Goal: Information Seeking & Learning: Learn about a topic

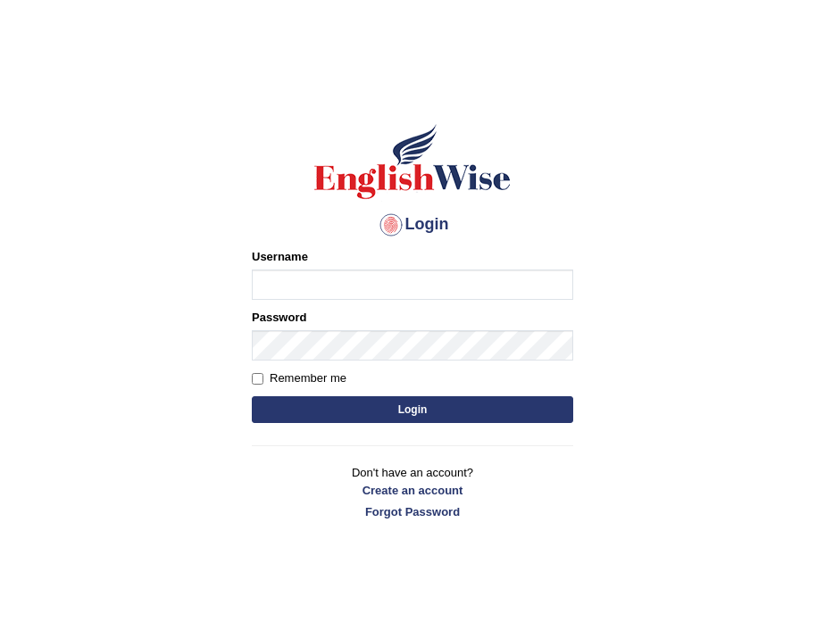
type input "Netifetu"
click at [258, 378] on input "Remember me" at bounding box center [258, 379] width 12 height 12
checkbox input "true"
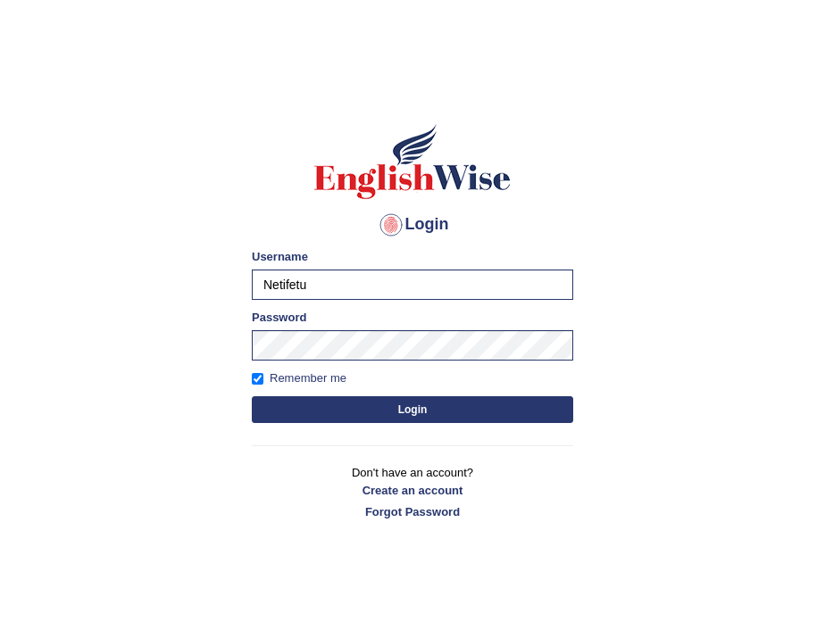
click at [299, 410] on button "Login" at bounding box center [412, 409] width 321 height 27
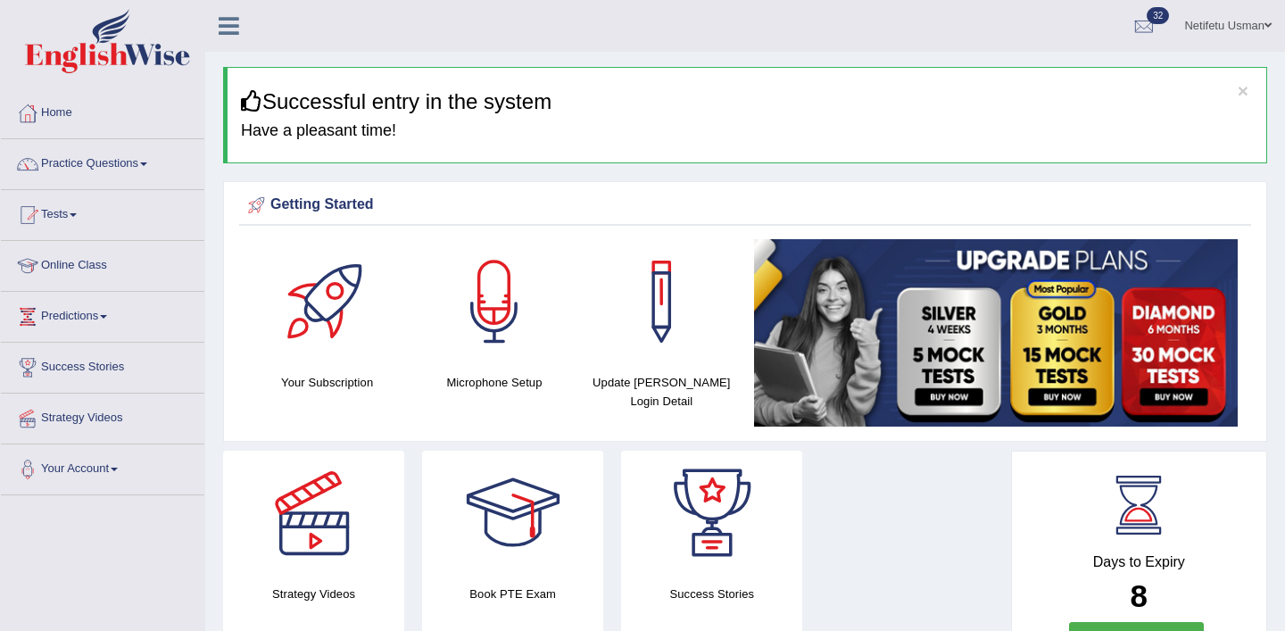
click at [153, 159] on link "Practice Questions" at bounding box center [102, 161] width 203 height 45
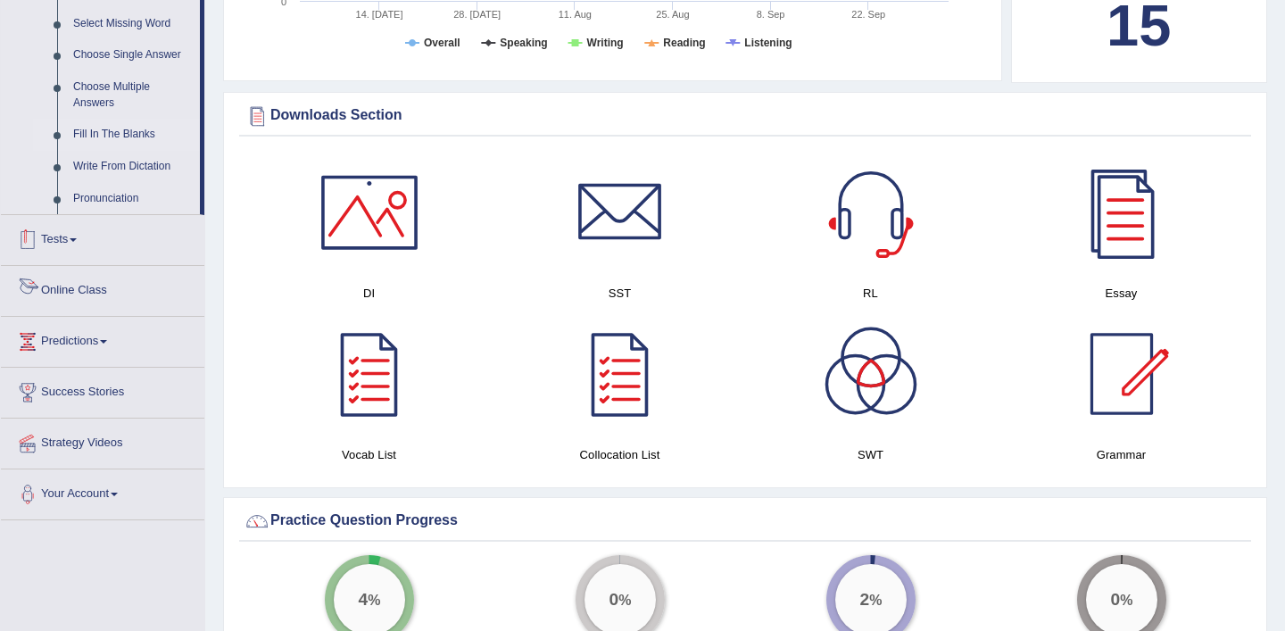
scroll to position [927, 0]
click at [101, 178] on link "Write From Dictation" at bounding box center [132, 168] width 135 height 32
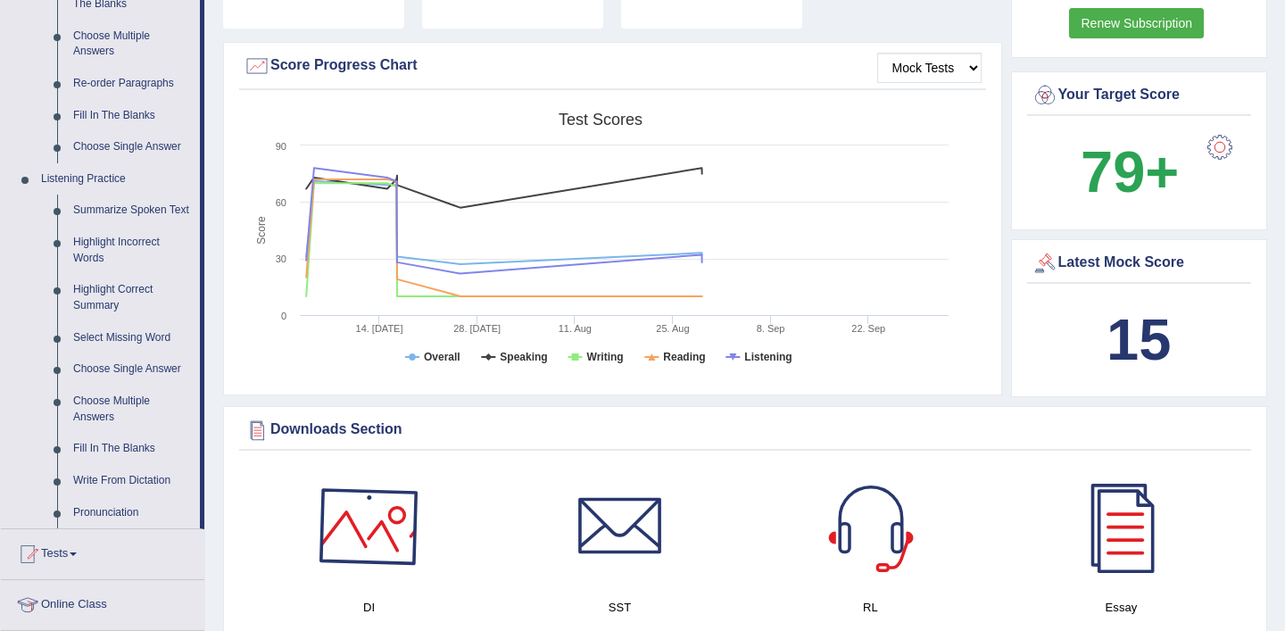
scroll to position [568, 0]
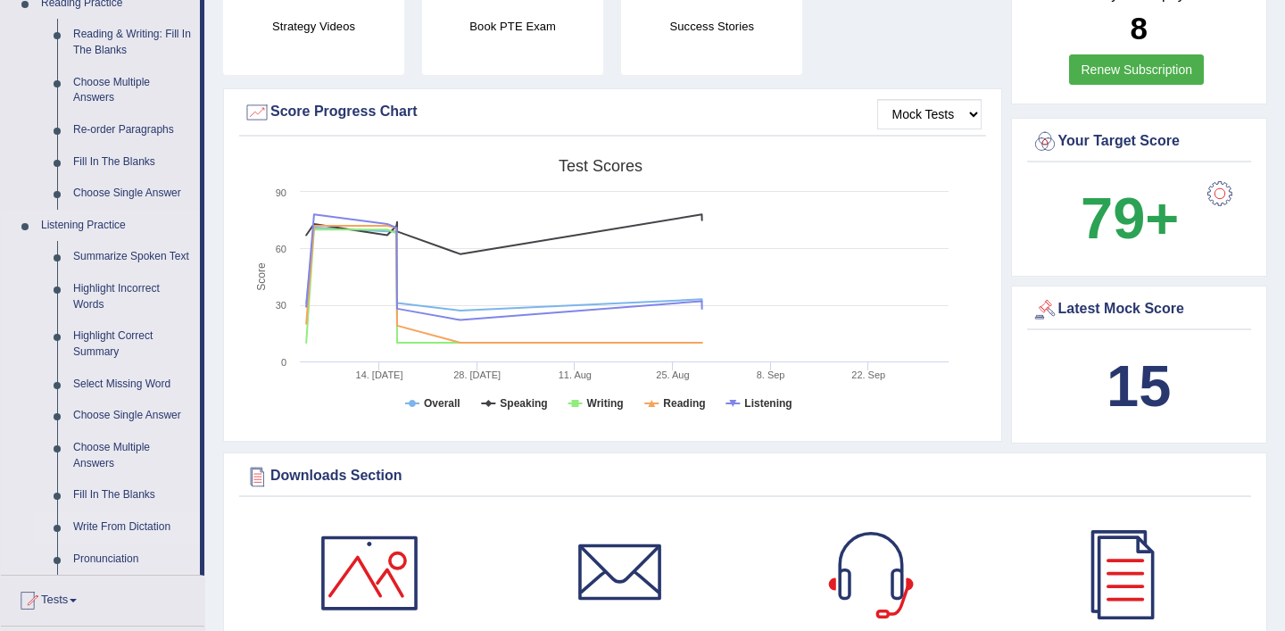
click at [92, 540] on link "Write From Dictation" at bounding box center [132, 527] width 135 height 32
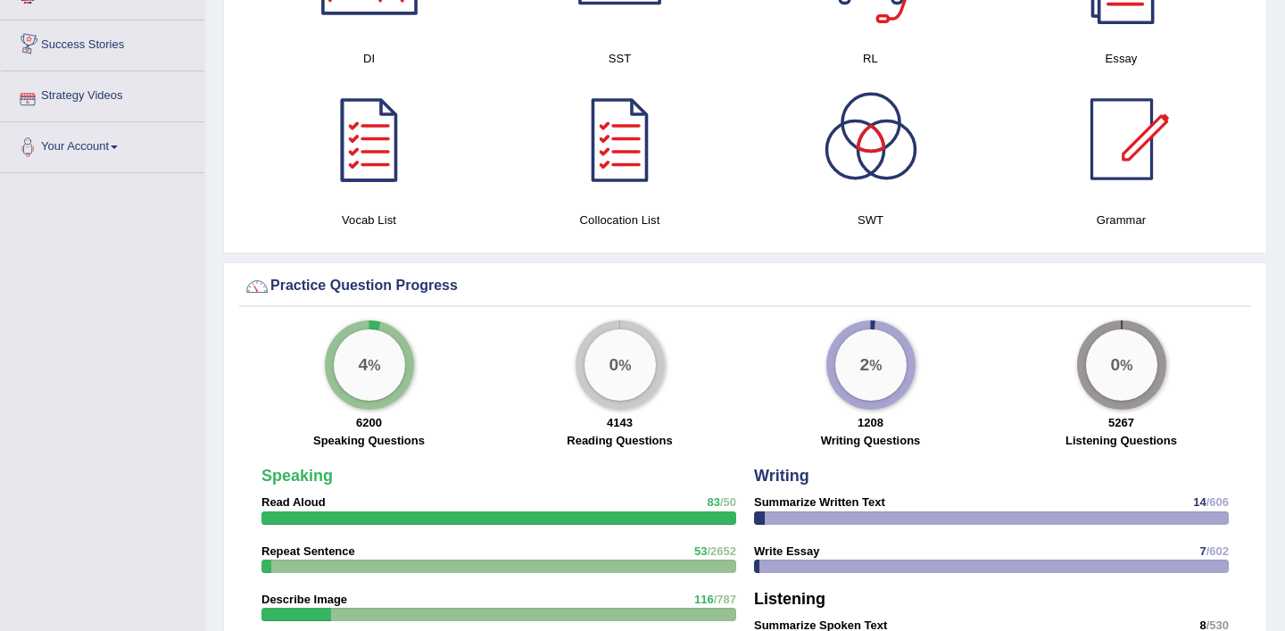
scroll to position [1169, 0]
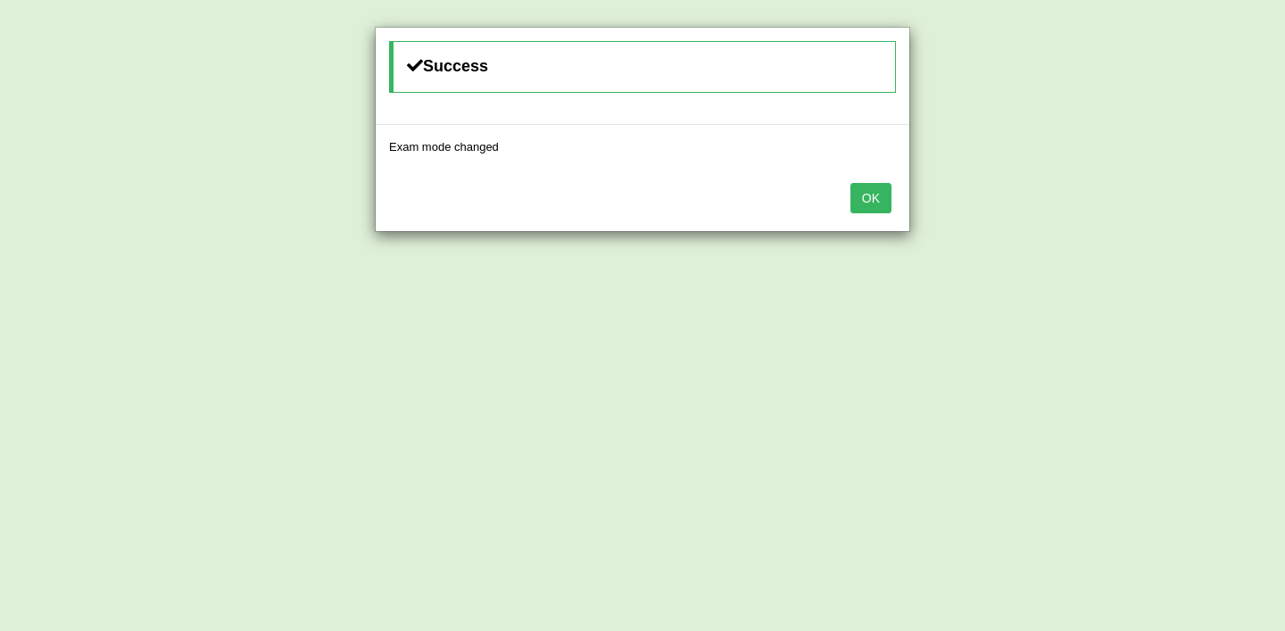
click at [886, 193] on button "OK" at bounding box center [870, 198] width 41 height 30
click at [869, 197] on button "OK" at bounding box center [870, 198] width 41 height 30
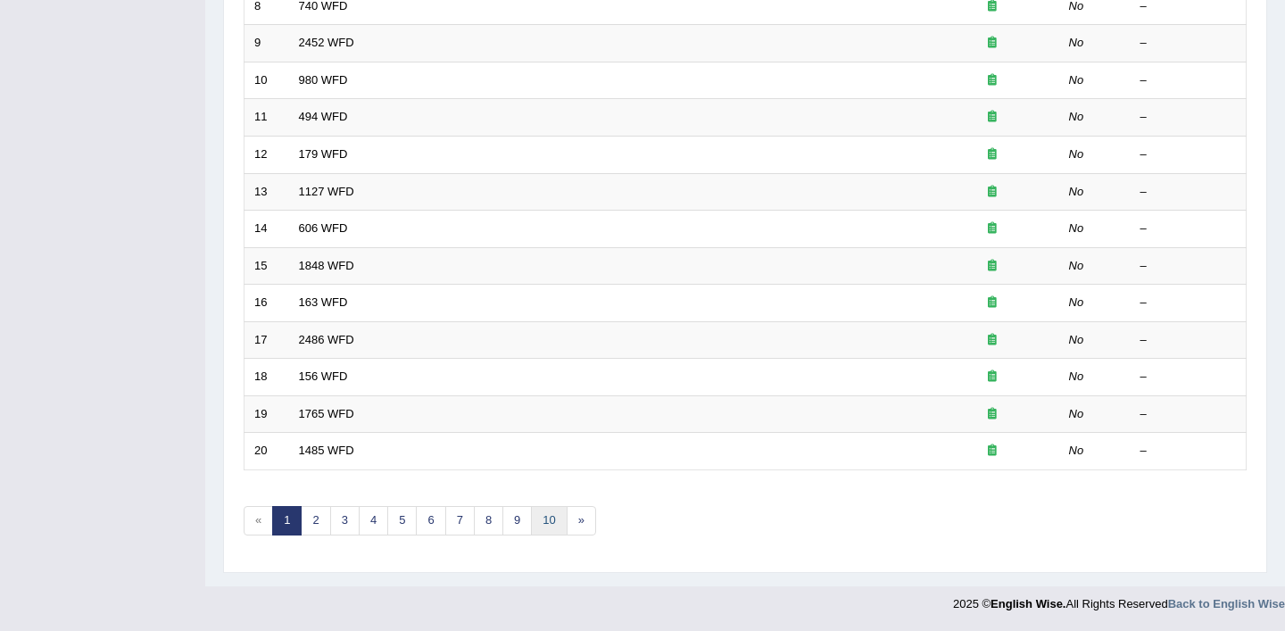
click at [533, 518] on link "10" at bounding box center [549, 520] width 36 height 29
click at [540, 526] on link "10" at bounding box center [549, 520] width 36 height 29
click at [556, 519] on link "10" at bounding box center [549, 520] width 36 height 29
click at [514, 518] on link "9" at bounding box center [516, 520] width 29 height 29
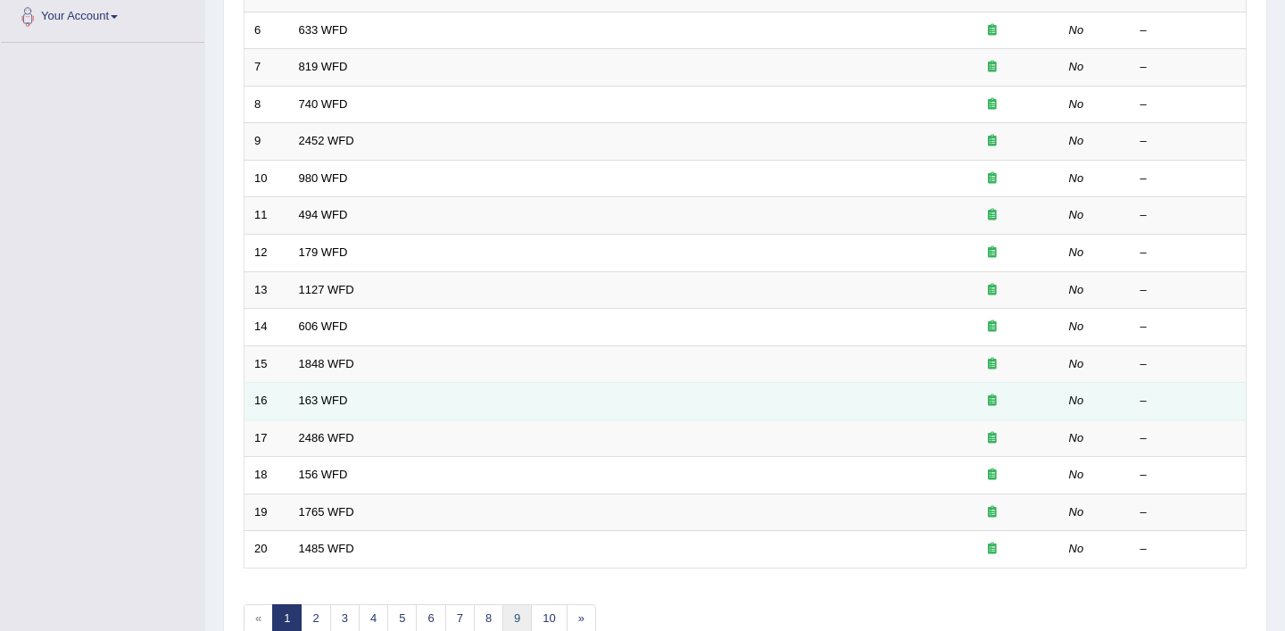
scroll to position [514, 0]
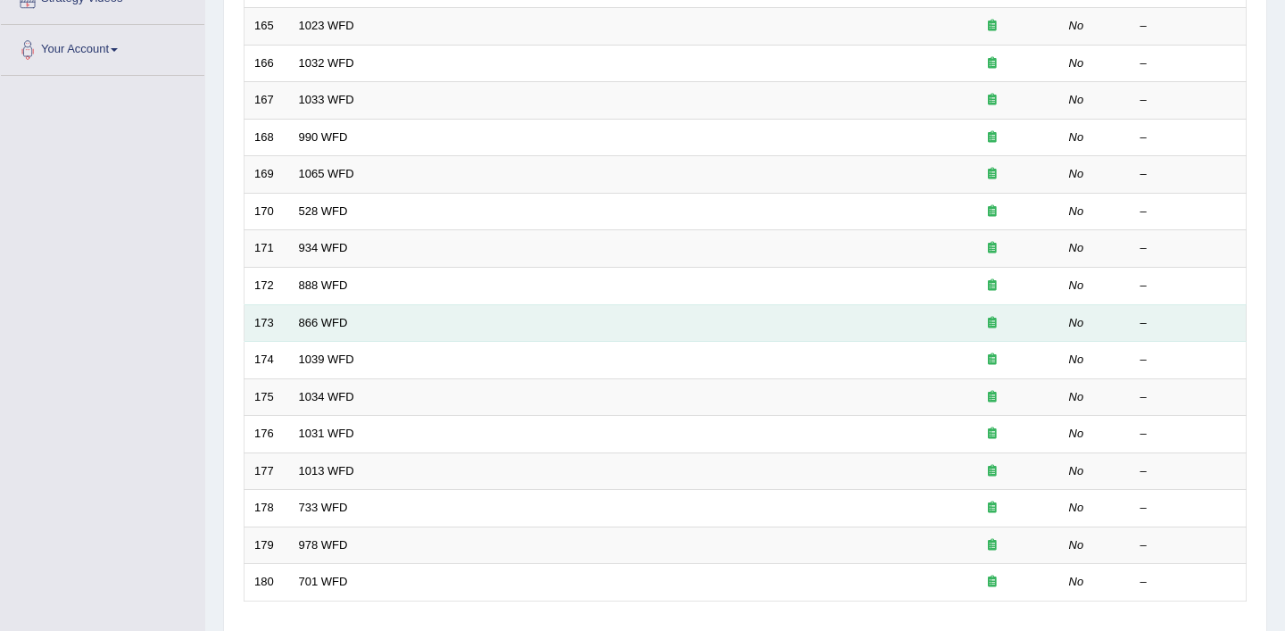
scroll to position [551, 0]
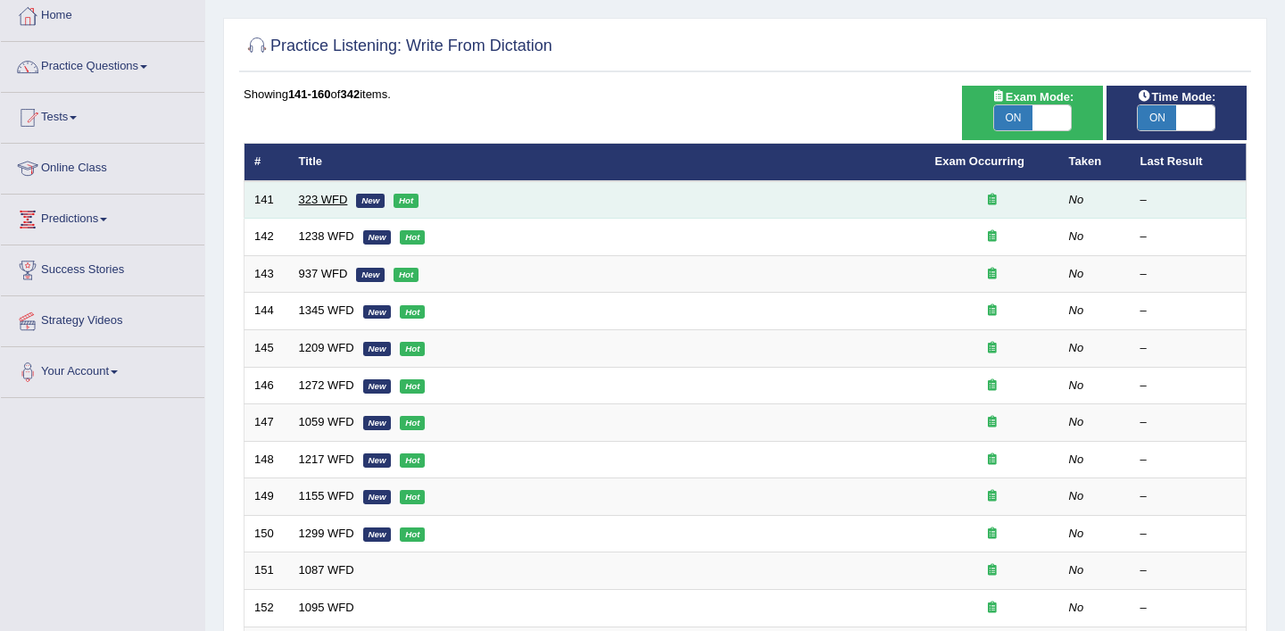
click at [333, 202] on link "323 WFD" at bounding box center [323, 199] width 49 height 13
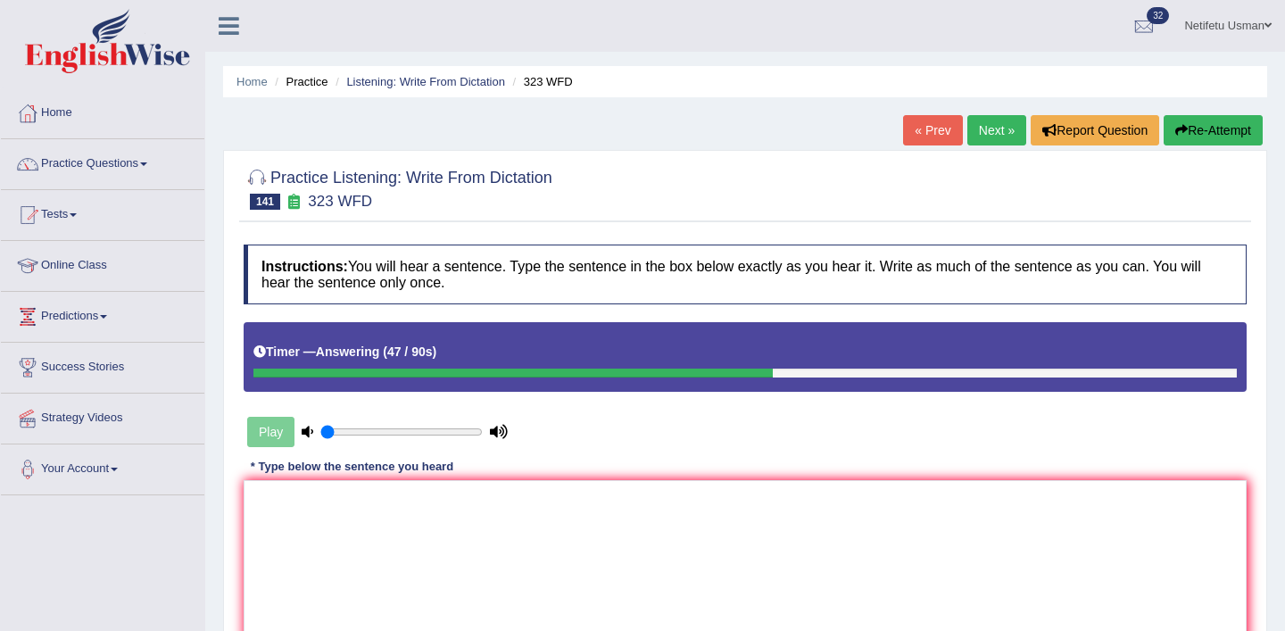
click at [986, 130] on link "Next »" at bounding box center [996, 130] width 59 height 30
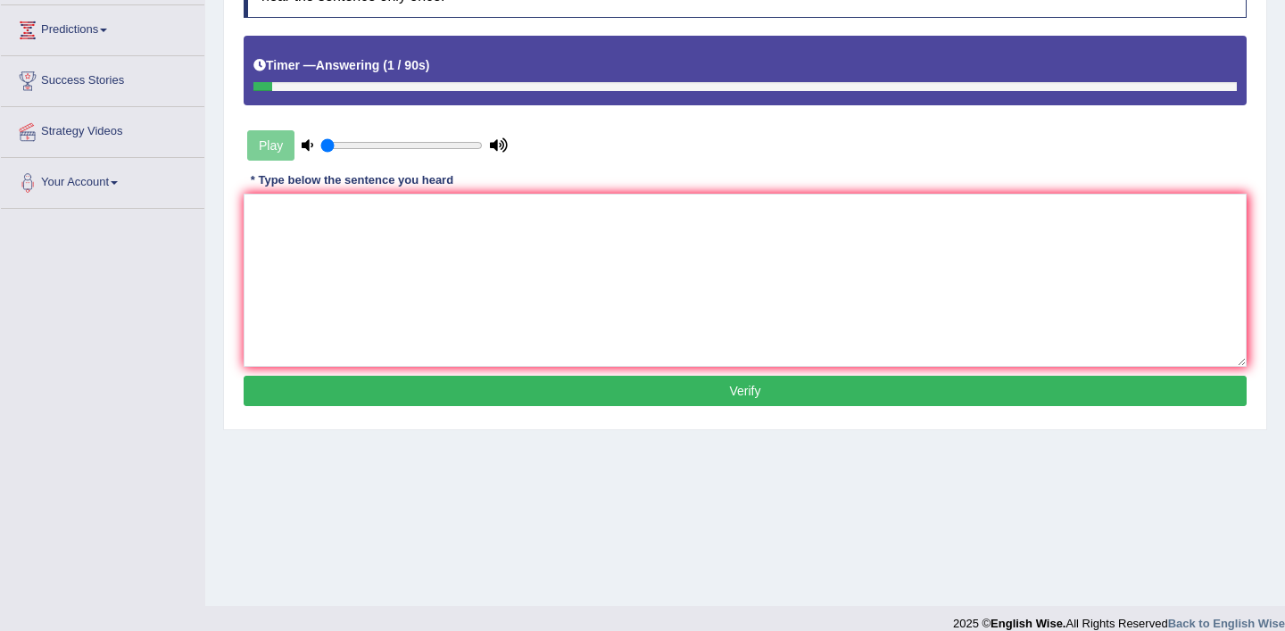
scroll to position [278, 0]
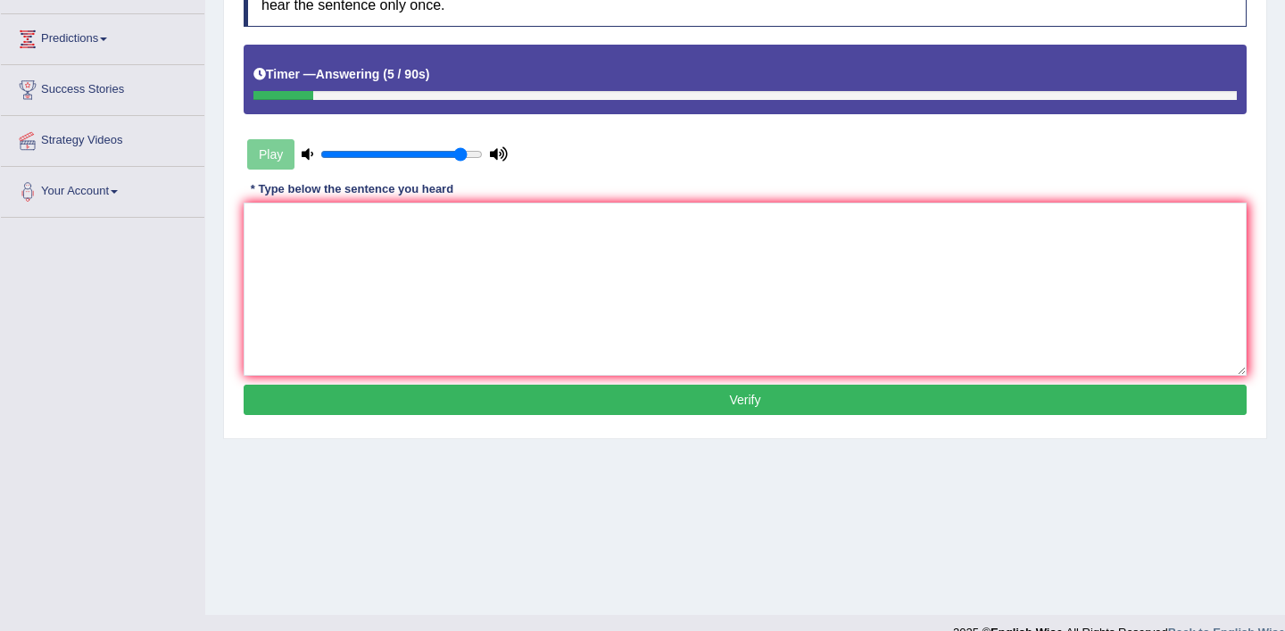
drag, startPoint x: 368, startPoint y: 157, endPoint x: 462, endPoint y: 167, distance: 95.1
type input "0.9"
click at [462, 162] on input "range" at bounding box center [401, 154] width 162 height 14
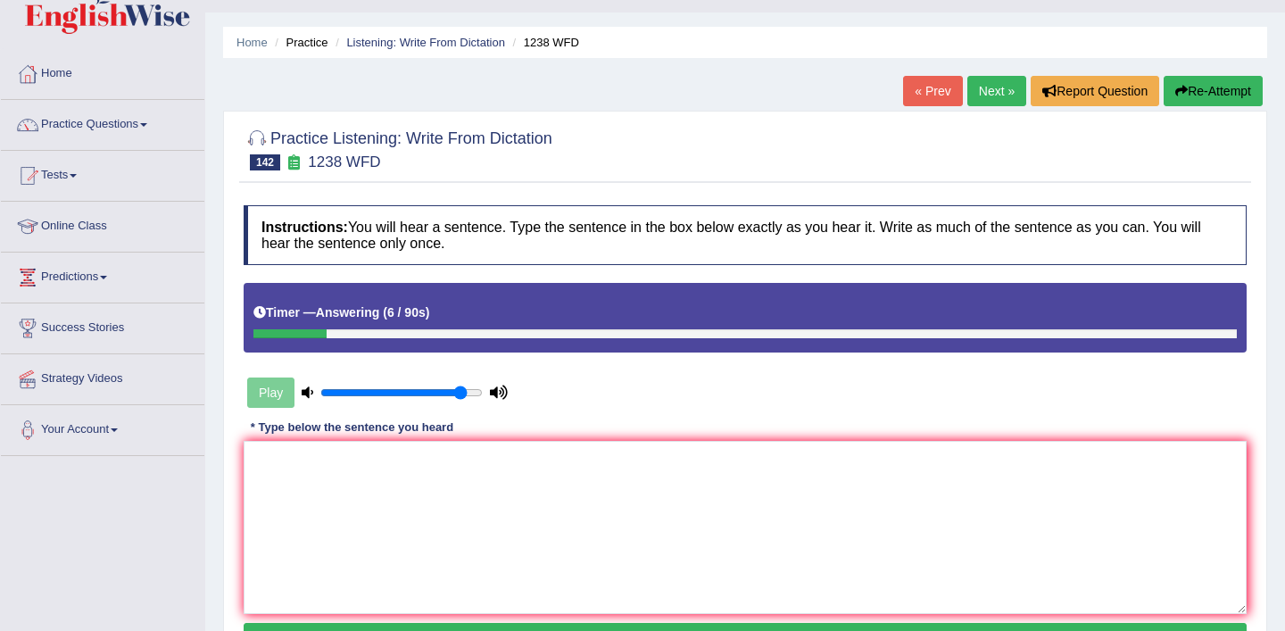
scroll to position [13, 0]
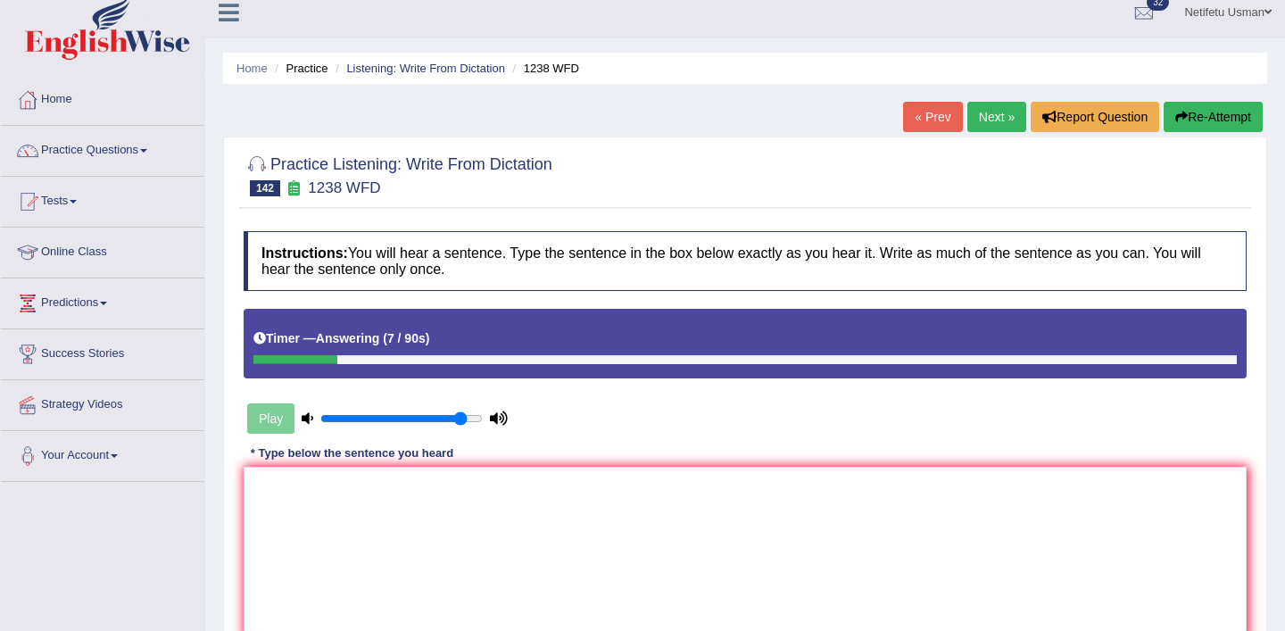
click at [976, 121] on link "Next »" at bounding box center [996, 117] width 59 height 30
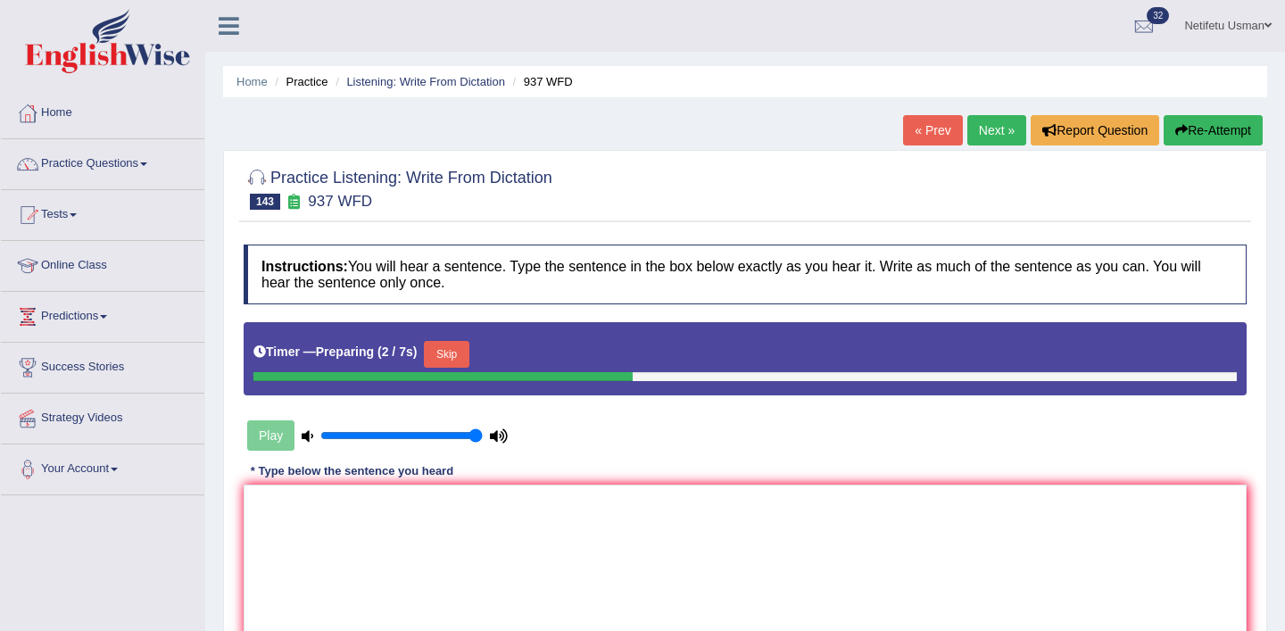
type input "1"
click at [473, 441] on input "range" at bounding box center [401, 435] width 162 height 14
click at [453, 352] on button "Skip" at bounding box center [446, 354] width 45 height 27
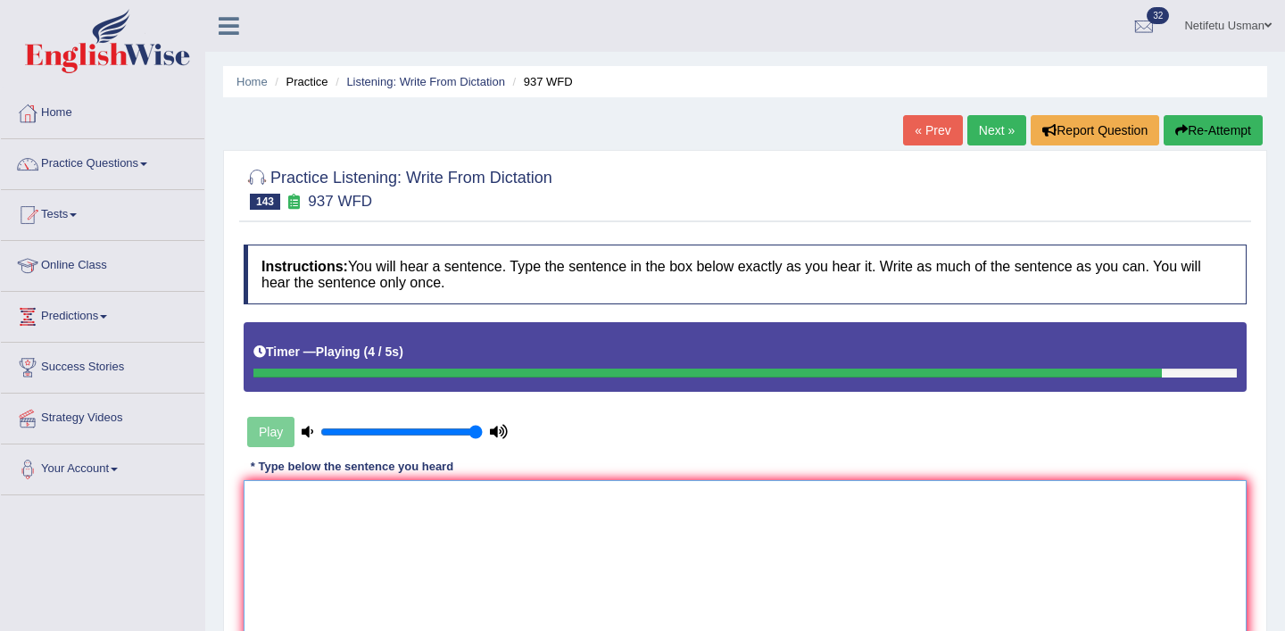
click at [287, 552] on textarea at bounding box center [745, 566] width 1003 height 173
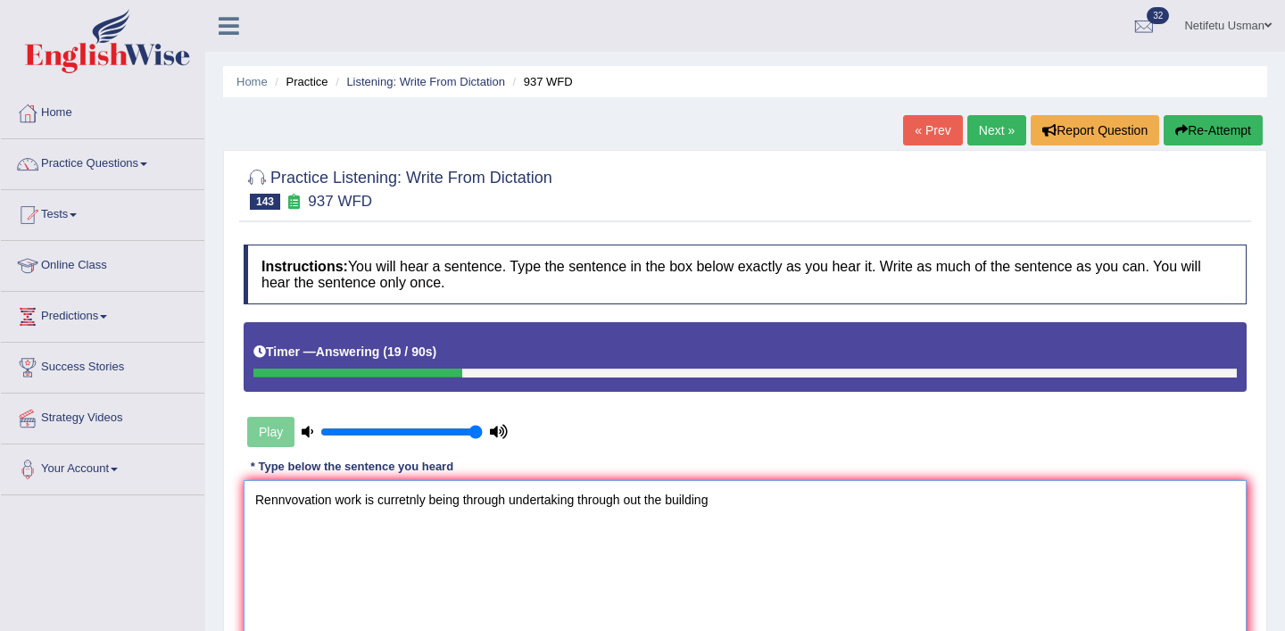
click at [382, 499] on textarea "Rennvovation work is curretnly being through undertaking through out the buildi…" at bounding box center [745, 566] width 1003 height 173
click at [479, 502] on textarea "Rennvovation work is currently curretnly being through undertaking through out …" at bounding box center [745, 566] width 1003 height 173
click at [626, 502] on textarea "Rennvovation work is currently being through undertaking through out the buildi…" at bounding box center [745, 566] width 1003 height 173
click at [332, 505] on textarea "Rennvovation work is currently being through undertaking throughout the building" at bounding box center [745, 566] width 1003 height 173
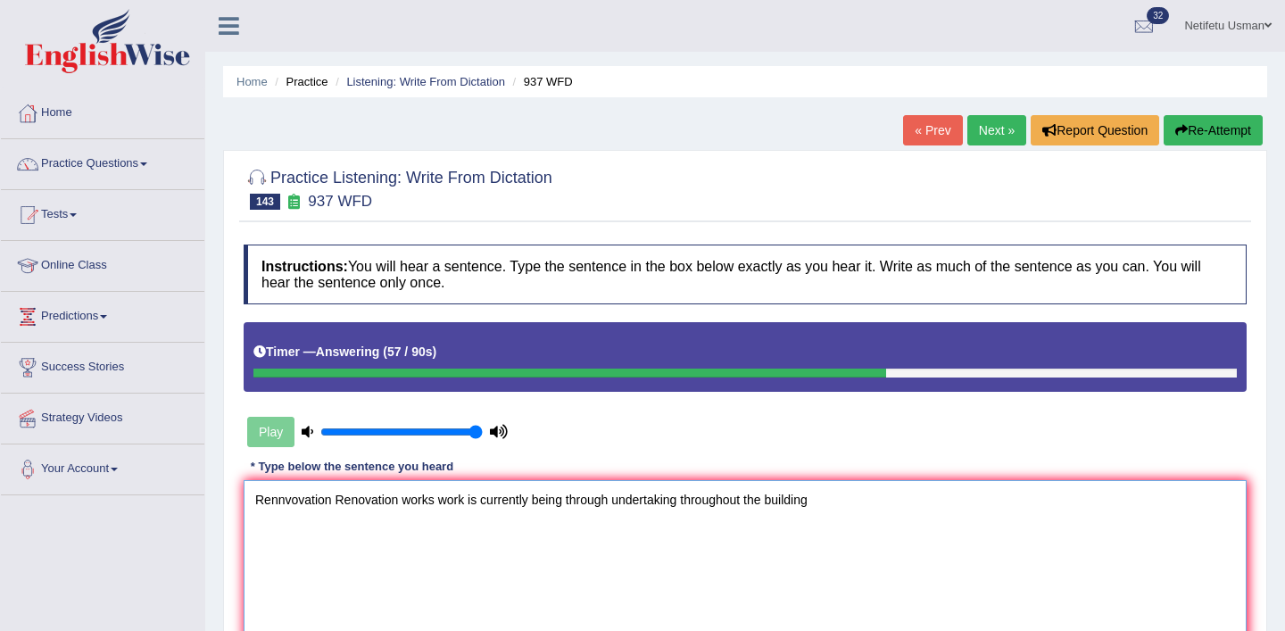
click at [402, 498] on textarea "Rennvovation Renovation works work is currently being through undertaking throu…" at bounding box center [745, 566] width 1003 height 173
click at [465, 502] on textarea "Rennvovation Renovation Rennations Renovations works work is currently being th…" at bounding box center [745, 566] width 1003 height 173
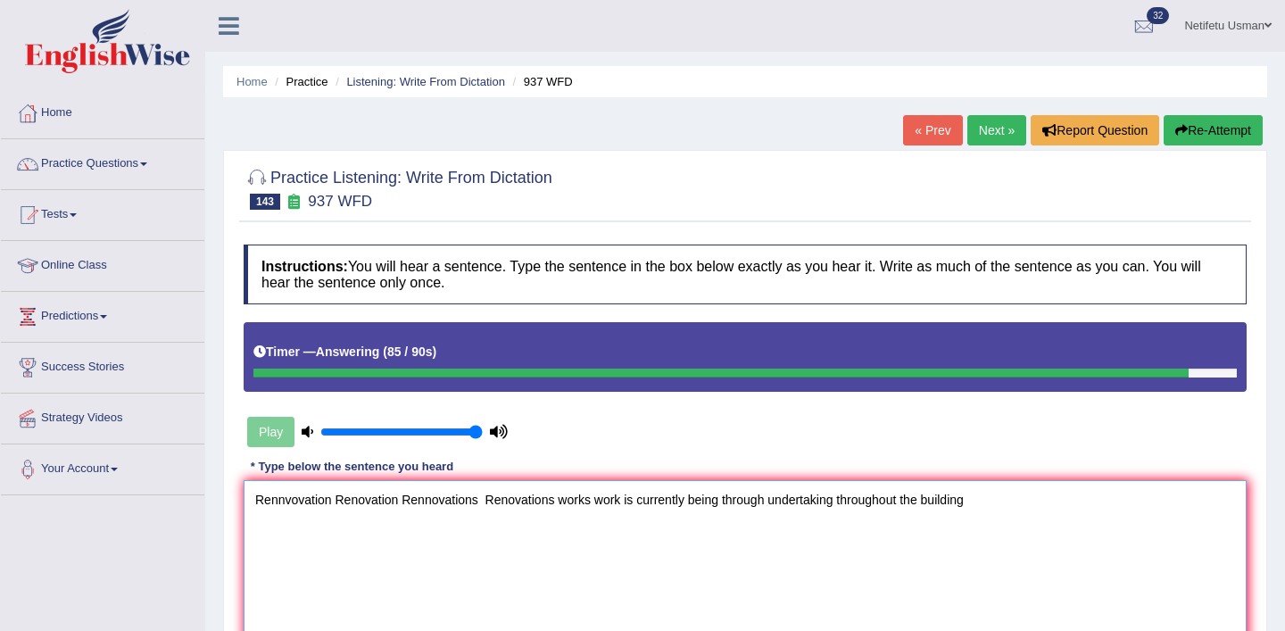
click at [640, 498] on textarea "Rennvovation Renovation Rennovations Renovations works work is currently being …" at bounding box center [745, 566] width 1003 height 173
click at [1004, 501] on textarea "Rennvovation Renovation Rennovations Renovations works work is are currently be…" at bounding box center [745, 566] width 1003 height 173
type textarea "Rennvovation Renovation Rennovations Renovations works work is are currently be…"
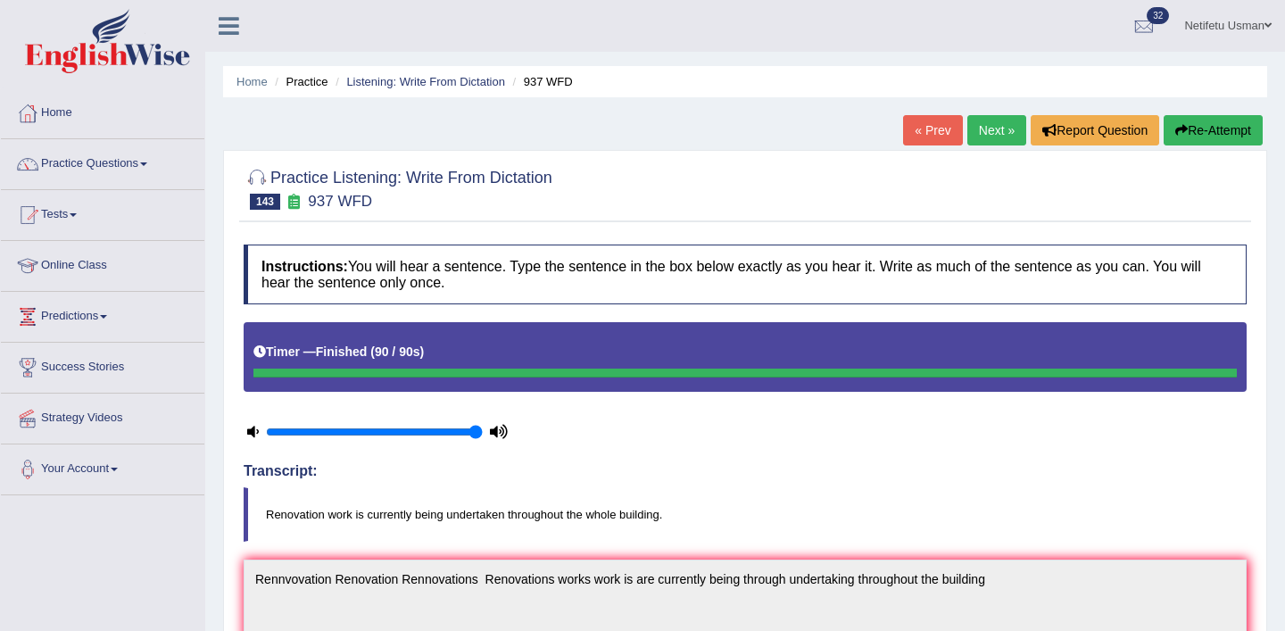
click at [990, 138] on link "Next »" at bounding box center [996, 130] width 59 height 30
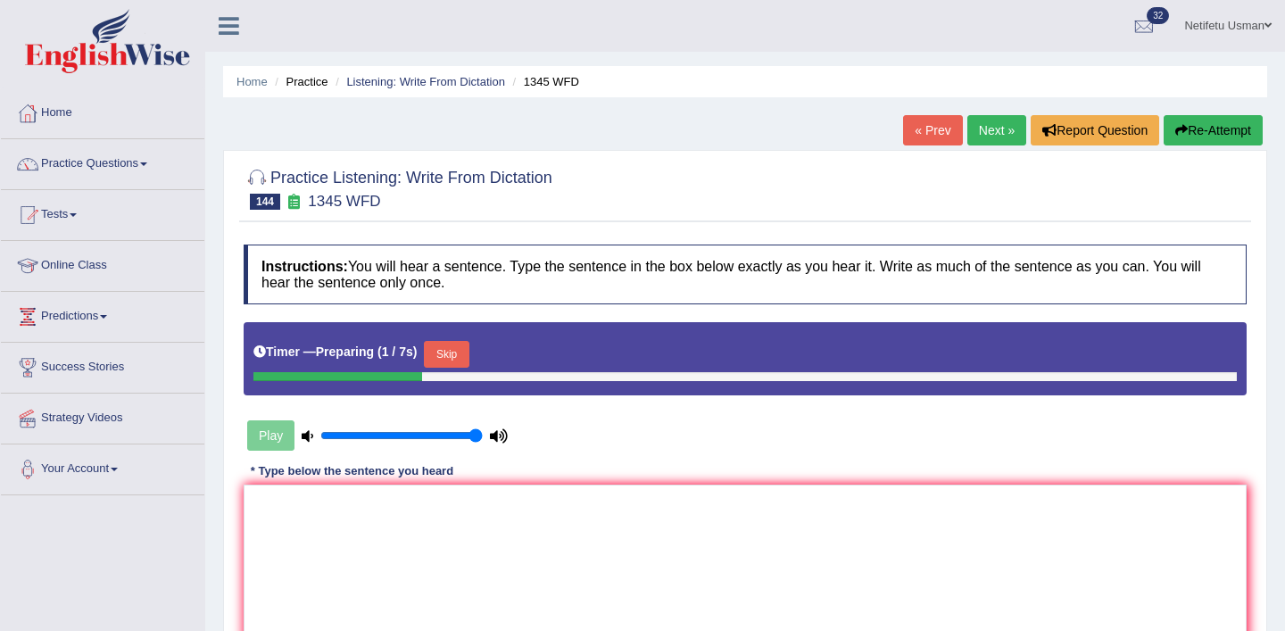
click at [457, 361] on button "Skip" at bounding box center [446, 354] width 45 height 27
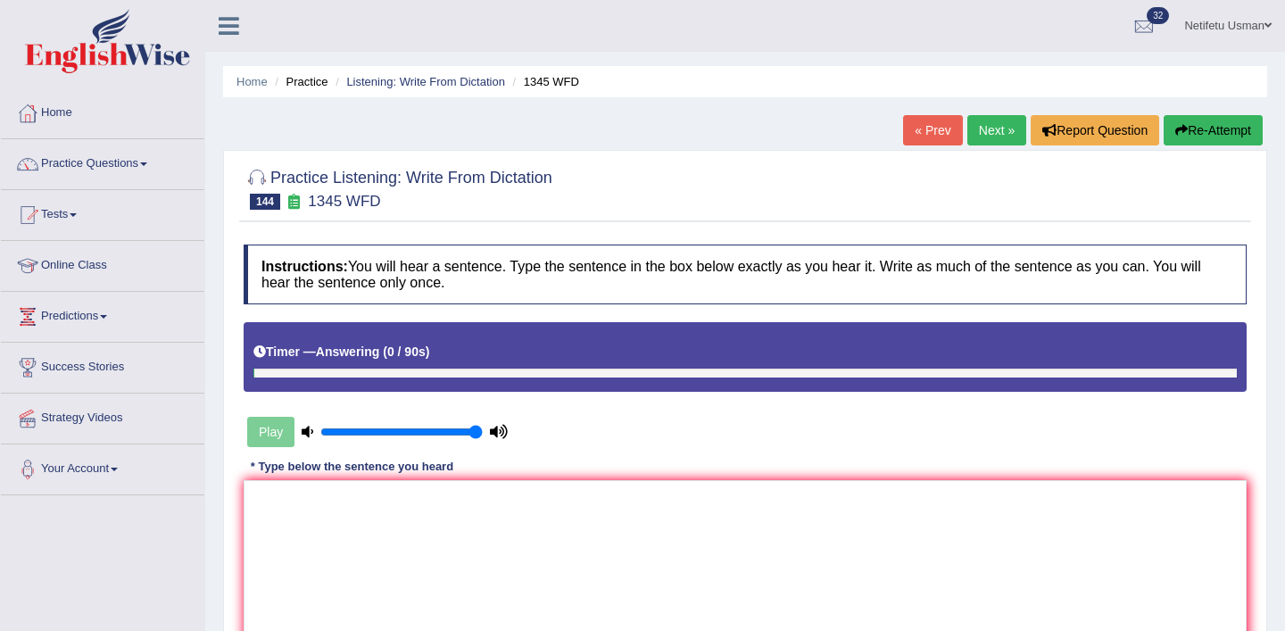
scroll to position [306, 0]
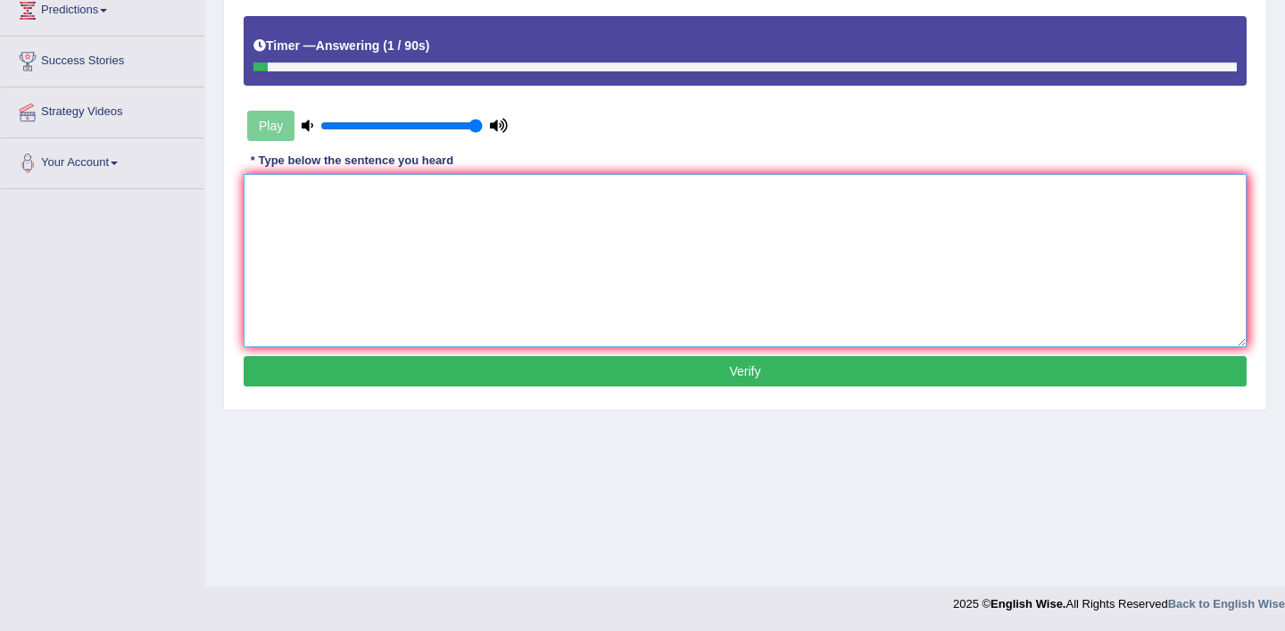
click at [421, 202] on textarea at bounding box center [745, 260] width 1003 height 173
click at [296, 196] on textarea "we are contiuin to provide postgraduate online resources." at bounding box center [745, 260] width 1003 height 173
click at [551, 191] on textarea "we are continuening contiuin to provide postgraduate online resources." at bounding box center [745, 260] width 1003 height 173
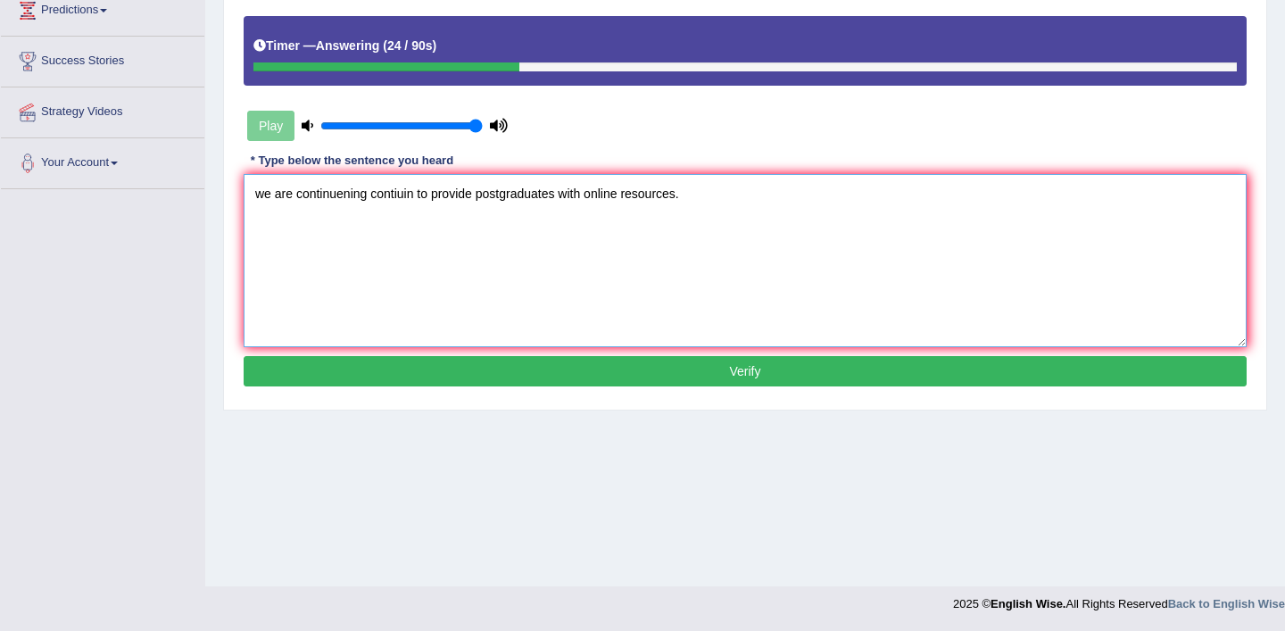
click at [679, 195] on textarea "we are continuening contiuin to provide postgraduates with online resources." at bounding box center [745, 260] width 1003 height 173
click at [626, 195] on textarea "we are continuening contiuin to provide postgraduates with online resources." at bounding box center [745, 260] width 1003 height 173
click at [413, 199] on textarea "we are continuening contiuin to provide postgraduates with online courses resou…" at bounding box center [745, 260] width 1003 height 173
click at [265, 196] on textarea "we are continuening countinuing to provide postgraduates with online courses re…" at bounding box center [745, 260] width 1003 height 173
drag, startPoint x: 497, startPoint y: 195, endPoint x: 497, endPoint y: 220, distance: 24.1
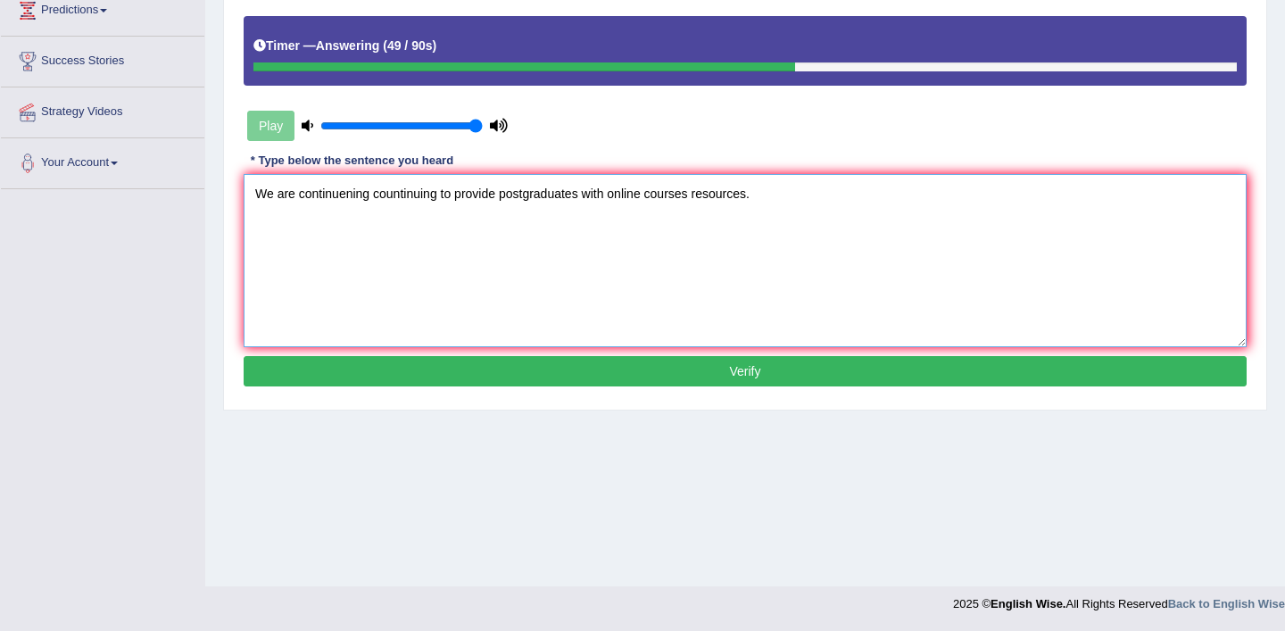
click at [497, 201] on textarea "We are continuening countinuing to provide postgraduates with online courses re…" at bounding box center [745, 260] width 1003 height 173
click at [634, 203] on textarea "We are continuening countinuing to provide provides postgraduates with online c…" at bounding box center [745, 260] width 1003 height 173
click at [770, 197] on textarea "We are continuening countinuing to provide provides postgraduates posgraduate w…" at bounding box center [745, 260] width 1003 height 173
click at [916, 199] on textarea "We are continuening countinuing to provide provides postgraduates posgraduate w…" at bounding box center [745, 260] width 1003 height 173
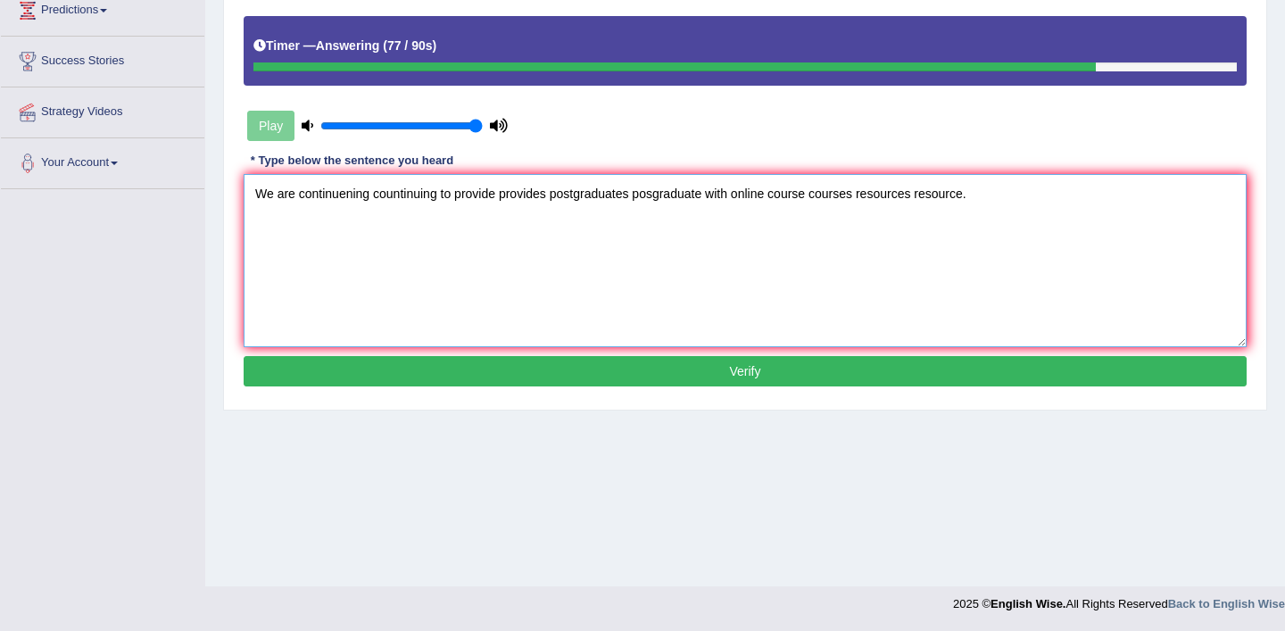
click at [441, 195] on textarea "We are continuening countinuing to provide provides postgraduates posgraduate w…" at bounding box center [745, 260] width 1003 height 173
click at [441, 198] on textarea "We are continuening countinuing countinue to provide provides postgraduates pos…" at bounding box center [745, 260] width 1003 height 173
type textarea "We are continuening countinuing countinue ccountinue to provide provides postgr…"
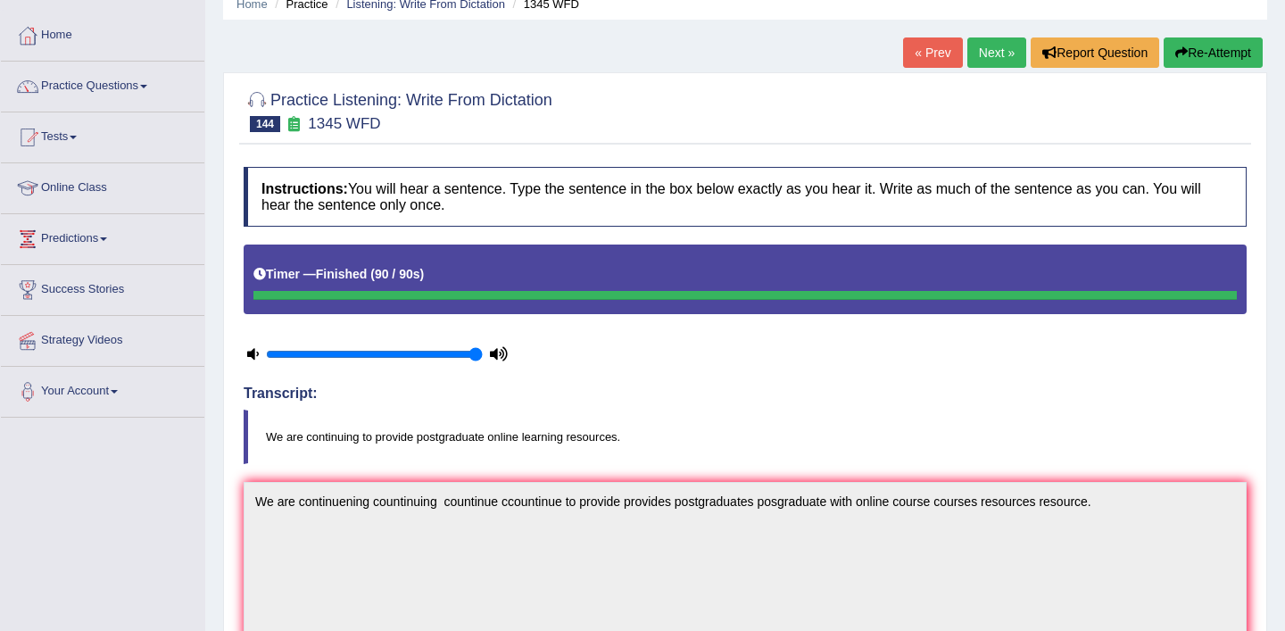
scroll to position [0, 0]
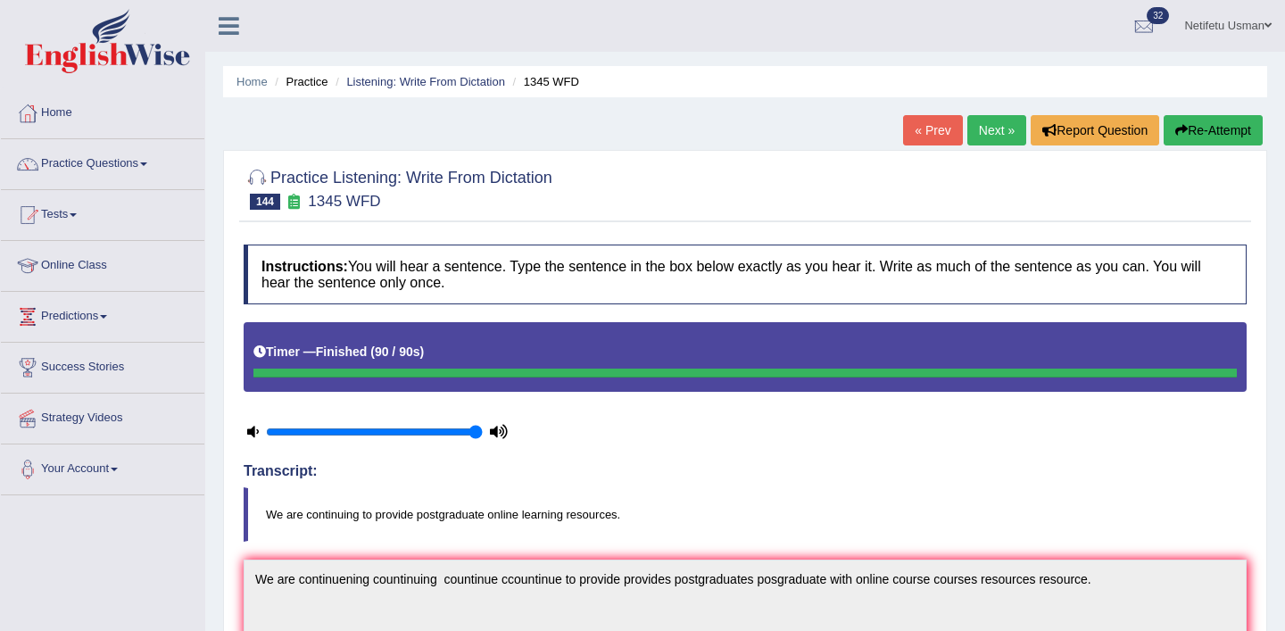
click at [995, 124] on link "Next »" at bounding box center [996, 130] width 59 height 30
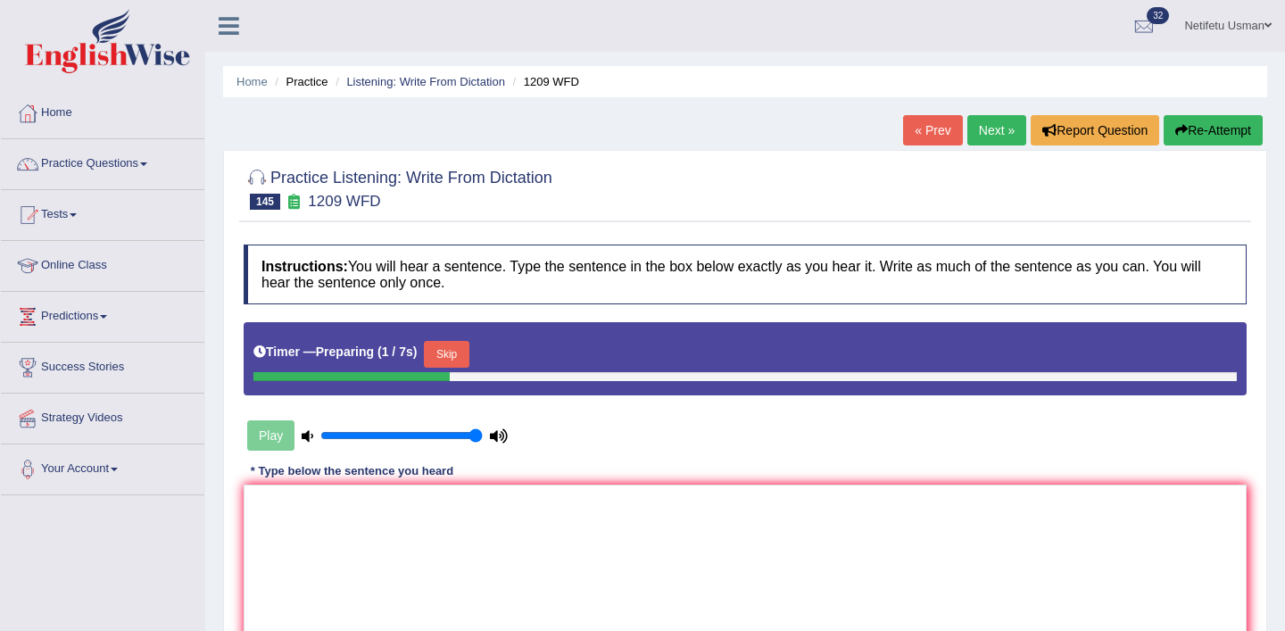
click at [446, 348] on button "Skip" at bounding box center [446, 354] width 45 height 27
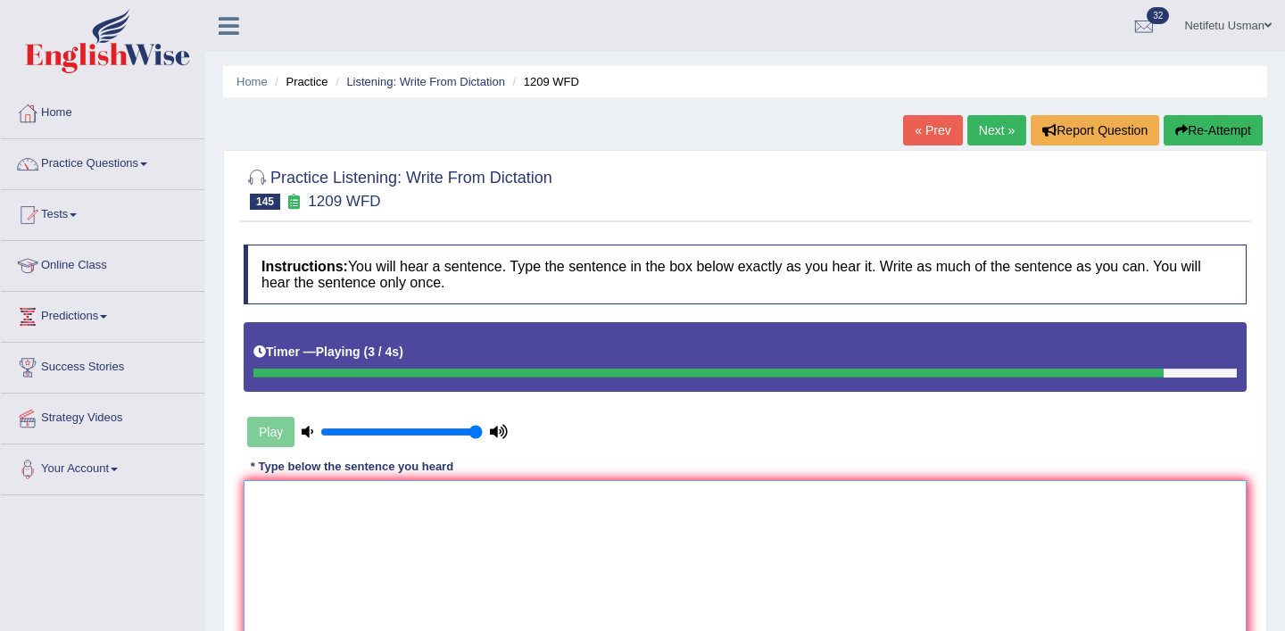
click at [389, 522] on textarea at bounding box center [745, 566] width 1003 height 173
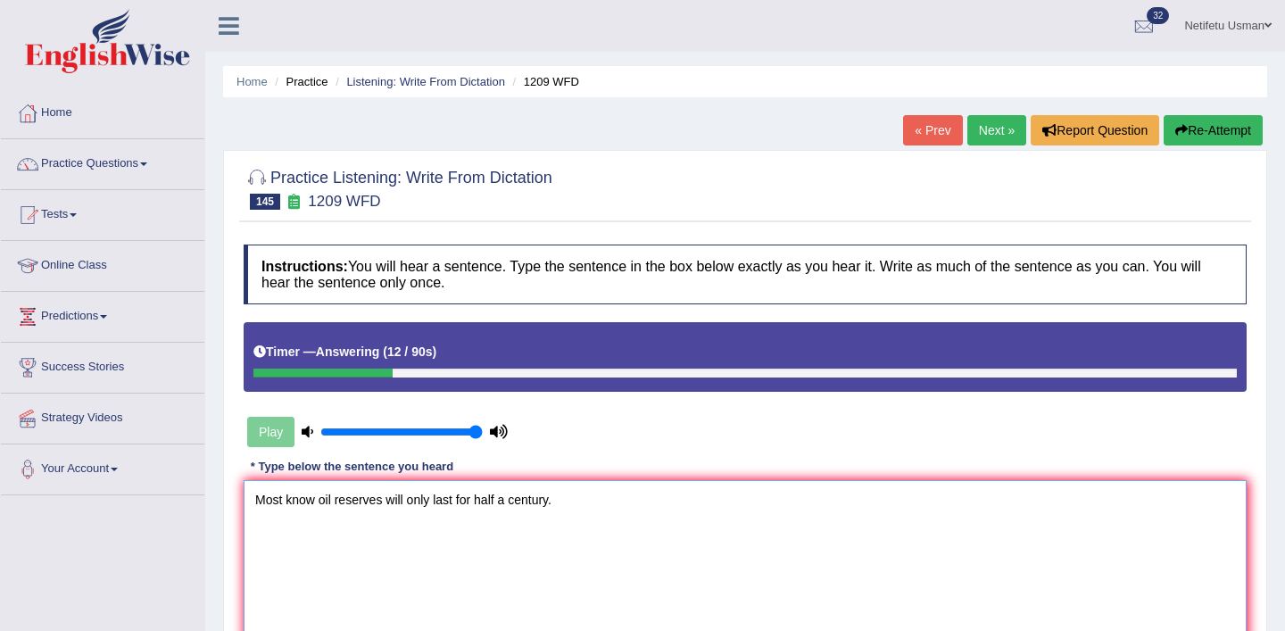
click at [316, 506] on textarea "Most know oil reserves will only last for half a century." at bounding box center [745, 566] width 1003 height 173
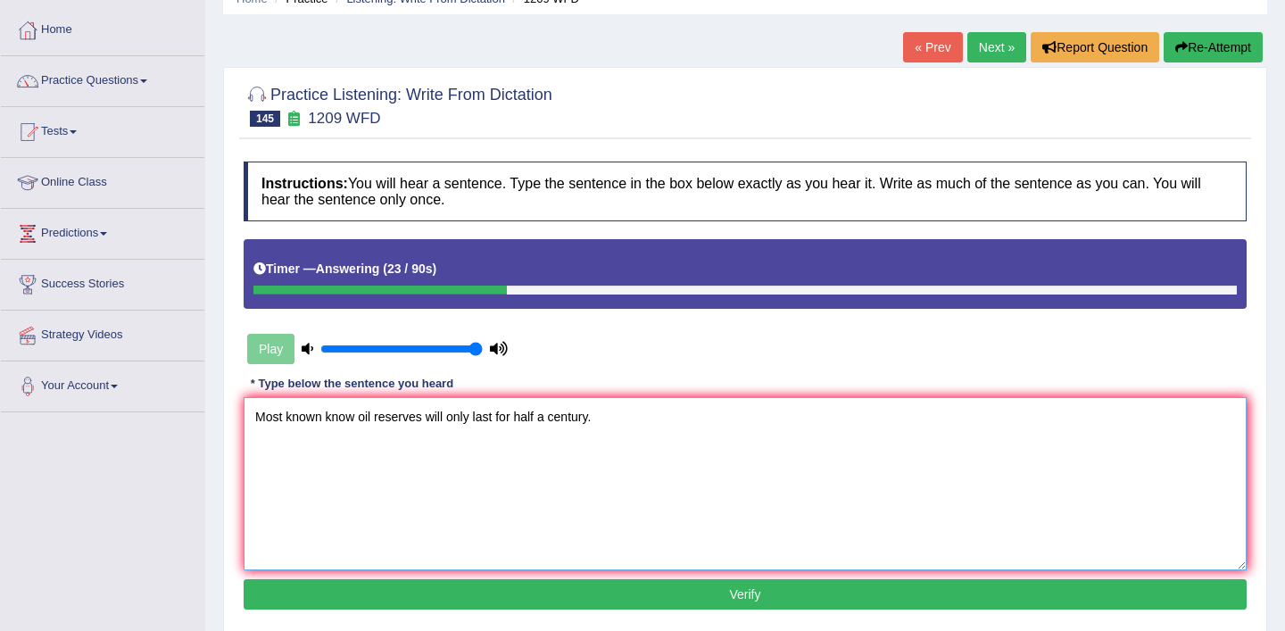
scroll to position [112, 0]
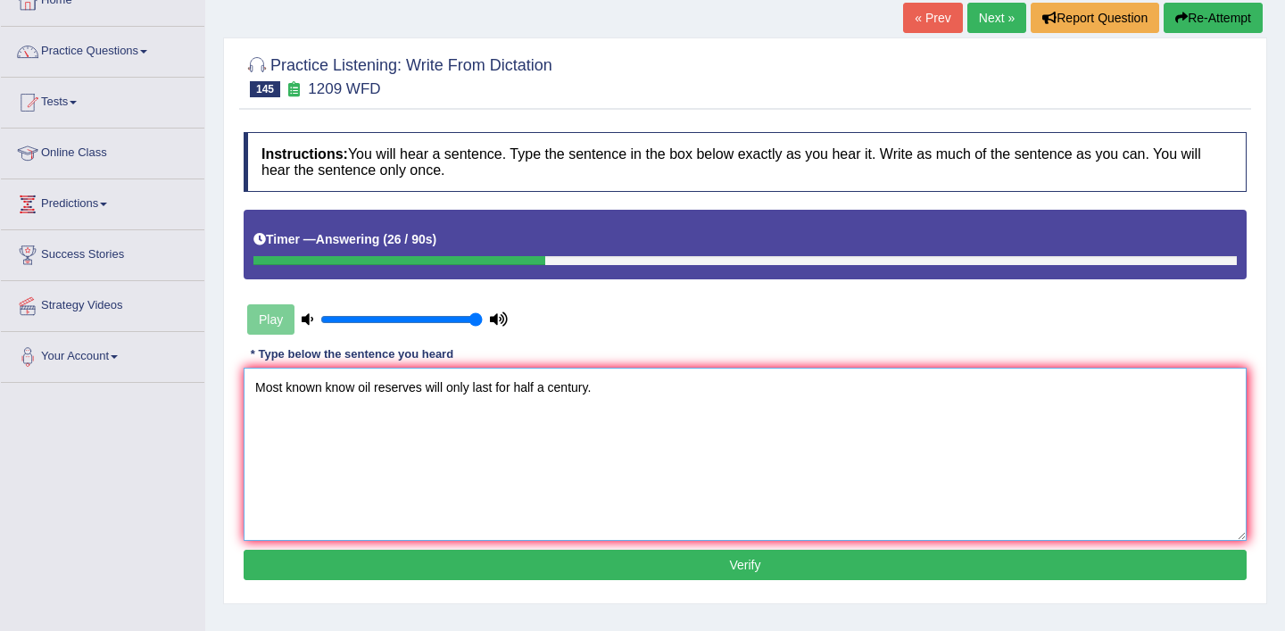
type textarea "Most known know oil reserves will only last for half a century."
click at [623, 556] on button "Verify" at bounding box center [745, 565] width 1003 height 30
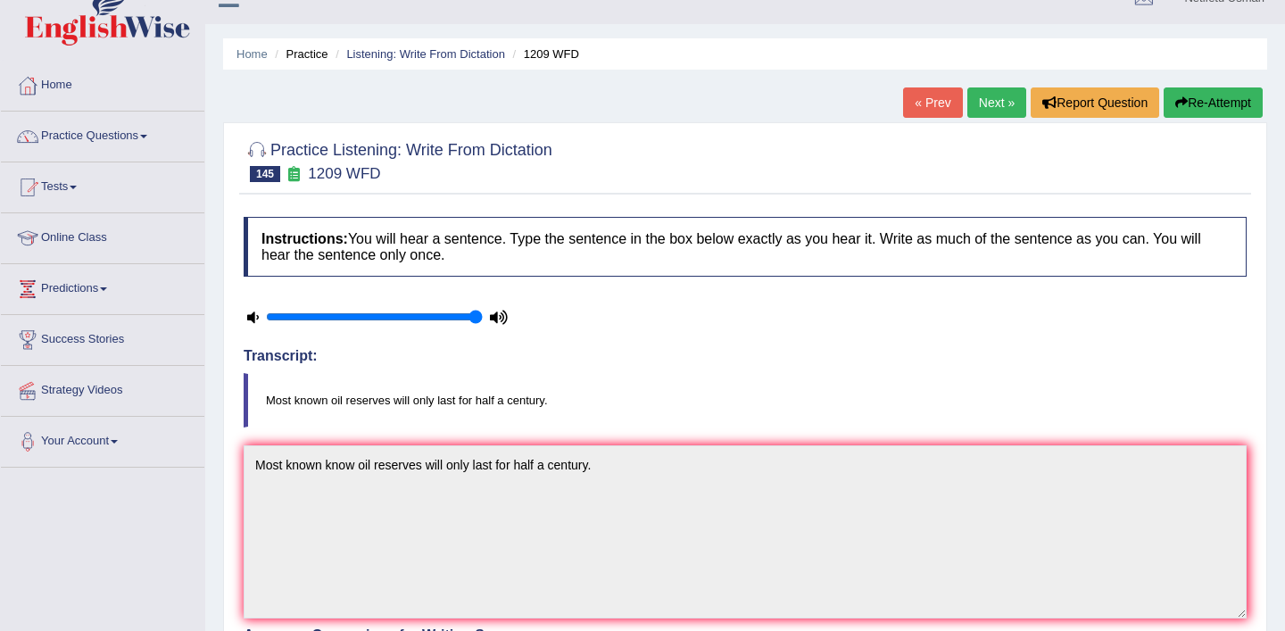
scroll to position [0, 0]
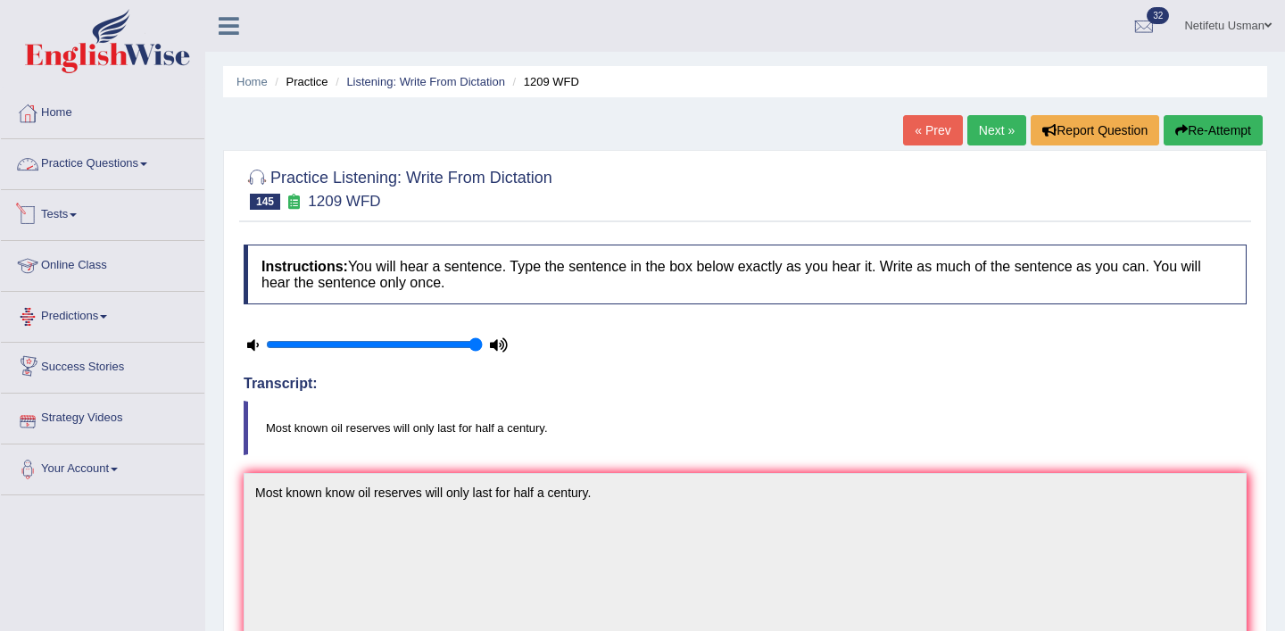
click at [112, 164] on link "Practice Questions" at bounding box center [102, 161] width 203 height 45
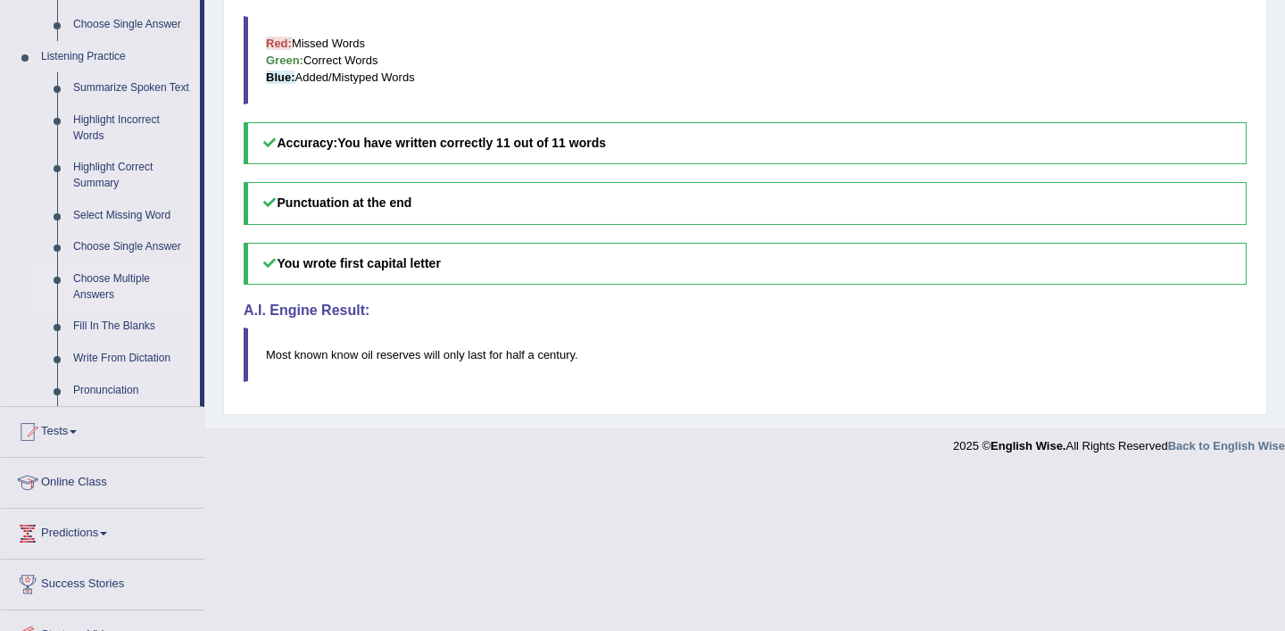
scroll to position [733, 0]
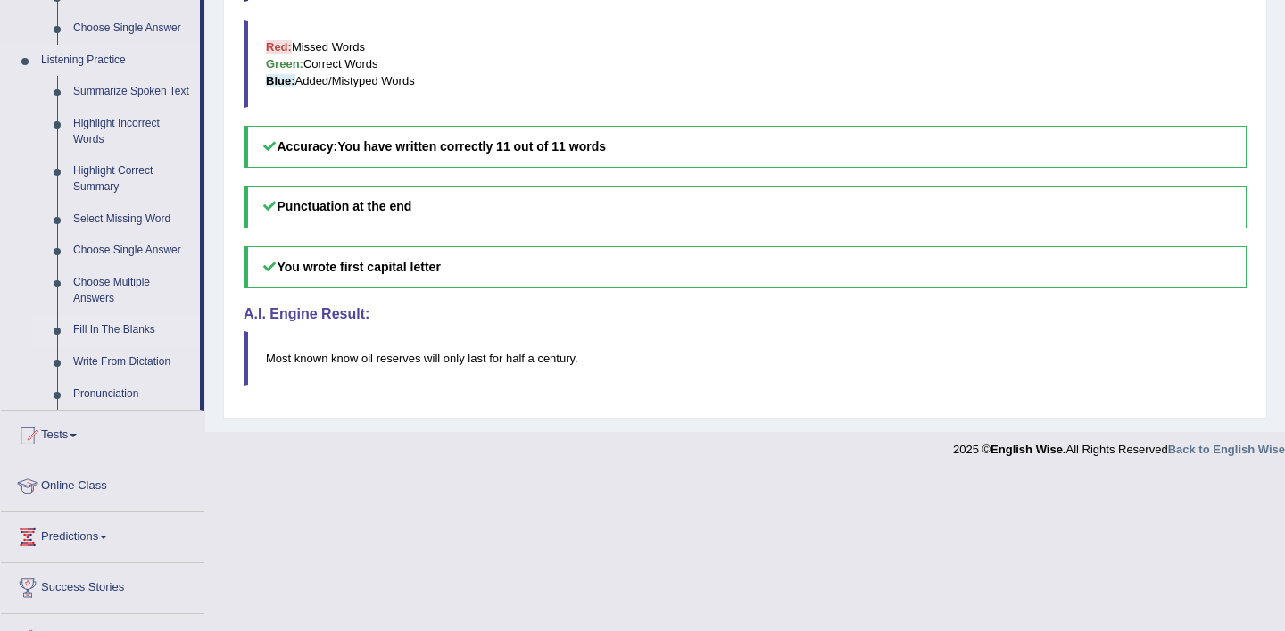
click at [110, 343] on link "Fill In The Blanks" at bounding box center [132, 330] width 135 height 32
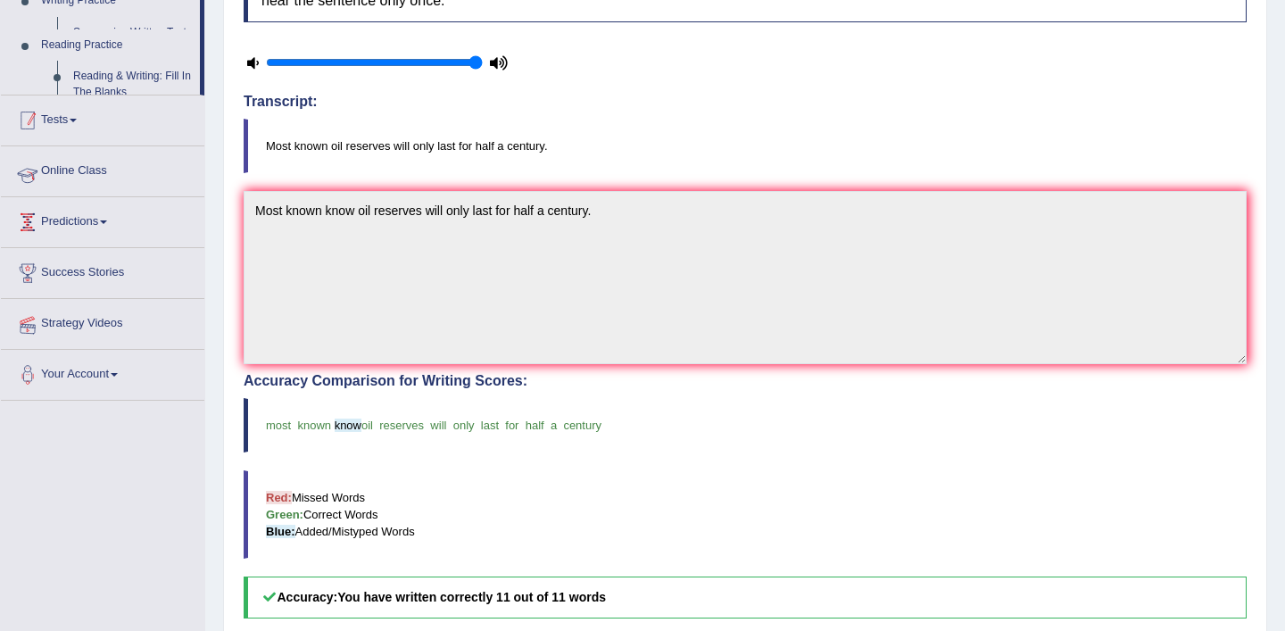
scroll to position [236, 0]
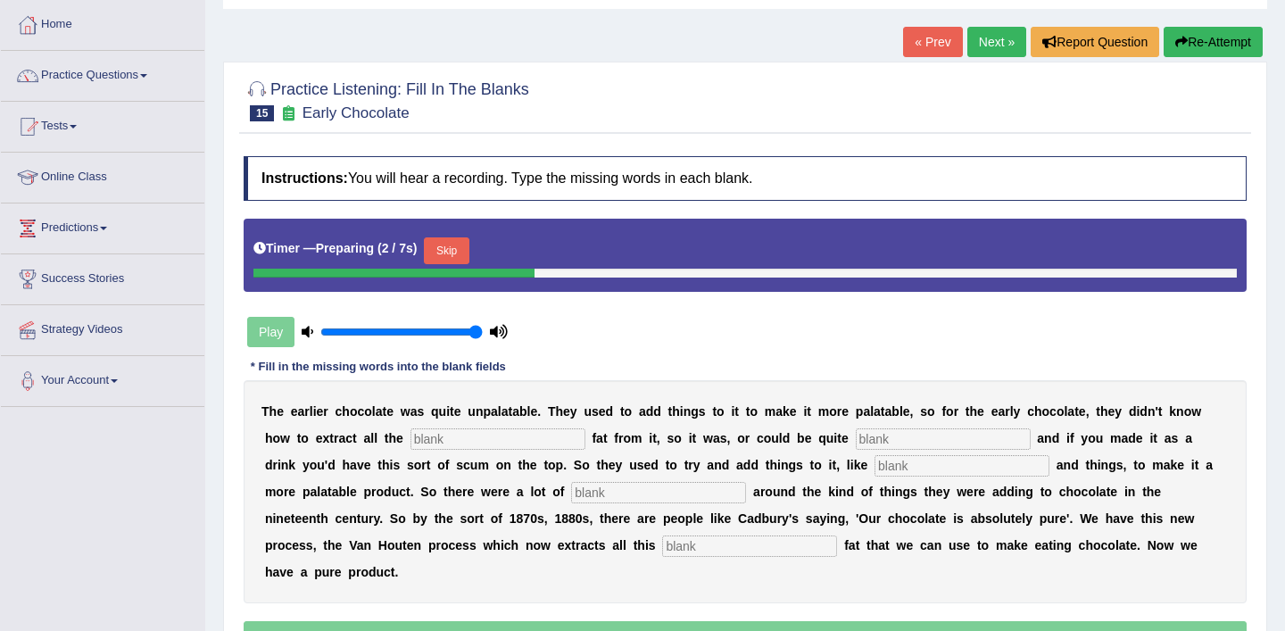
click at [465, 253] on button "Skip" at bounding box center [446, 250] width 45 height 27
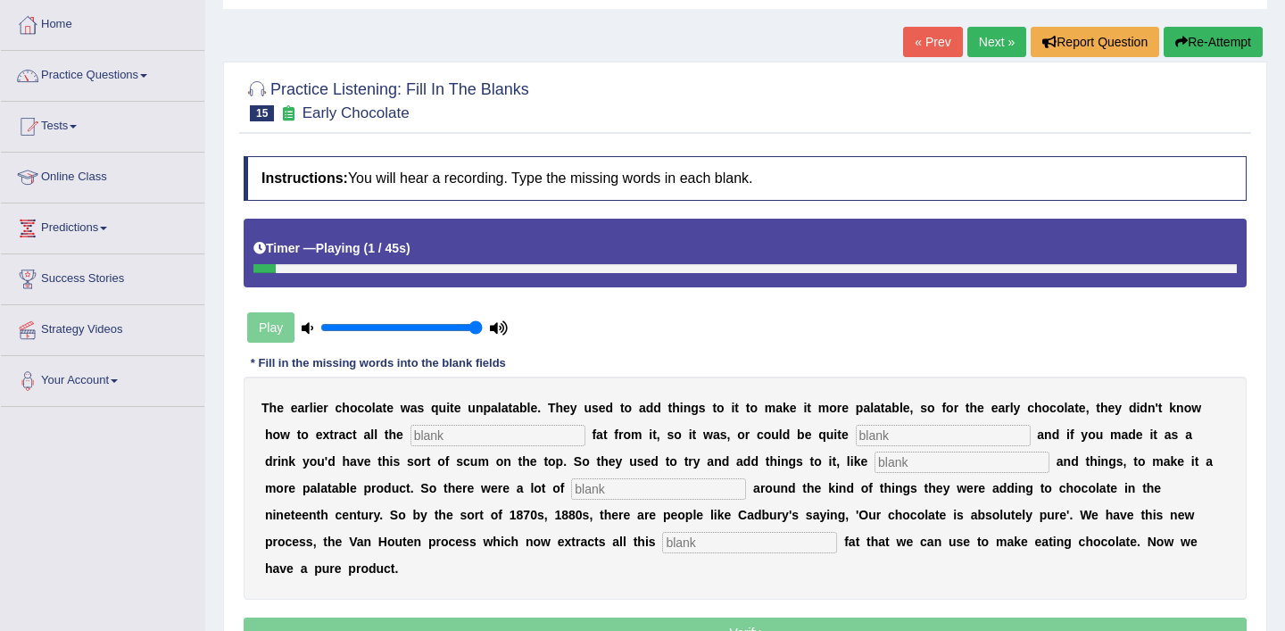
click at [445, 417] on div "T h e e a r l i e r c h o c o l a t e w a s q u i t e u n p a l a t a b l e . T…" at bounding box center [745, 488] width 1003 height 223
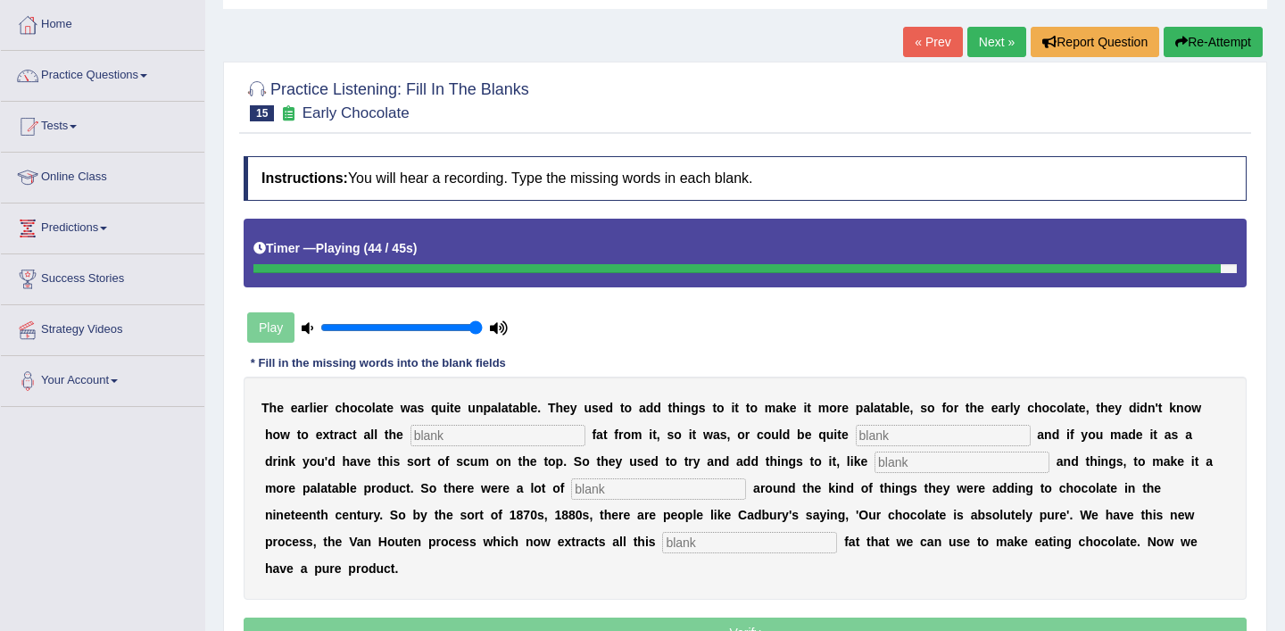
click at [485, 449] on div "T h e e a r l i e r c h o c o l a t e w a s q u i t e u n p a l a t a b l e . T…" at bounding box center [745, 488] width 1003 height 223
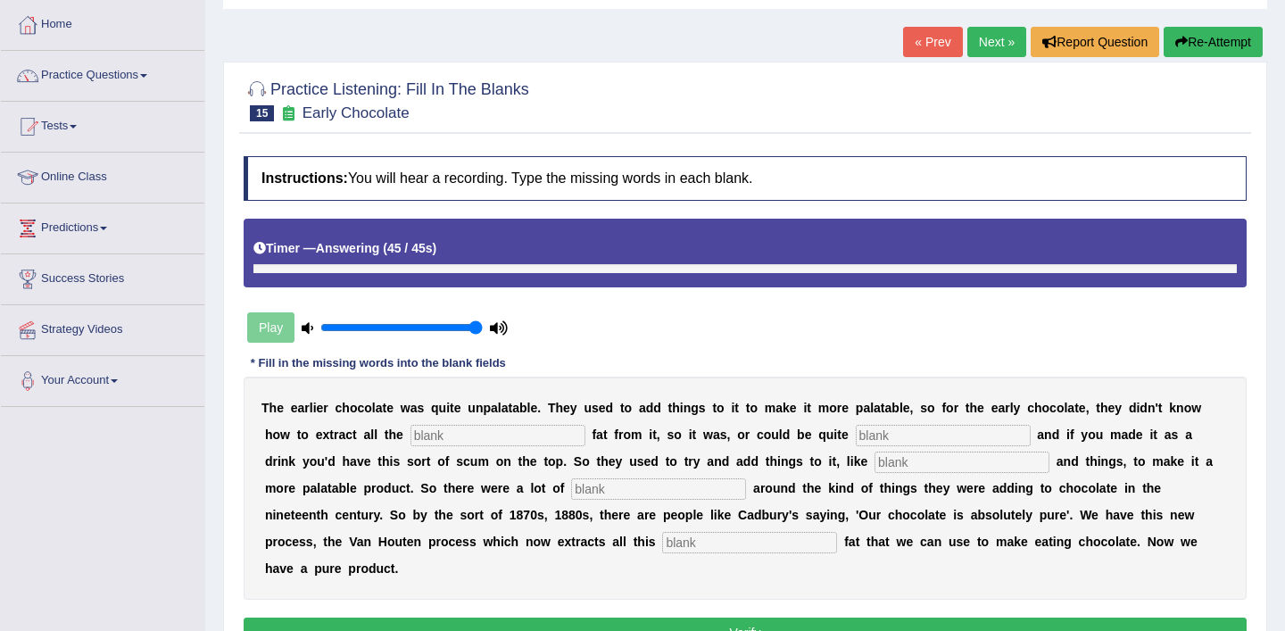
click at [471, 438] on input "text" at bounding box center [497, 435] width 175 height 21
type input "cocoa"
click at [884, 427] on input "text" at bounding box center [943, 435] width 175 height 21
click at [915, 429] on input "text" at bounding box center [943, 435] width 175 height 21
click at [874, 463] on input "text" at bounding box center [961, 462] width 175 height 21
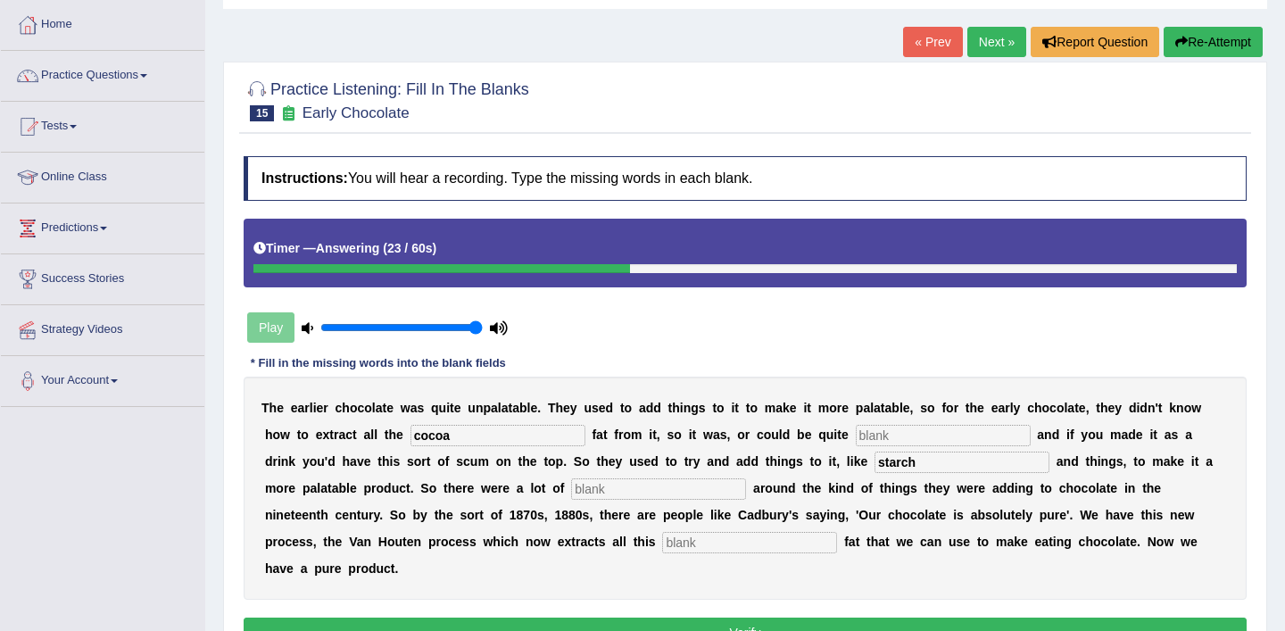
type input "starch"
click at [571, 492] on input "text" at bounding box center [658, 488] width 175 height 21
type input "scandals"
click at [662, 543] on input "text" at bounding box center [749, 542] width 175 height 21
type input "horrible"
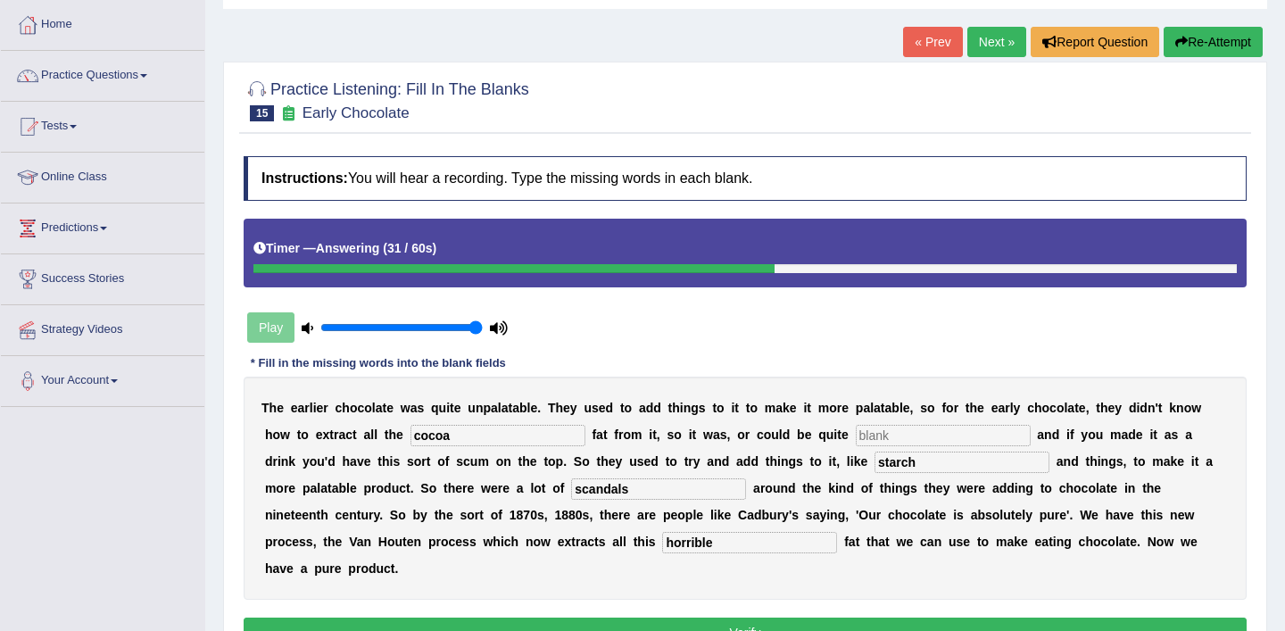
click at [856, 435] on input "text" at bounding box center [943, 435] width 175 height 21
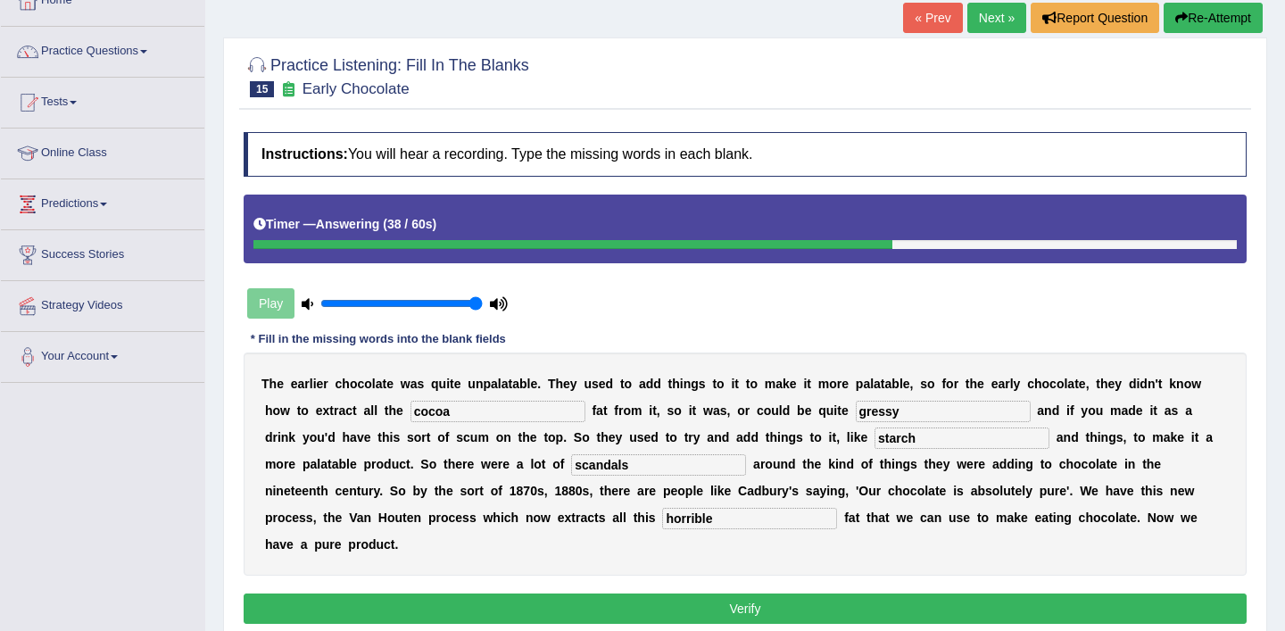
scroll to position [115, 0]
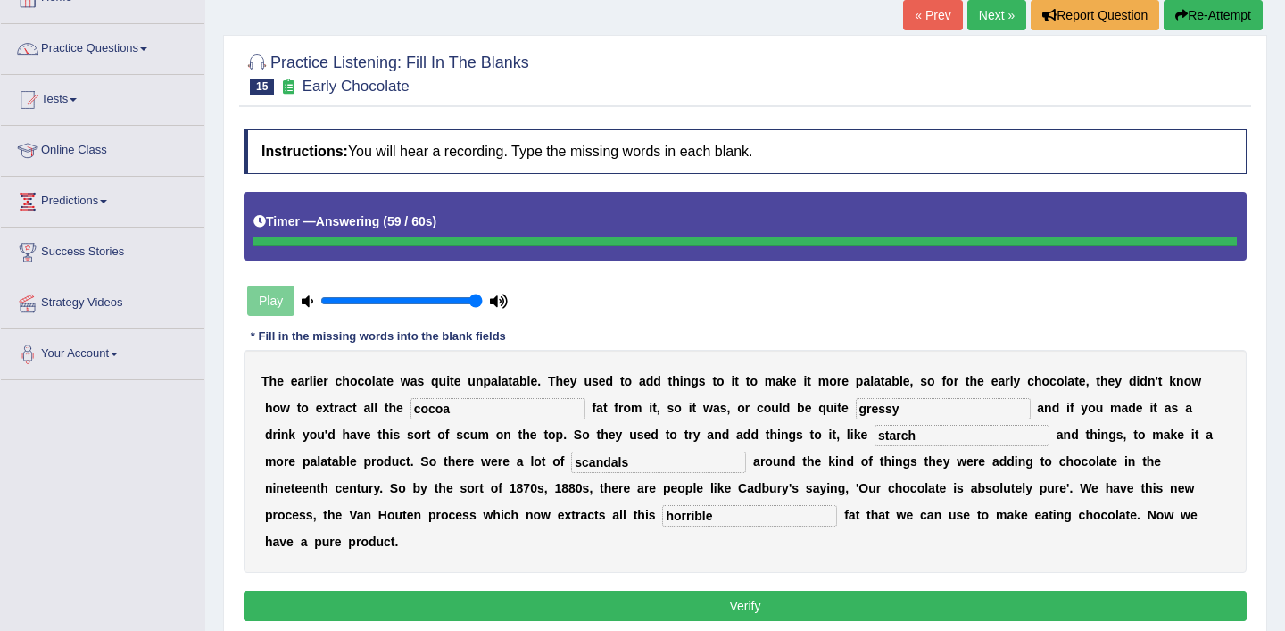
type input "gressy"
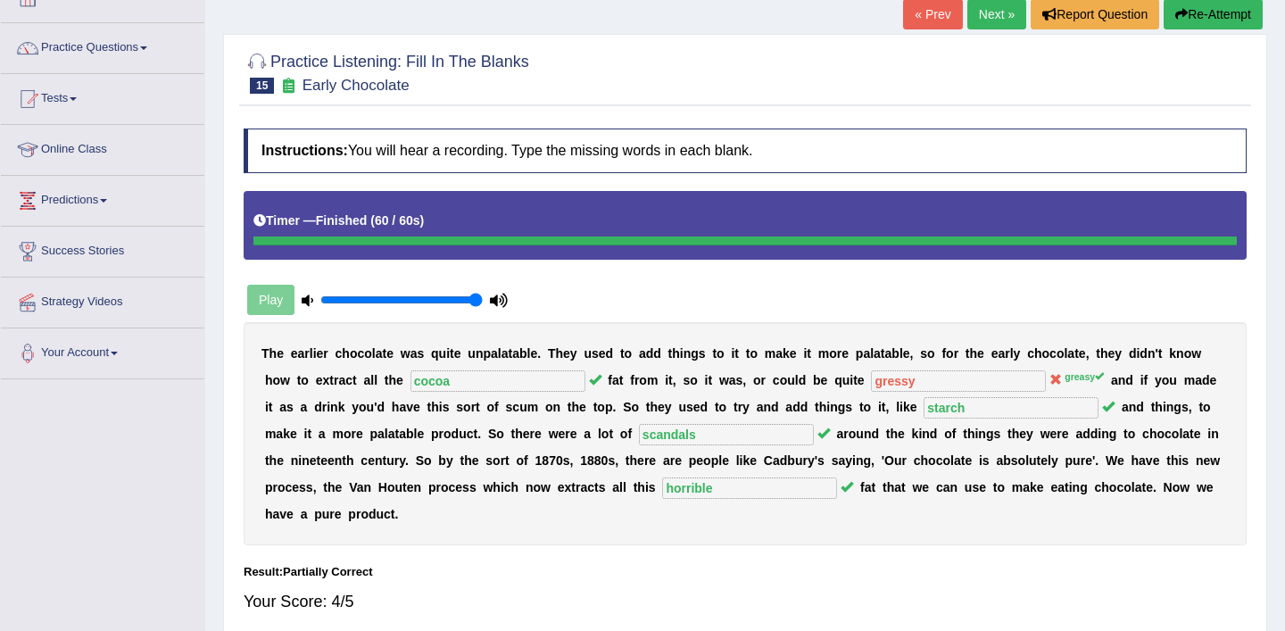
scroll to position [0, 0]
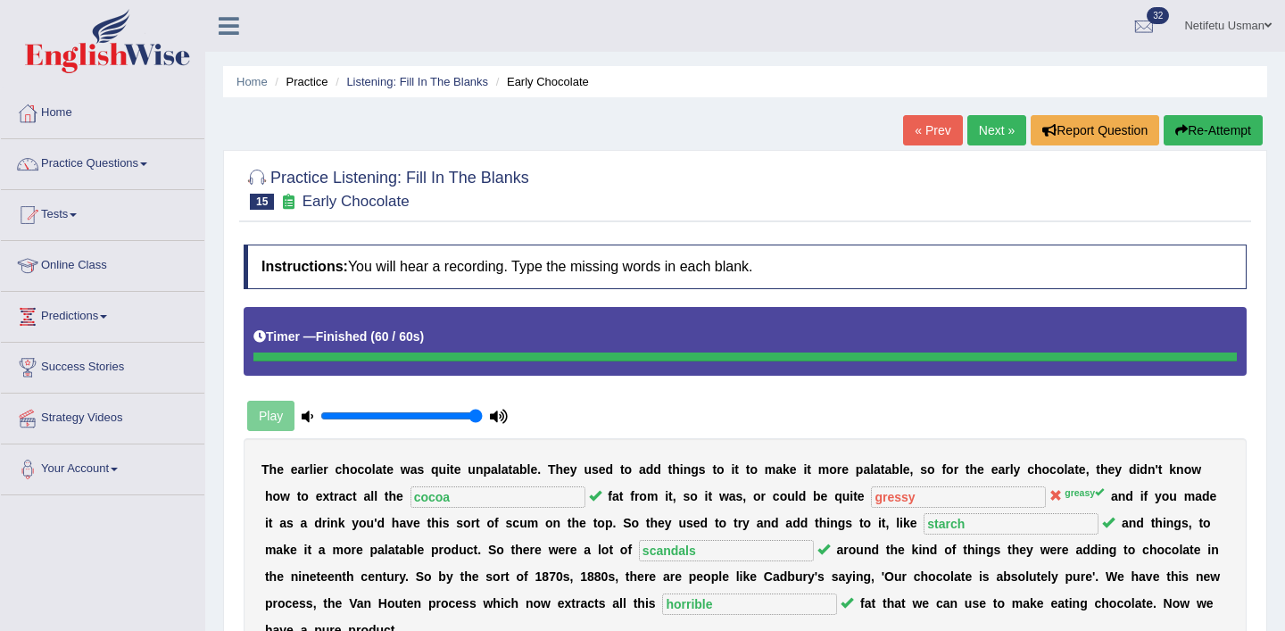
click at [1000, 118] on link "Next »" at bounding box center [996, 130] width 59 height 30
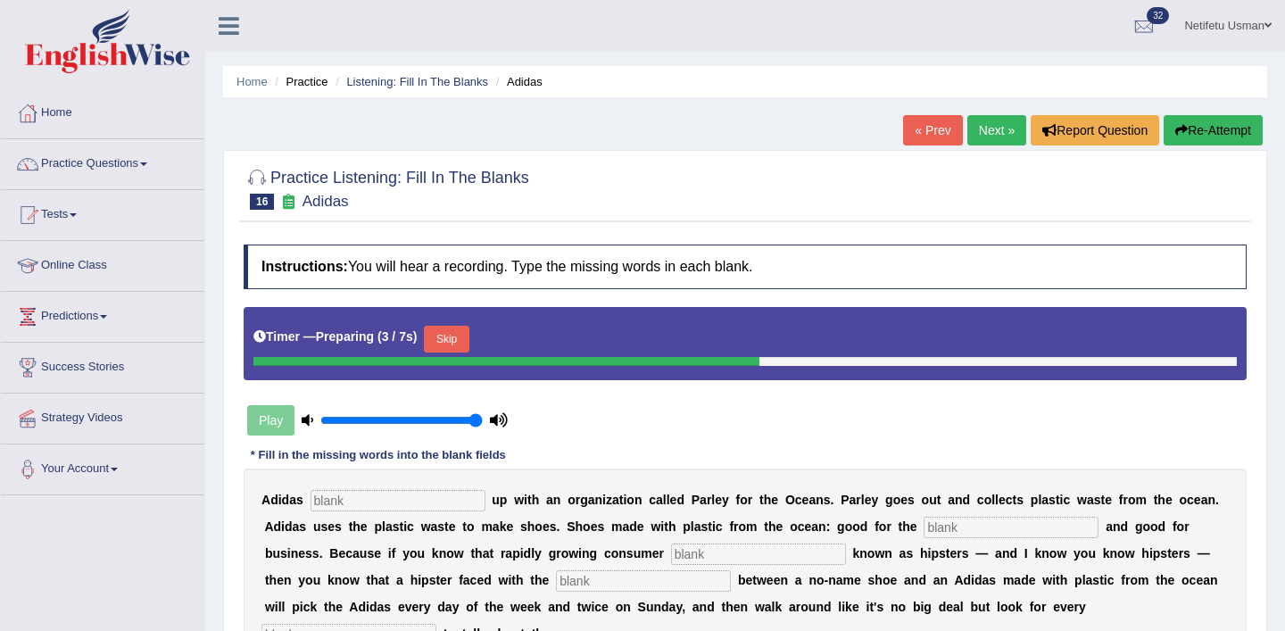
click at [450, 340] on button "Skip" at bounding box center [446, 339] width 45 height 27
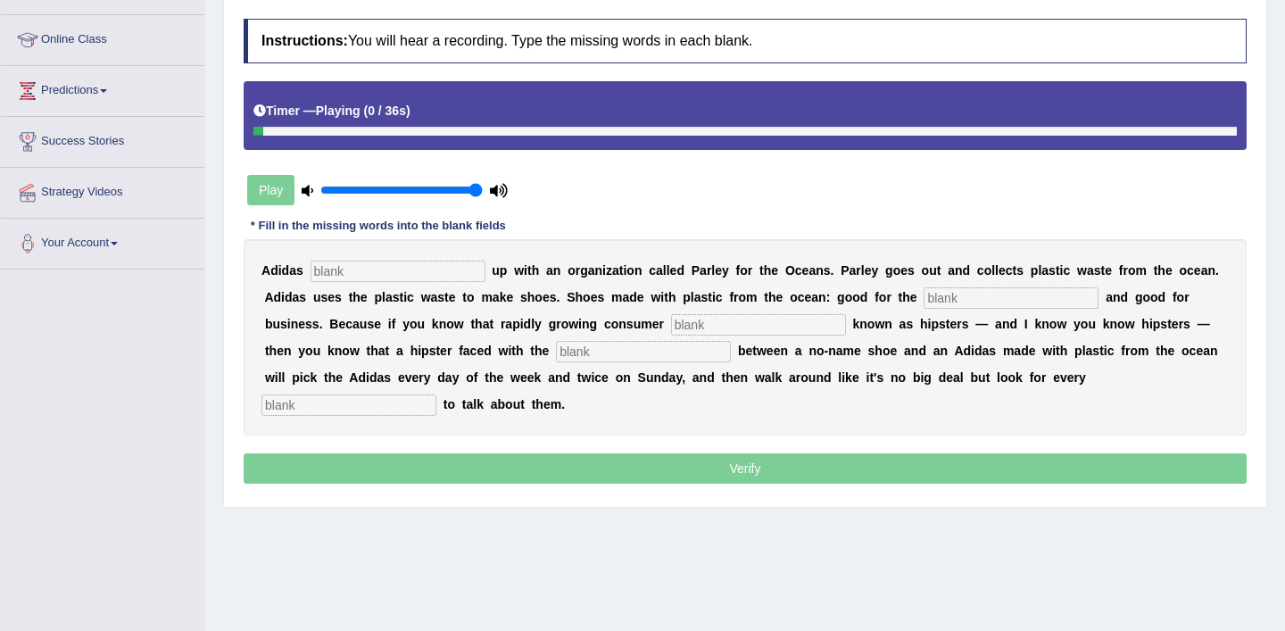
scroll to position [306, 0]
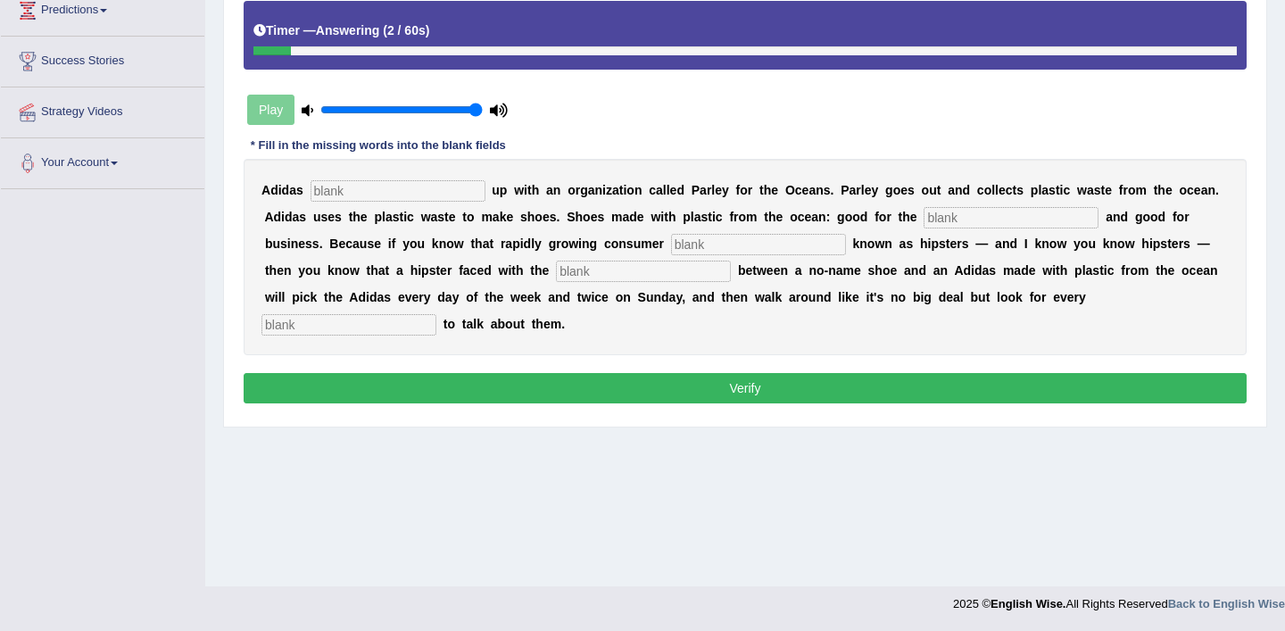
click at [369, 184] on input "text" at bounding box center [398, 190] width 175 height 21
type input "teamed"
click at [946, 220] on input "text" at bounding box center [1011, 217] width 175 height 21
type input "environment"
click at [684, 245] on input "text" at bounding box center [758, 244] width 175 height 21
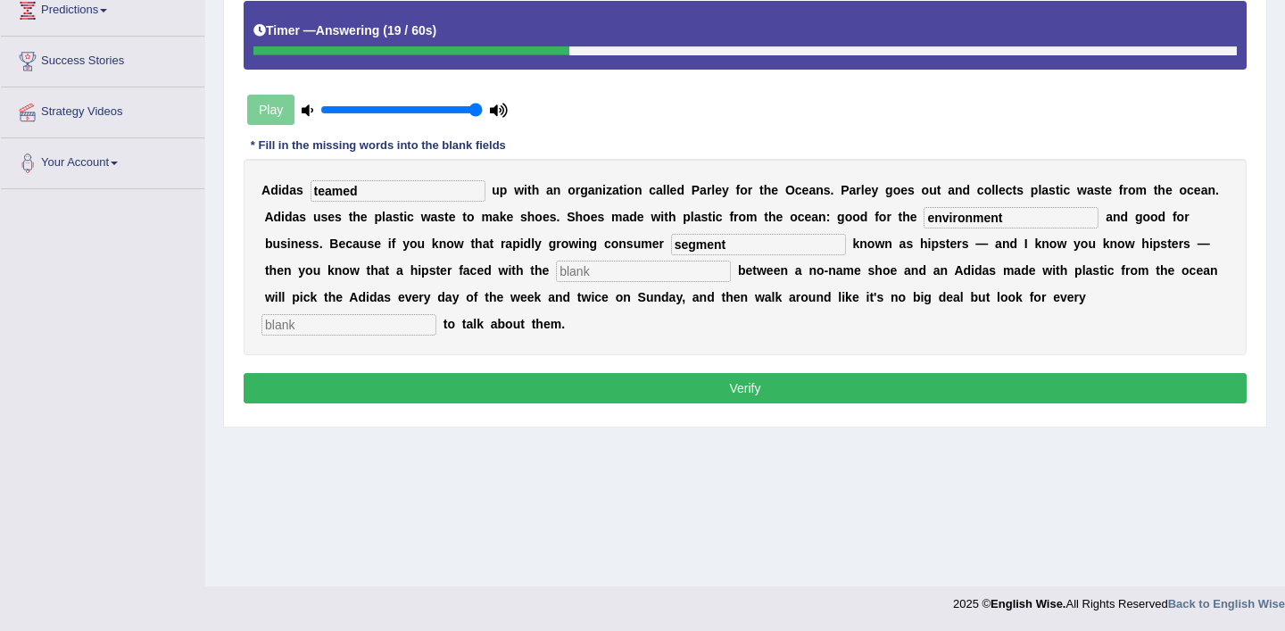
type input "segment"
click at [556, 266] on input "text" at bounding box center [643, 271] width 175 height 21
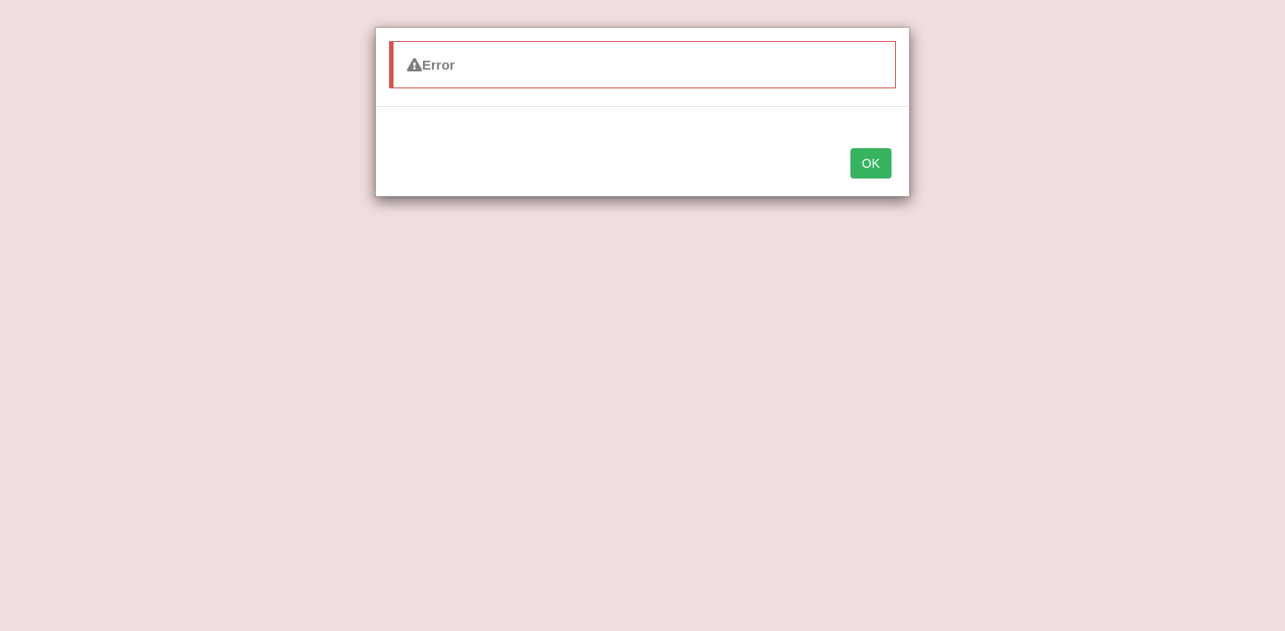
click at [875, 168] on button "OK" at bounding box center [870, 163] width 41 height 30
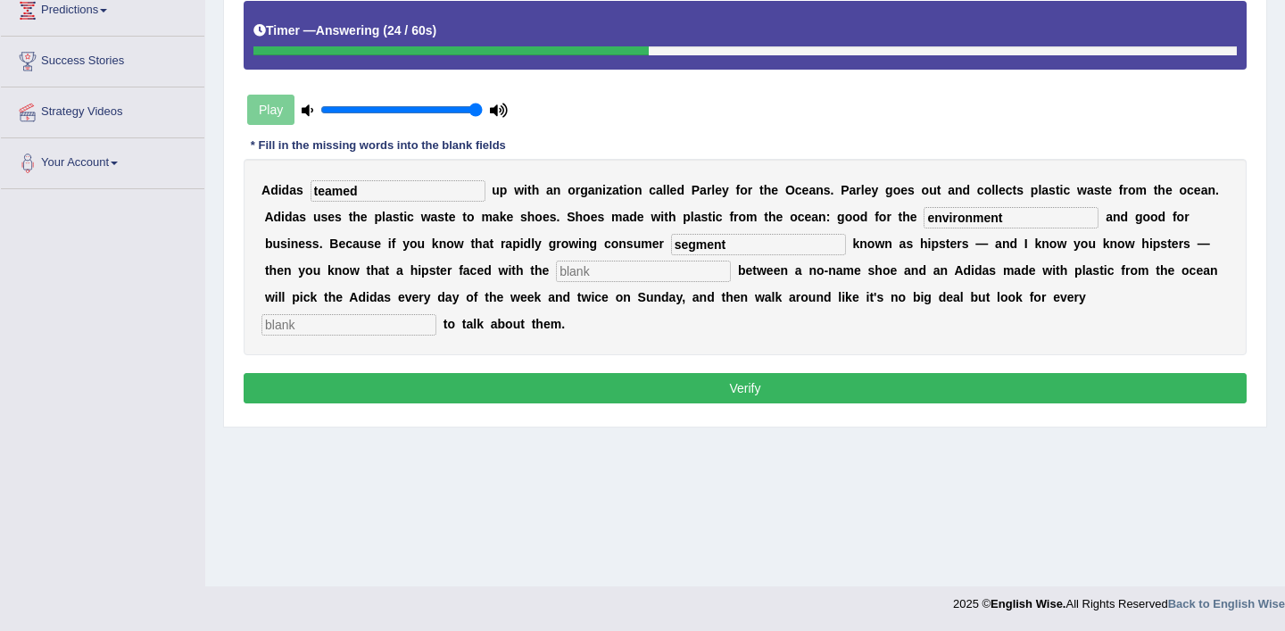
click at [556, 270] on input "text" at bounding box center [643, 271] width 175 height 21
type input "choice"
click at [436, 314] on input "text" at bounding box center [348, 324] width 175 height 21
type input "opportunity"
click at [679, 251] on input "segment" at bounding box center [758, 244] width 175 height 21
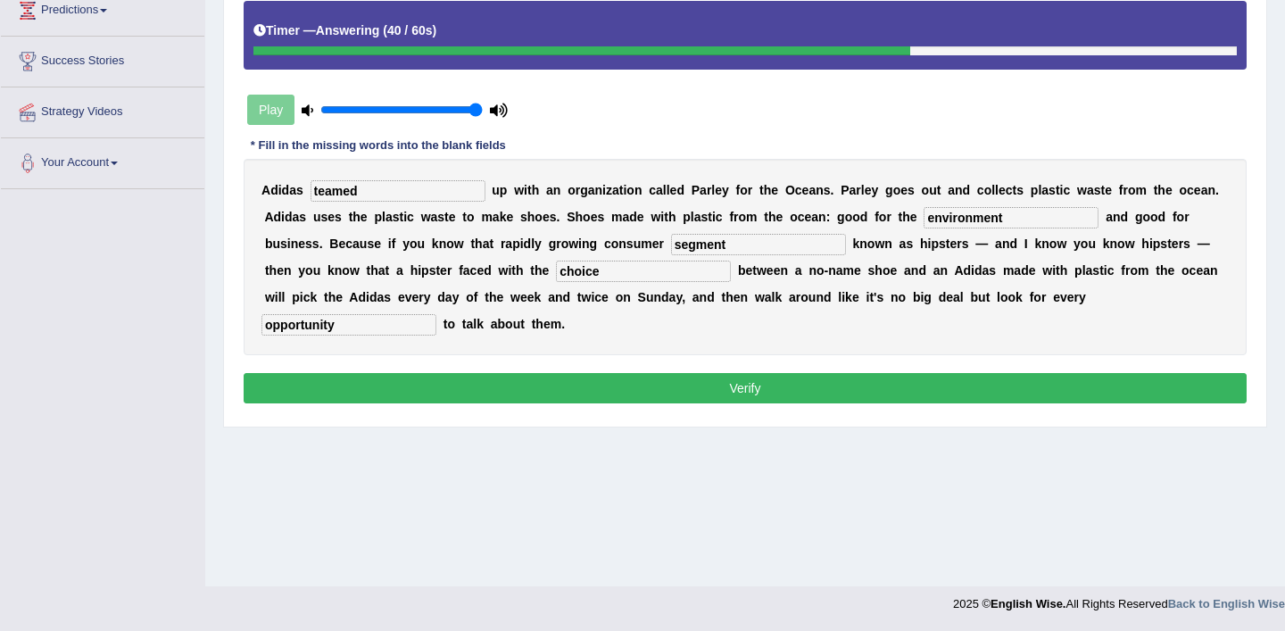
click at [686, 377] on button "Verify" at bounding box center [745, 388] width 1003 height 30
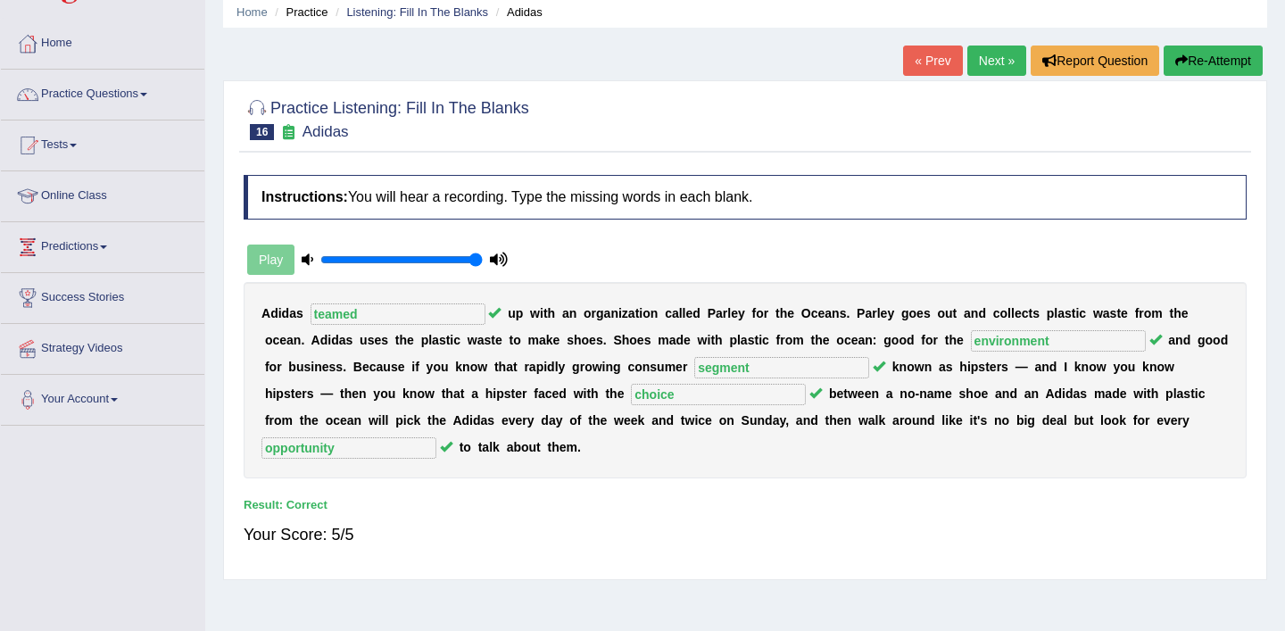
scroll to position [58, 0]
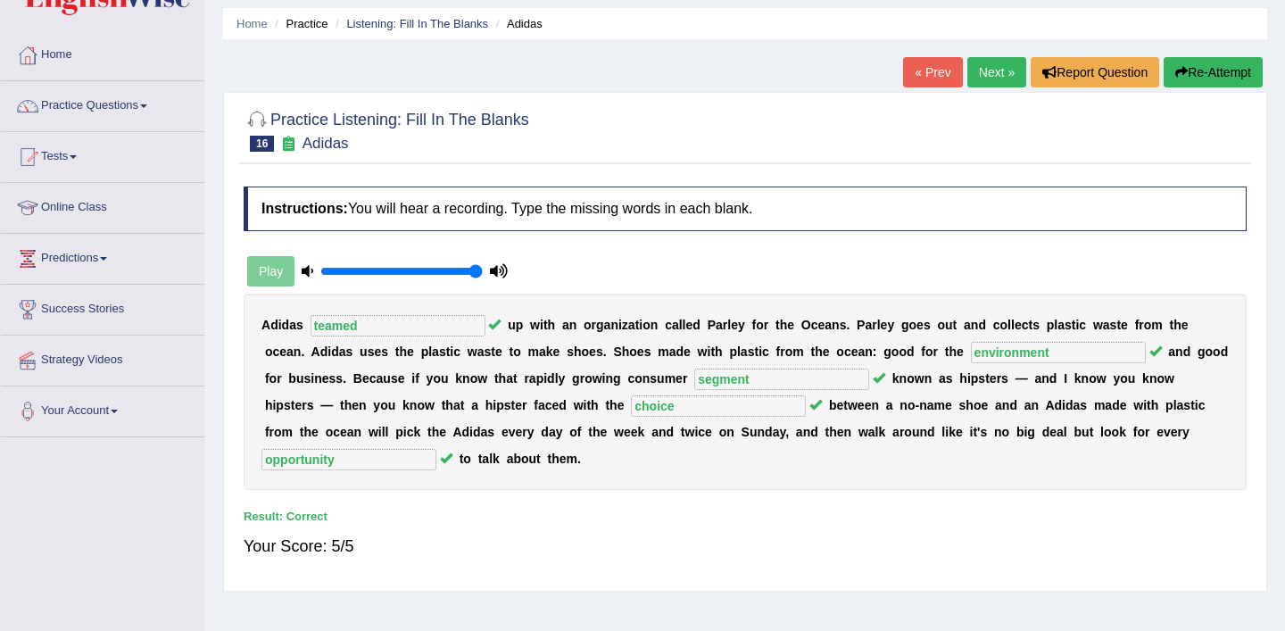
click at [147, 105] on span at bounding box center [143, 106] width 7 height 4
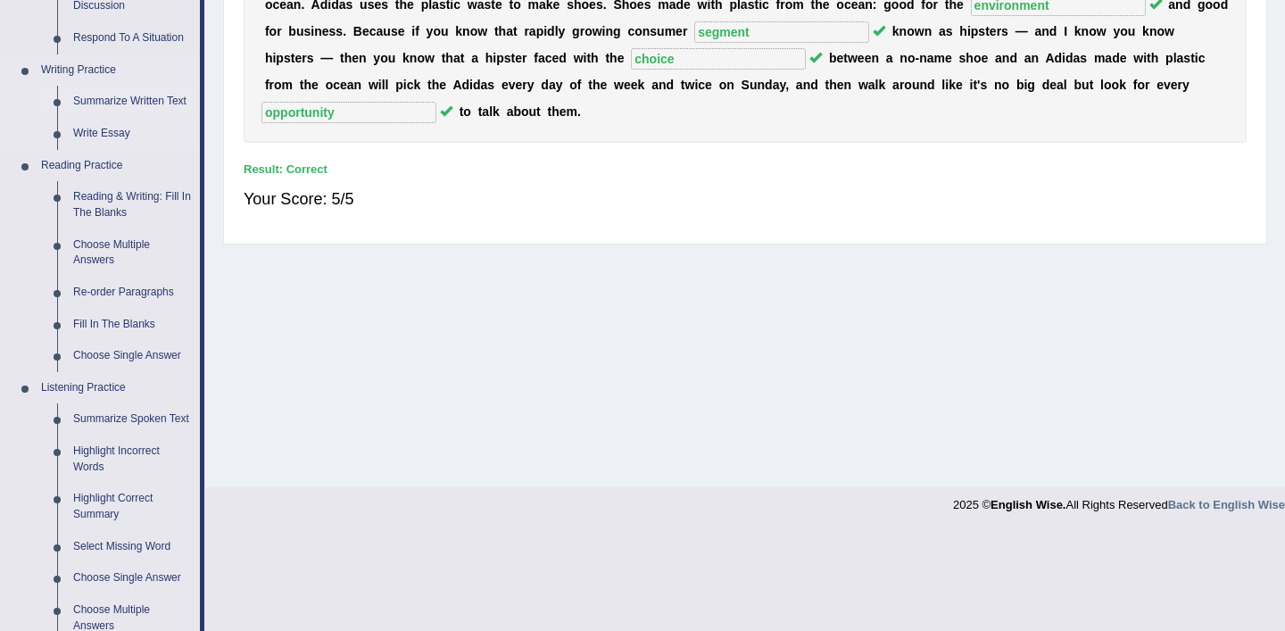
scroll to position [489, 0]
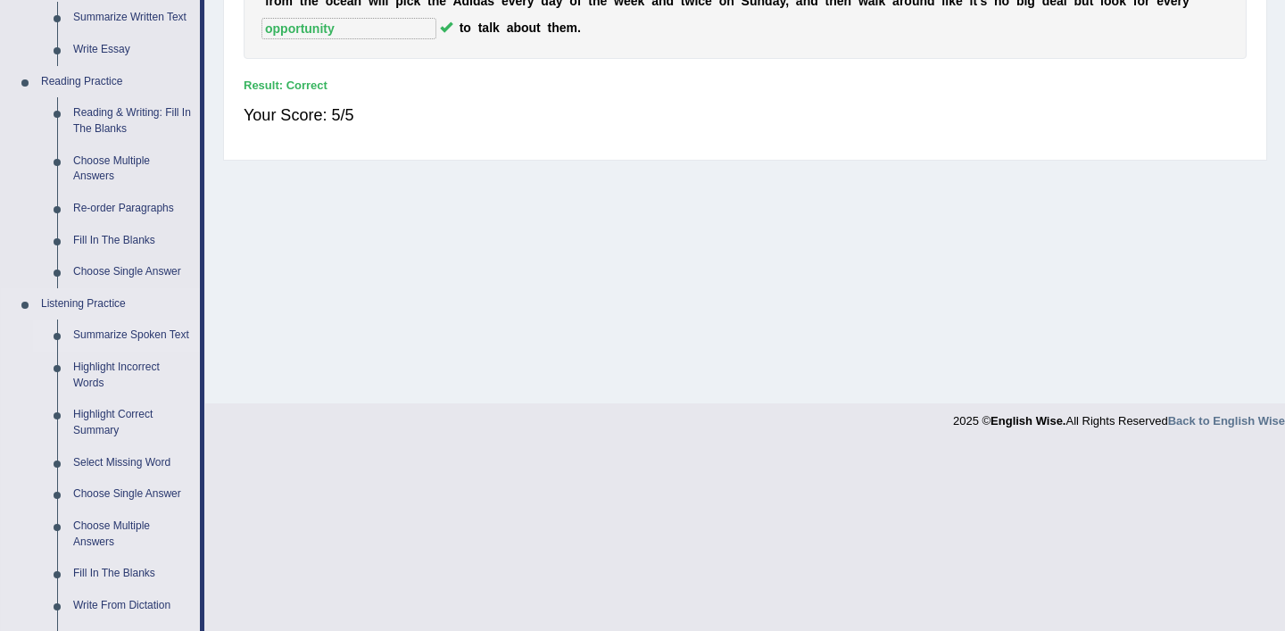
click at [150, 340] on link "Summarize Spoken Text" at bounding box center [132, 335] width 135 height 32
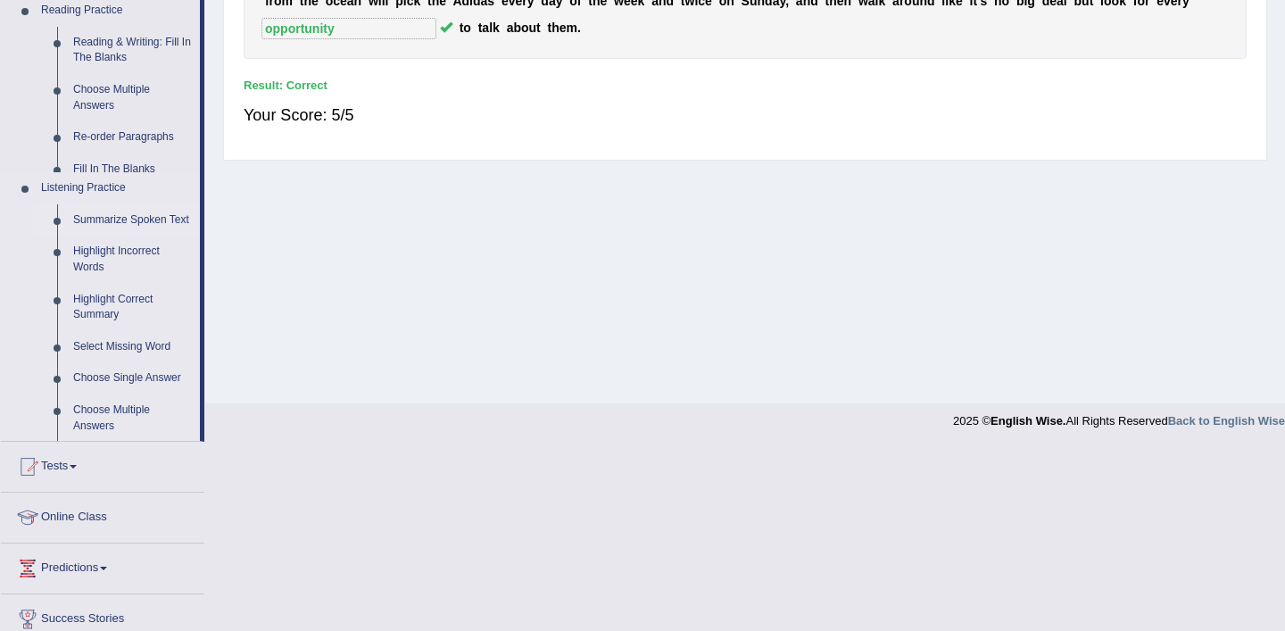
scroll to position [306, 0]
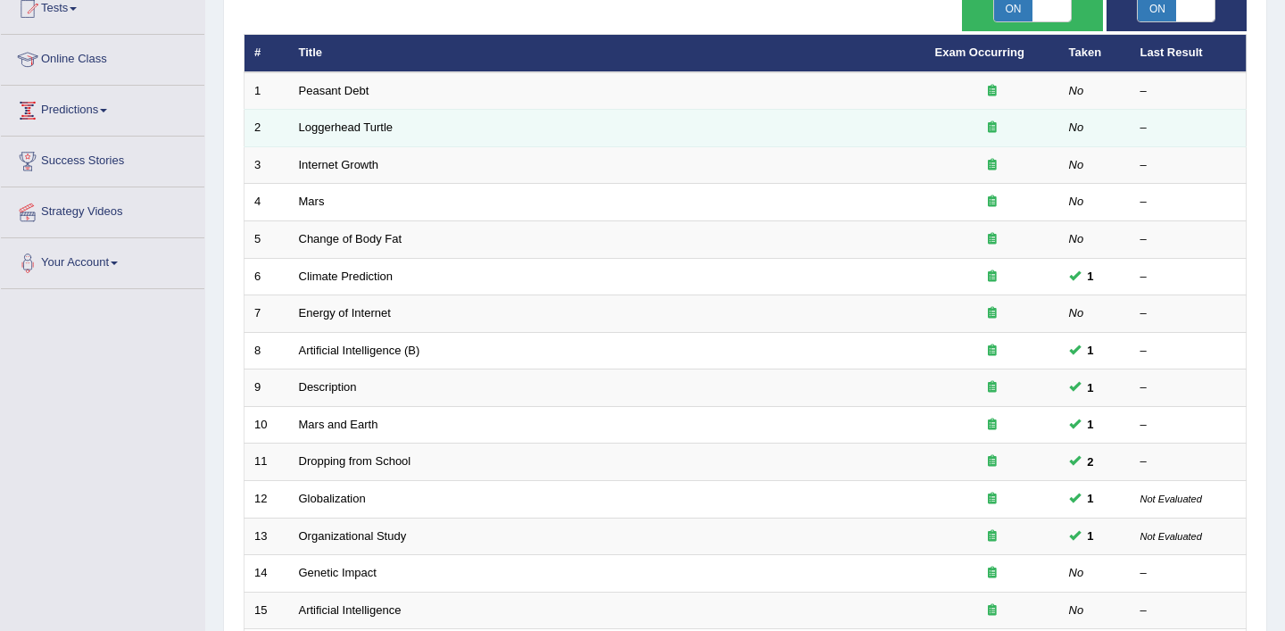
scroll to position [551, 0]
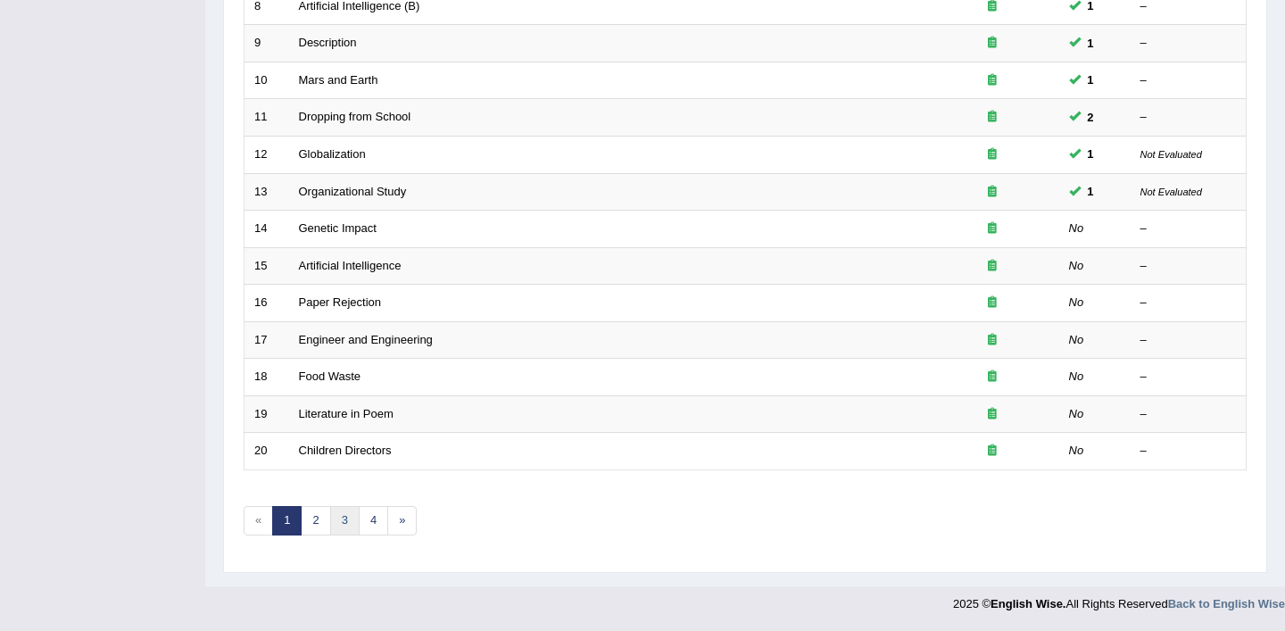
click at [344, 534] on link "3" at bounding box center [344, 520] width 29 height 29
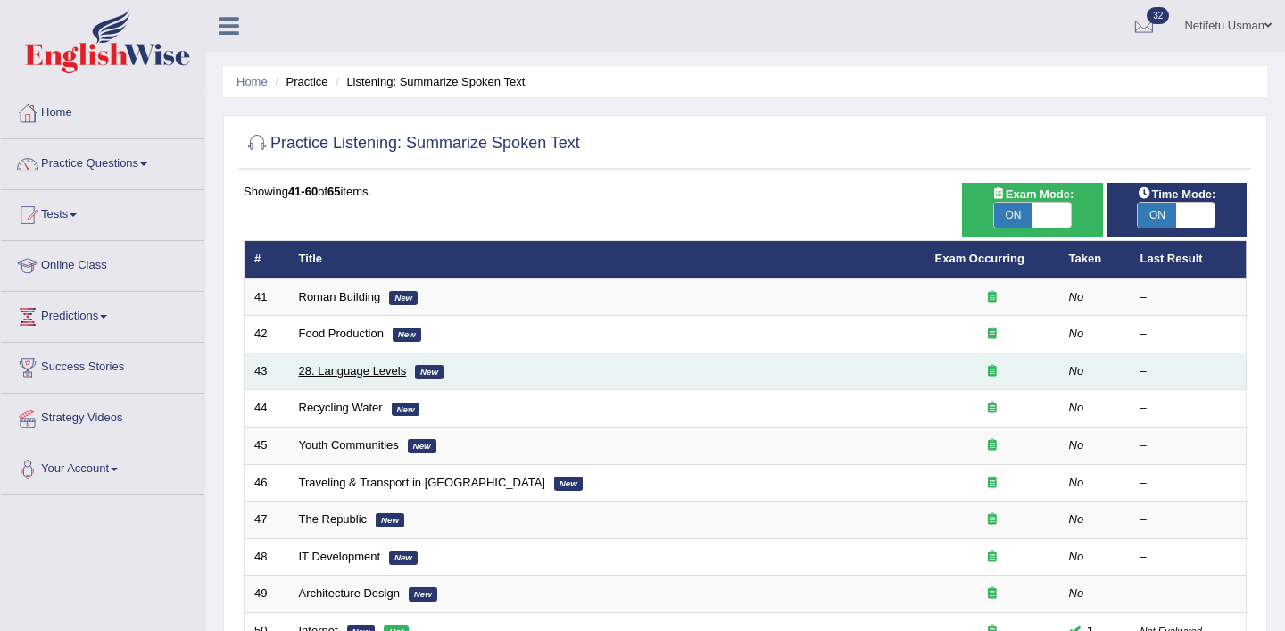
click at [335, 369] on link "28. Language Levels" at bounding box center [353, 370] width 108 height 13
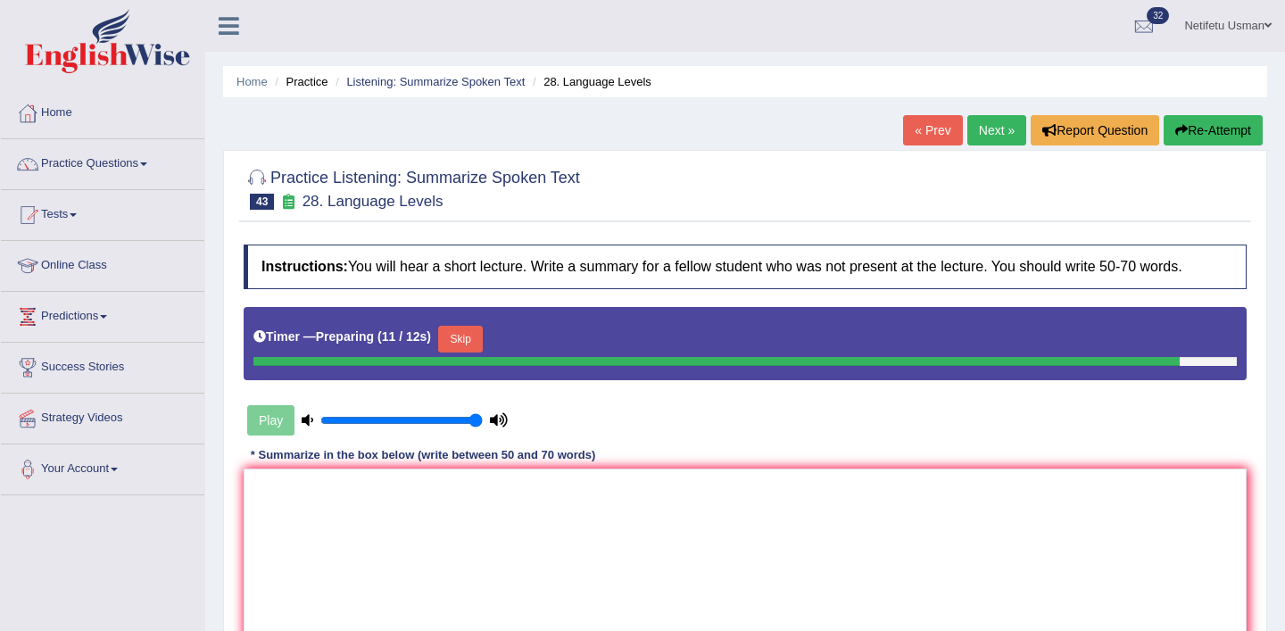
click at [458, 347] on button "Skip" at bounding box center [460, 339] width 45 height 27
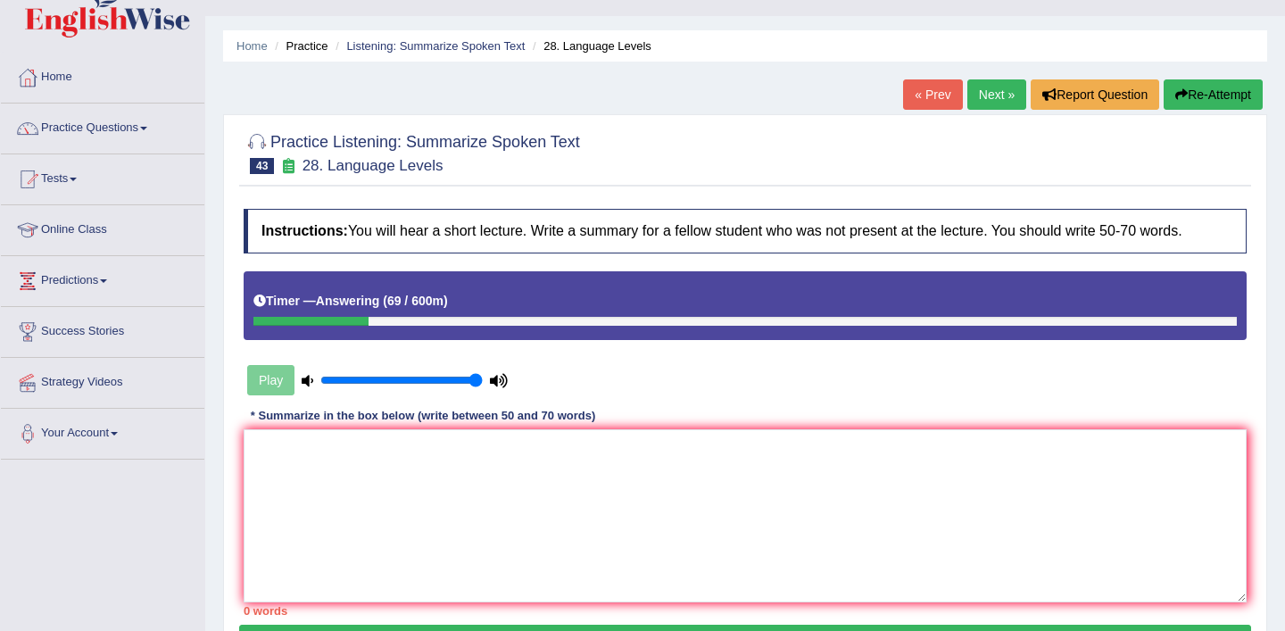
scroll to position [46, 0]
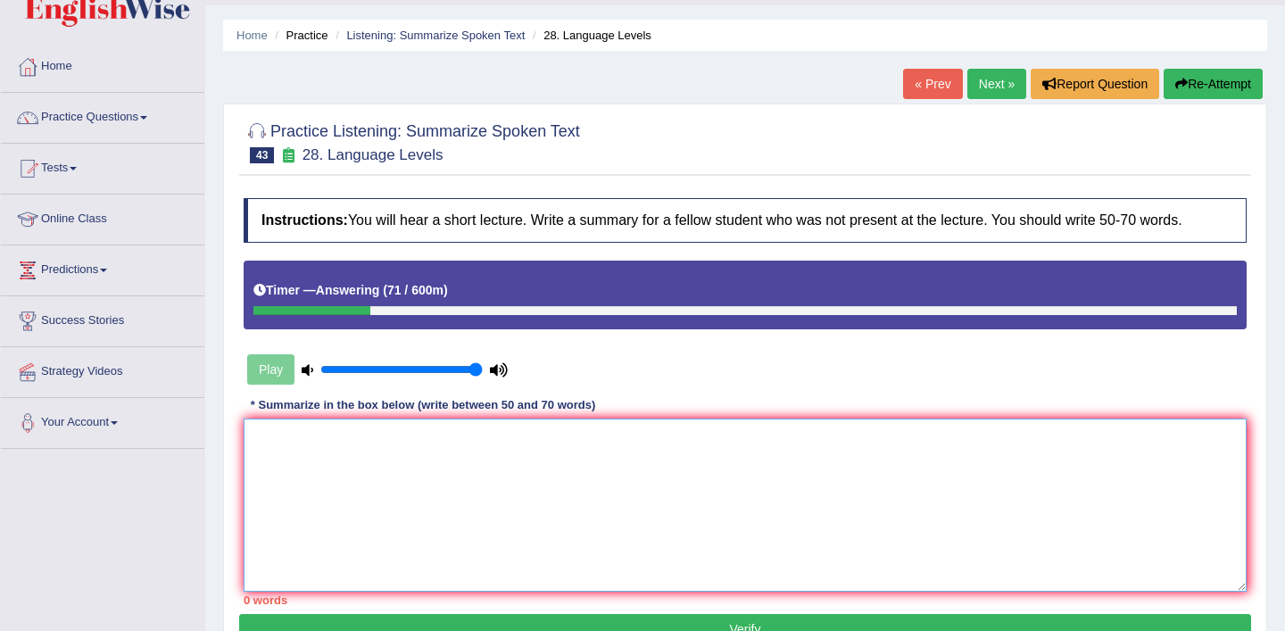
click at [415, 449] on textarea at bounding box center [745, 505] width 1003 height 173
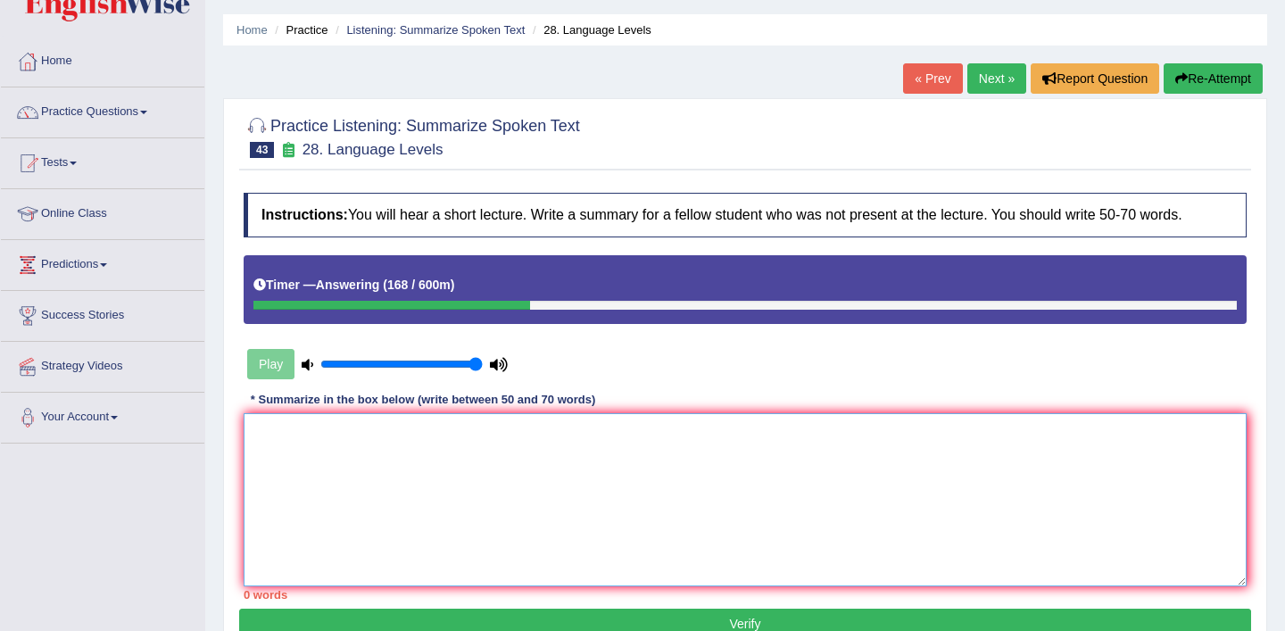
click at [394, 475] on textarea at bounding box center [745, 499] width 1003 height 173
paste textarea "The speaker provided a comprehensive overview of [main topic], highlighting sev…"
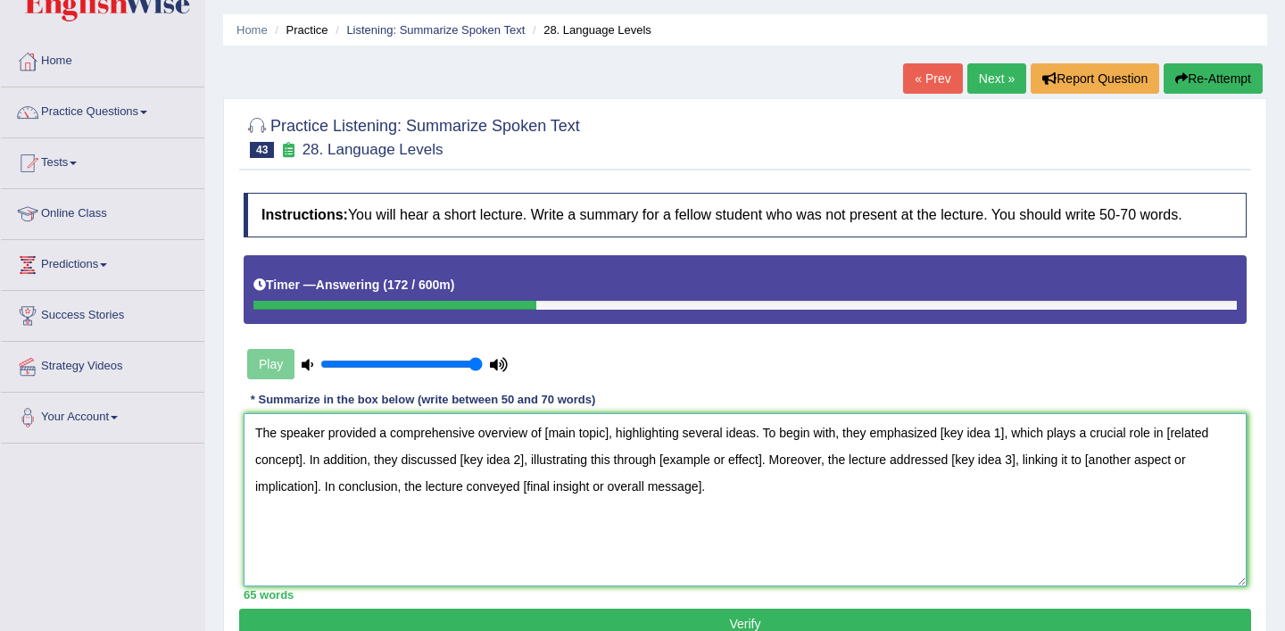
click at [610, 432] on textarea "The speaker provided a comprehensive overview of [main topic], highlighting sev…" at bounding box center [745, 499] width 1003 height 173
drag, startPoint x: 1048, startPoint y: 433, endPoint x: 982, endPoint y: 434, distance: 65.1
click at [982, 434] on textarea "The speaker provided a comprehensive overview of historical language, highlight…" at bounding box center [745, 499] width 1003 height 173
drag, startPoint x: 365, startPoint y: 461, endPoint x: 267, endPoint y: 468, distance: 98.4
click at [267, 468] on textarea "The speaker provided a comprehensive overview of historical language, highlight…" at bounding box center [745, 499] width 1003 height 173
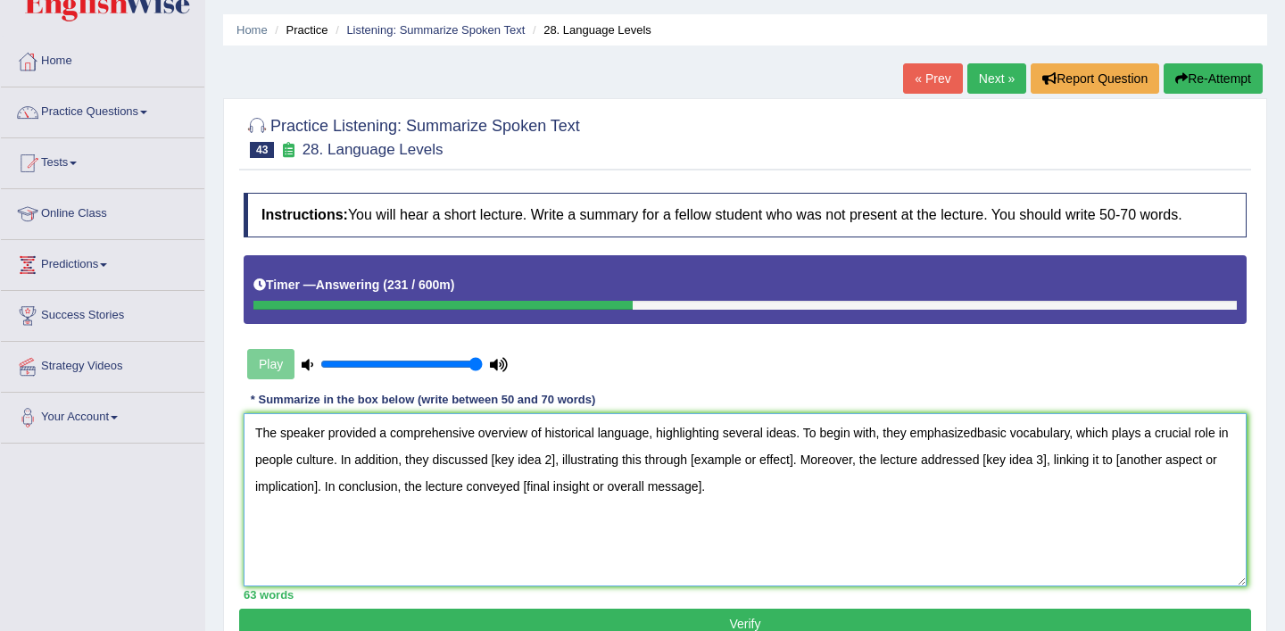
drag, startPoint x: 572, startPoint y: 463, endPoint x: 508, endPoint y: 462, distance: 64.3
click at [508, 462] on textarea "The speaker provided a comprehensive overview of historical language, highlight…" at bounding box center [745, 499] width 1003 height 173
drag, startPoint x: 839, startPoint y: 462, endPoint x: 734, endPoint y: 461, distance: 105.3
click at [734, 461] on textarea "The speaker provided a comprehensive overview of historical language, highlight…" at bounding box center [745, 499] width 1003 height 173
drag, startPoint x: 1085, startPoint y: 460, endPoint x: 1019, endPoint y: 462, distance: 66.1
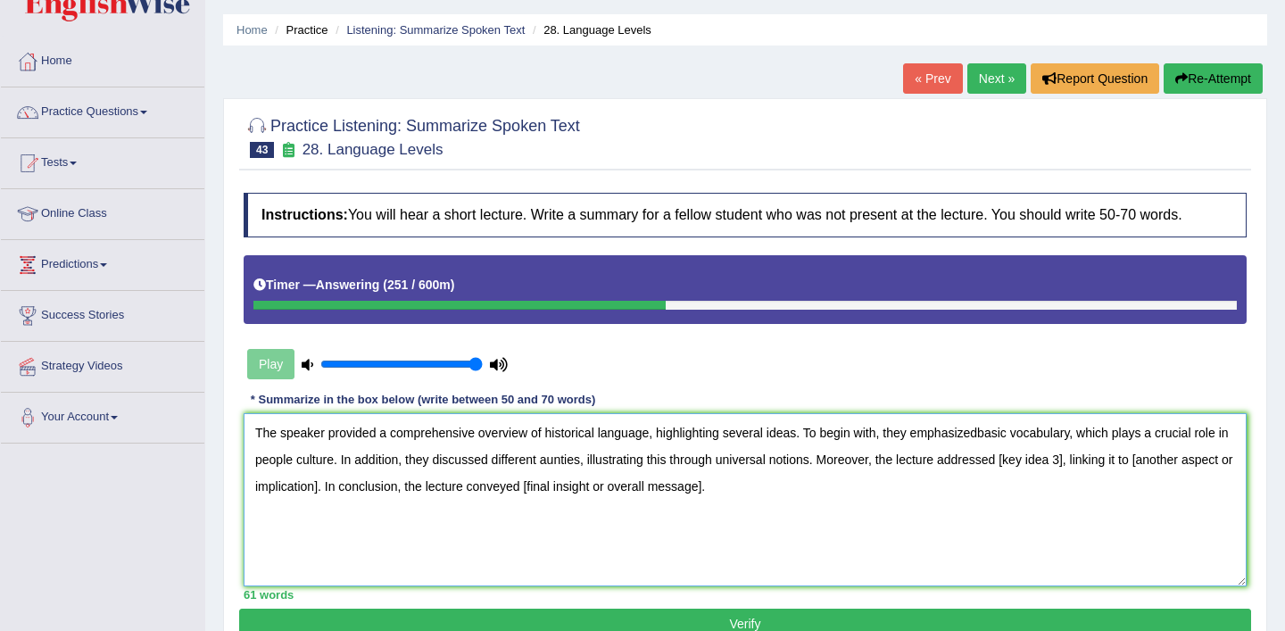
click at [1019, 461] on textarea "The speaker provided a comprehensive overview of historical language, highlight…" at bounding box center [745, 499] width 1003 height 173
drag, startPoint x: 426, startPoint y: 489, endPoint x: 257, endPoint y: 490, distance: 168.7
click at [257, 490] on textarea "The speaker provided a comprehensive overview of historical language, highlight…" at bounding box center [745, 499] width 1003 height 173
drag, startPoint x: 555, startPoint y: 489, endPoint x: 705, endPoint y: 508, distance: 151.1
click at [705, 508] on textarea "The speaker provided a comprehensive overview of historical language, highlight…" at bounding box center [745, 499] width 1003 height 173
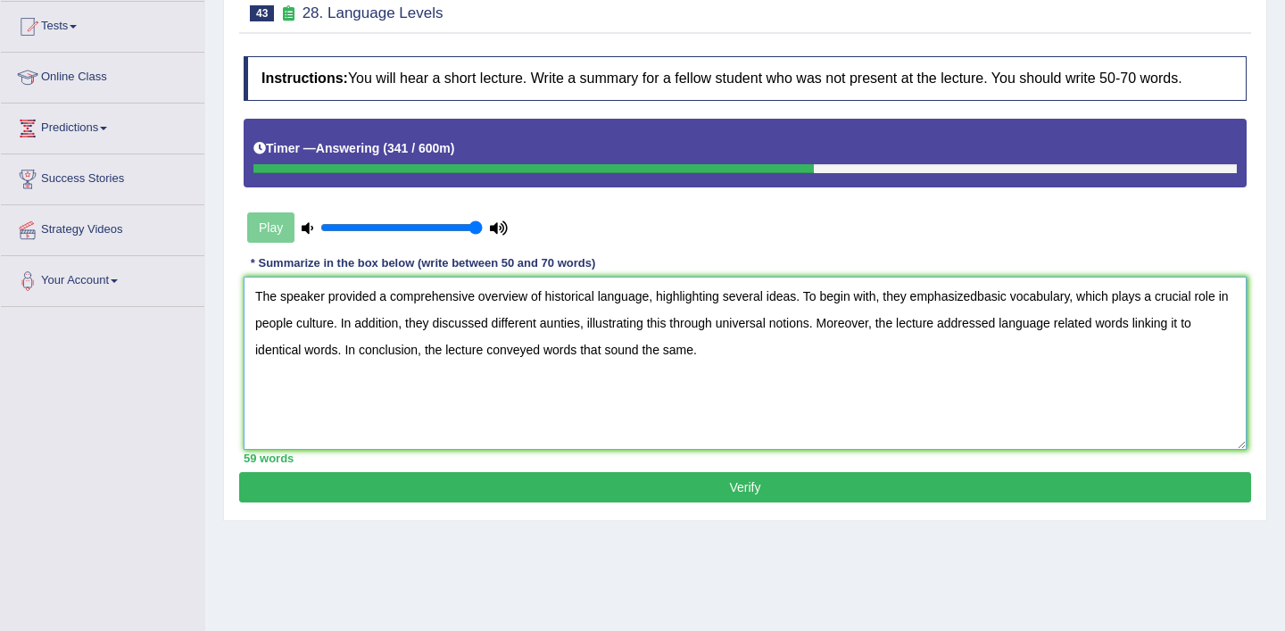
scroll to position [204, 0]
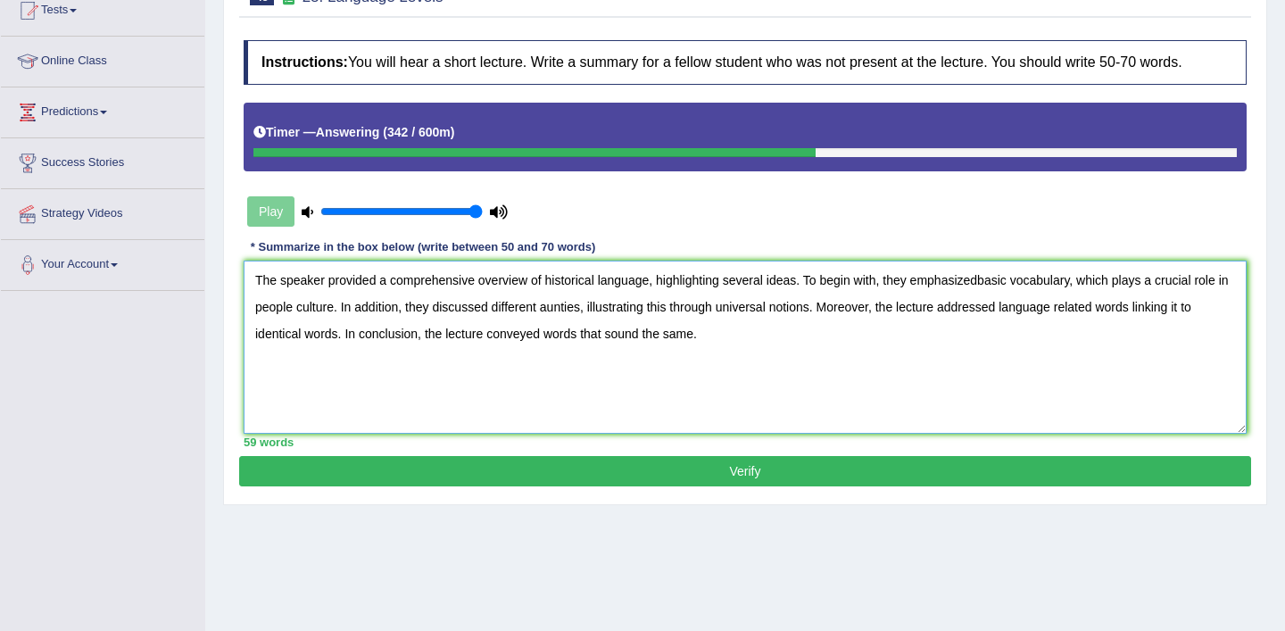
type textarea "The speaker provided a comprehensive overview of historical language, highlight…"
click at [431, 484] on button "Verify" at bounding box center [745, 471] width 1012 height 30
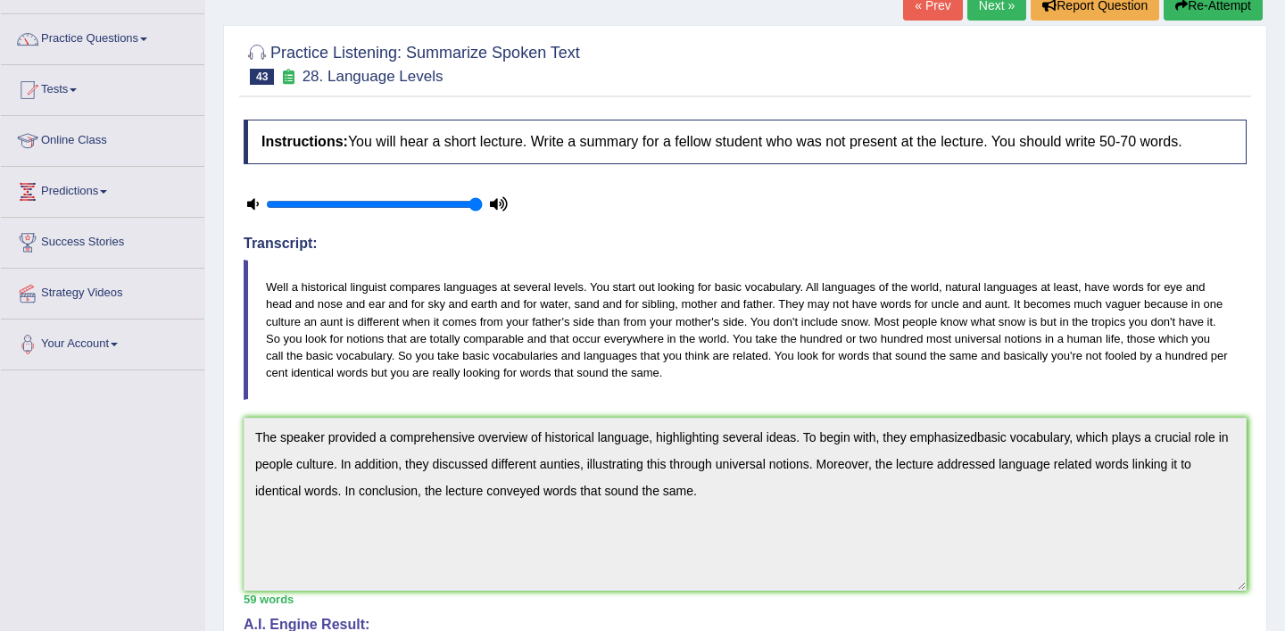
scroll to position [0, 0]
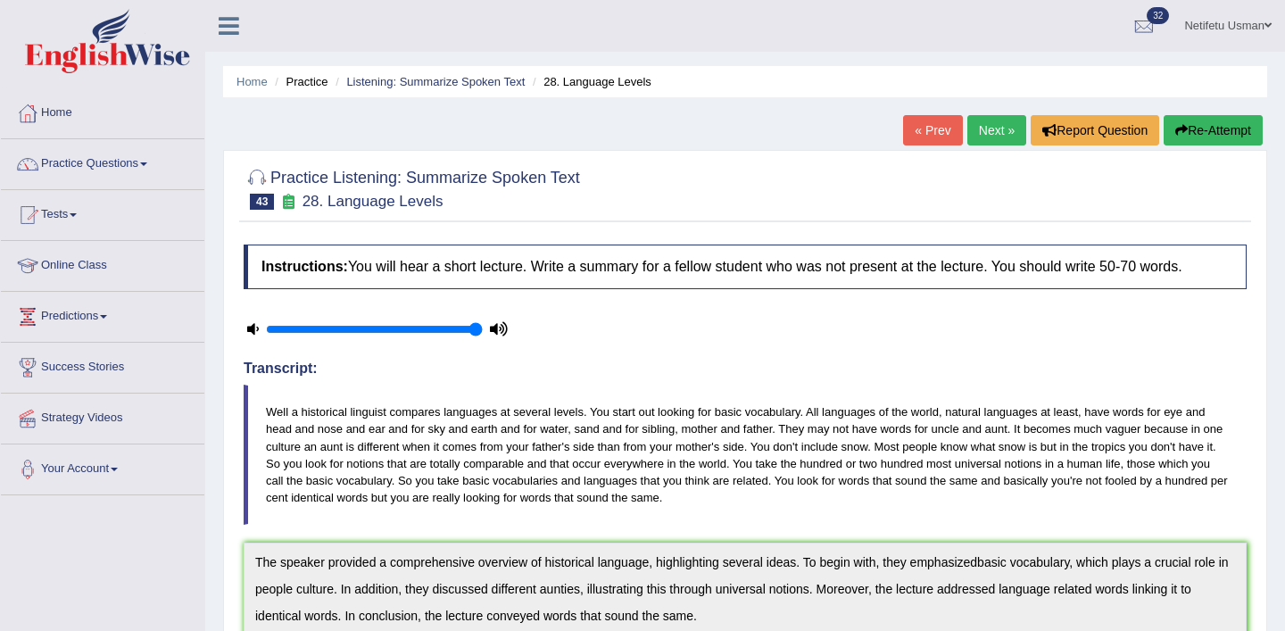
click at [984, 133] on link "Next »" at bounding box center [996, 130] width 59 height 30
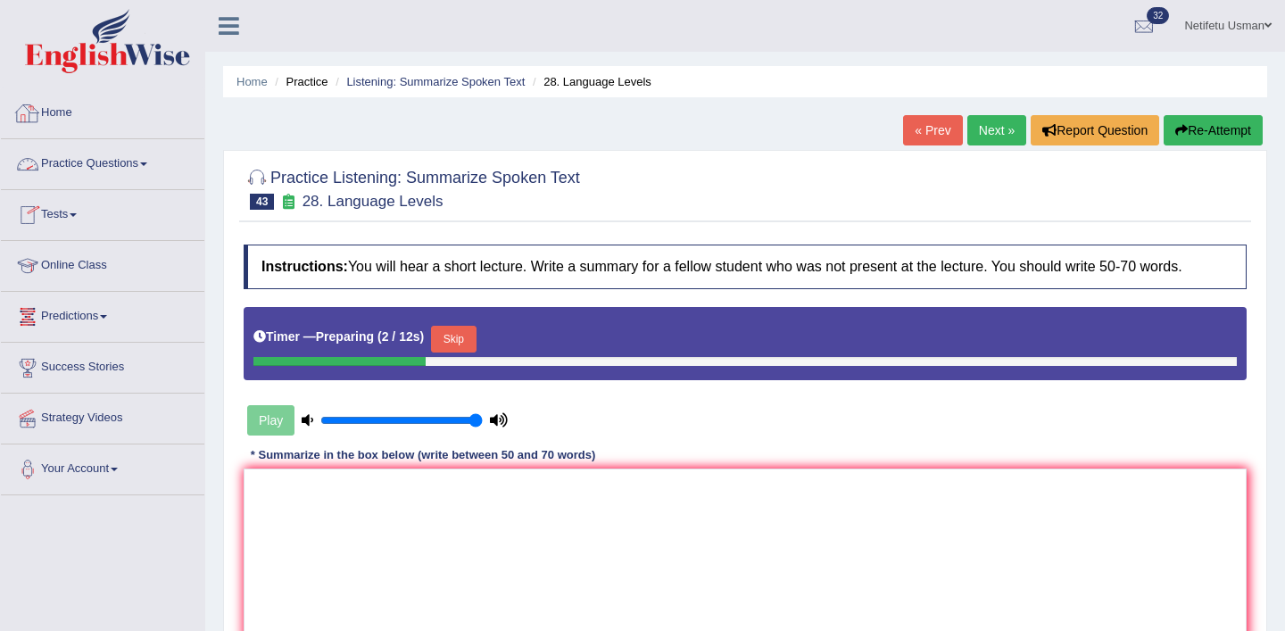
click at [70, 88] on link "Home" at bounding box center [102, 110] width 203 height 45
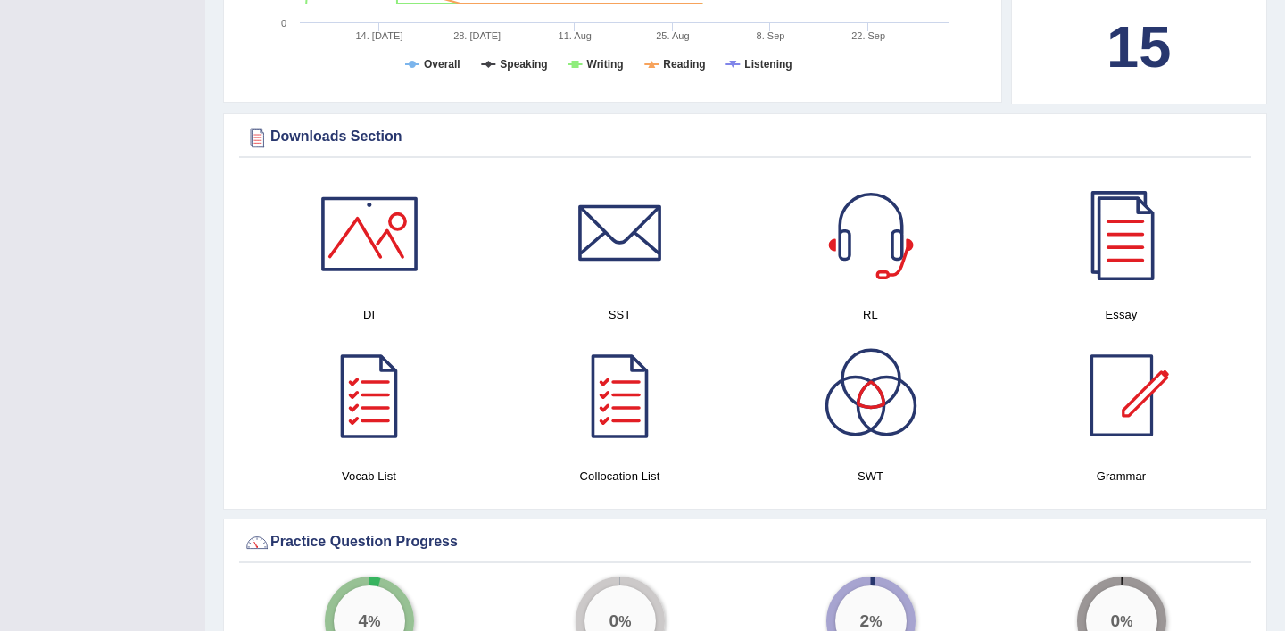
scroll to position [902, 0]
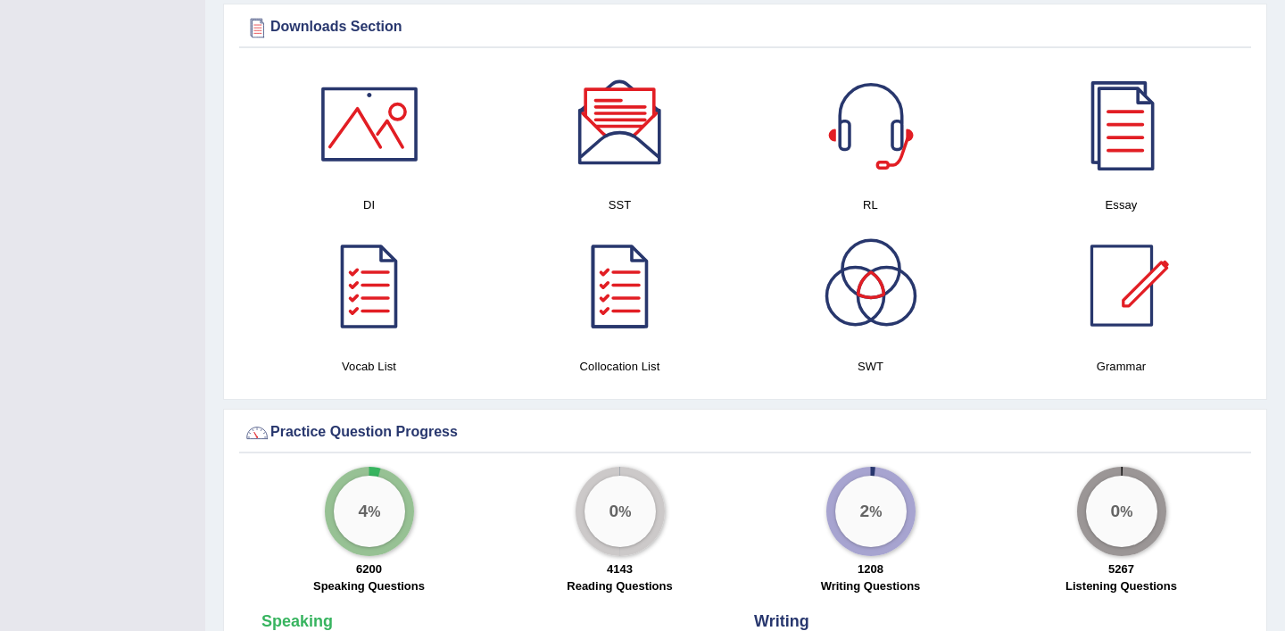
click at [630, 142] on div at bounding box center [620, 124] width 125 height 125
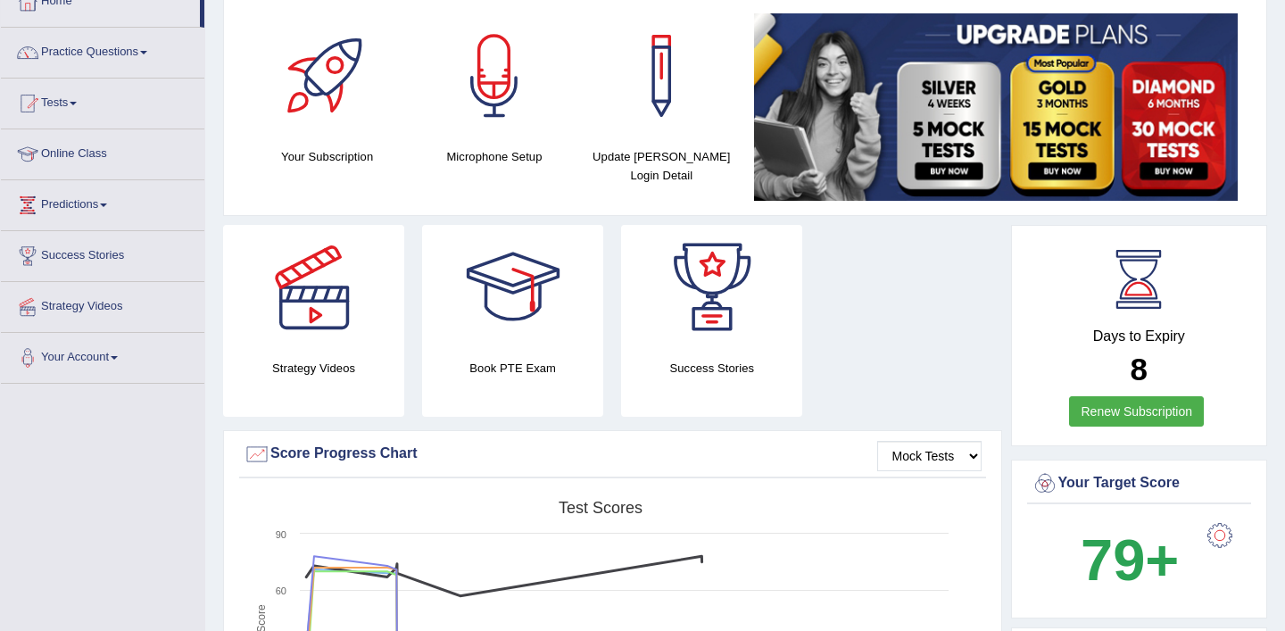
scroll to position [0, 0]
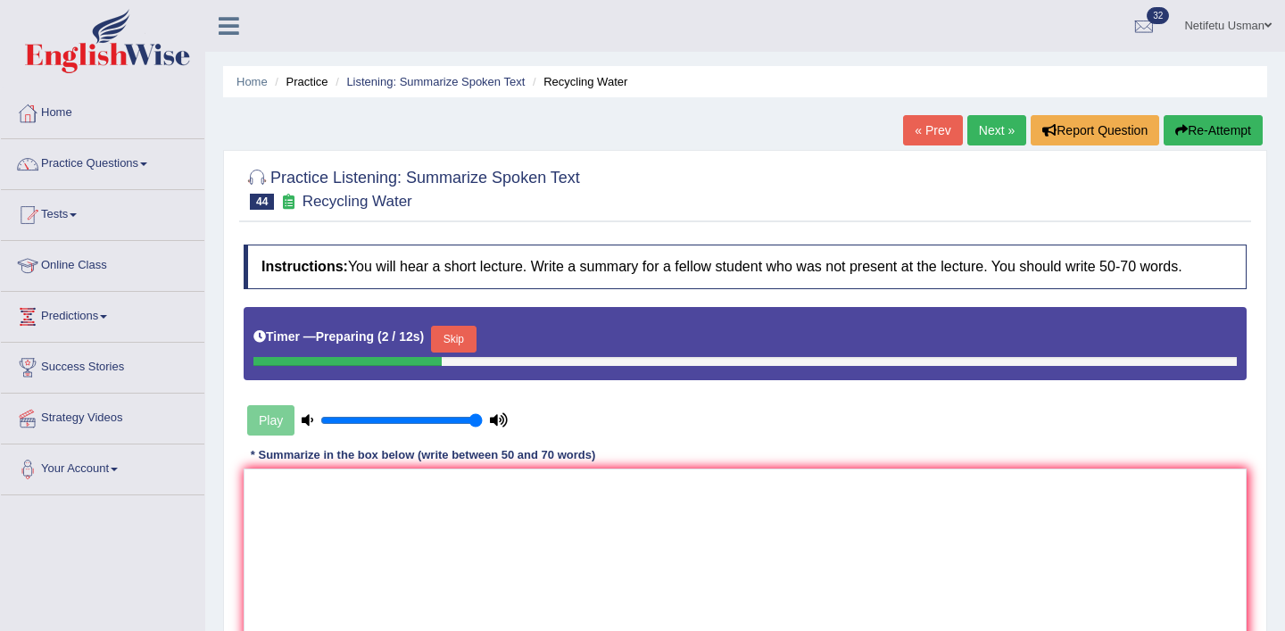
click at [458, 339] on button "Skip" at bounding box center [453, 339] width 45 height 27
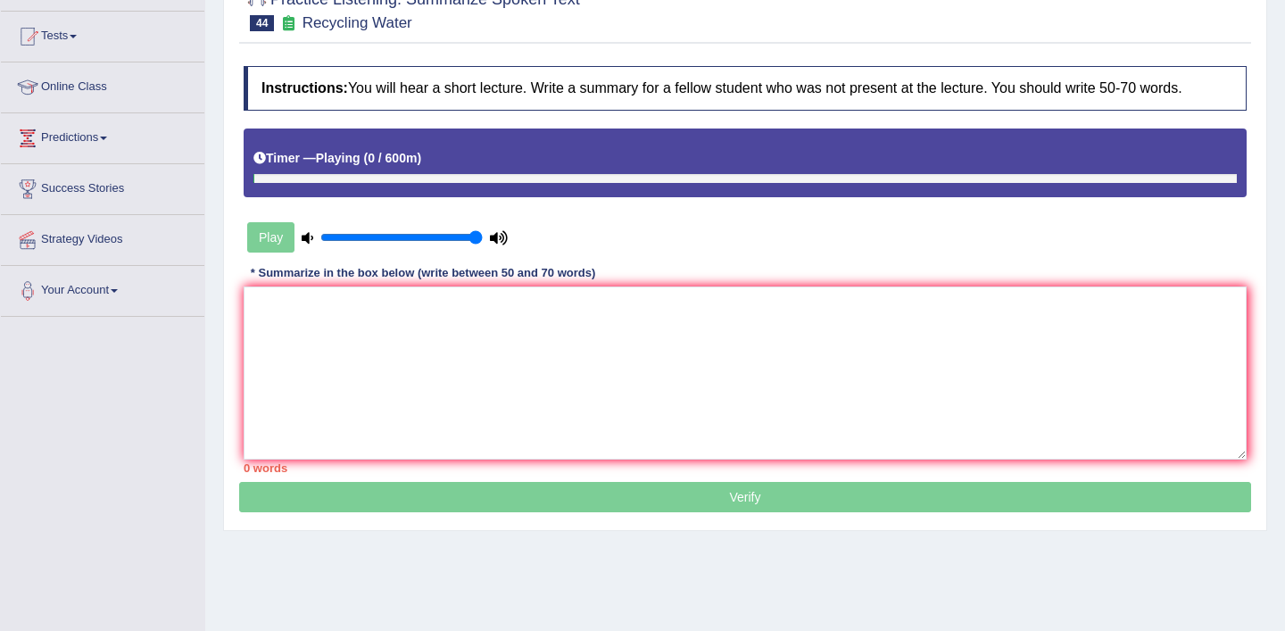
scroll to position [306, 0]
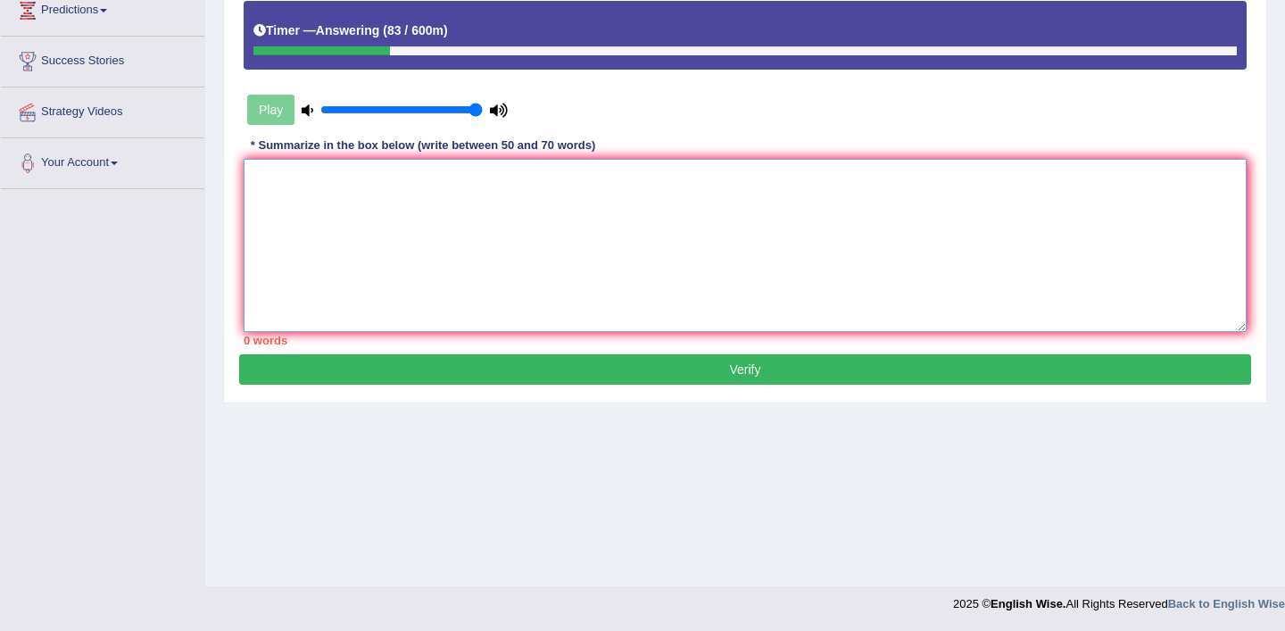
click at [339, 219] on textarea at bounding box center [745, 245] width 1003 height 173
paste textarea "The speaker provided a comprehensive overview of [main topic], highlighting sev…"
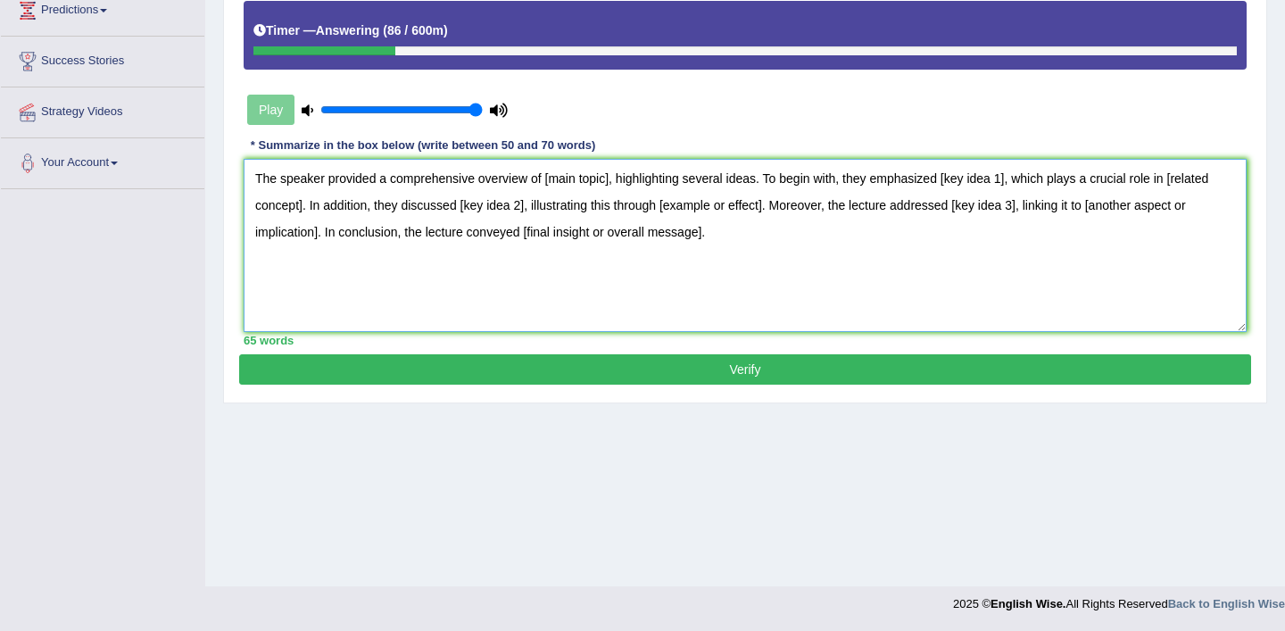
click at [611, 180] on textarea "The speaker provided a comprehensive overview of [main topic], highlighting sev…" at bounding box center [745, 245] width 1003 height 173
click at [1018, 178] on textarea "The speaker provided a comprehensive overview of recycle water, highlighting se…" at bounding box center [745, 245] width 1003 height 173
drag, startPoint x: 347, startPoint y: 205, endPoint x: 274, endPoint y: 207, distance: 73.2
click at [274, 207] on textarea "The speaker provided a comprehensive overview of recycle water, highlighting se…" at bounding box center [745, 245] width 1003 height 173
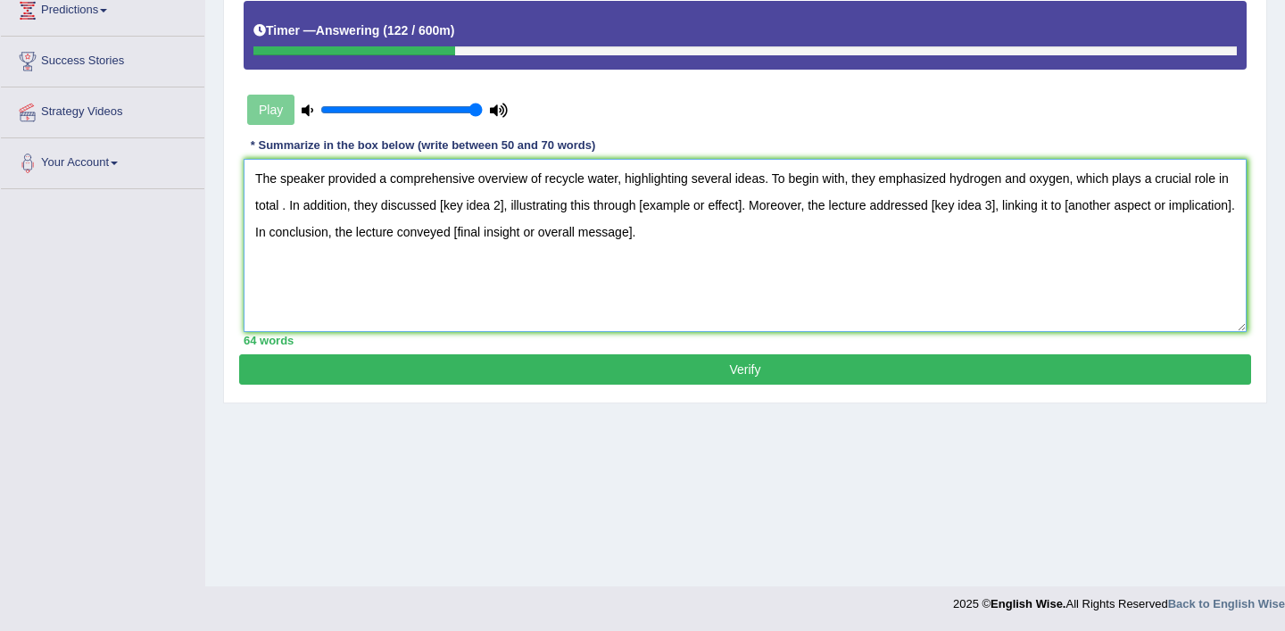
click at [586, 177] on textarea "The speaker provided a comprehensive overview of recycle water, highlighting se…" at bounding box center [745, 245] width 1003 height 173
click at [294, 208] on textarea "The speaker provided a comprehensive overview of recycled water, highlighting s…" at bounding box center [745, 245] width 1003 height 173
click at [615, 206] on textarea "The speaker provided a comprehensive overview of recycled water, highlighting s…" at bounding box center [745, 245] width 1003 height 173
click at [547, 205] on textarea "The speaker provided a comprehensive overview of recycled water, highlighting s…" at bounding box center [745, 245] width 1003 height 173
click at [708, 204] on textarea "The speaker provided a comprehensive overview of recycled water, highlighting s…" at bounding box center [745, 245] width 1003 height 173
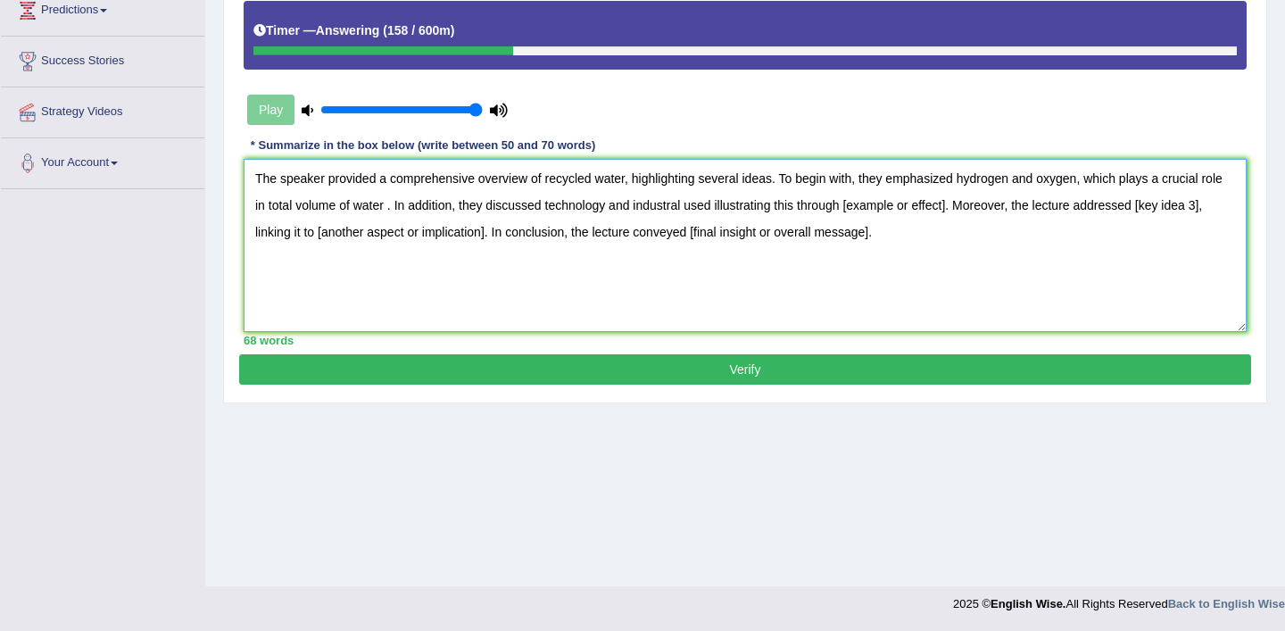
click at [677, 208] on textarea "The speaker provided a comprehensive overview of recycled water, highlighting s…" at bounding box center [745, 245] width 1003 height 173
click at [718, 205] on textarea "The speaker provided a comprehensive overview of recycled water, highlighting s…" at bounding box center [745, 245] width 1003 height 173
drag, startPoint x: 960, startPoint y: 208, endPoint x: 865, endPoint y: 207, distance: 95.5
click at [865, 207] on textarea "The speaker provided a comprehensive overview of recycled water, highlighting s…" at bounding box center [745, 245] width 1003 height 173
click at [722, 201] on textarea "The speaker provided a comprehensive overview of recycled water, highlighting s…" at bounding box center [745, 245] width 1003 height 173
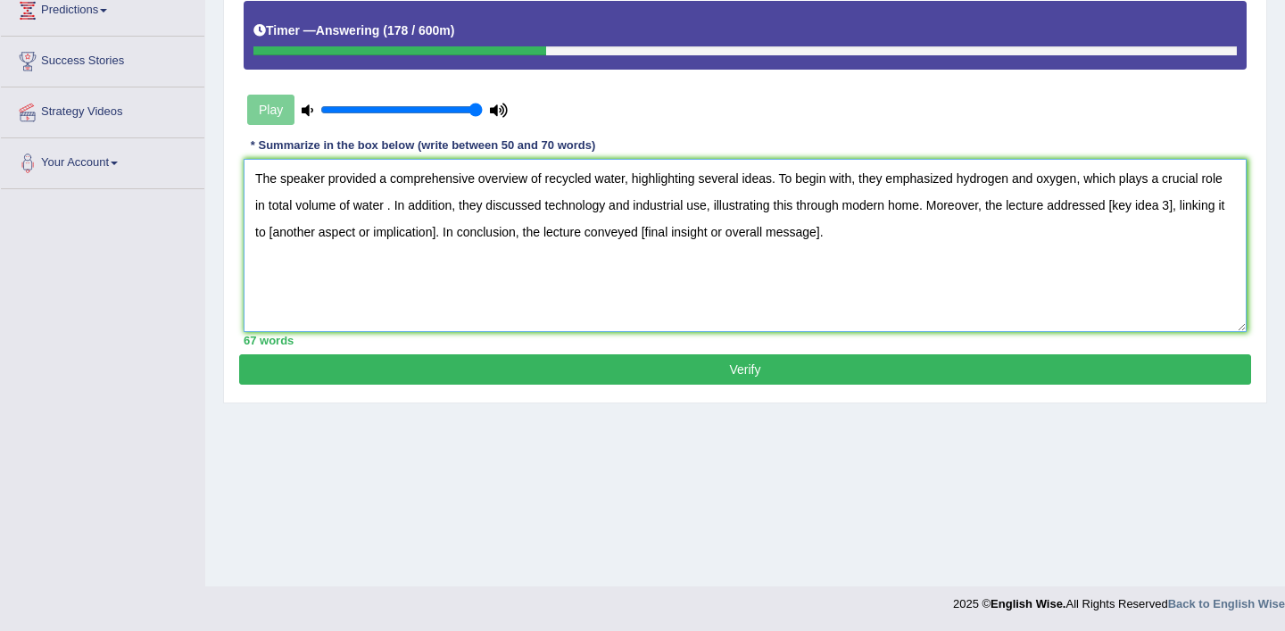
drag, startPoint x: 1121, startPoint y: 204, endPoint x: 1182, endPoint y: 209, distance: 61.7
click at [1182, 209] on textarea "The speaker provided a comprehensive overview of recycled water, highlighting s…" at bounding box center [745, 245] width 1003 height 173
click at [930, 210] on textarea "The speaker provided a comprehensive overview of recycled water, highlighting s…" at bounding box center [745, 245] width 1003 height 173
click at [1123, 207] on textarea "The speaker provided a comprehensive overview of recycled water, highlighting s…" at bounding box center [745, 245] width 1003 height 173
drag, startPoint x: 385, startPoint y: 236, endPoint x: 557, endPoint y: 239, distance: 171.4
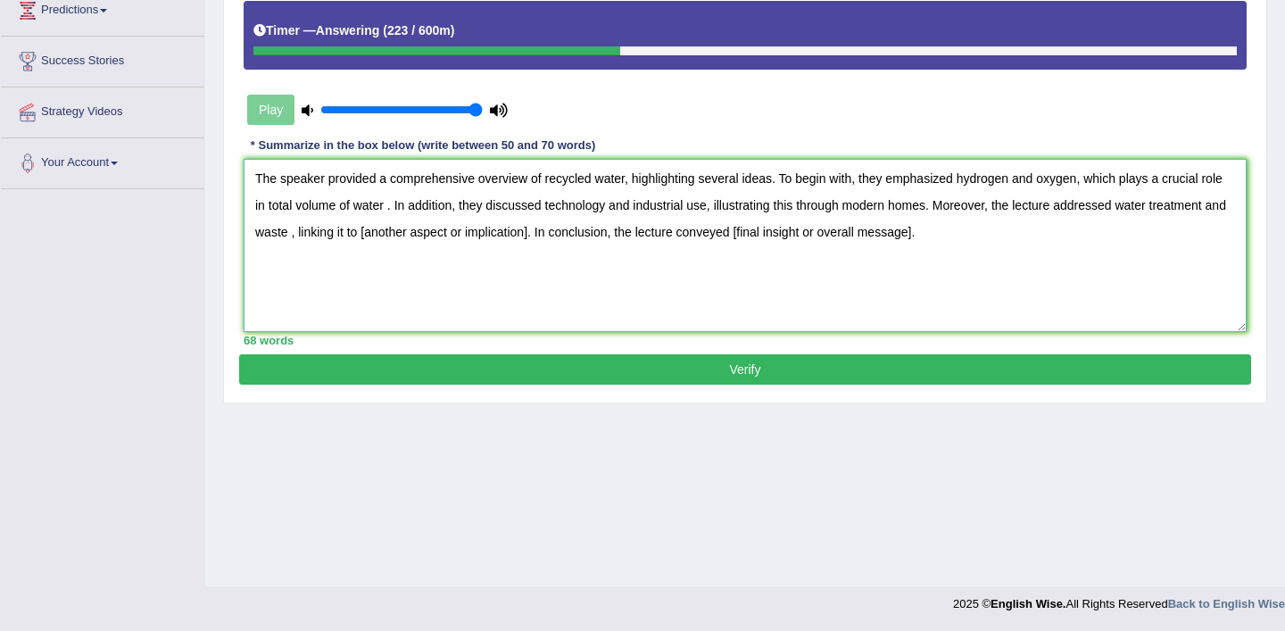
click at [557, 239] on textarea "The speaker provided a comprehensive overview of recycled water, highlighting s…" at bounding box center [745, 245] width 1003 height 173
drag, startPoint x: 699, startPoint y: 238, endPoint x: 840, endPoint y: 253, distance: 141.8
click at [839, 253] on textarea "The speaker provided a comprehensive overview of recycled water, highlighting s…" at bounding box center [745, 245] width 1003 height 173
click at [324, 231] on textarea "The speaker provided a comprehensive overview of recycled water, highlighting s…" at bounding box center [745, 245] width 1003 height 173
click at [395, 205] on textarea "The speaker provided a comprehensive overview of recycled water, highlighting s…" at bounding box center [745, 245] width 1003 height 173
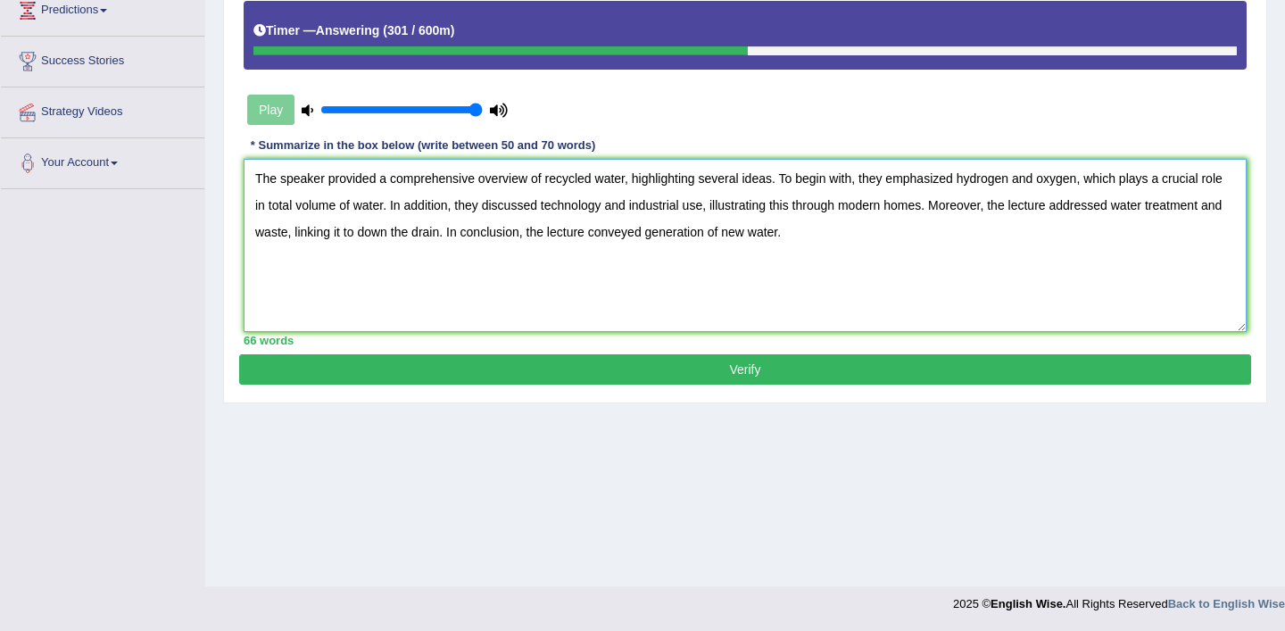
type textarea "The speaker provided a comprehensive overview of recycled water, highlighting s…"
click at [732, 367] on button "Verify" at bounding box center [745, 369] width 1012 height 30
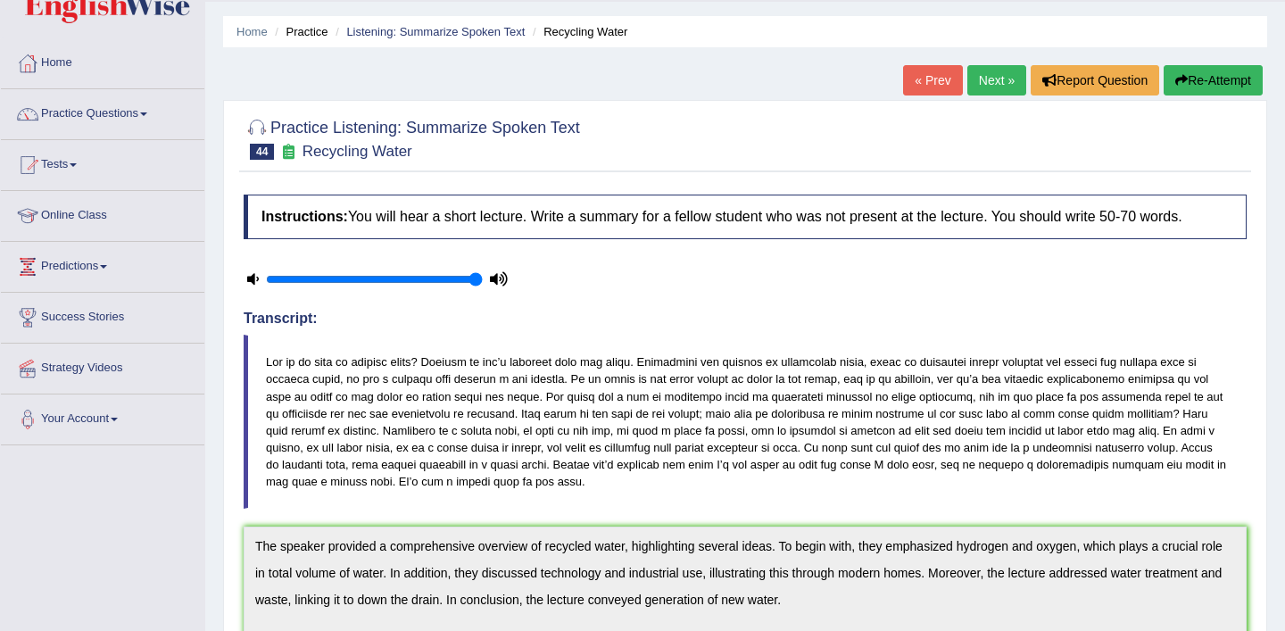
scroll to position [0, 0]
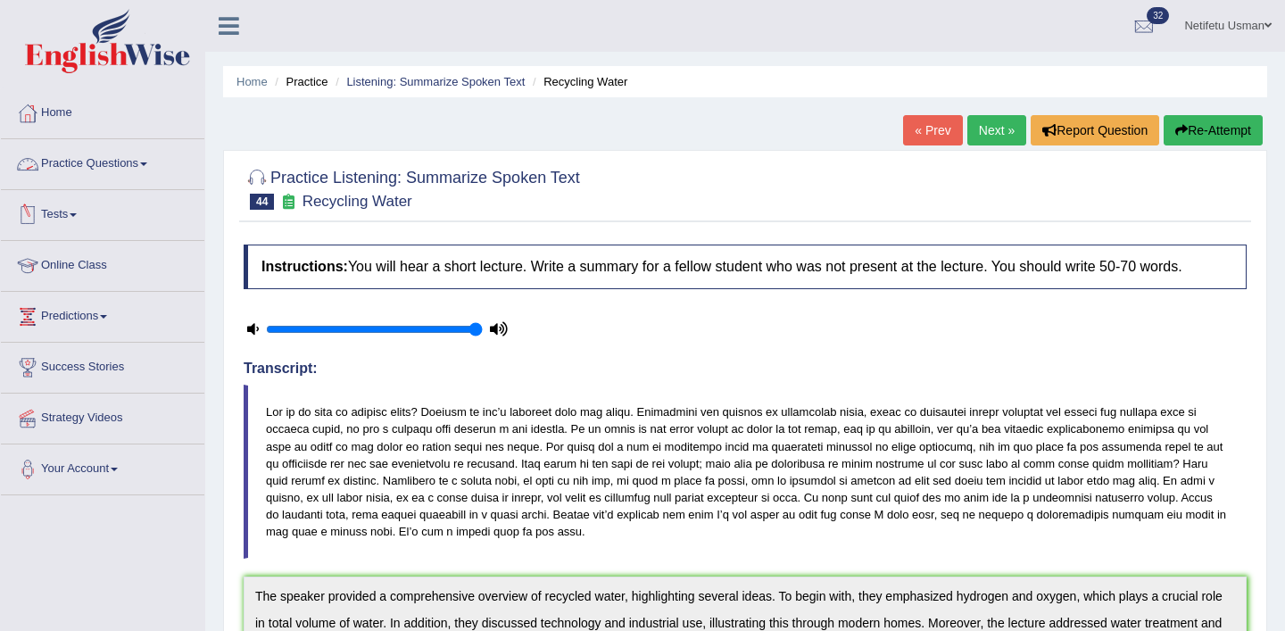
click at [147, 171] on link "Practice Questions" at bounding box center [102, 161] width 203 height 45
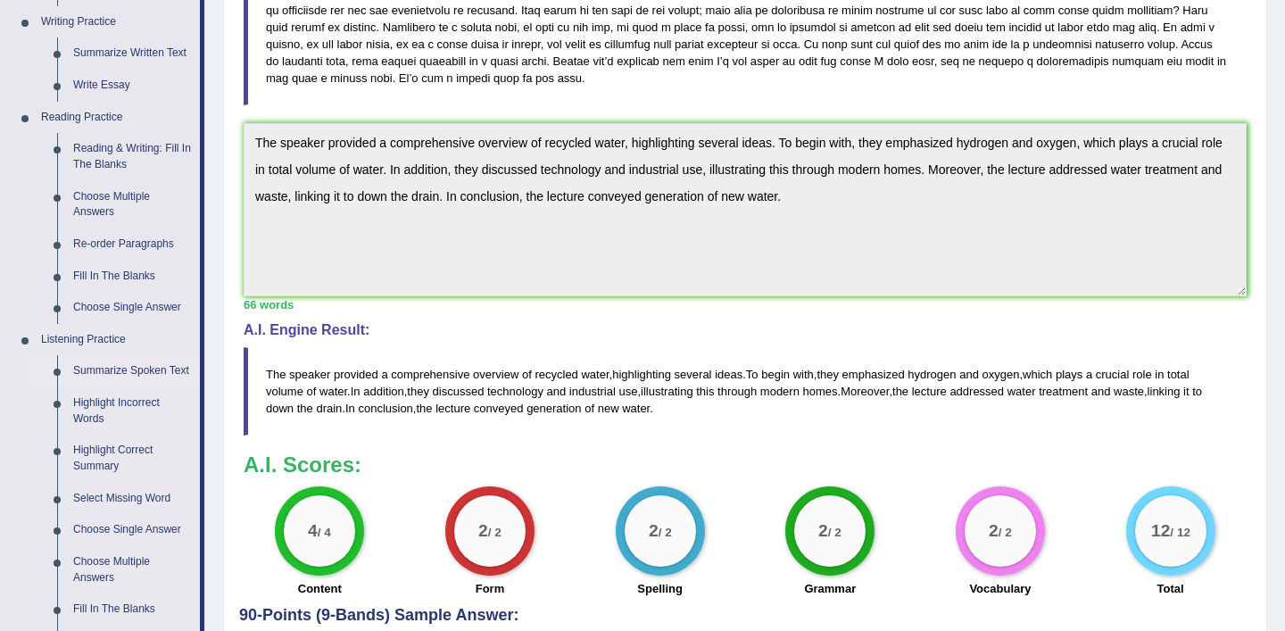
scroll to position [454, 0]
click at [113, 147] on link "Reading & Writing: Fill In The Blanks" at bounding box center [132, 155] width 135 height 47
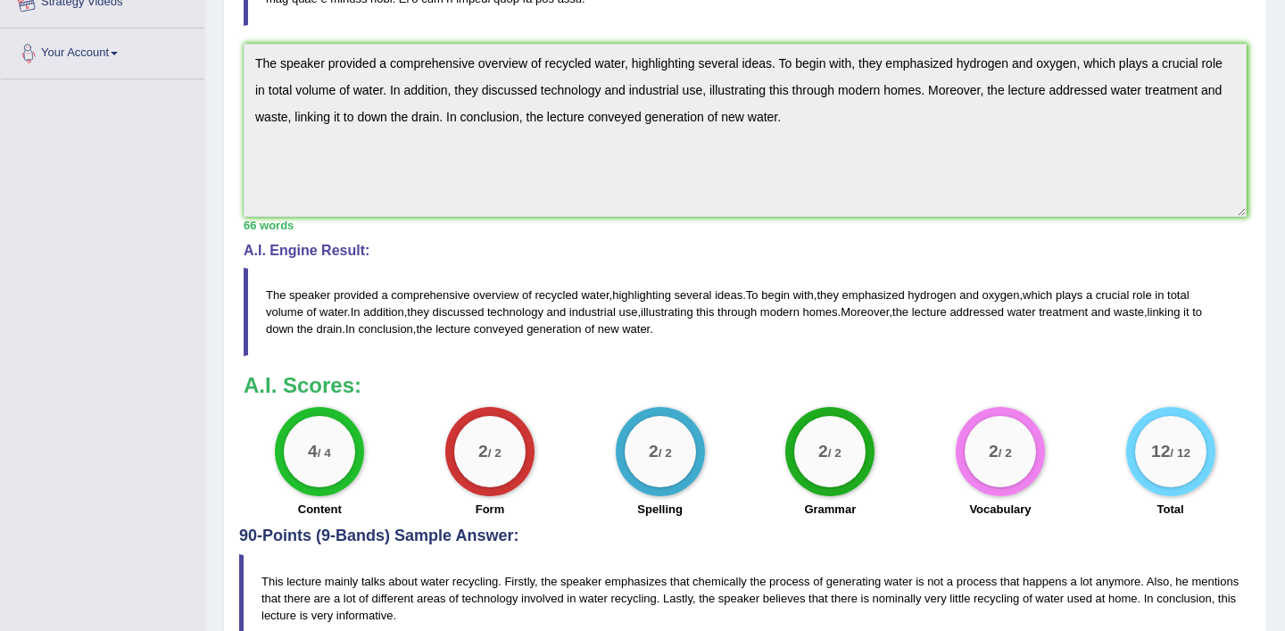
scroll to position [630, 0]
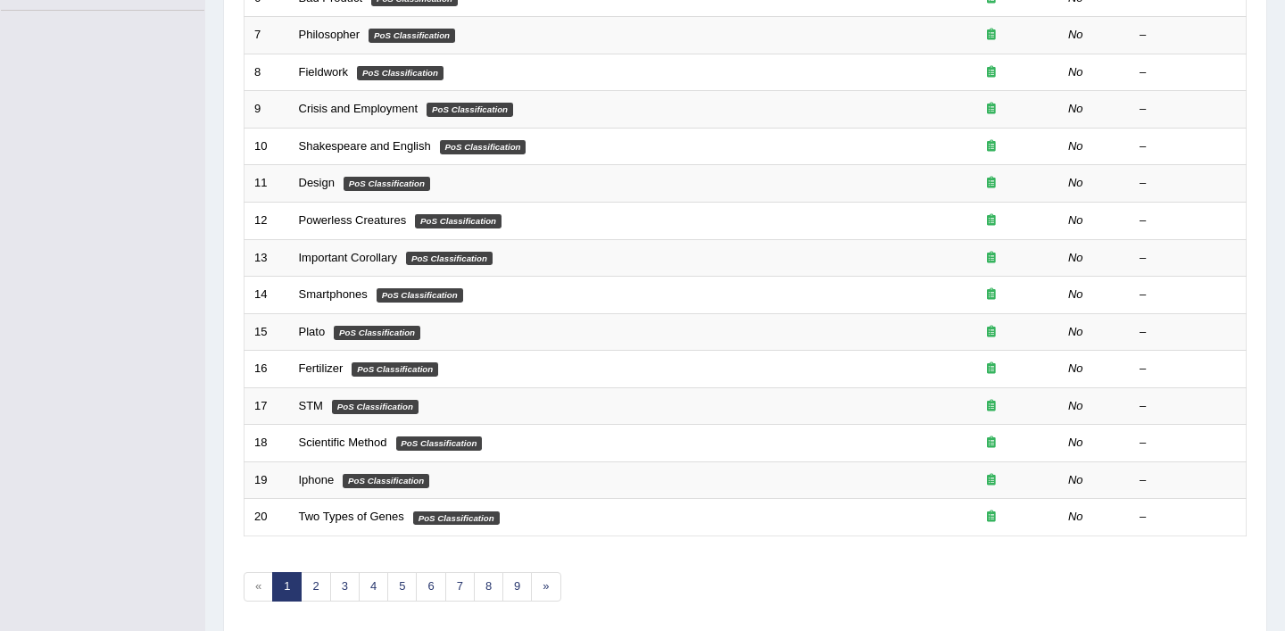
scroll to position [551, 0]
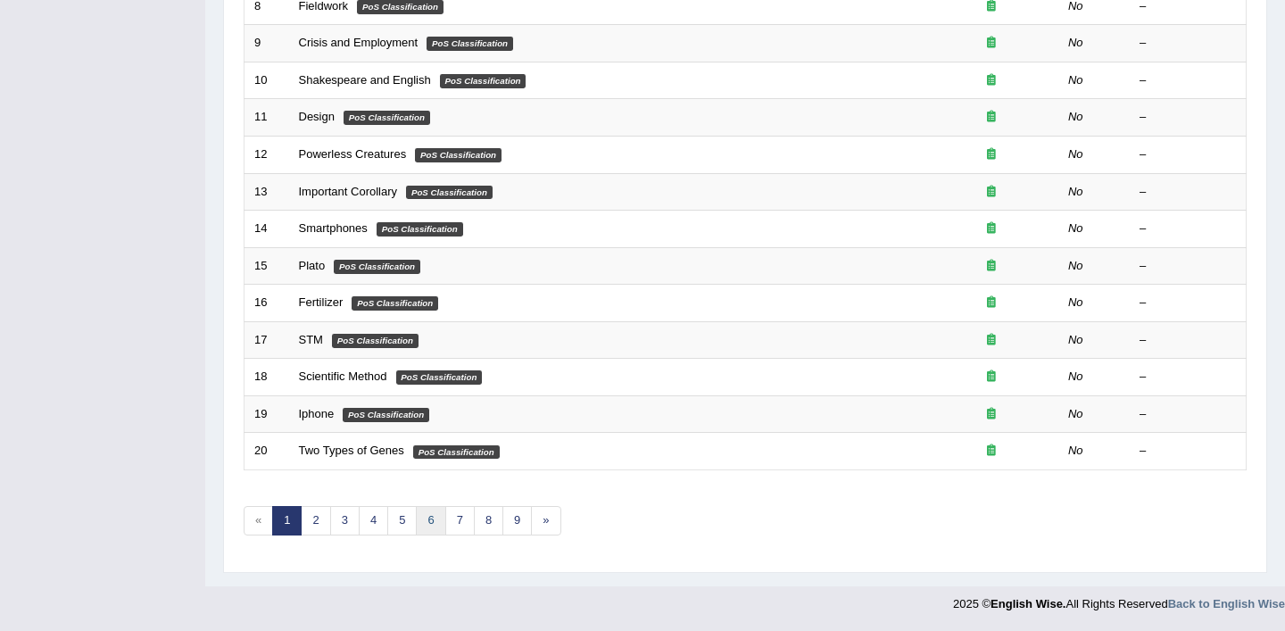
click at [435, 529] on link "6" at bounding box center [430, 520] width 29 height 29
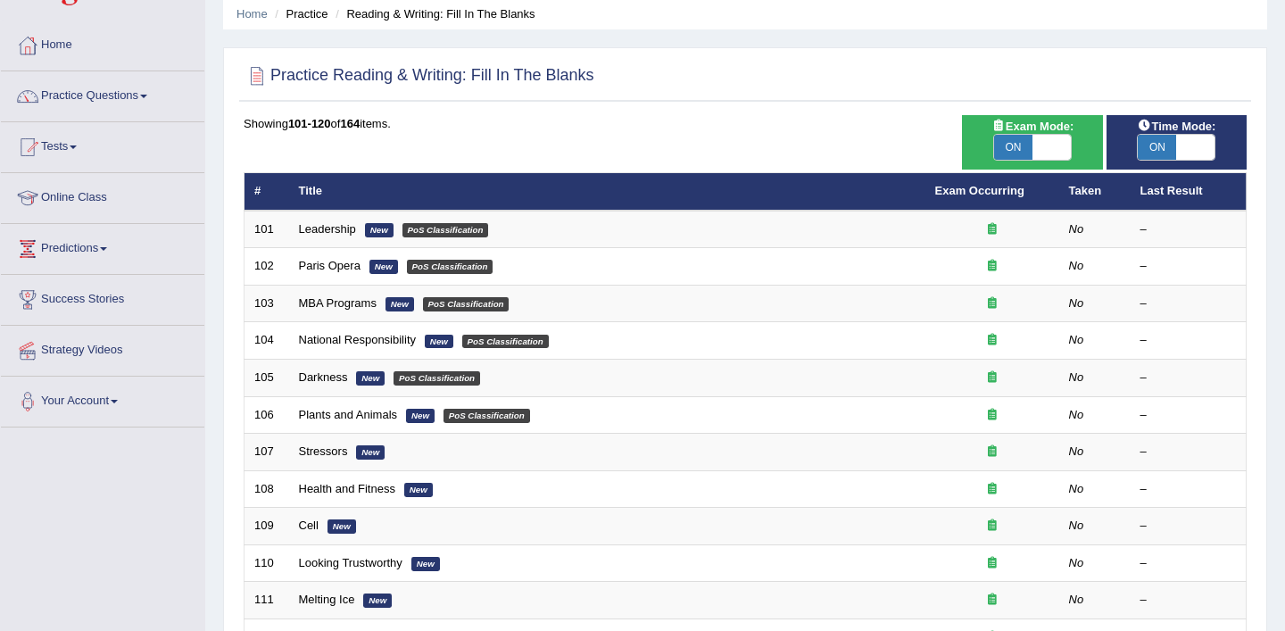
scroll to position [119, 0]
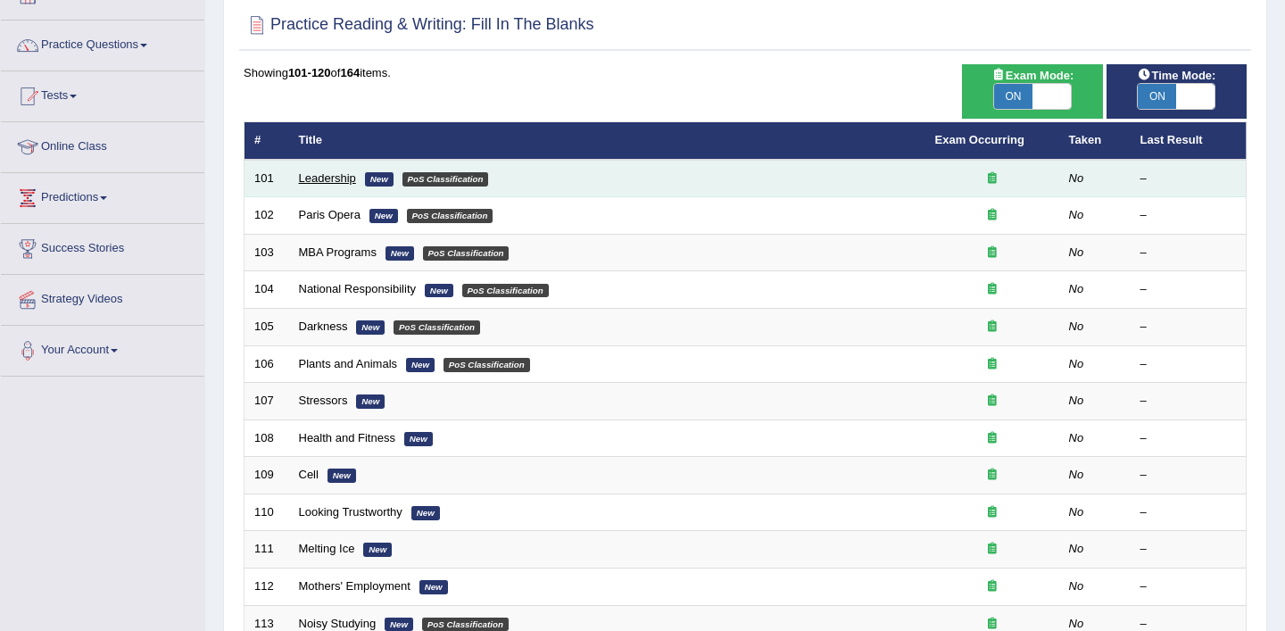
click at [327, 178] on link "Leadership" at bounding box center [327, 177] width 57 height 13
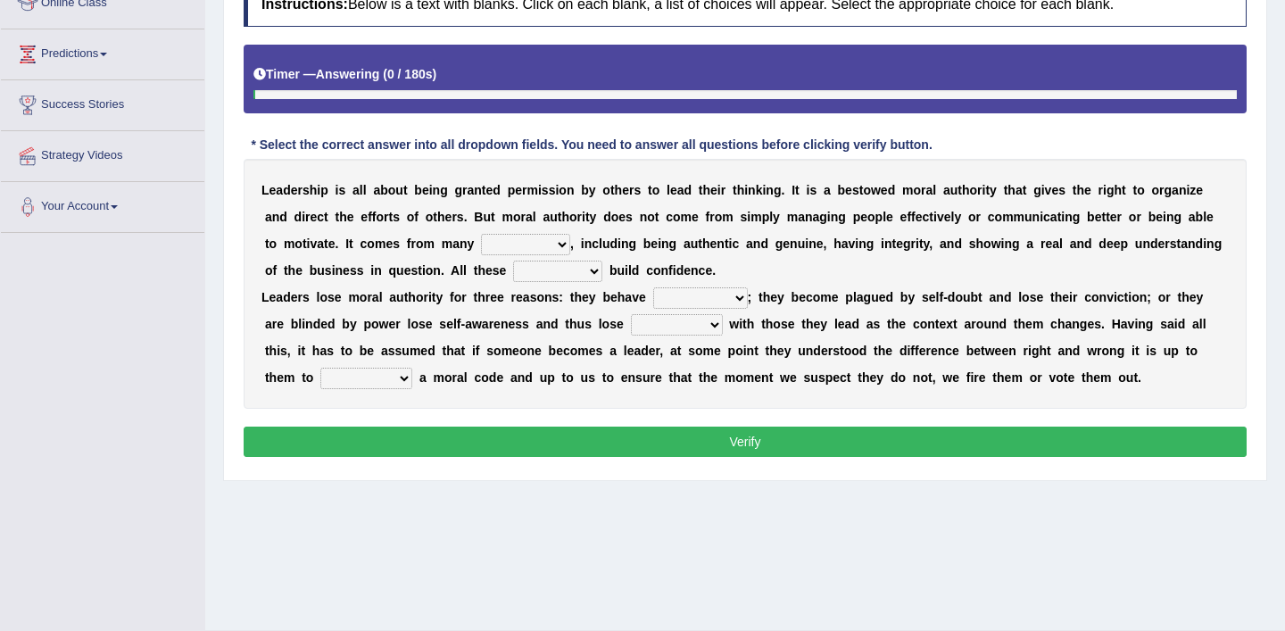
scroll to position [306, 0]
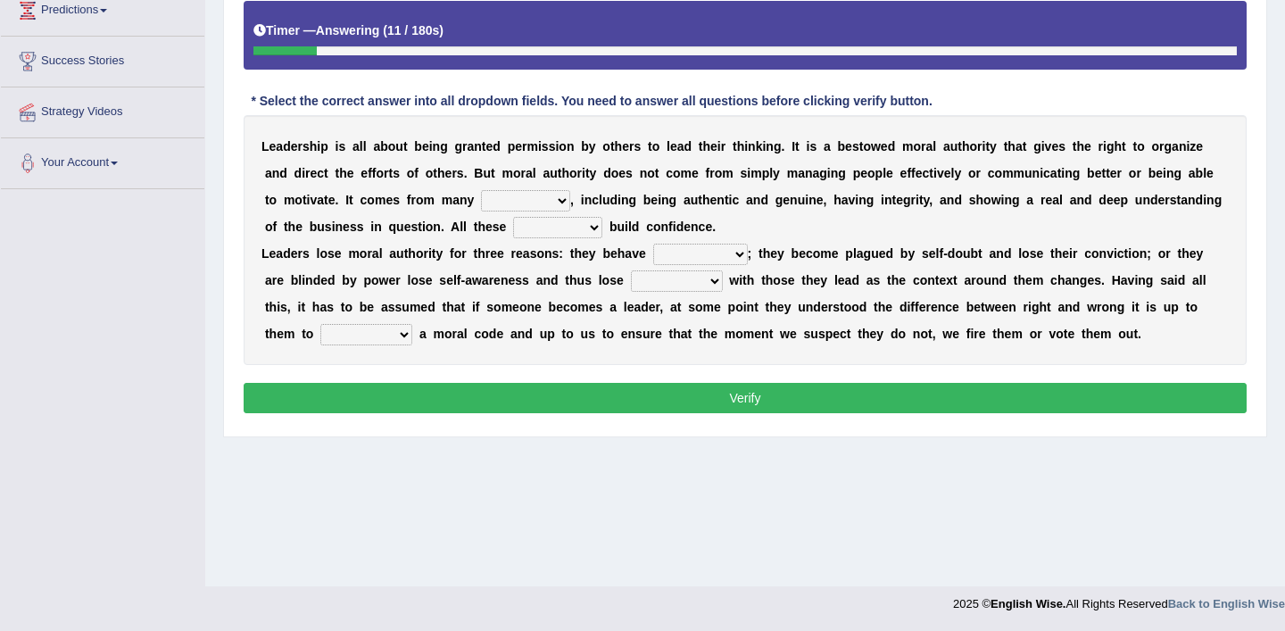
click at [522, 192] on select "sources items stamps supports" at bounding box center [525, 200] width 89 height 21
click at [549, 191] on select "sources items stamps supports" at bounding box center [525, 200] width 89 height 21
select select "sources"
click at [482, 190] on select "sources items stamps supports" at bounding box center [525, 200] width 89 height 21
click at [565, 241] on div "L e a d e r s h i p i s a l l a b o u t b e i n g g r a n t e d p e r m i s s i…" at bounding box center [745, 240] width 1003 height 250
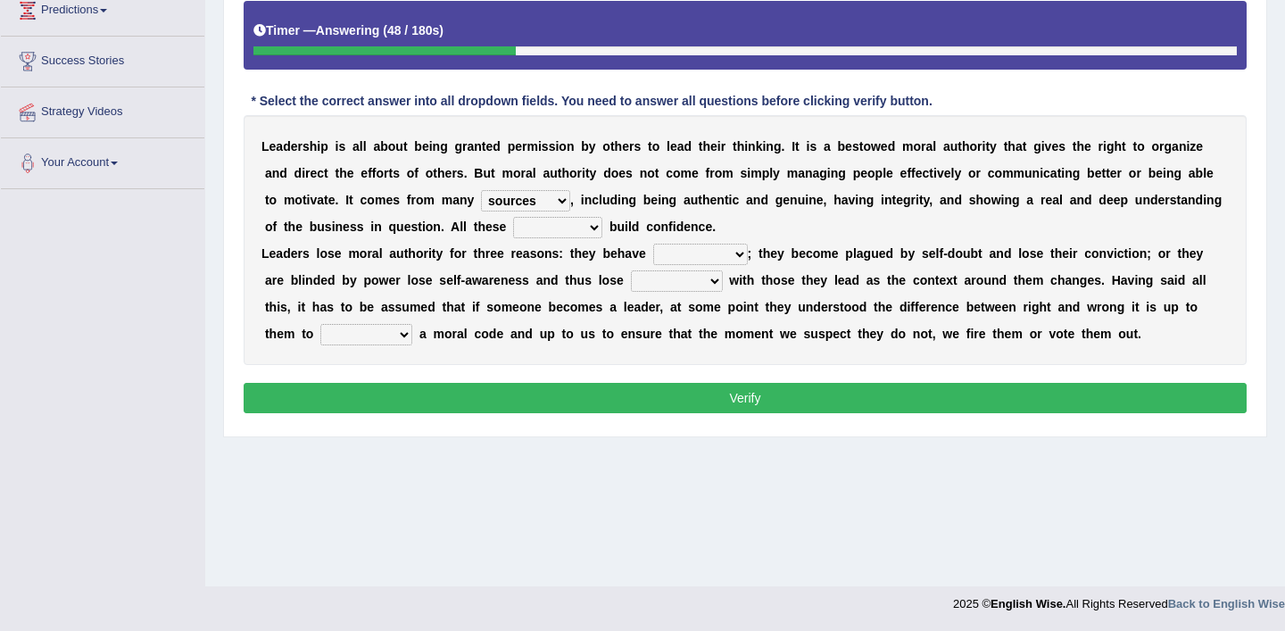
click at [569, 228] on select "faith answers factors parts" at bounding box center [557, 227] width 89 height 21
click at [513, 217] on select "faith answers factors parts" at bounding box center [557, 227] width 89 height 21
click at [724, 253] on select "usually unethically falsely unexpected" at bounding box center [700, 254] width 95 height 21
click at [568, 225] on select "faith answers factors parts" at bounding box center [557, 227] width 89 height 21
click at [513, 217] on select "faith answers factors parts" at bounding box center [557, 227] width 89 height 21
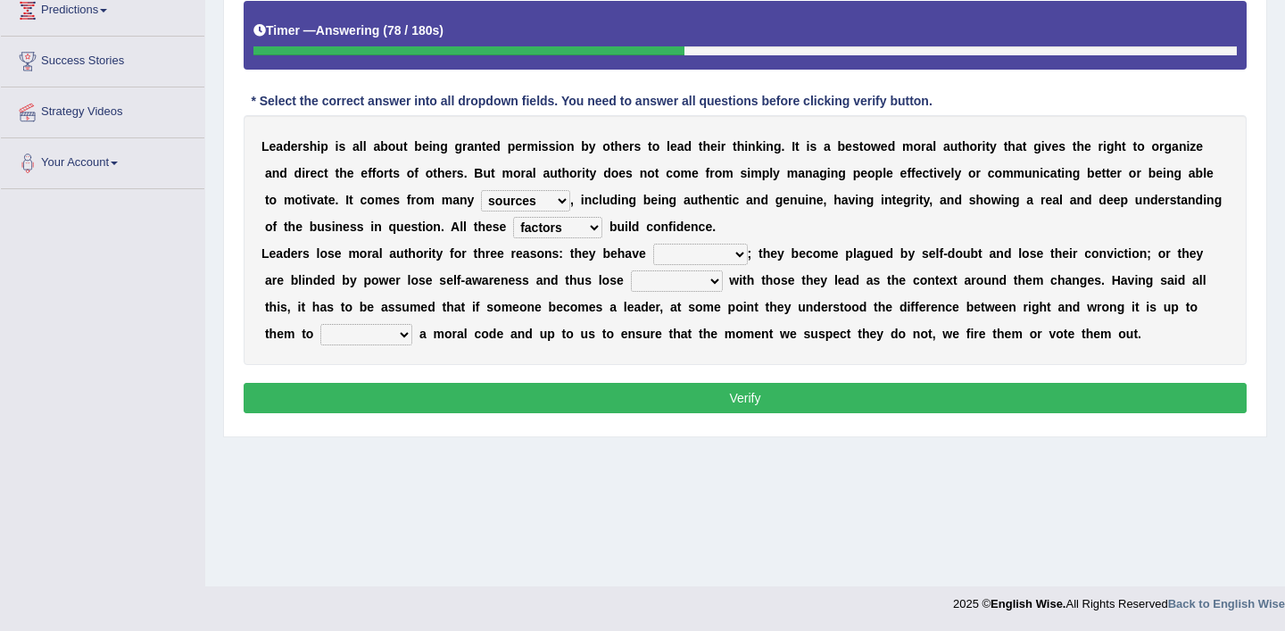
click at [576, 227] on select "faith answers factors parts" at bounding box center [557, 227] width 89 height 21
click at [513, 217] on select "faith answers factors parts" at bounding box center [557, 227] width 89 height 21
click at [567, 228] on select "faith answers factors parts" at bounding box center [557, 227] width 89 height 21
click at [513, 217] on select "faith answers factors parts" at bounding box center [557, 227] width 89 height 21
click at [554, 236] on select "faith answers factors parts" at bounding box center [557, 227] width 89 height 21
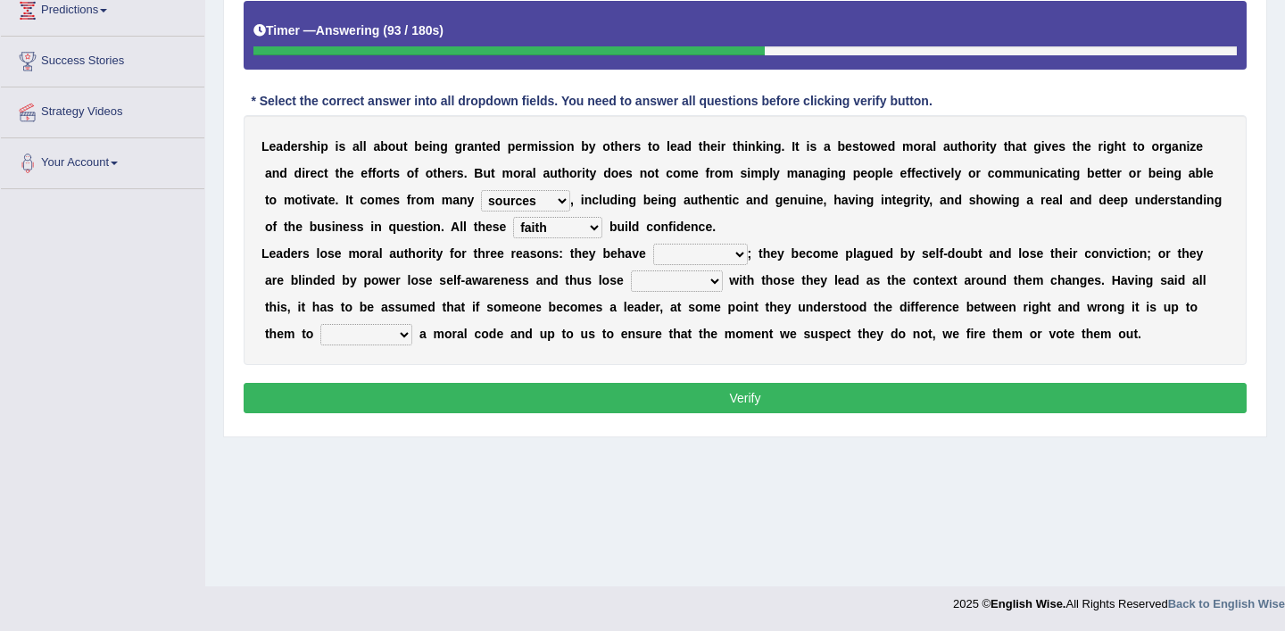
select select "factors"
click at [513, 217] on select "faith answers factors parts" at bounding box center [557, 227] width 89 height 21
click at [688, 253] on select "usually unethically falsely unexpected" at bounding box center [700, 254] width 95 height 21
select select "unethically"
click at [653, 244] on select "usually unethically falsely unexpected" at bounding box center [700, 254] width 95 height 21
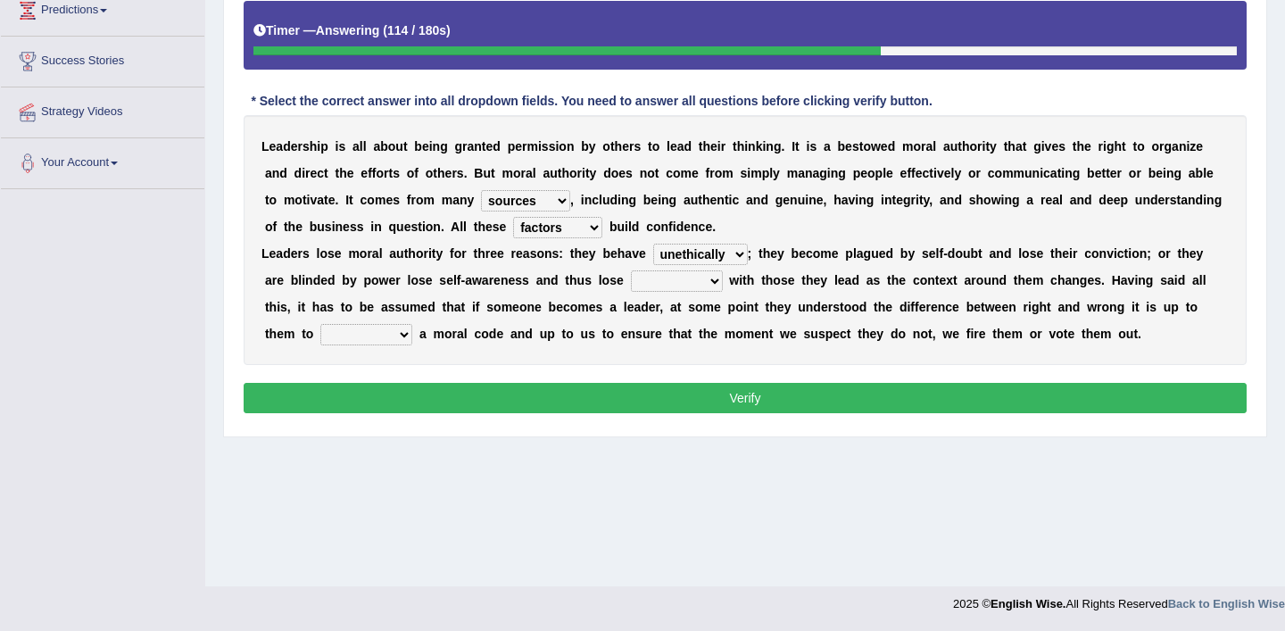
click at [644, 275] on select "connect connected disconnect connection" at bounding box center [677, 280] width 92 height 21
select select "connection"
click at [631, 270] on select "connect connected disconnect connection" at bounding box center [677, 280] width 92 height 21
click at [320, 333] on select "abide in abide by abide to connection" at bounding box center [366, 334] width 92 height 21
select select "abide by"
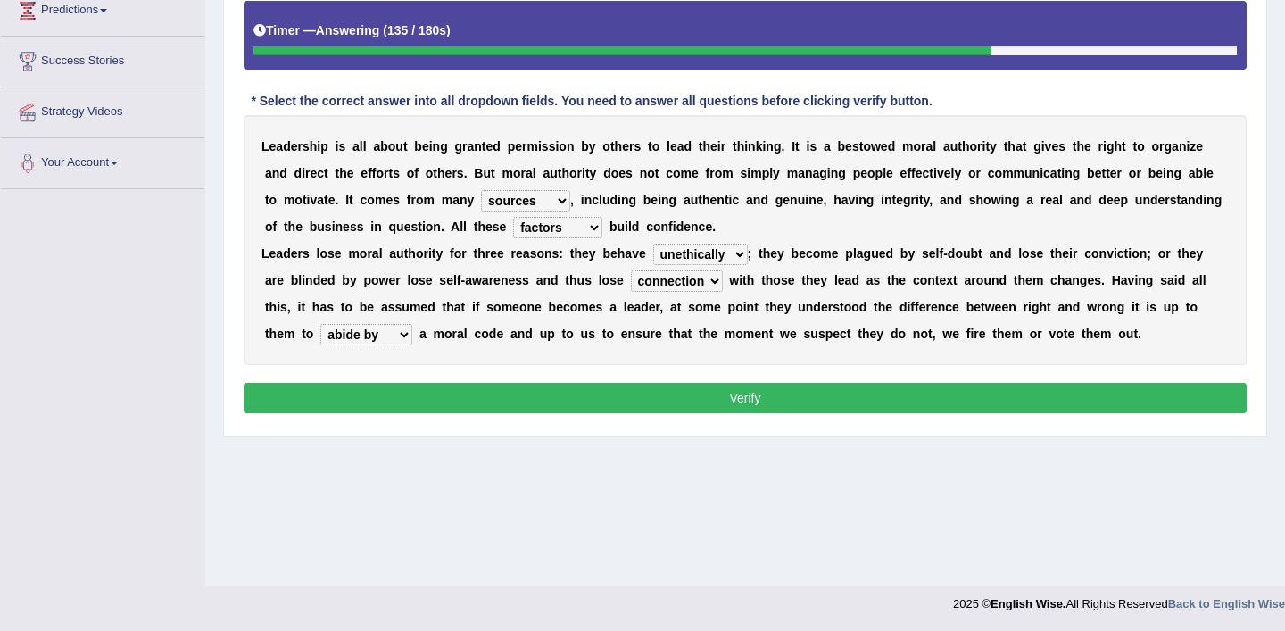
click at [320, 324] on select "abide in abide by abide to connection" at bounding box center [366, 334] width 92 height 21
click at [548, 201] on select "sources items stamps supports" at bounding box center [525, 200] width 89 height 21
click at [516, 381] on div "Instructions: Below is a text with blanks. Click on each blank, a list of choic…" at bounding box center [745, 179] width 1012 height 498
click at [524, 398] on button "Verify" at bounding box center [745, 398] width 1003 height 30
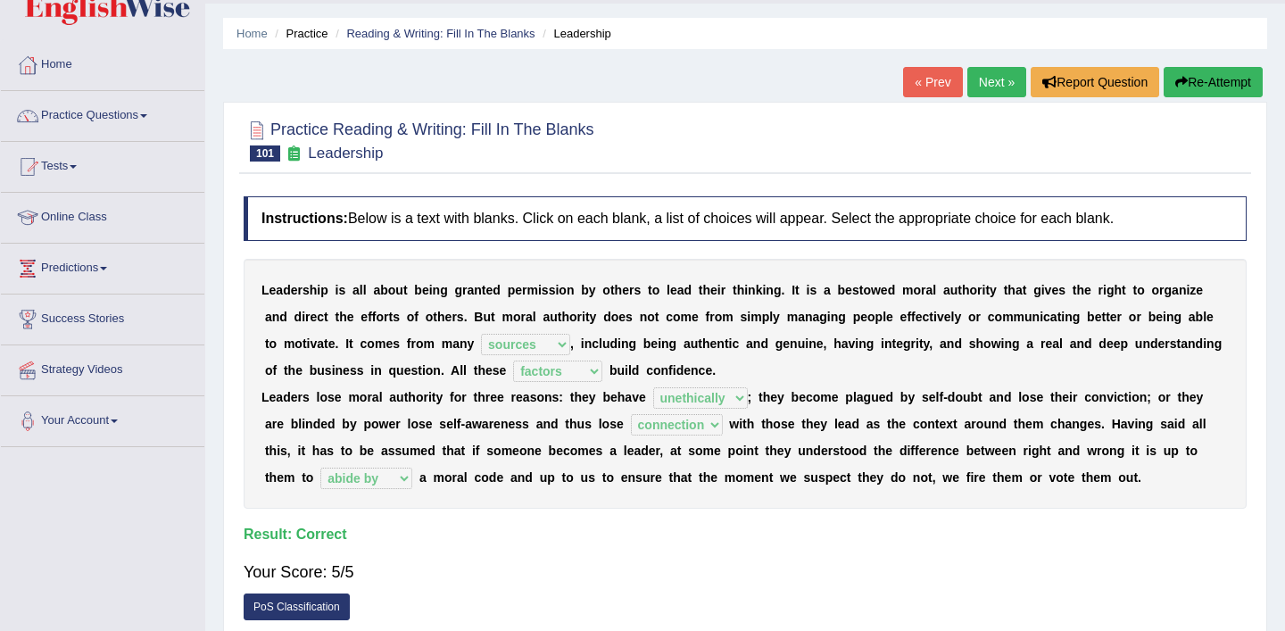
scroll to position [0, 0]
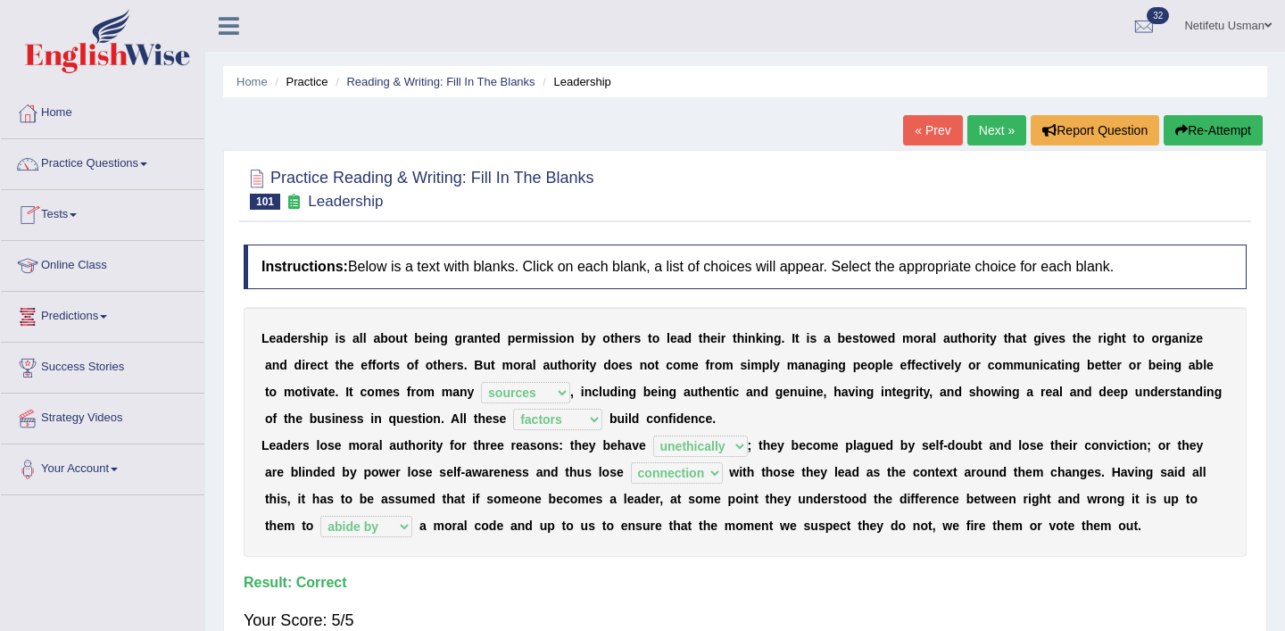
click at [996, 142] on link "Next »" at bounding box center [996, 130] width 59 height 30
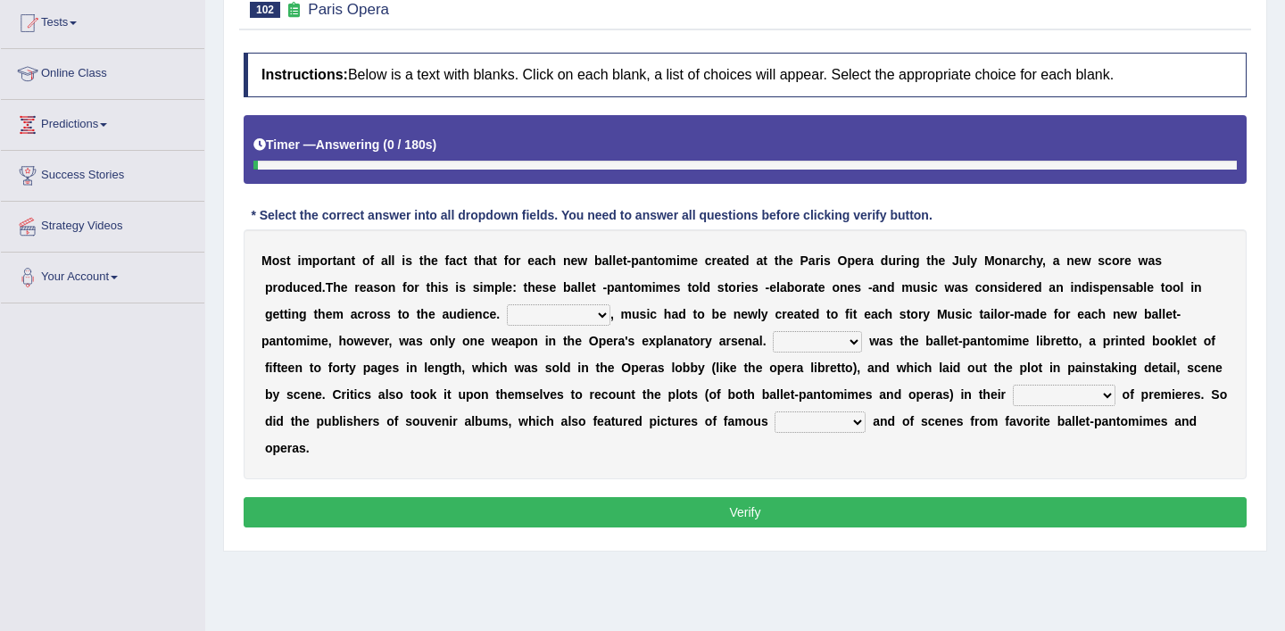
scroll to position [201, 0]
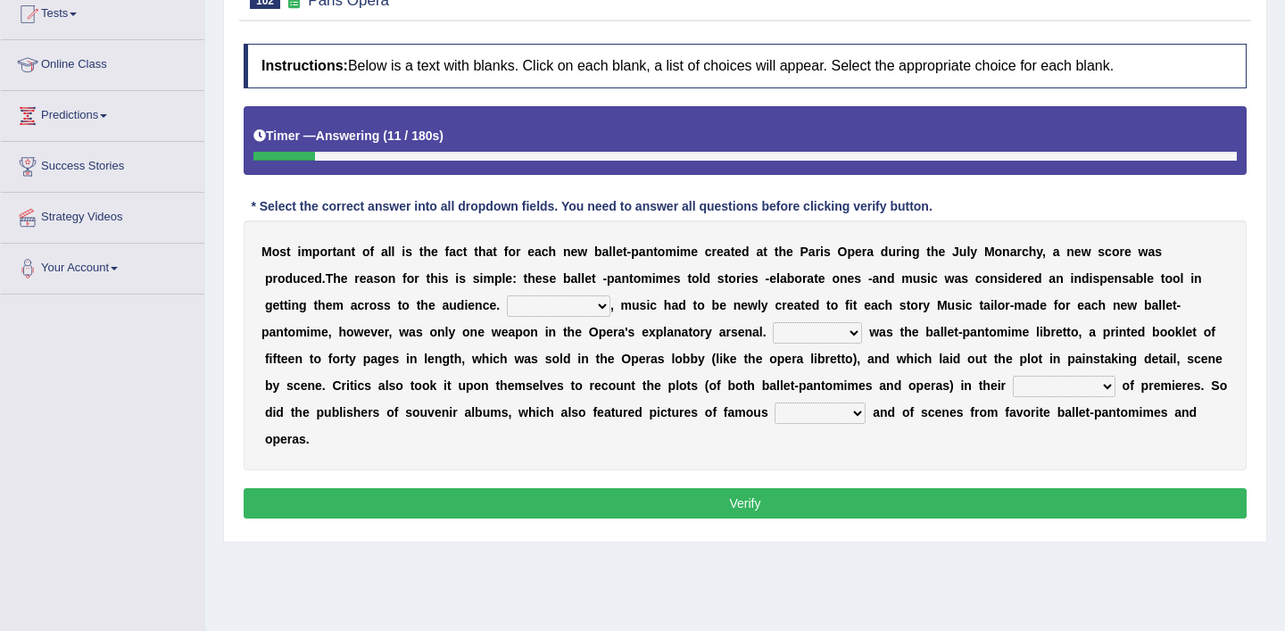
click at [563, 312] on select "However Nevertheless In fact Therefore" at bounding box center [559, 305] width 104 height 21
click at [507, 295] on select "However Nevertheless In fact Therefore" at bounding box center [559, 305] width 104 height 21
click at [532, 304] on select "However Nevertheless In fact Therefore" at bounding box center [559, 305] width 104 height 21
select select "Therefore"
click at [507, 295] on select "However Nevertheless In fact Therefore" at bounding box center [559, 305] width 104 height 21
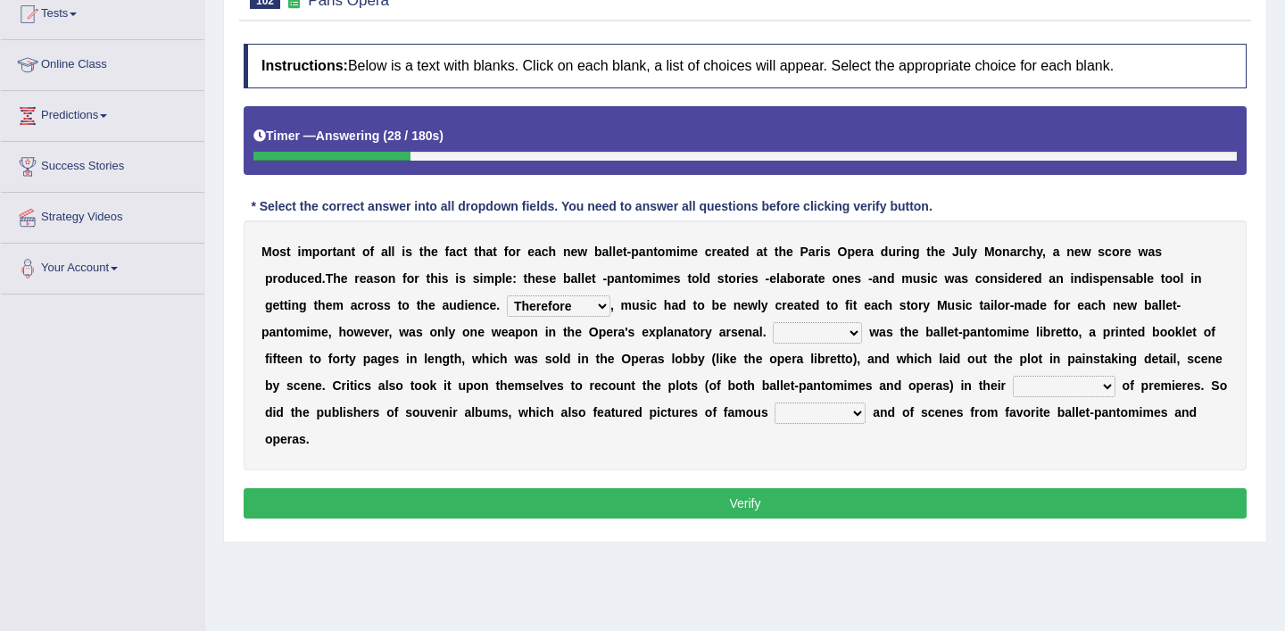
click at [827, 340] on select "Another Others It Also" at bounding box center [817, 332] width 89 height 21
select select "It"
click at [774, 322] on select "Another Others It Also" at bounding box center [817, 332] width 89 height 21
click at [1056, 388] on select "views reviews overviews supervisions" at bounding box center [1064, 386] width 103 height 21
select select "reviews"
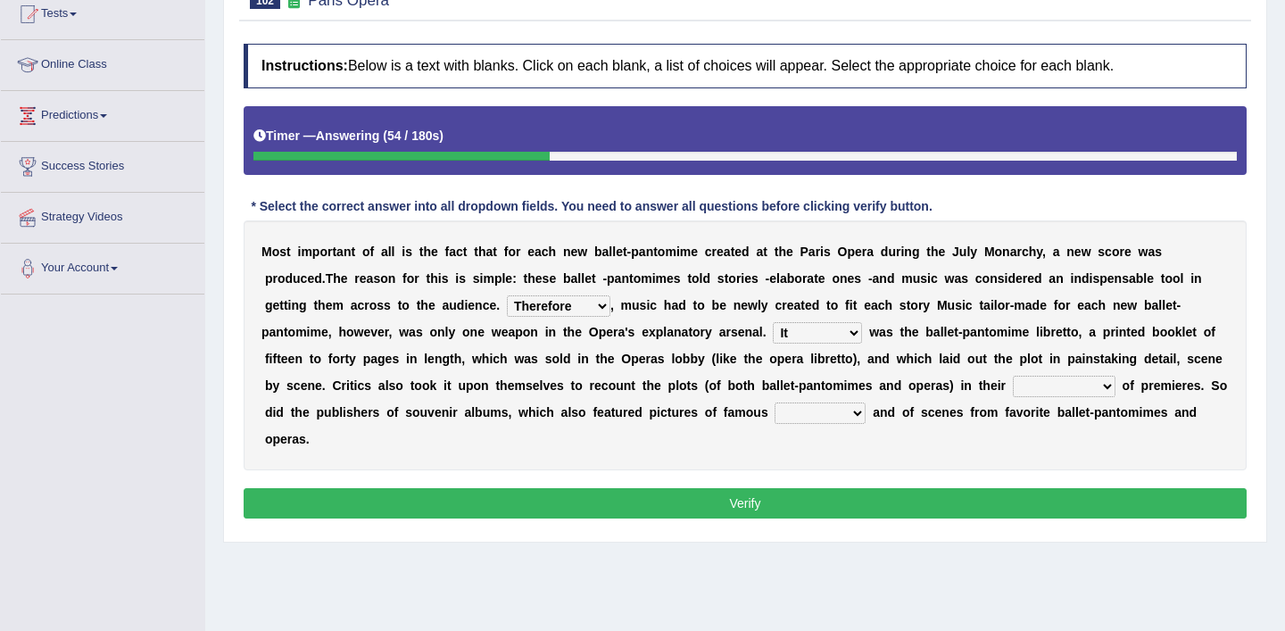
click at [1013, 376] on select "views reviews overviews supervisions" at bounding box center [1064, 386] width 103 height 21
click at [818, 417] on select "teachers students performers drivers" at bounding box center [820, 412] width 91 height 21
select select "performers"
click at [775, 402] on select "teachers students performers drivers" at bounding box center [820, 412] width 91 height 21
click at [790, 520] on div "Instructions: Below is a text with blanks. Click on each blank, a list of choic…" at bounding box center [745, 284] width 1012 height 498
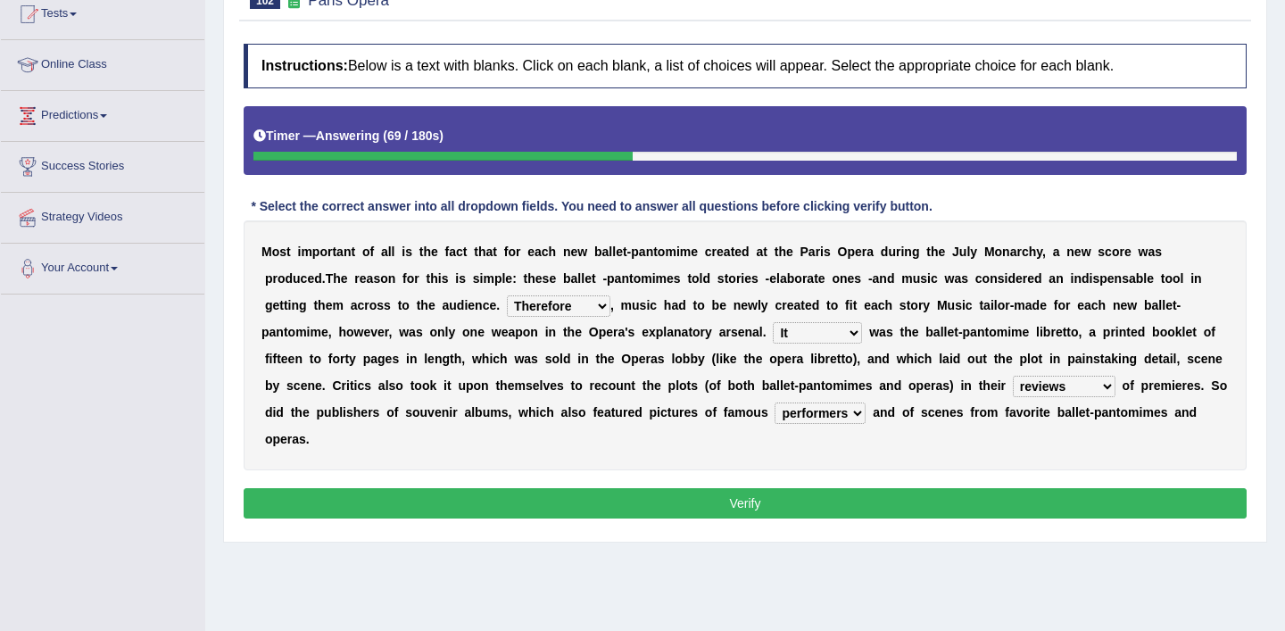
click at [793, 505] on button "Verify" at bounding box center [745, 503] width 1003 height 30
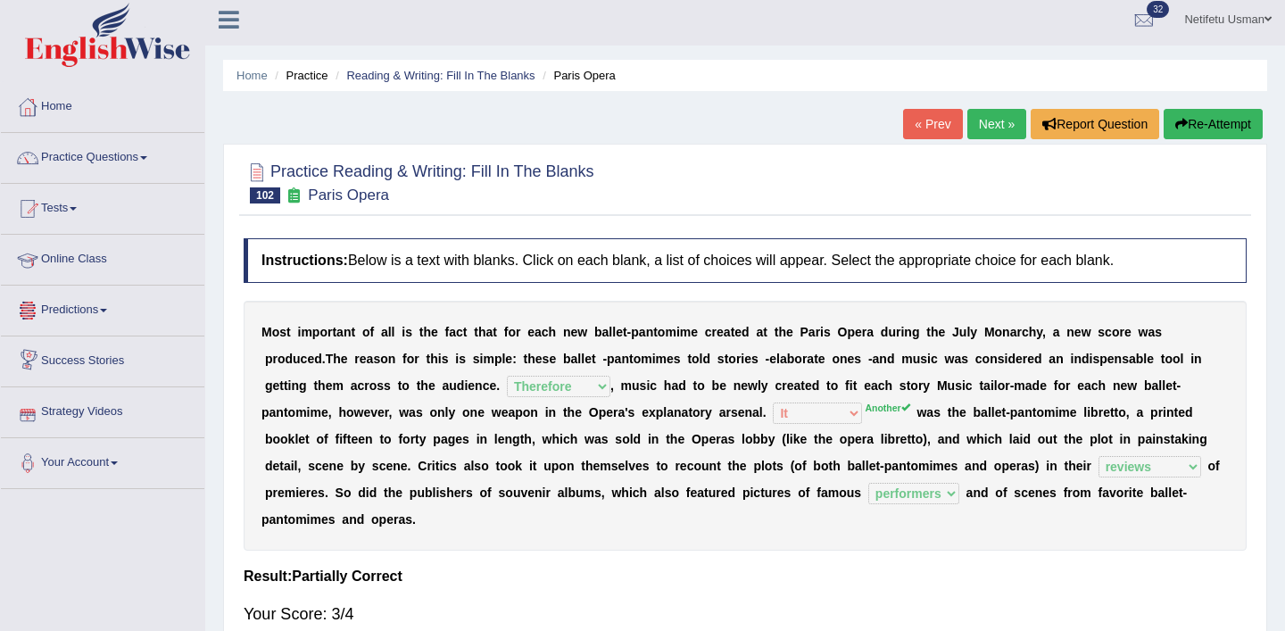
scroll to position [0, 0]
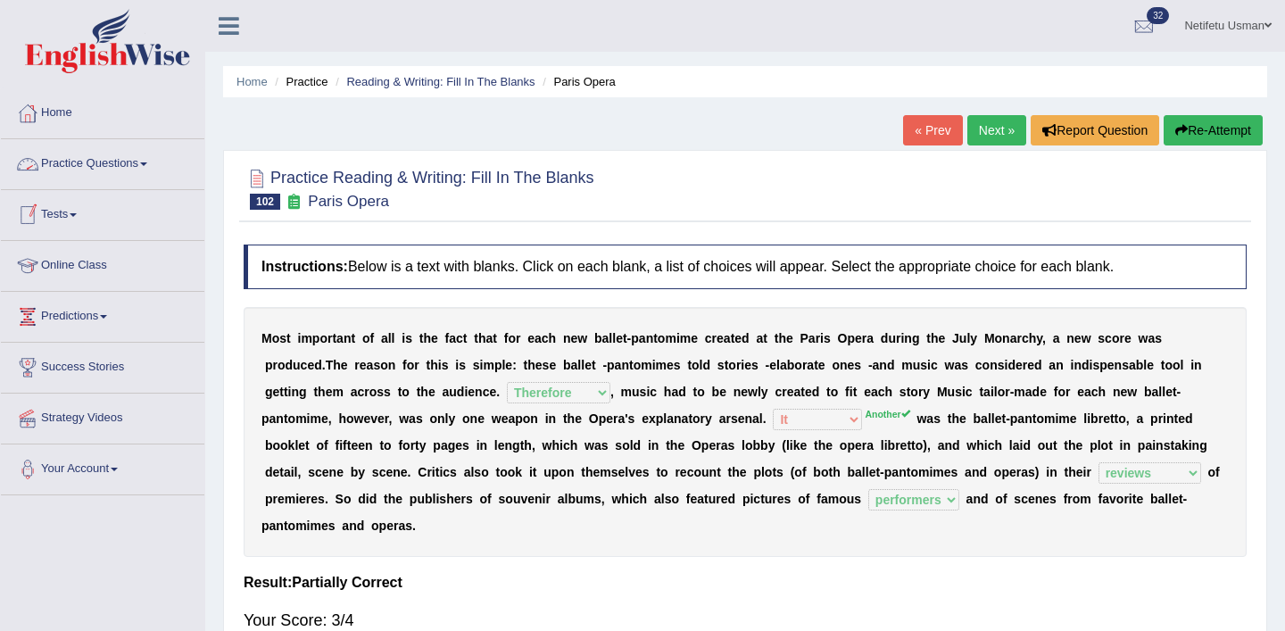
click at [113, 172] on link "Practice Questions" at bounding box center [102, 161] width 203 height 45
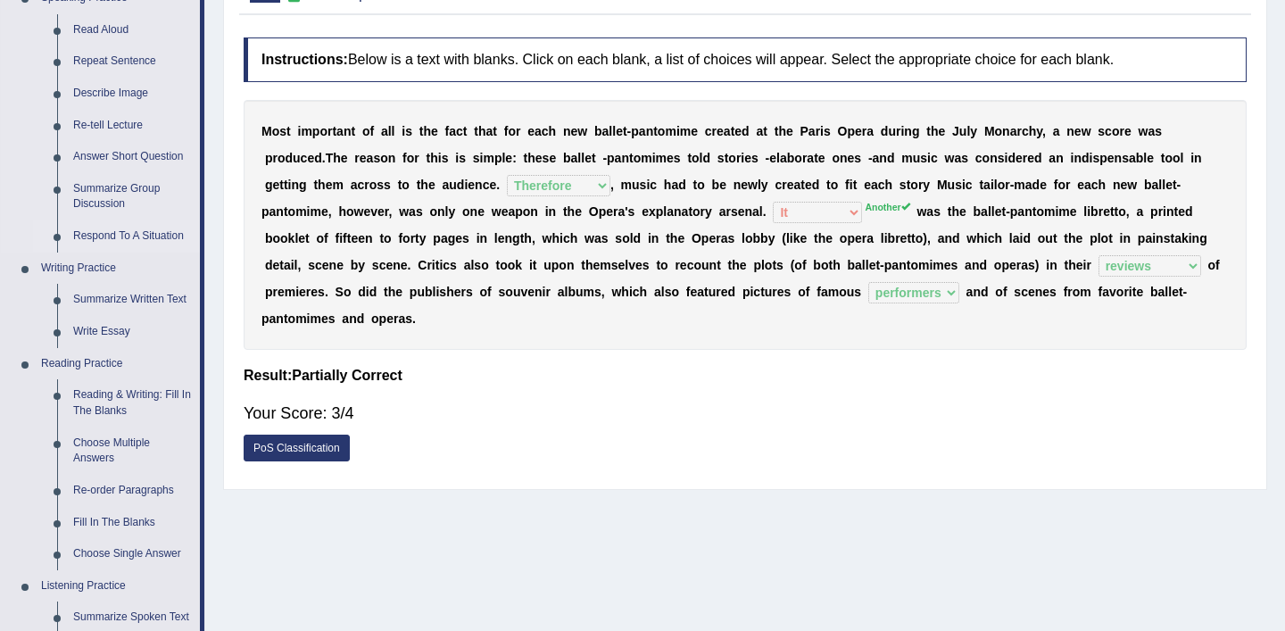
scroll to position [209, 0]
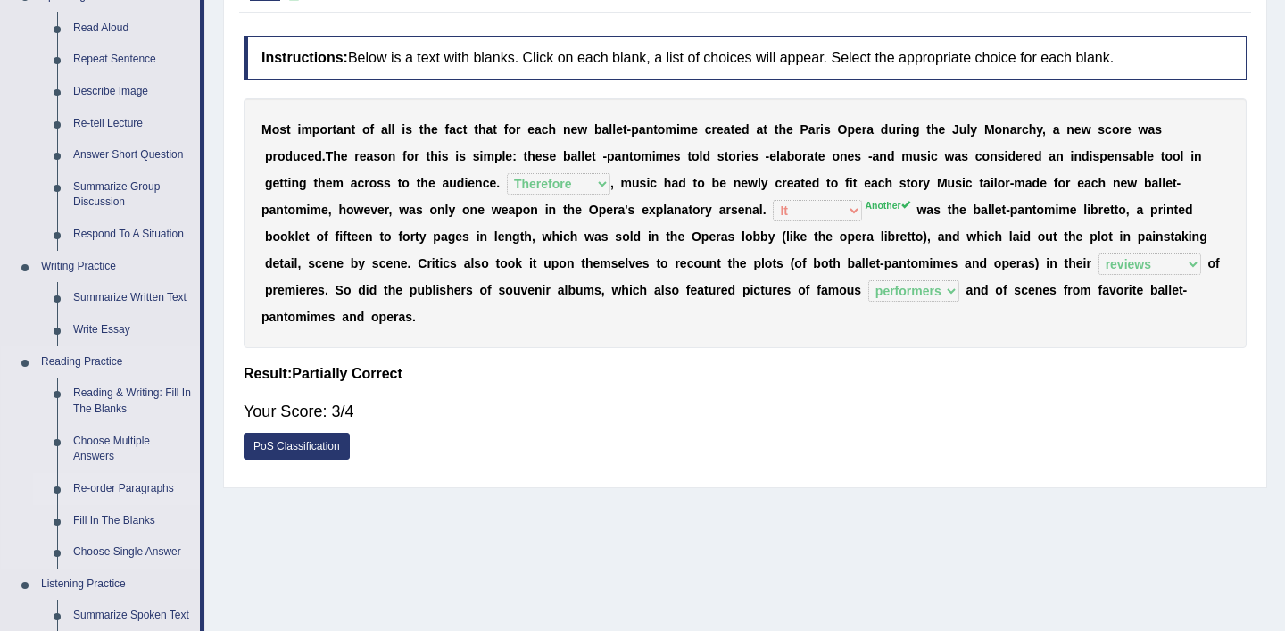
click at [80, 493] on link "Re-order Paragraphs" at bounding box center [132, 489] width 135 height 32
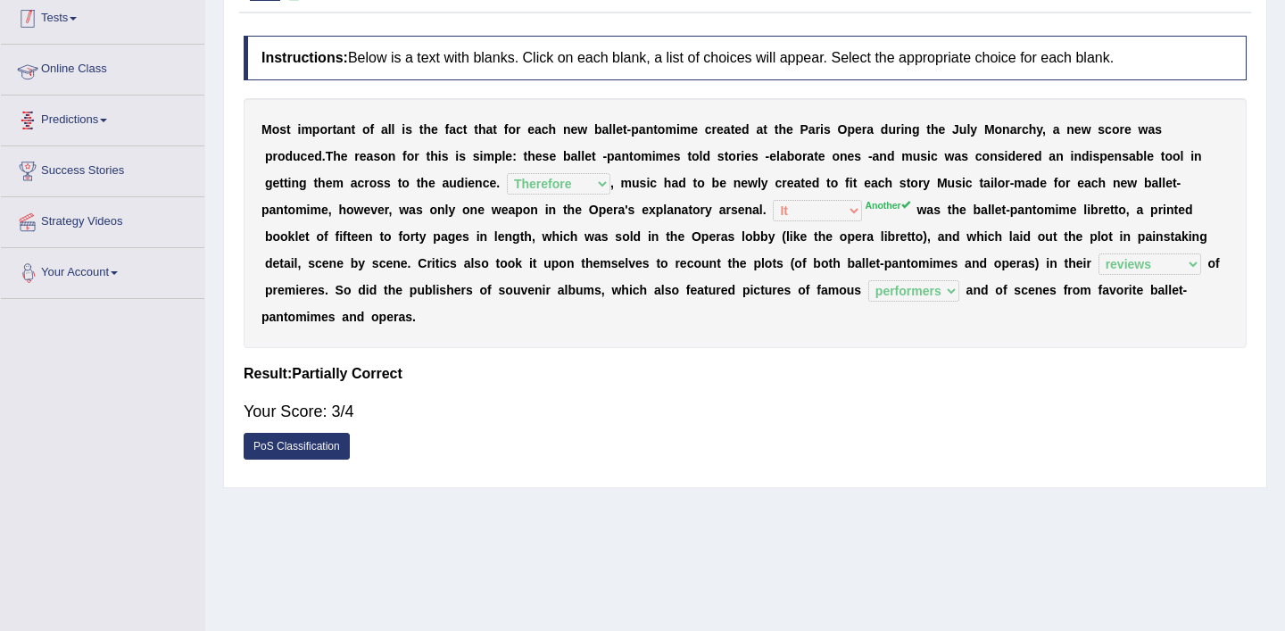
scroll to position [254, 0]
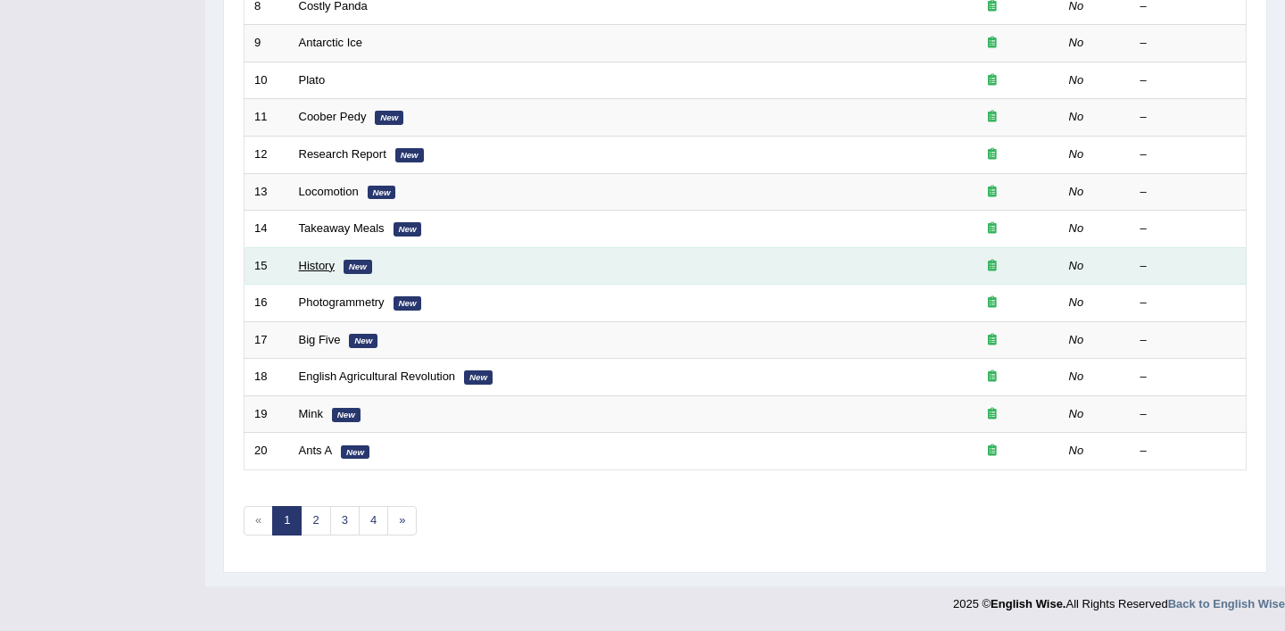
click at [317, 267] on link "History" at bounding box center [317, 265] width 36 height 13
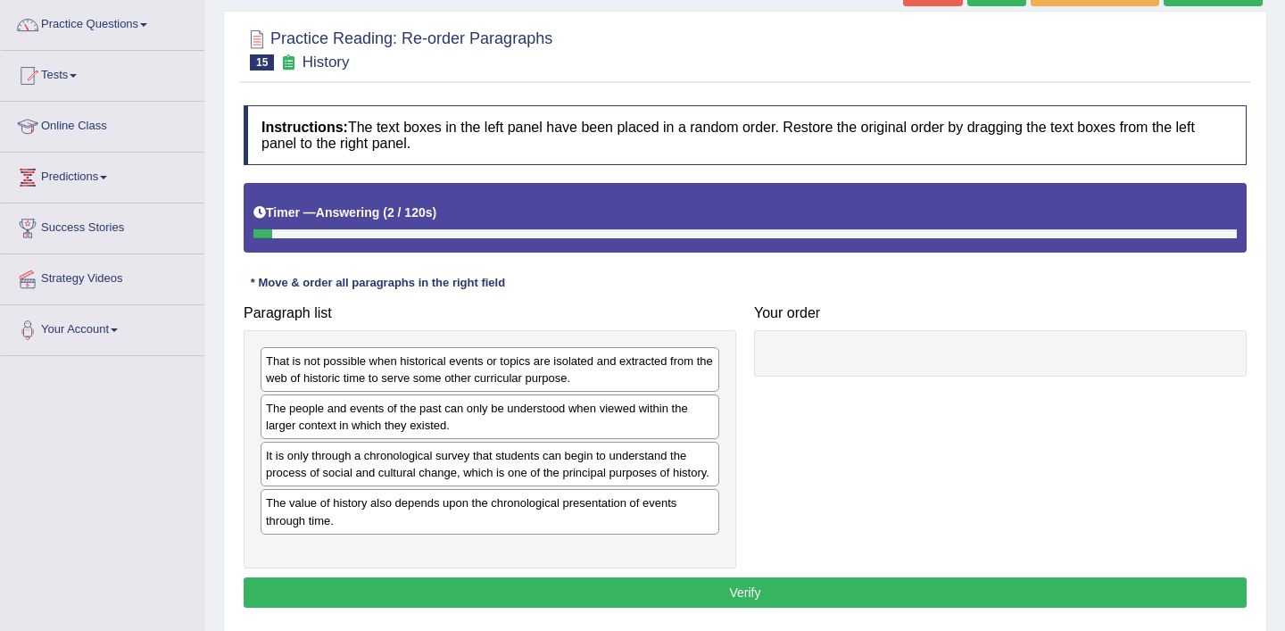
scroll to position [145, 0]
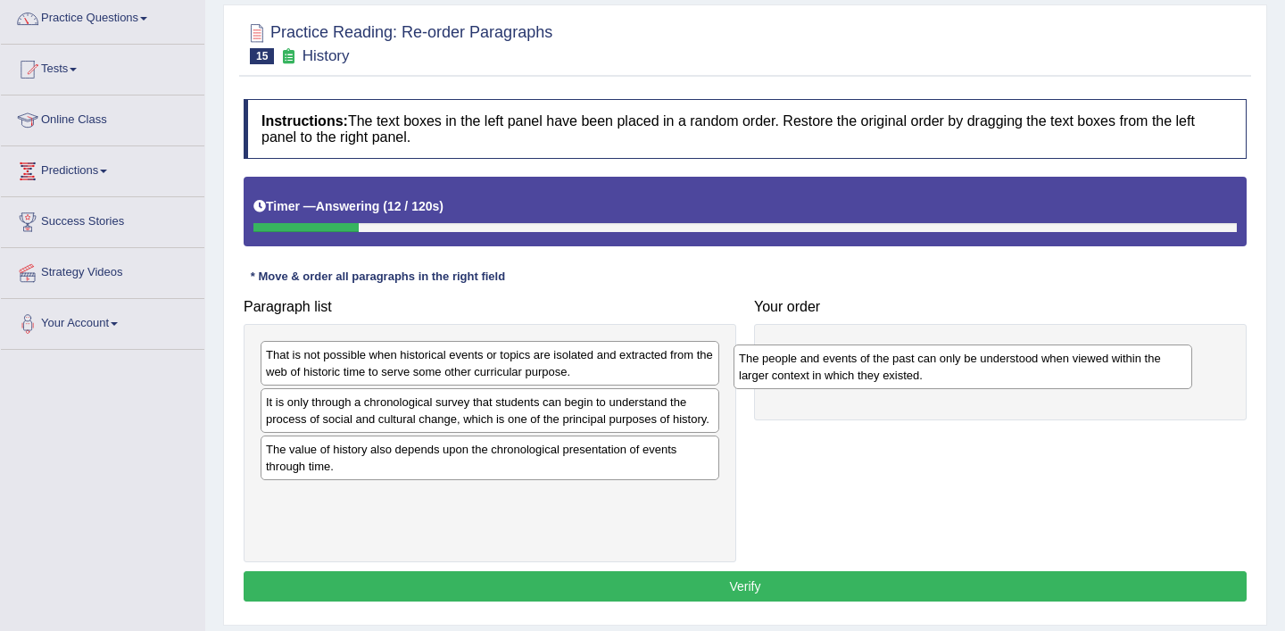
drag, startPoint x: 420, startPoint y: 414, endPoint x: 893, endPoint y: 370, distance: 475.0
click at [893, 370] on div "The people and events of the past can only be understood when viewed within the…" at bounding box center [963, 366] width 459 height 45
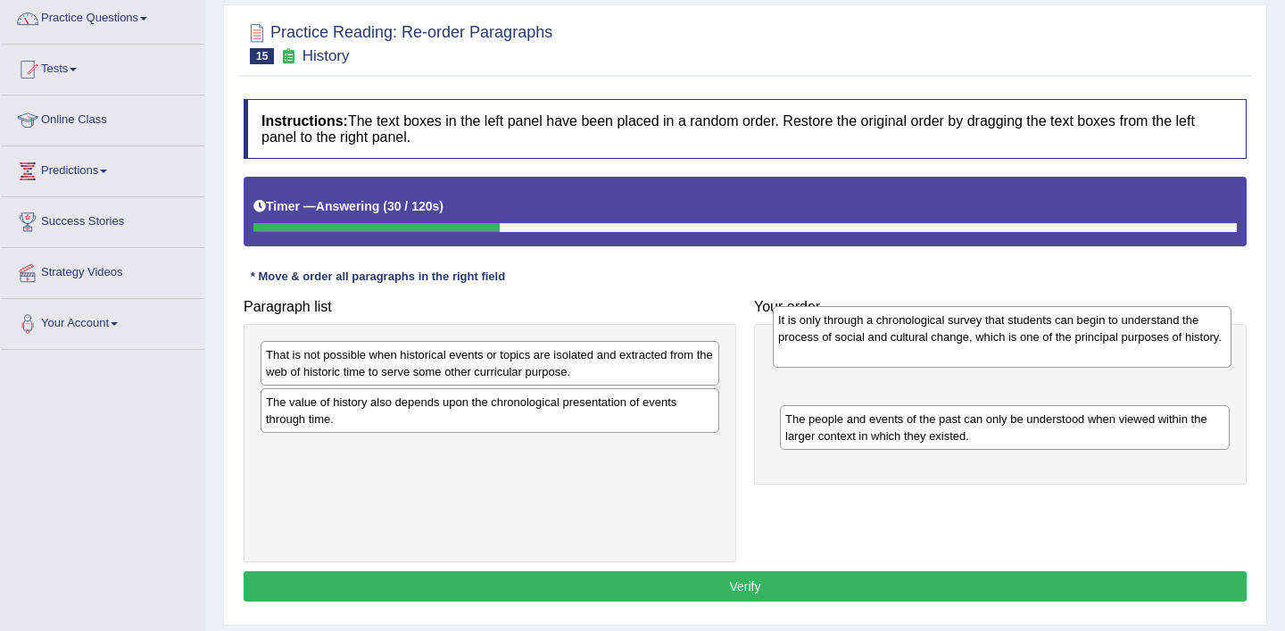
drag, startPoint x: 486, startPoint y: 411, endPoint x: 999, endPoint y: 329, distance: 518.7
click at [999, 329] on div "It is only through a chronological survey that students can begin to understand…" at bounding box center [1002, 337] width 459 height 62
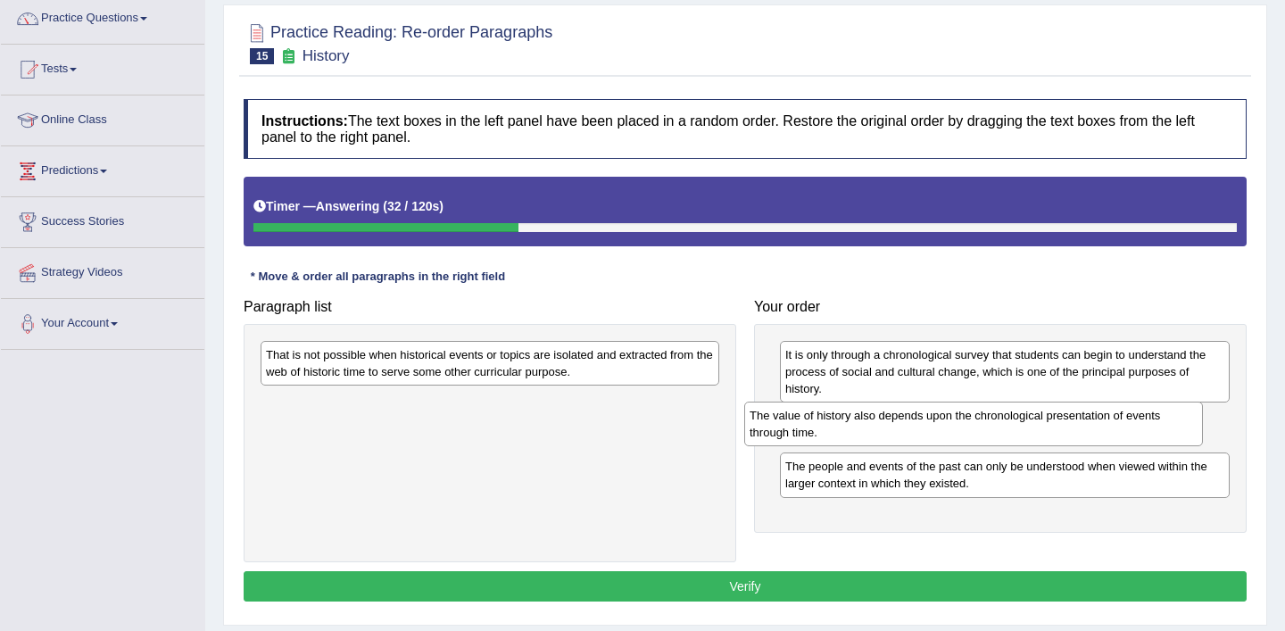
drag, startPoint x: 372, startPoint y: 412, endPoint x: 911, endPoint y: 443, distance: 539.8
click at [910, 432] on div "The value of history also depends upon the chronological presentation of events…" at bounding box center [973, 424] width 459 height 45
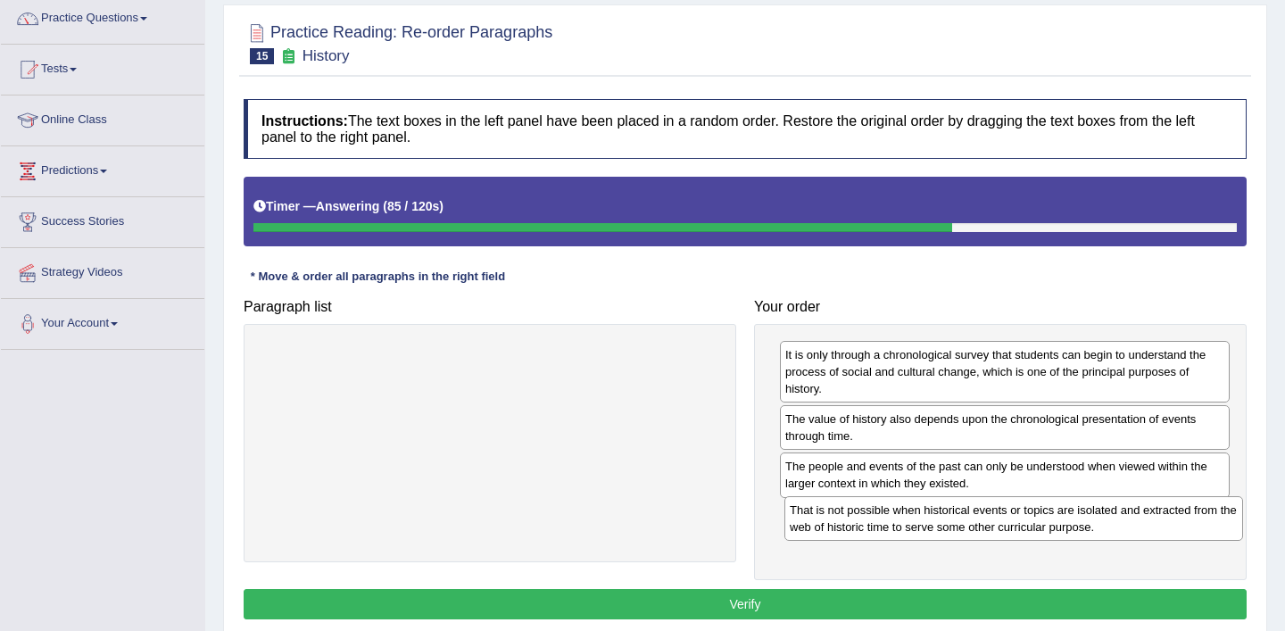
drag, startPoint x: 451, startPoint y: 369, endPoint x: 974, endPoint y: 524, distance: 546.3
click at [974, 524] on div "That is not possible when historical events or topics are isolated and extracte…" at bounding box center [1013, 518] width 459 height 45
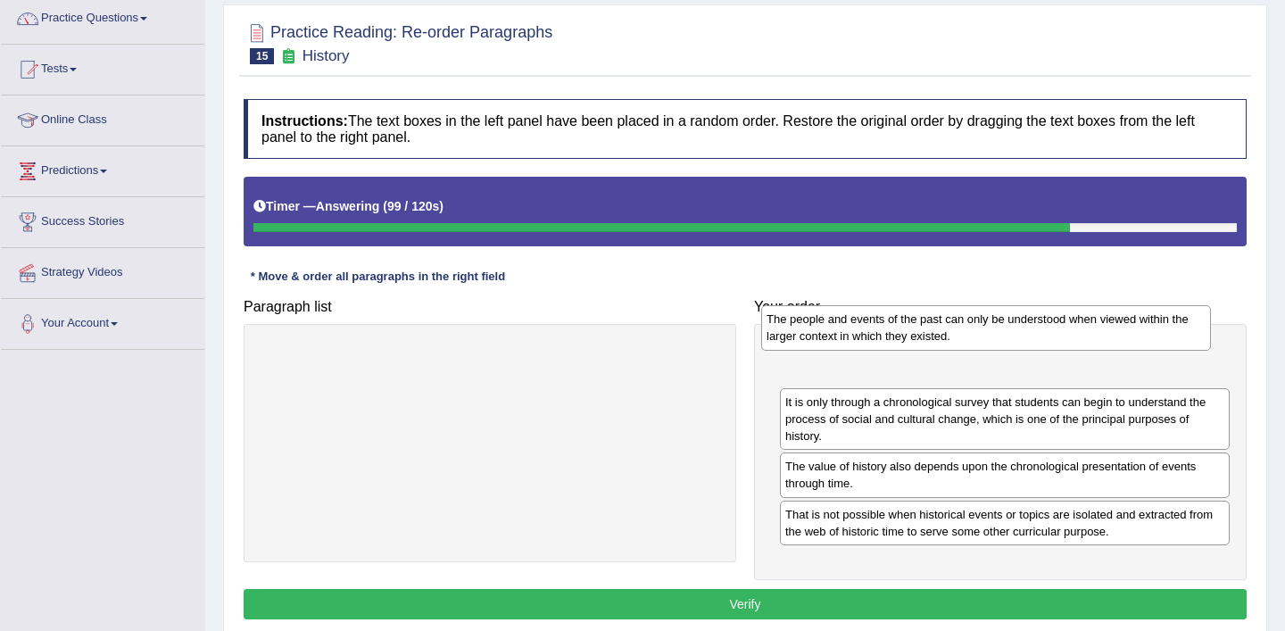
drag, startPoint x: 889, startPoint y: 474, endPoint x: 871, endPoint y: 328, distance: 146.5
click at [870, 327] on div "The people and events of the past can only be understood when viewed within the…" at bounding box center [986, 327] width 450 height 45
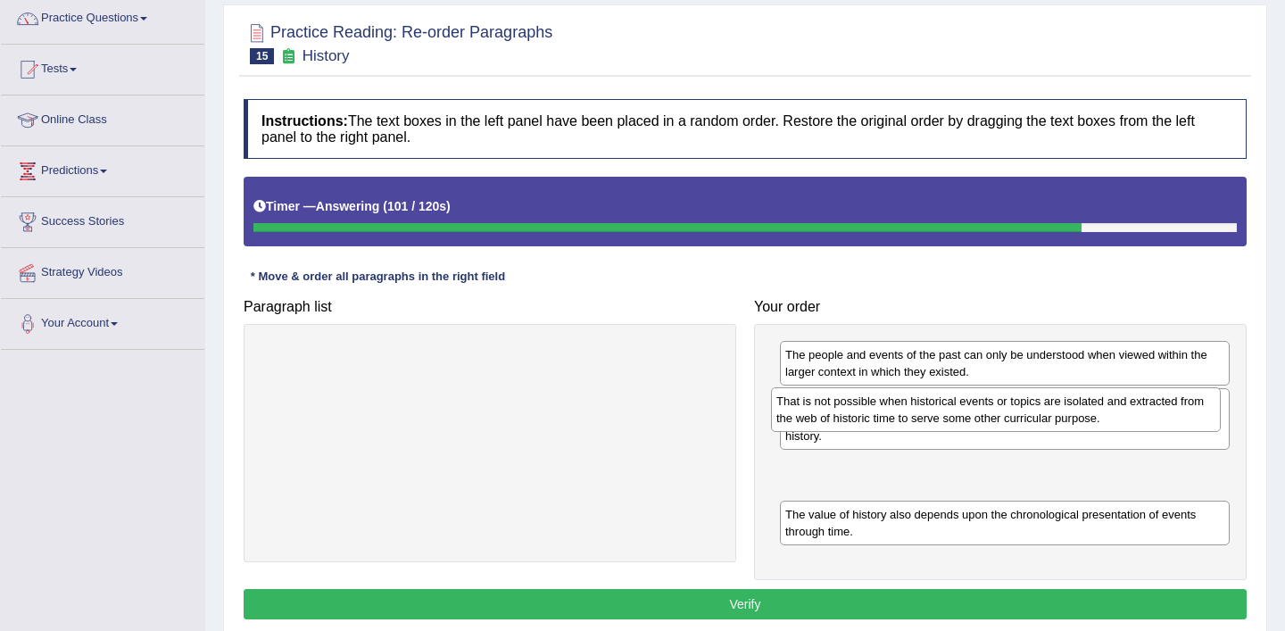
drag, startPoint x: 874, startPoint y: 535, endPoint x: 865, endPoint y: 424, distance: 111.9
click at [865, 422] on div "That is not possible when historical events or topics are isolated and extracte…" at bounding box center [996, 409] width 450 height 45
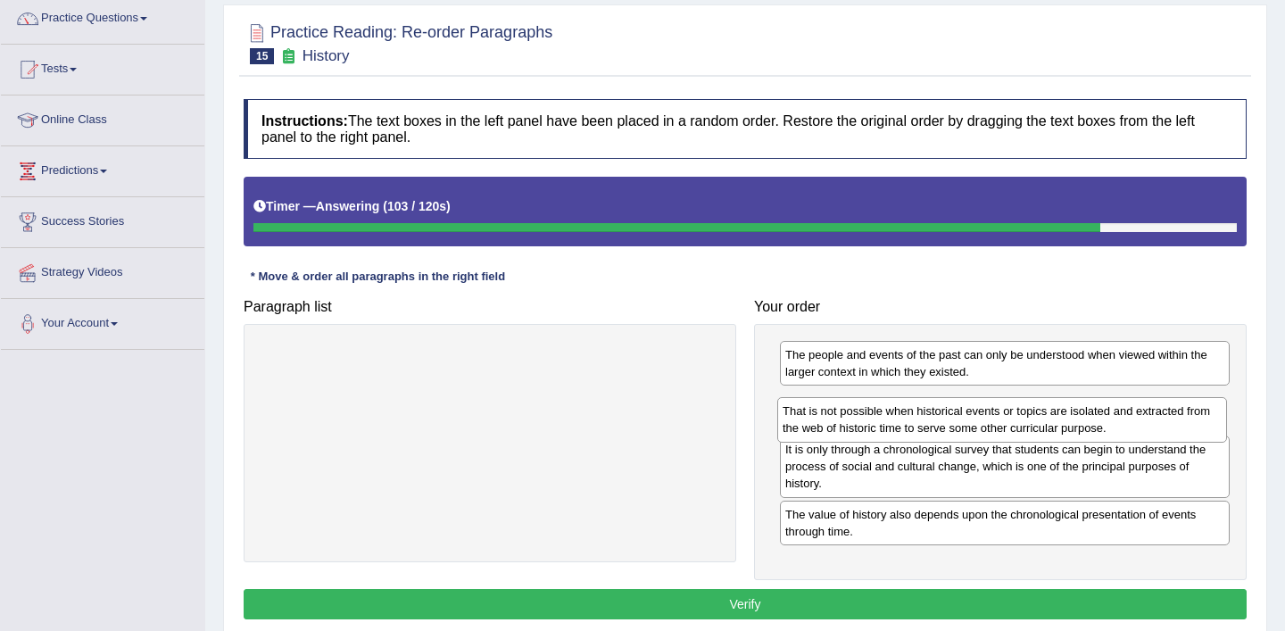
drag, startPoint x: 869, startPoint y: 475, endPoint x: 866, endPoint y: 419, distance: 55.4
click at [866, 419] on div "That is not possible when historical events or topics are isolated and extracte…" at bounding box center [1002, 419] width 450 height 45
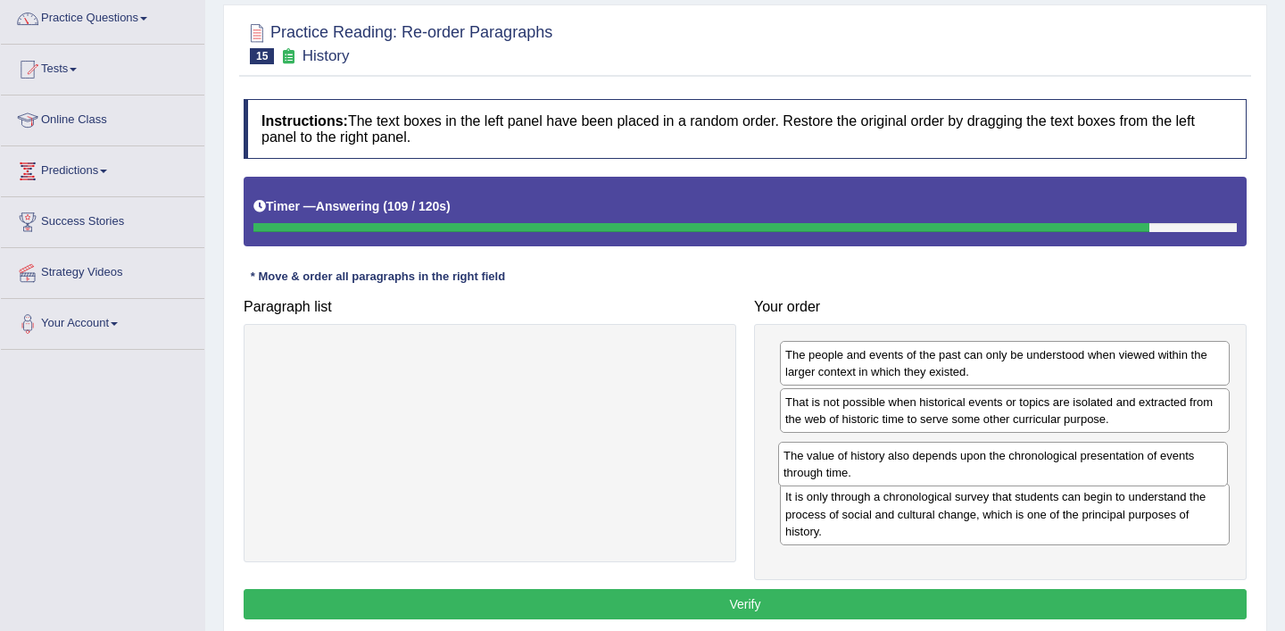
drag, startPoint x: 911, startPoint y: 522, endPoint x: 909, endPoint y: 463, distance: 58.9
click at [909, 463] on div "The value of history also depends upon the chronological presentation of events…" at bounding box center [1003, 464] width 450 height 45
click at [899, 602] on button "Verify" at bounding box center [745, 604] width 1003 height 30
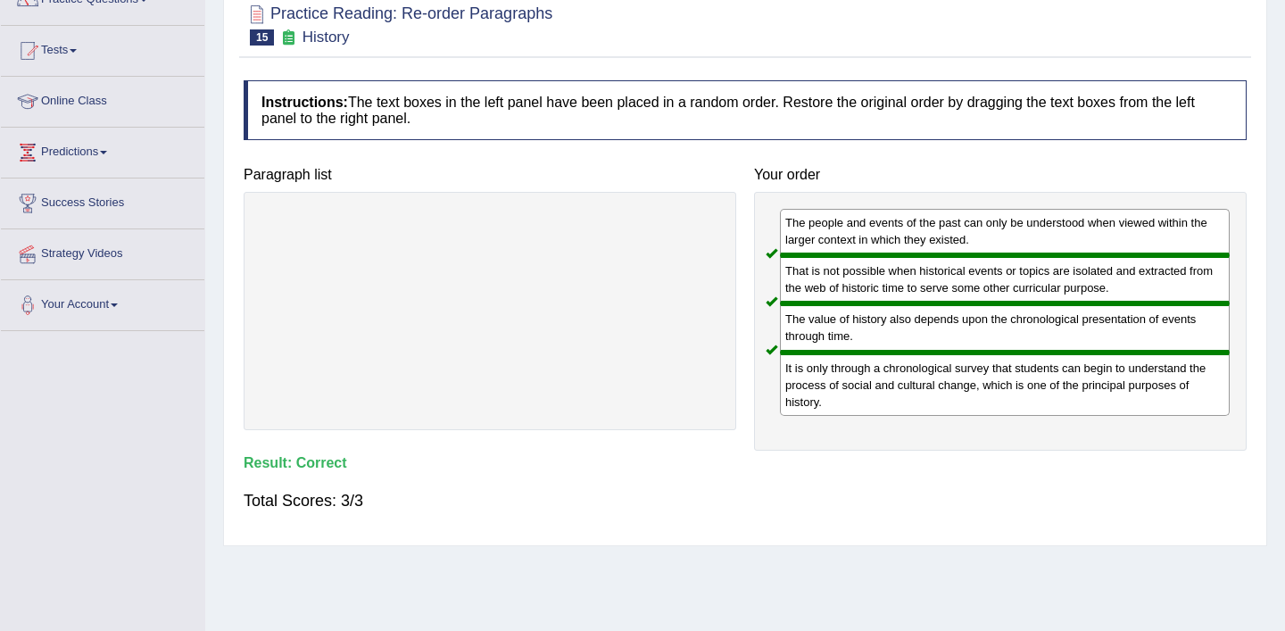
scroll to position [0, 0]
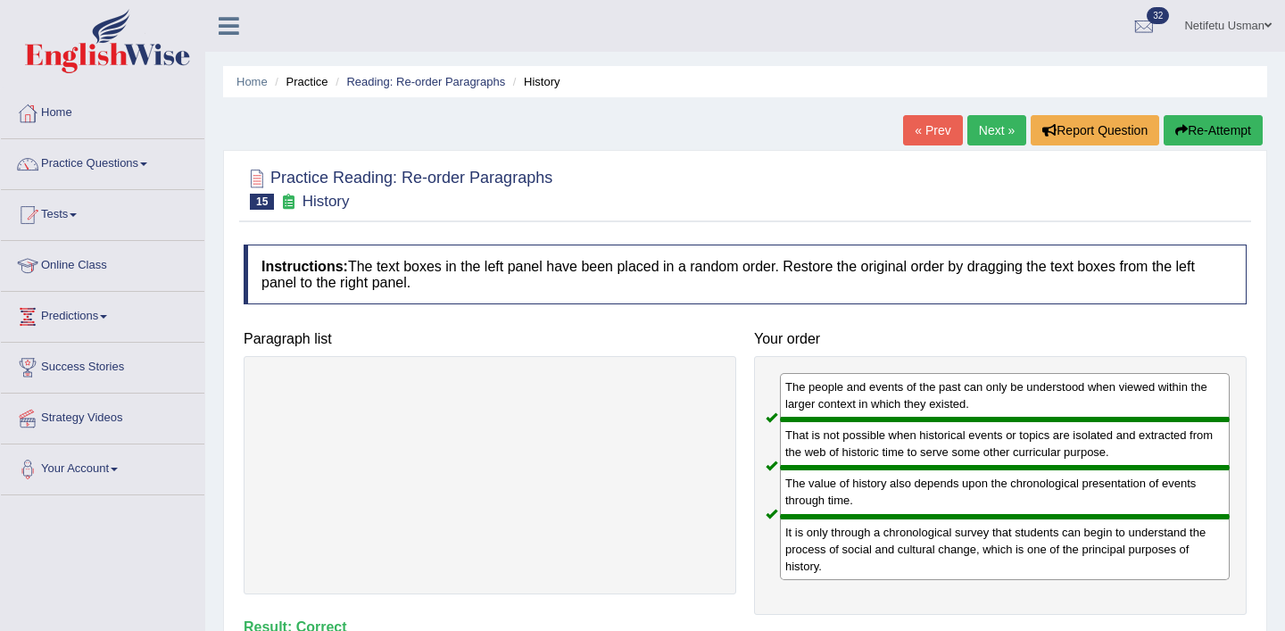
click at [992, 135] on link "Next »" at bounding box center [996, 130] width 59 height 30
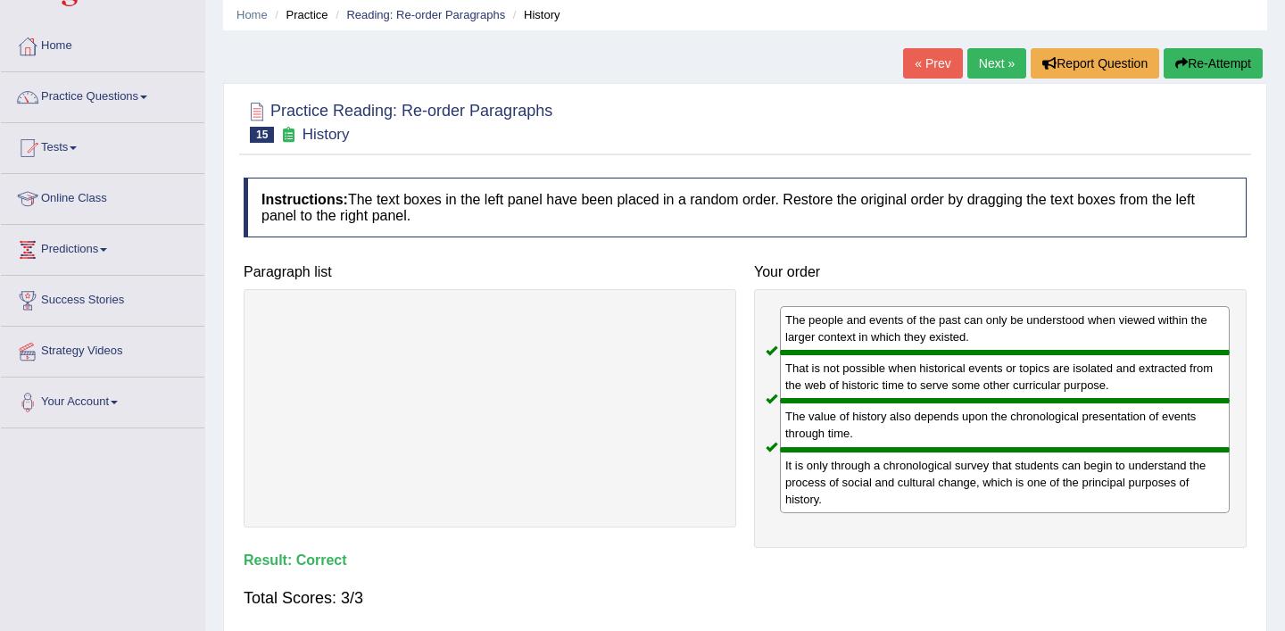
scroll to position [81, 0]
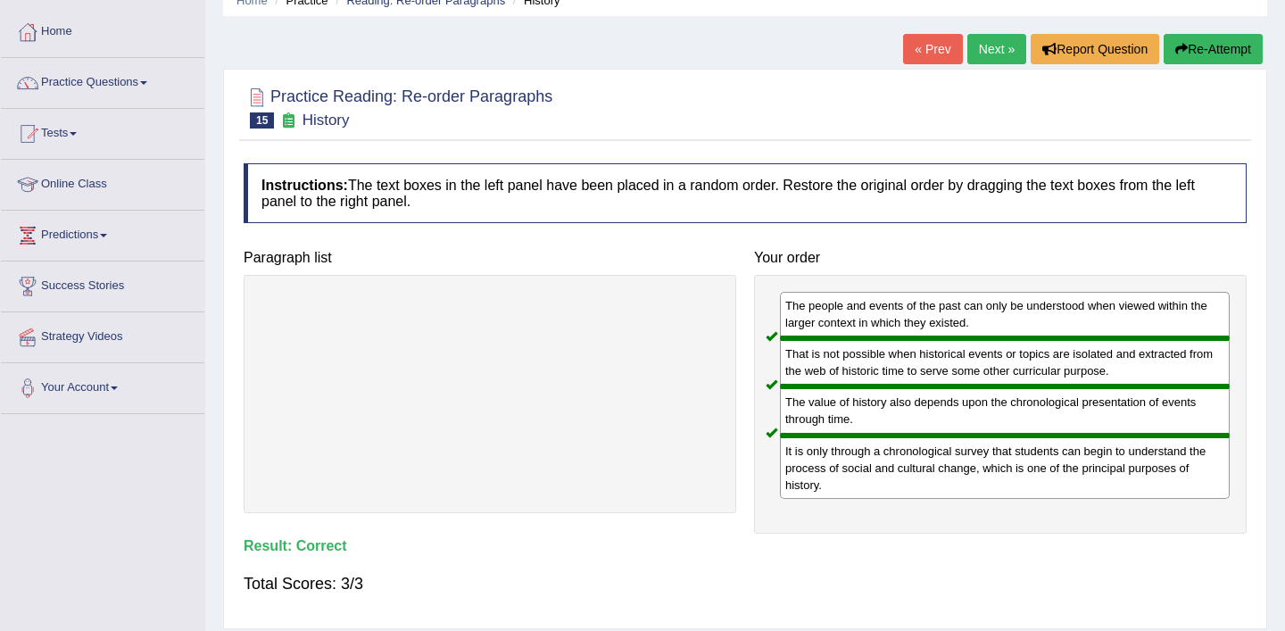
click at [982, 44] on link "Next »" at bounding box center [996, 49] width 59 height 30
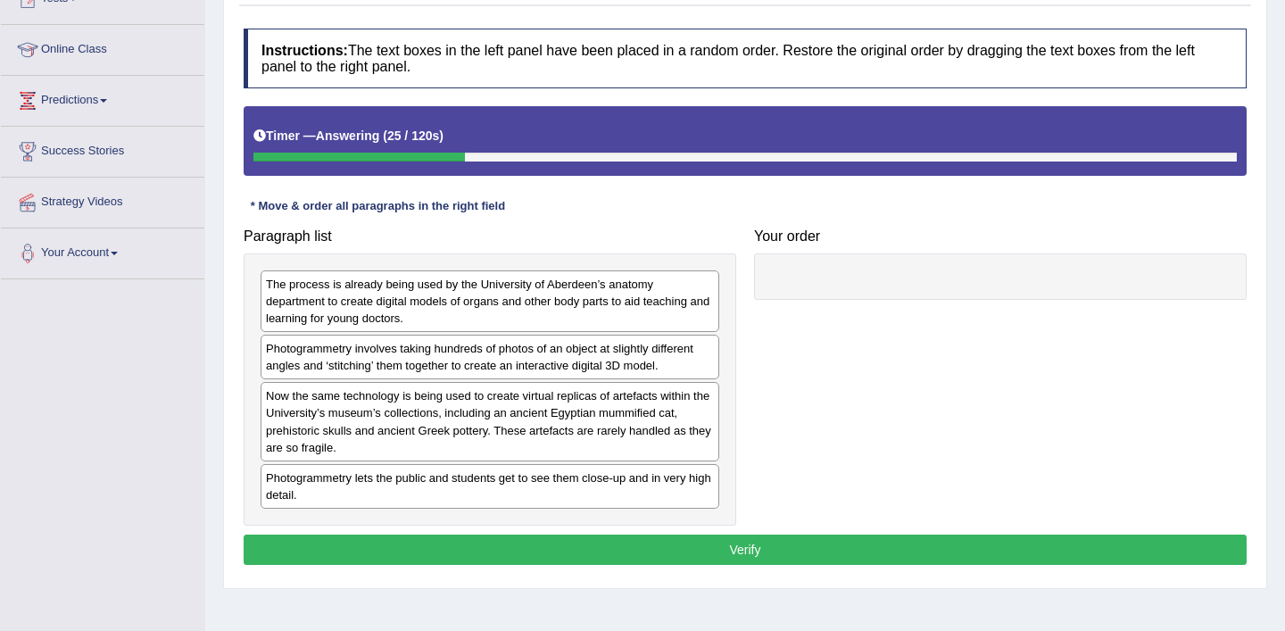
scroll to position [218, 0]
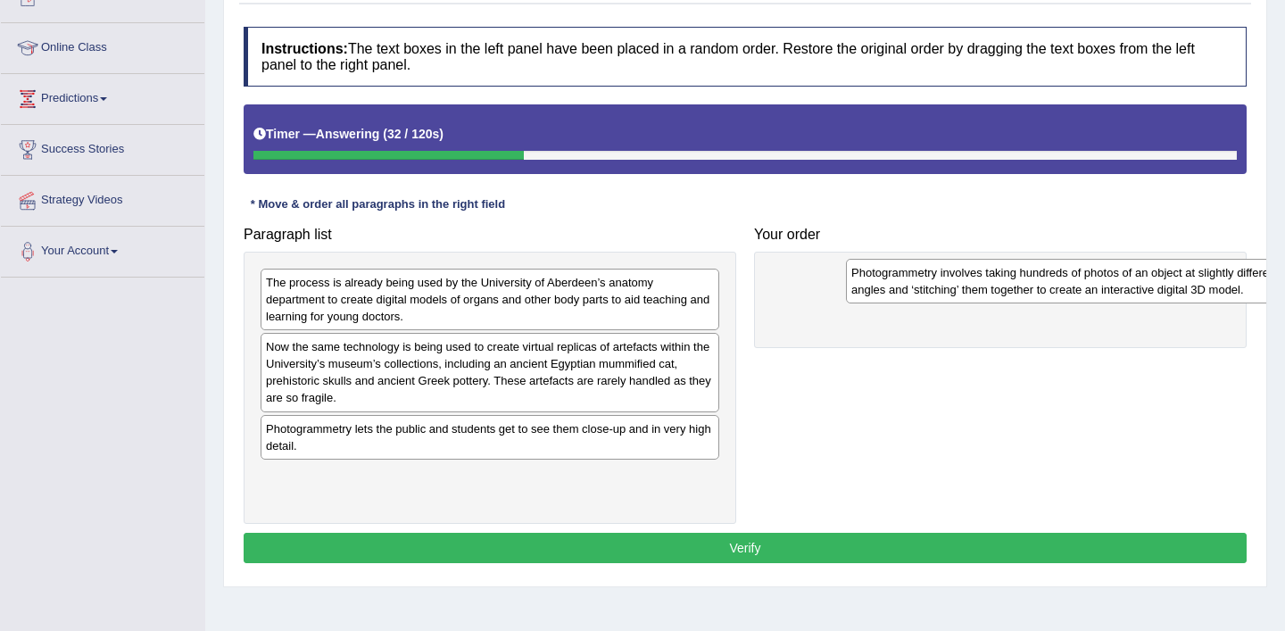
drag, startPoint x: 376, startPoint y: 366, endPoint x: 943, endPoint y: 292, distance: 572.3
click at [949, 292] on div "Photogrammetry involves taking hundreds of photos of an object at slightly diff…" at bounding box center [1075, 281] width 459 height 45
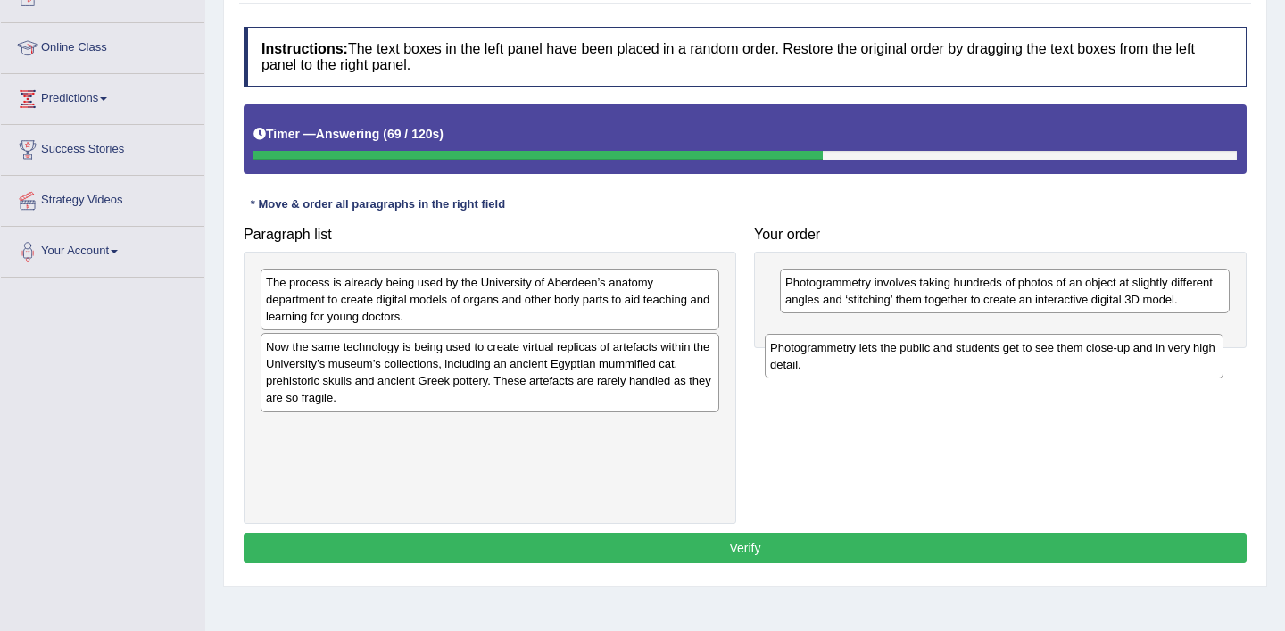
drag, startPoint x: 336, startPoint y: 443, endPoint x: 841, endPoint y: 362, distance: 510.7
click at [841, 362] on div "Photogrammetry lets the public and students get to see them close-up and in ver…" at bounding box center [994, 356] width 459 height 45
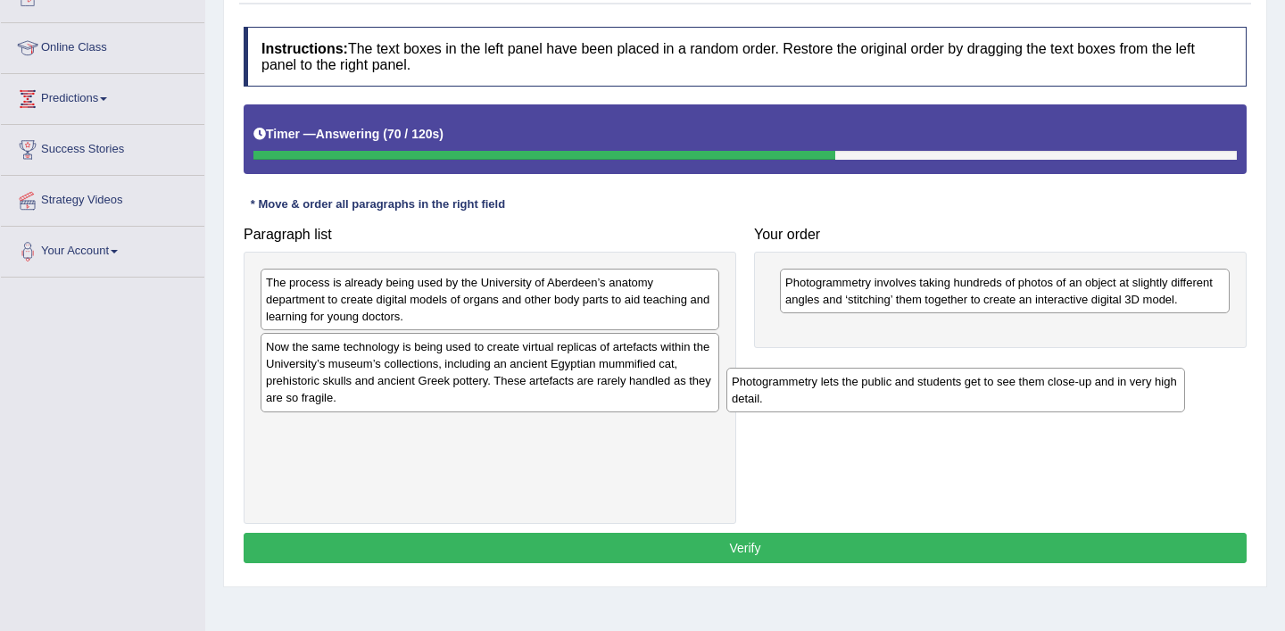
drag, startPoint x: 454, startPoint y: 444, endPoint x: 955, endPoint y: 393, distance: 503.3
click at [955, 393] on div "Photogrammetry lets the public and students get to see them close-up and in ver…" at bounding box center [955, 390] width 459 height 45
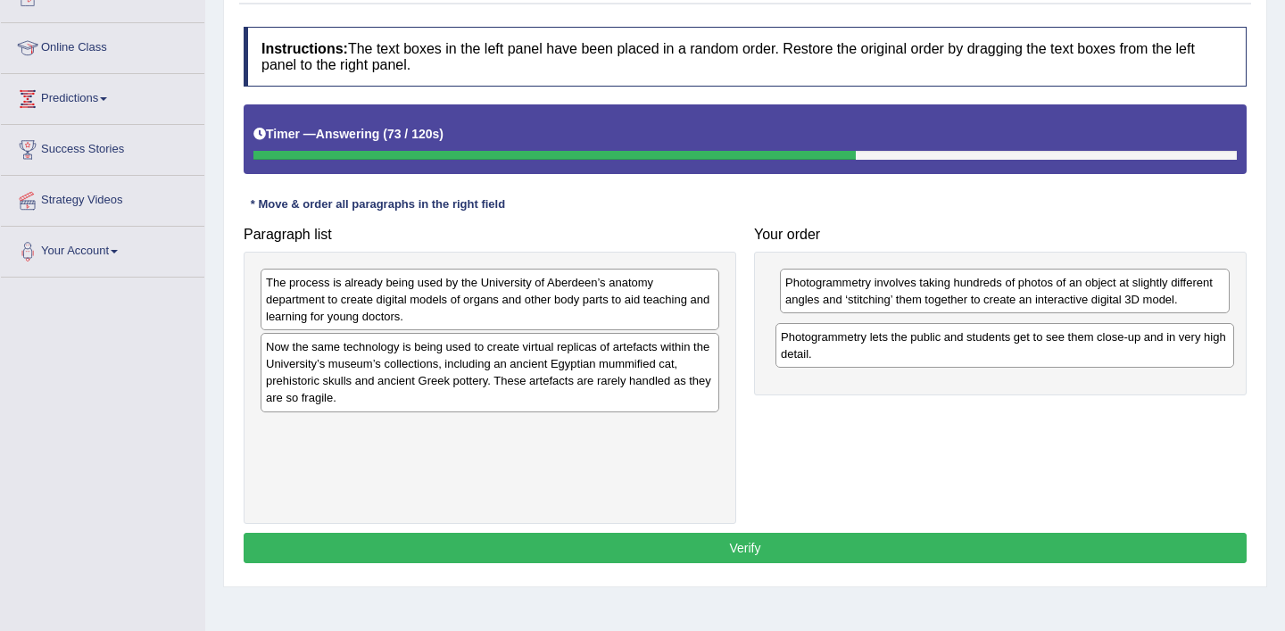
drag, startPoint x: 620, startPoint y: 443, endPoint x: 1135, endPoint y: 351, distance: 523.0
click at [1135, 351] on div "Photogrammetry lets the public and students get to see them close-up and in ver…" at bounding box center [1004, 345] width 459 height 45
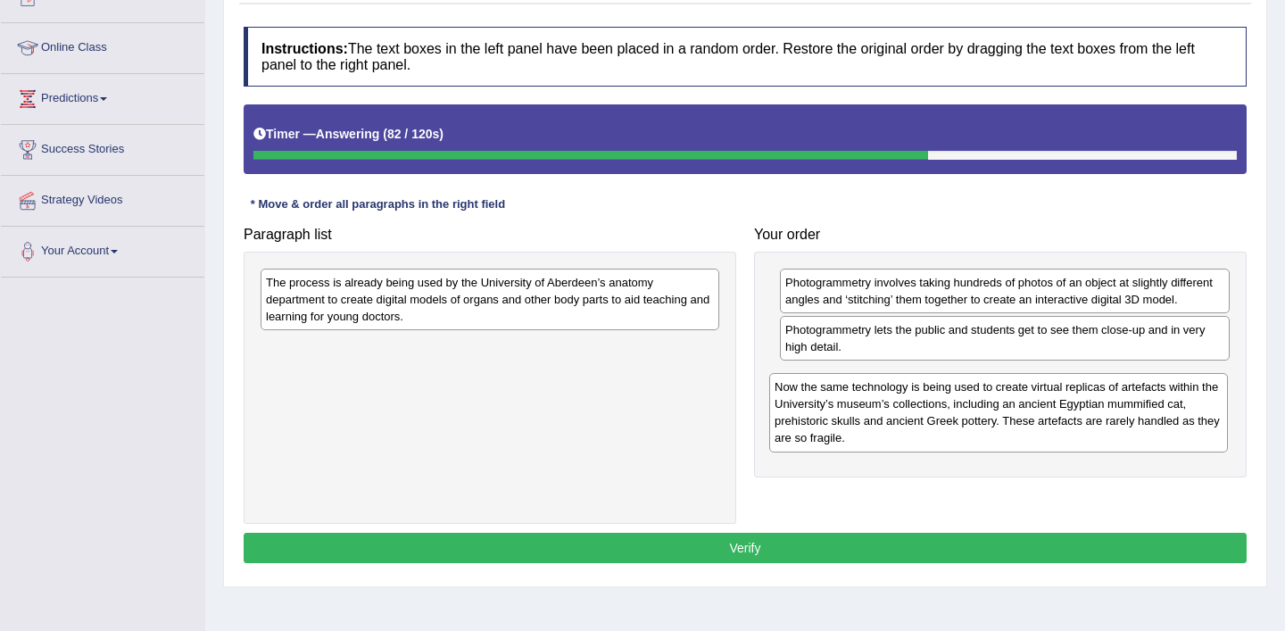
drag, startPoint x: 441, startPoint y: 360, endPoint x: 952, endPoint y: 396, distance: 512.6
click at [952, 397] on div "Now the same technology is being used to create virtual replicas of artefacts w…" at bounding box center [998, 412] width 459 height 79
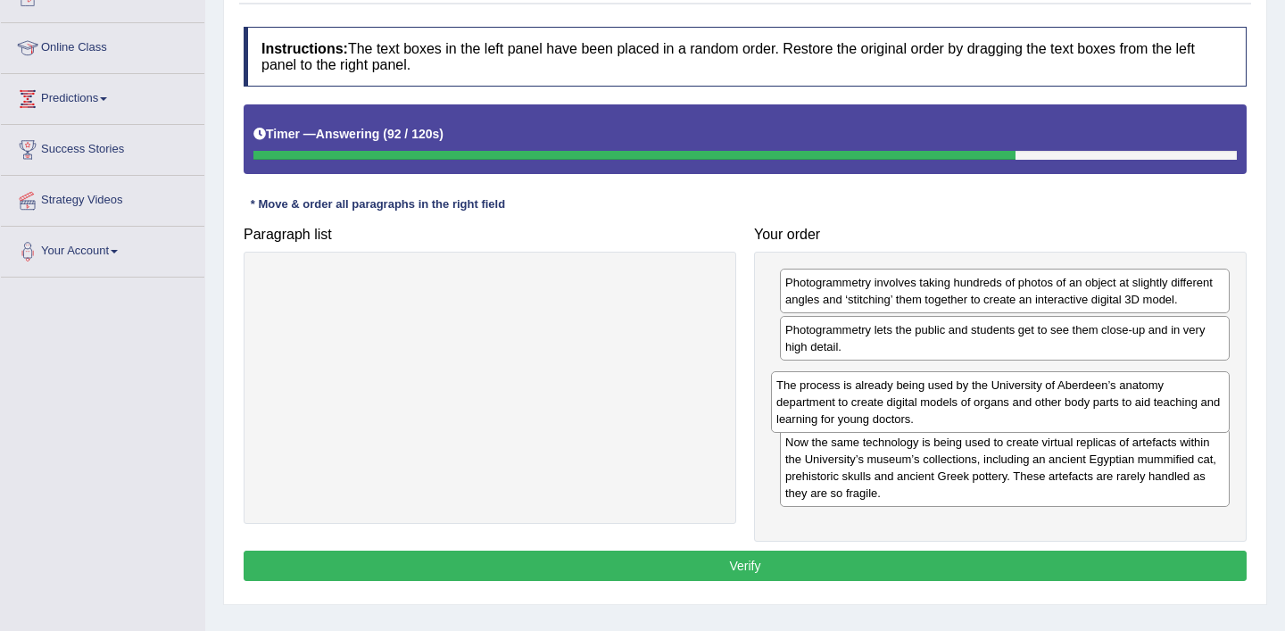
drag, startPoint x: 493, startPoint y: 301, endPoint x: 1004, endPoint y: 403, distance: 520.6
click at [1004, 403] on div "The process is already being used by the University of Aberdeen’s anatomy depar…" at bounding box center [1000, 402] width 459 height 62
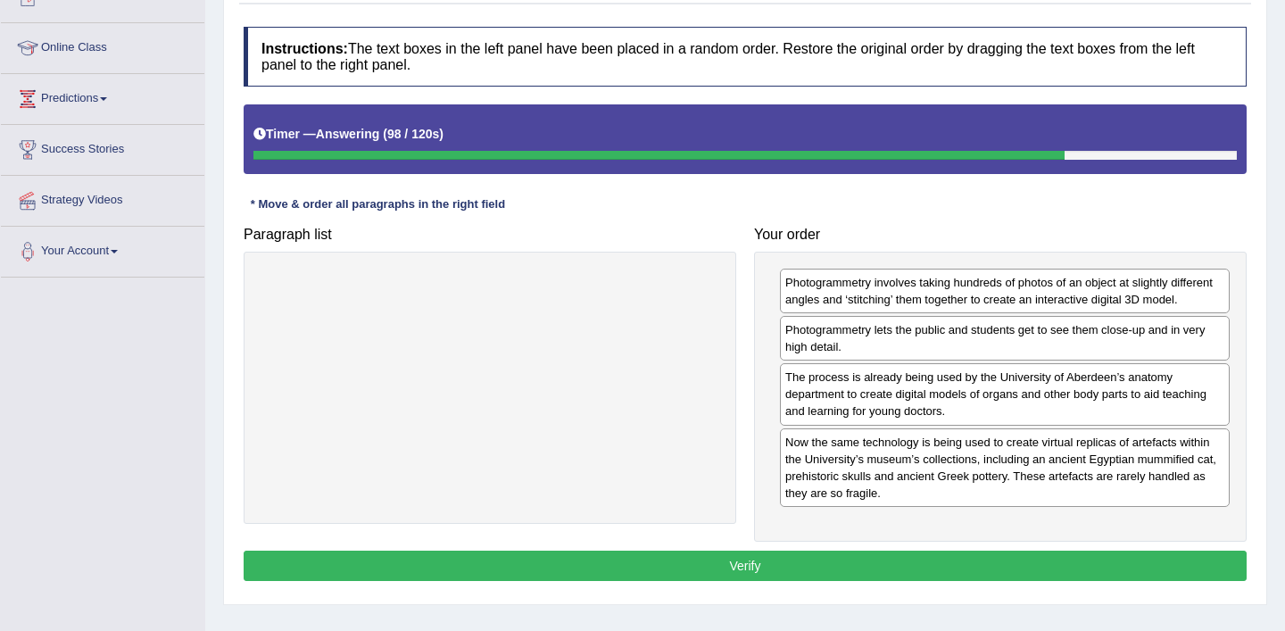
click at [704, 554] on button "Verify" at bounding box center [745, 566] width 1003 height 30
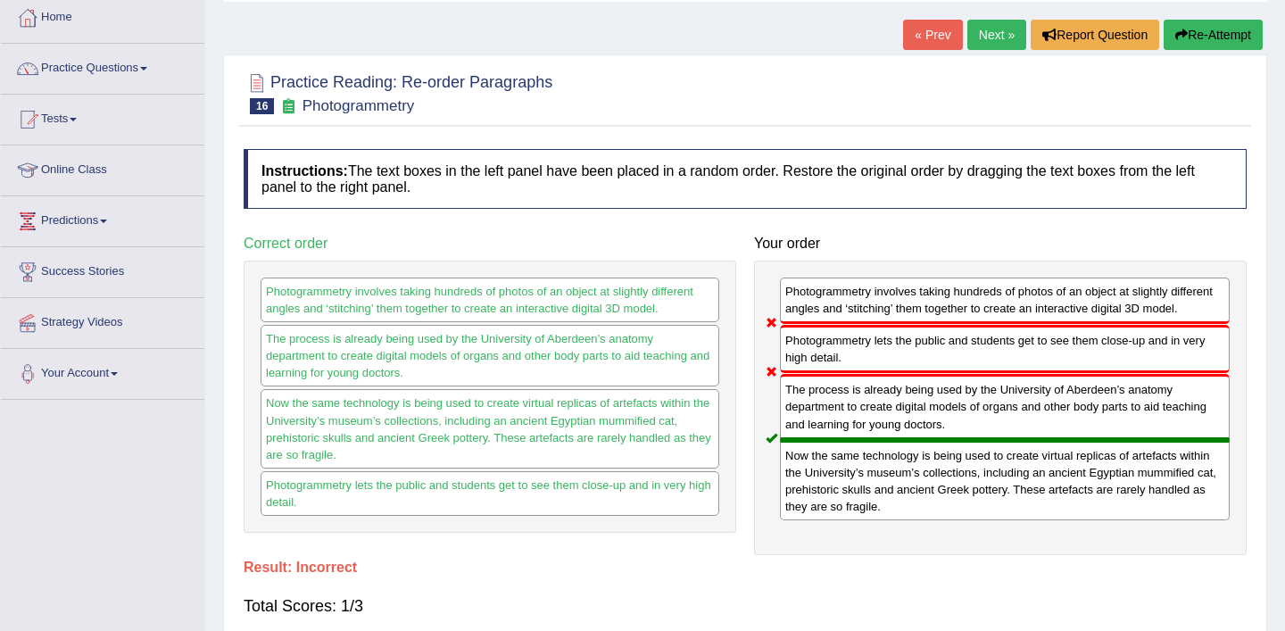
scroll to position [92, 0]
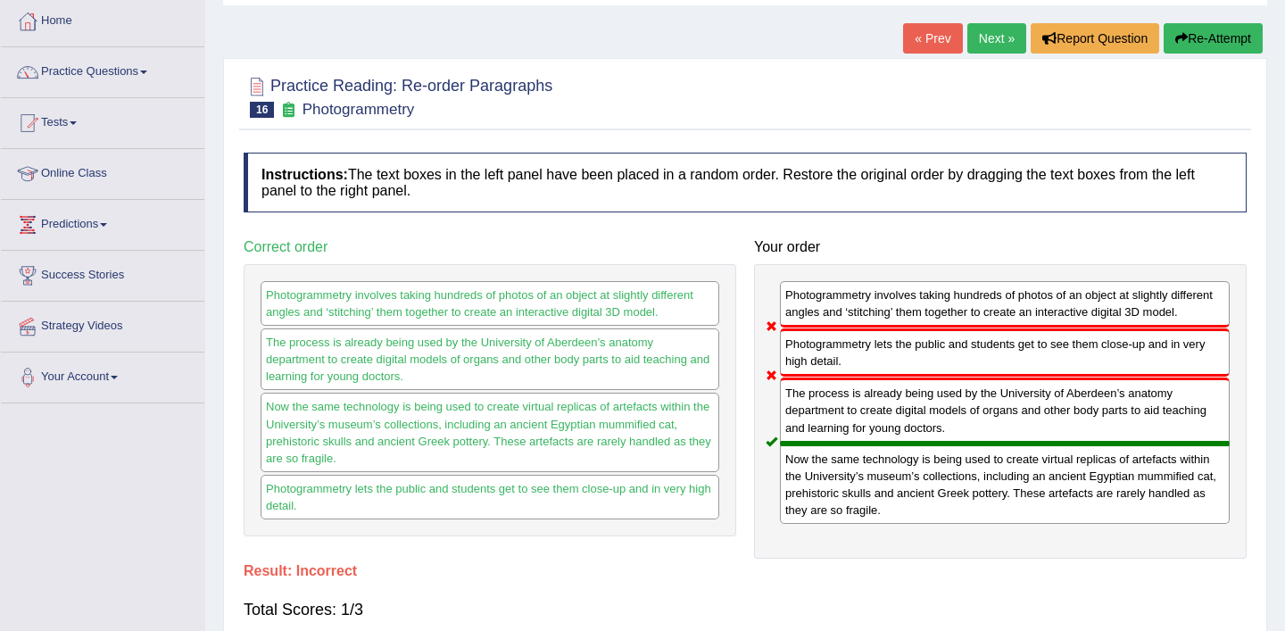
click at [986, 29] on link "Next »" at bounding box center [996, 38] width 59 height 30
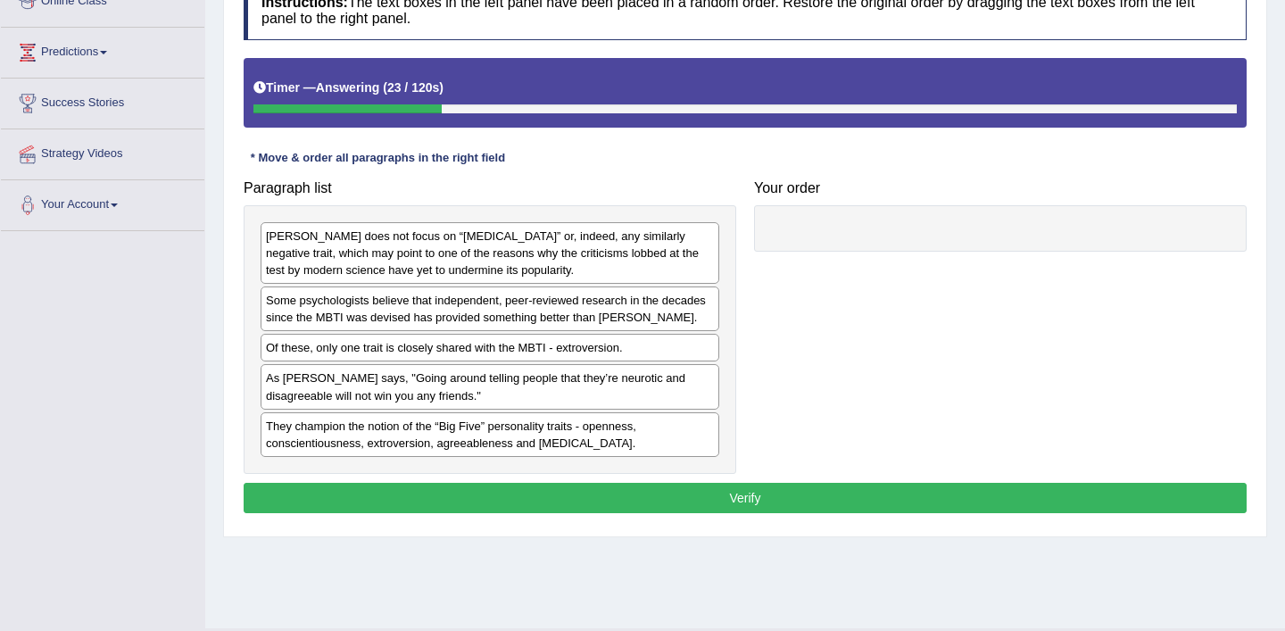
scroll to position [262, 0]
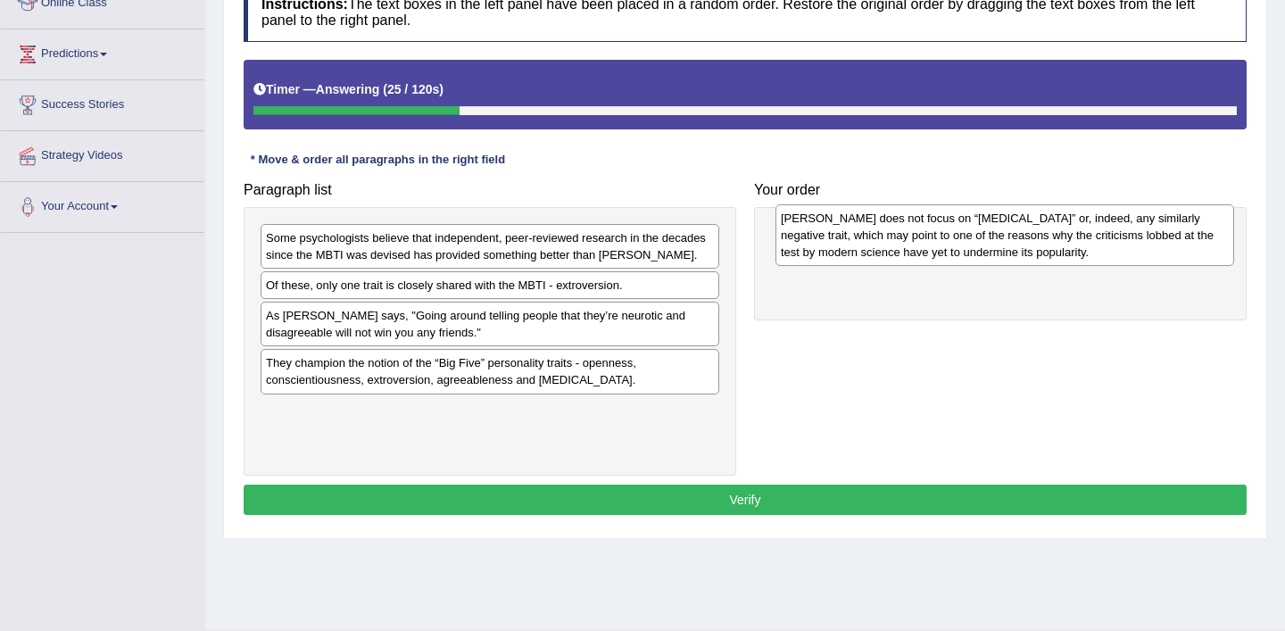
drag, startPoint x: 405, startPoint y: 261, endPoint x: 913, endPoint y: 240, distance: 508.2
click at [913, 240] on div "Myers-Briggs does not focus on “neuroticism” or, indeed, any similarly negative…" at bounding box center [1004, 235] width 459 height 62
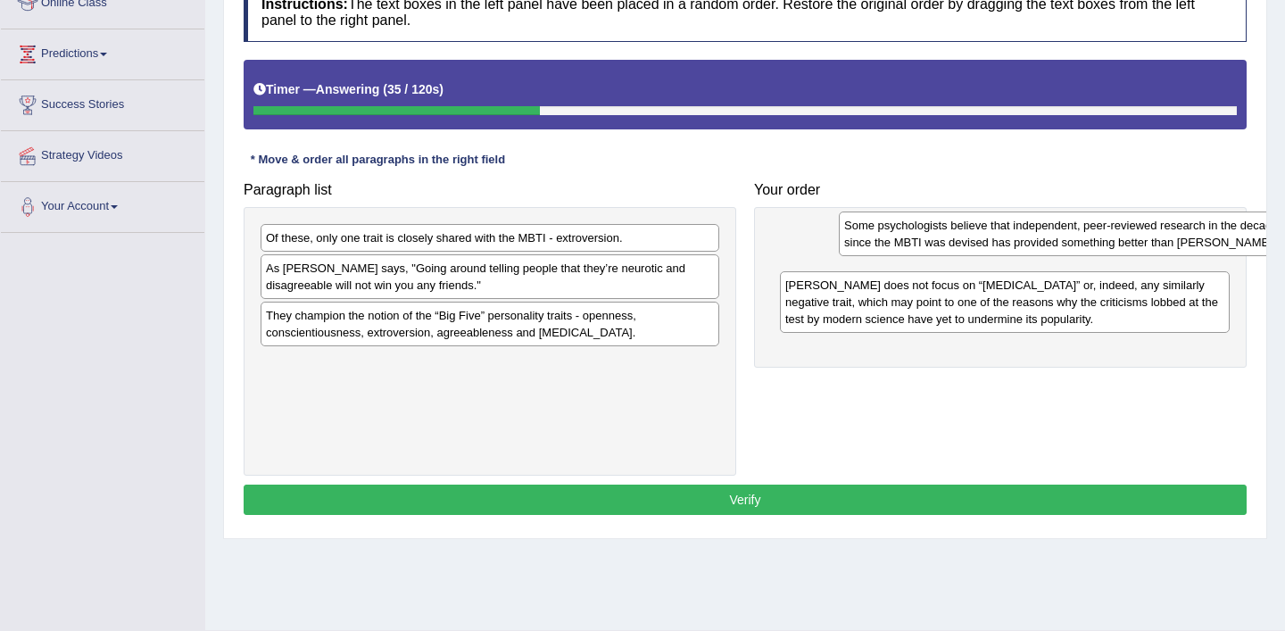
drag, startPoint x: 563, startPoint y: 250, endPoint x: 1141, endPoint y: 237, distance: 578.4
click at [1141, 237] on div "Some psychologists believe that independent, peer-reviewed research in the deca…" at bounding box center [1068, 233] width 459 height 45
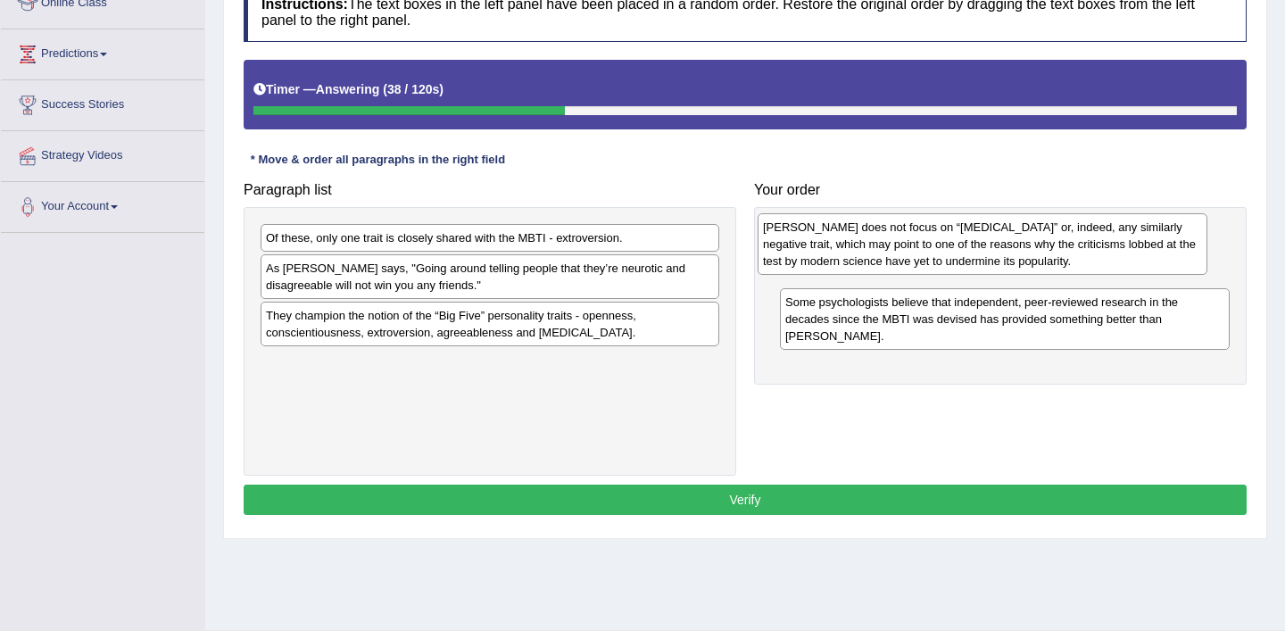
drag, startPoint x: 1079, startPoint y: 316, endPoint x: 1050, endPoint y: 230, distance: 90.3
click at [1050, 231] on div "Myers-Briggs does not focus on “neuroticism” or, indeed, any similarly negative…" at bounding box center [983, 244] width 450 height 62
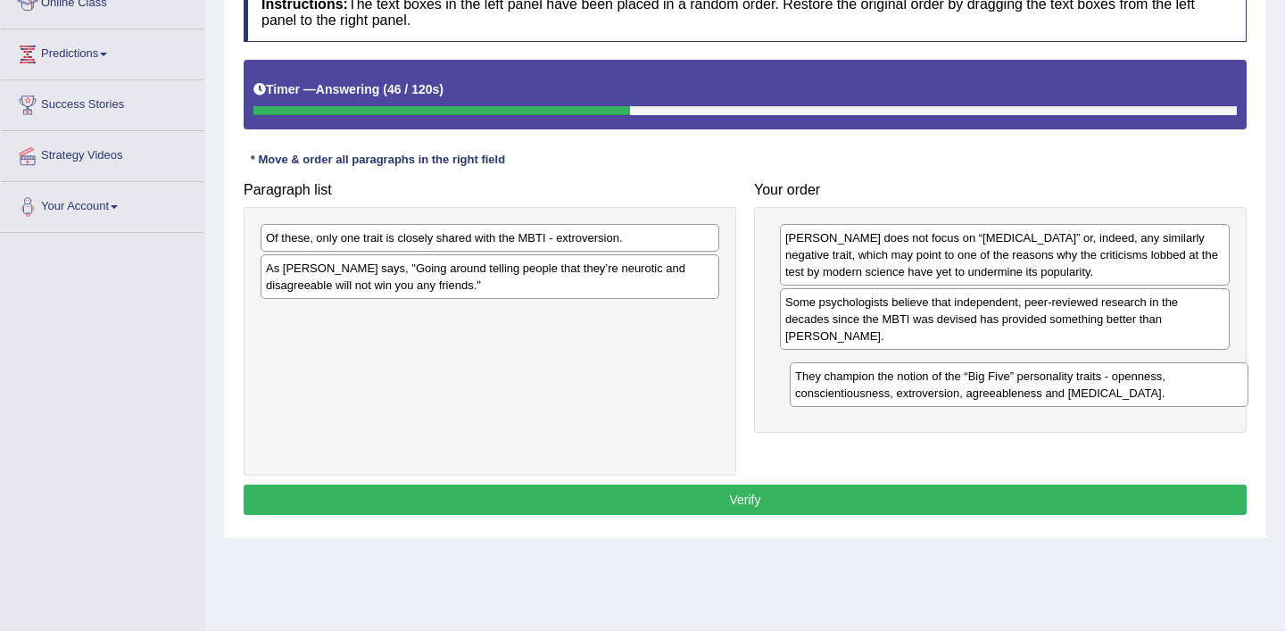
drag, startPoint x: 467, startPoint y: 329, endPoint x: 996, endPoint y: 390, distance: 532.6
click at [996, 390] on div "They champion the notion of the “Big Five” personality traits - openness, consc…" at bounding box center [1019, 384] width 459 height 45
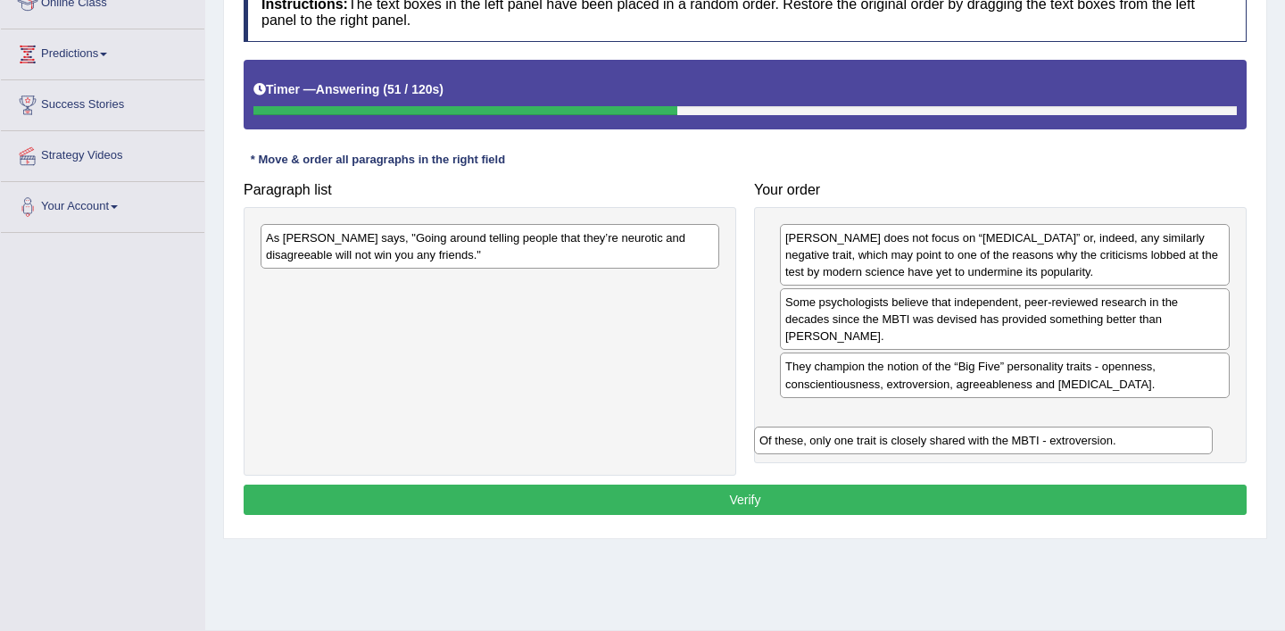
drag, startPoint x: 487, startPoint y: 241, endPoint x: 981, endPoint y: 443, distance: 533.4
click at [981, 443] on div "Of these, only one trait is closely shared with the MBTI - extroversion." at bounding box center [983, 441] width 459 height 28
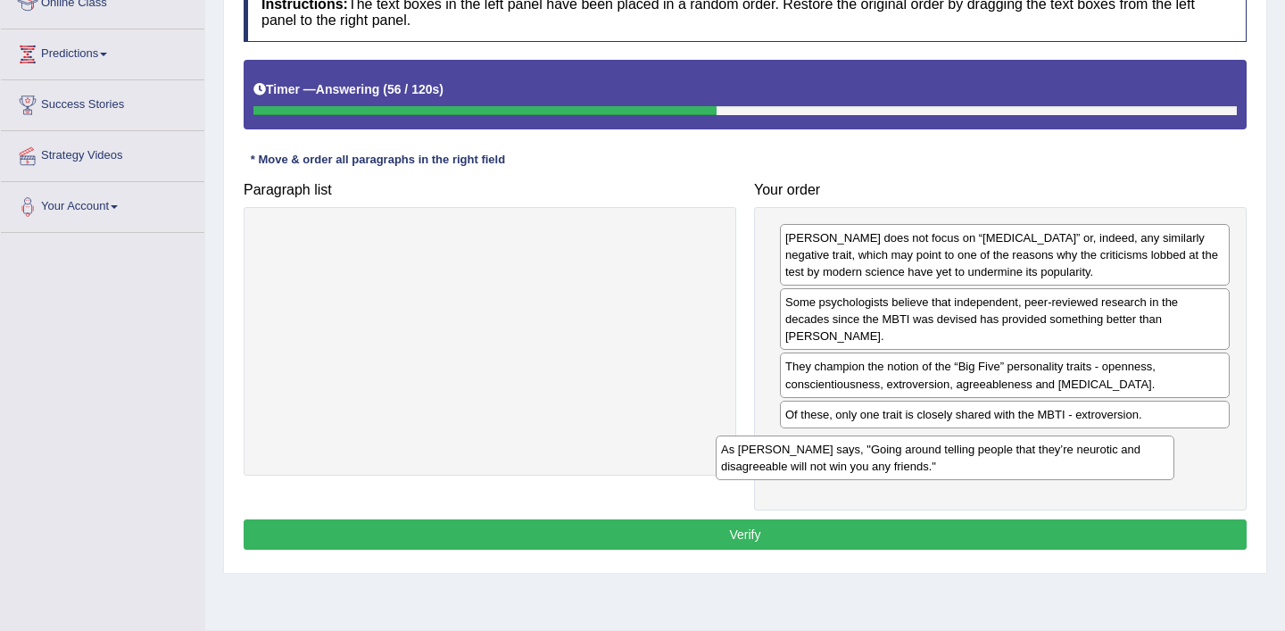
drag, startPoint x: 501, startPoint y: 246, endPoint x: 957, endPoint y: 458, distance: 502.6
click at [957, 458] on div "As Adam Grant says, "Going around telling people that they’re neurotic and disa…" at bounding box center [945, 457] width 459 height 45
click at [848, 526] on button "Verify" at bounding box center [745, 534] width 1003 height 30
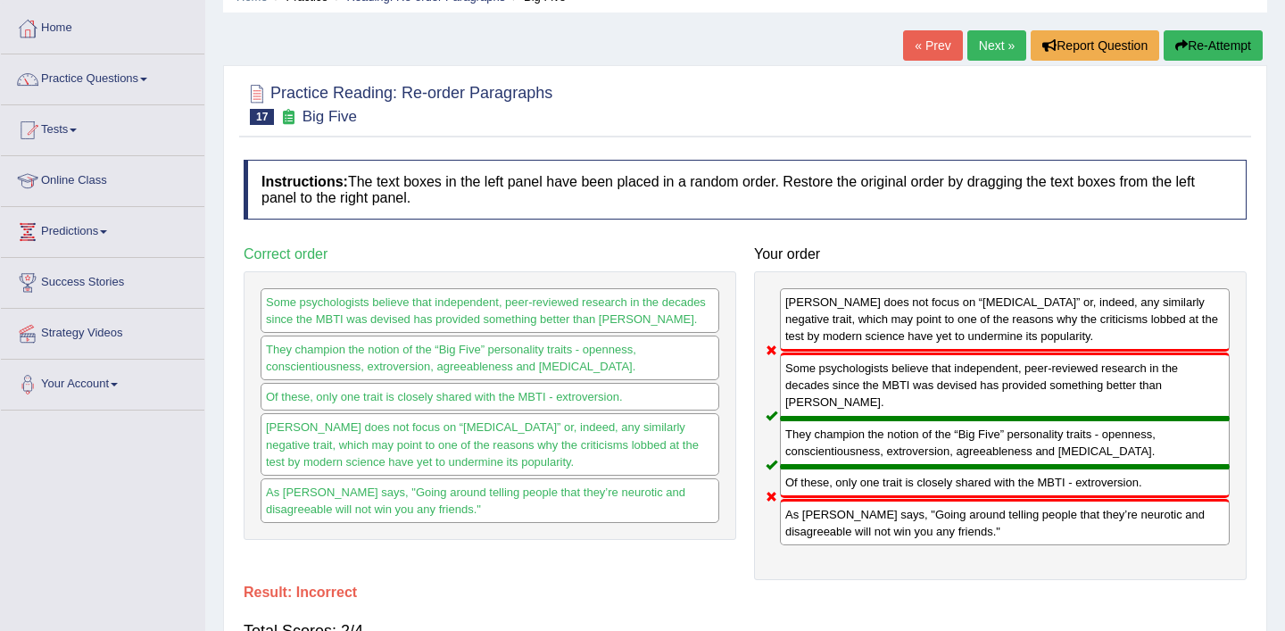
scroll to position [90, 0]
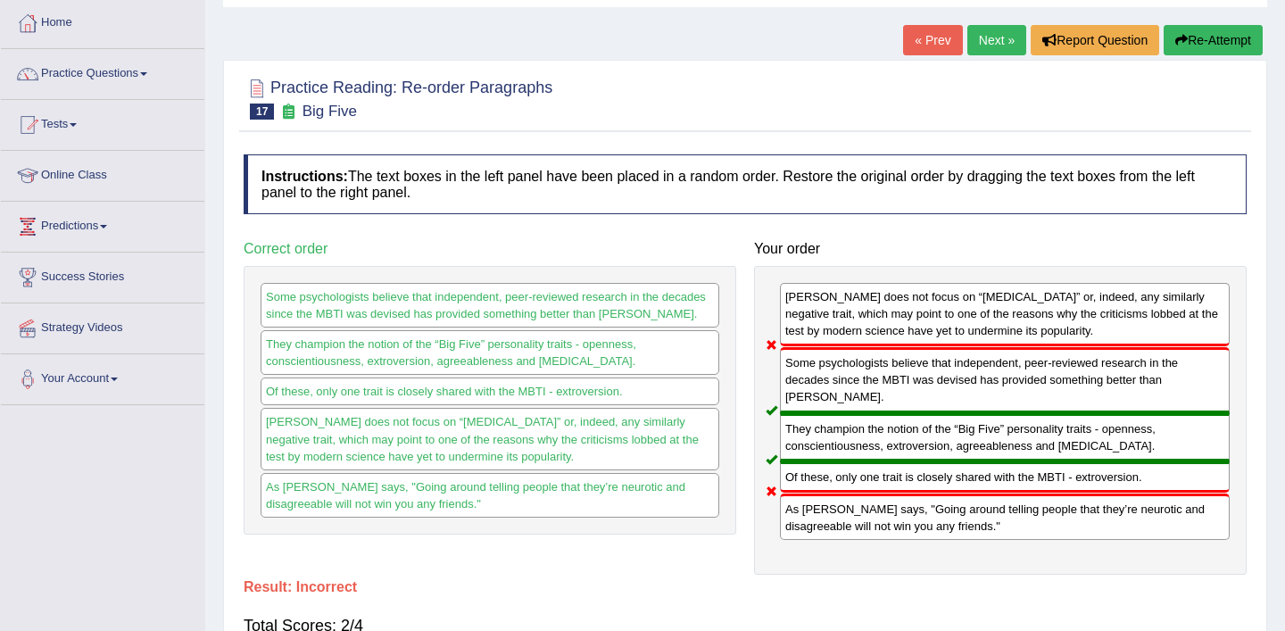
click at [994, 42] on link "Next »" at bounding box center [996, 40] width 59 height 30
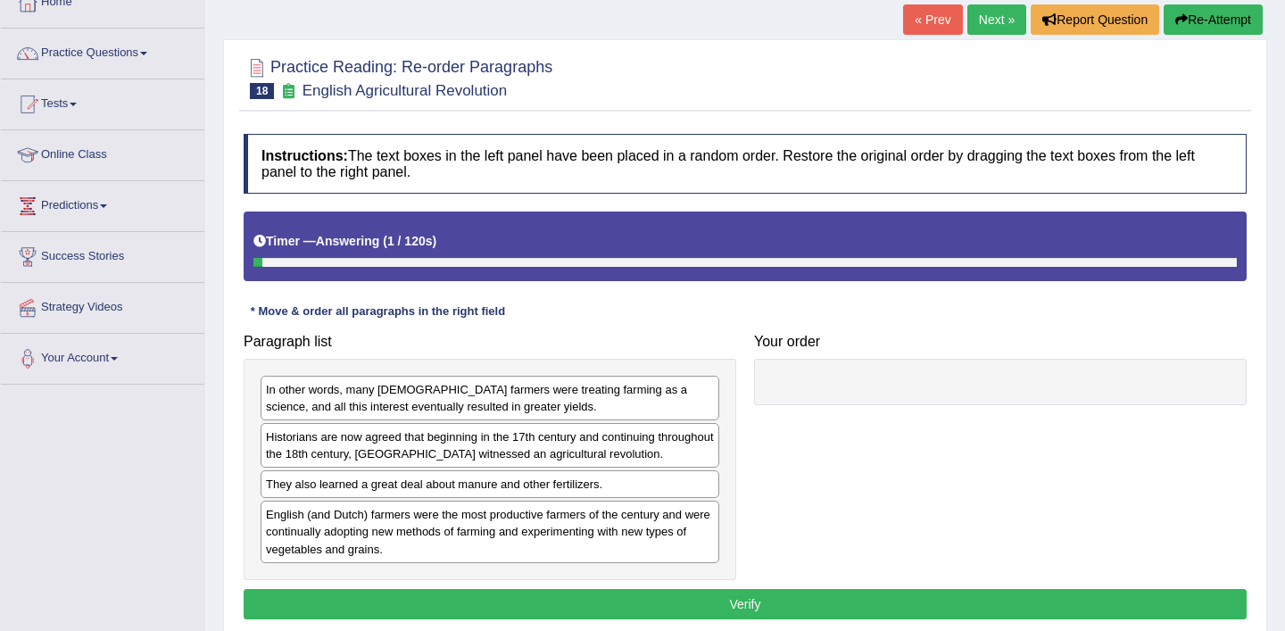
scroll to position [113, 0]
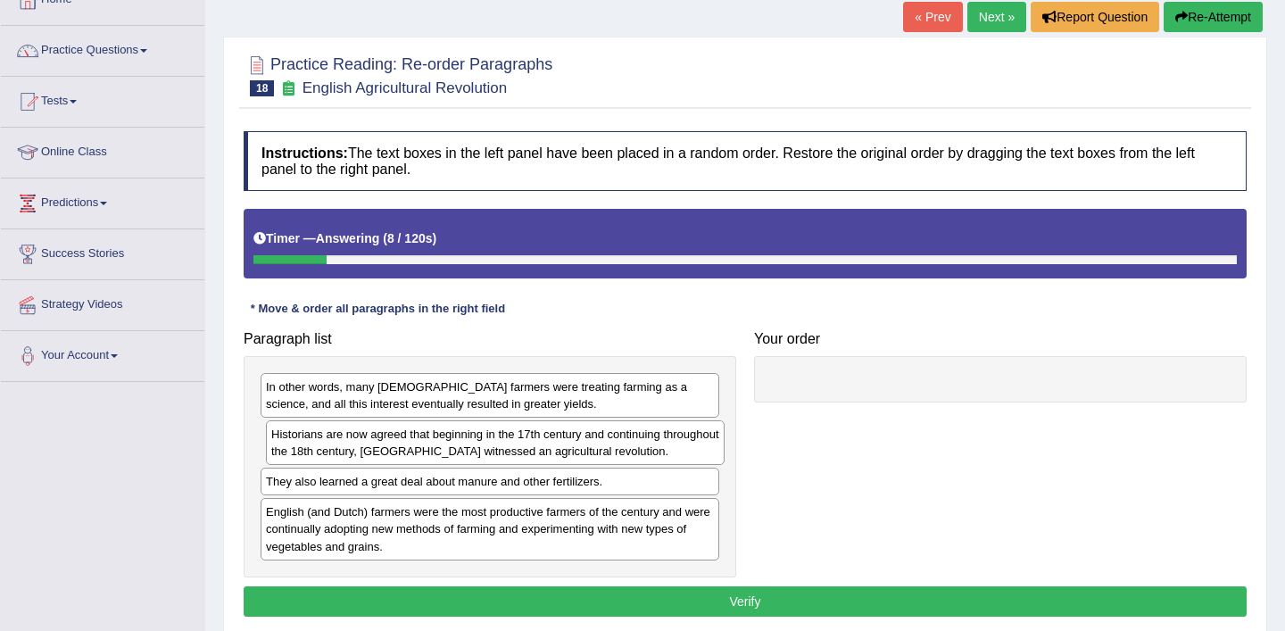
click at [568, 443] on div "Historians are now agreed that beginning in the 17th century and continuing thr…" at bounding box center [495, 442] width 459 height 45
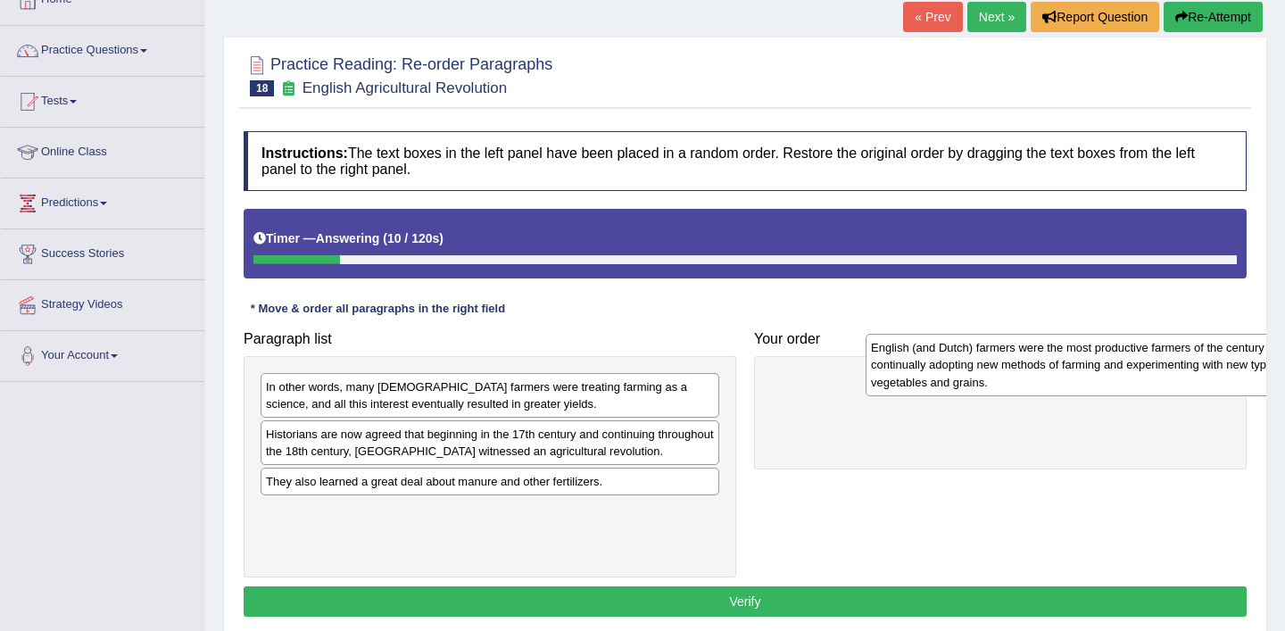
drag, startPoint x: 443, startPoint y: 532, endPoint x: 992, endPoint y: 386, distance: 568.6
click at [997, 385] on div "English (and Dutch) farmers were the most productive farmers of the century and…" at bounding box center [1095, 365] width 459 height 62
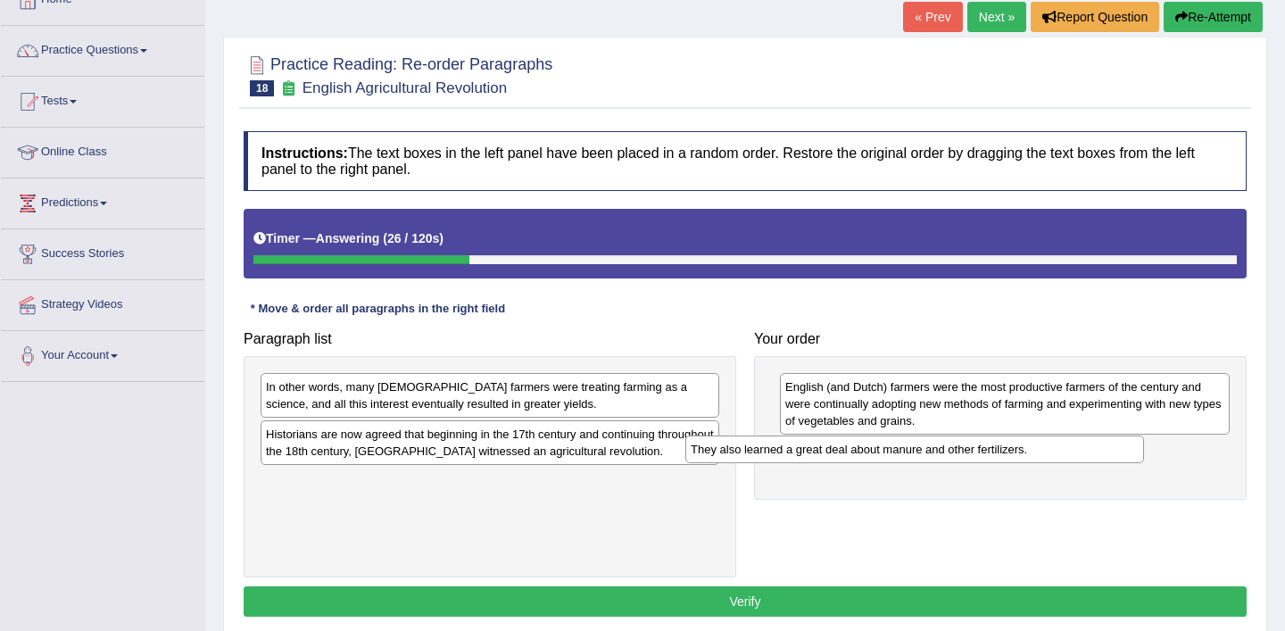
drag, startPoint x: 614, startPoint y: 493, endPoint x: 1039, endPoint y: 460, distance: 426.0
click at [1039, 460] on div "They also learned a great deal about manure and other fertilizers." at bounding box center [914, 449] width 459 height 28
click at [504, 443] on div "Historians are now agreed that beginning in the 17th century and continuing thr…" at bounding box center [490, 442] width 459 height 45
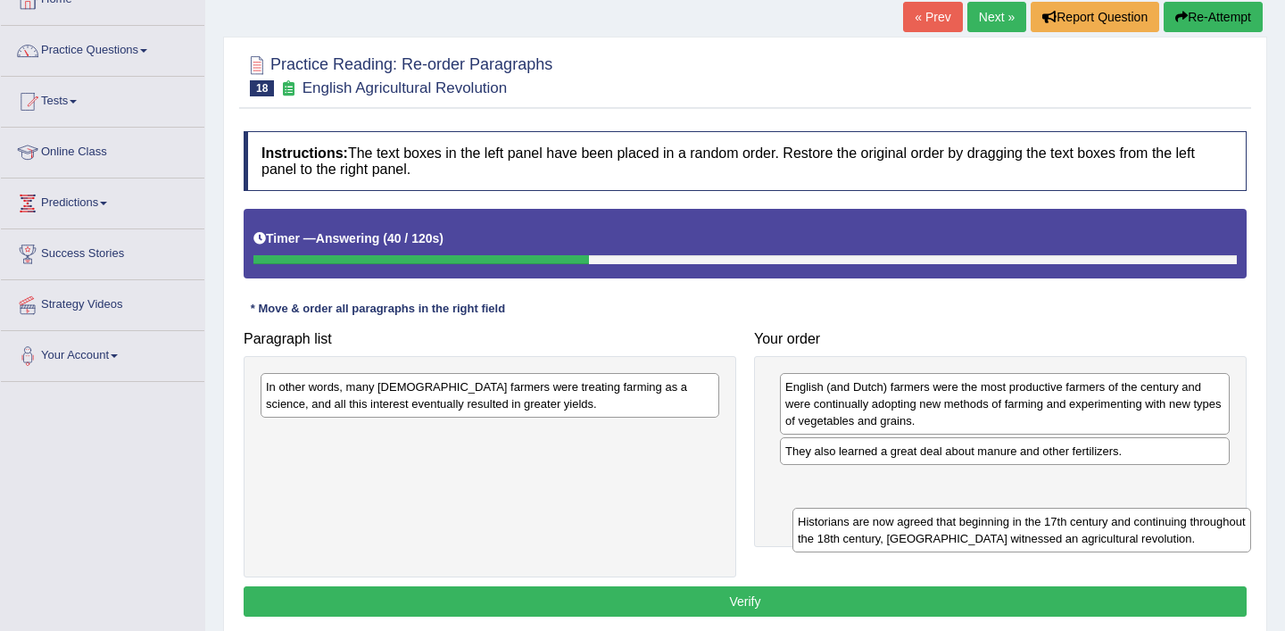
drag, startPoint x: 505, startPoint y: 443, endPoint x: 1033, endPoint y: 526, distance: 534.9
click at [1033, 526] on div "Historians are now agreed that beginning in the 17th century and continuing thr…" at bounding box center [1021, 530] width 459 height 45
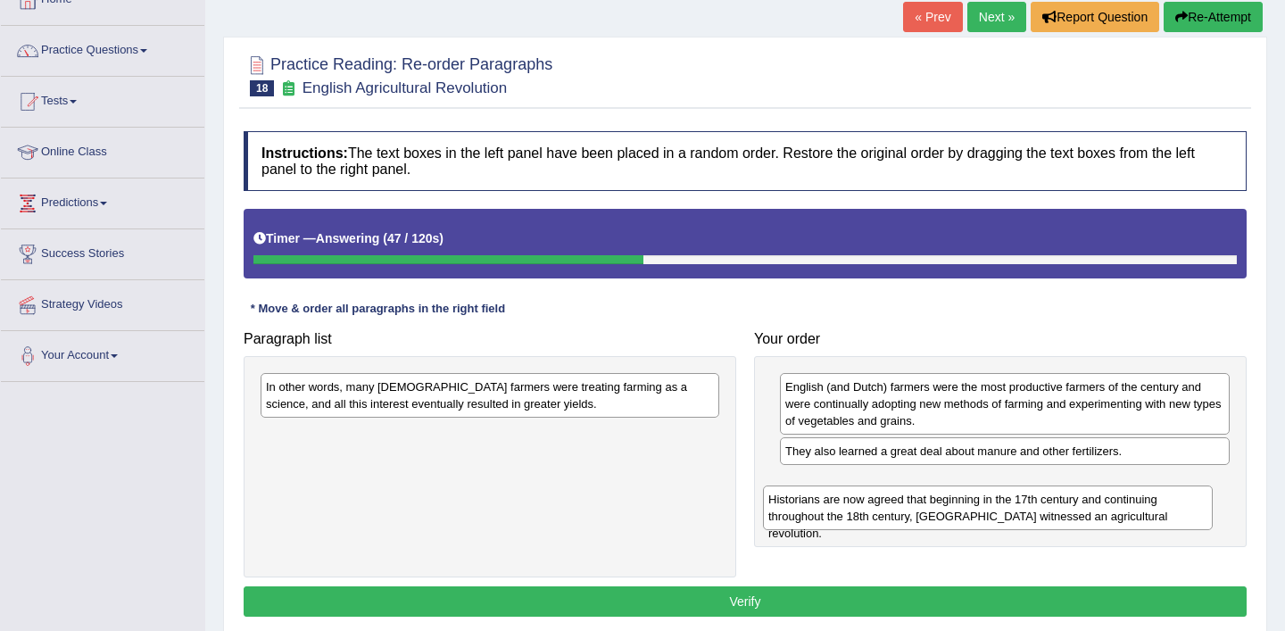
drag, startPoint x: 981, startPoint y: 504, endPoint x: 964, endPoint y: 521, distance: 24.0
click at [964, 521] on div "Historians are now agreed that beginning in the 17th century and continuing thr…" at bounding box center [988, 507] width 450 height 45
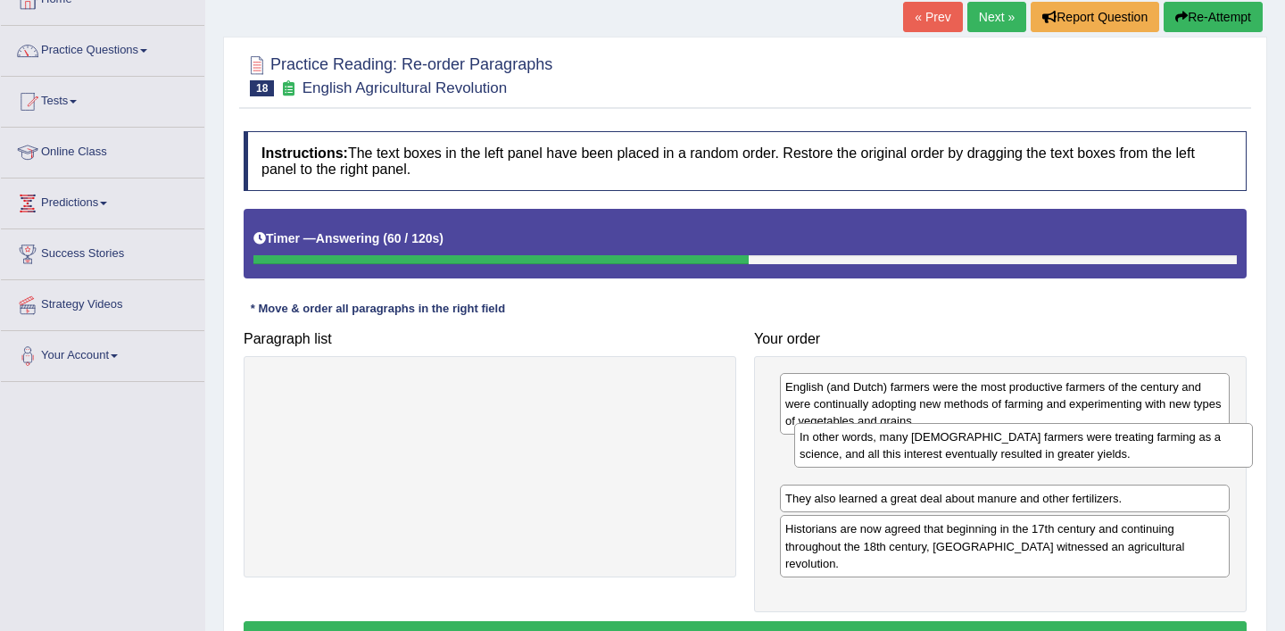
drag, startPoint x: 522, startPoint y: 402, endPoint x: 1054, endPoint y: 452, distance: 534.2
click at [1054, 452] on div "In other words, many [DEMOGRAPHIC_DATA] farmers were treating farming as a scie…" at bounding box center [1023, 445] width 459 height 45
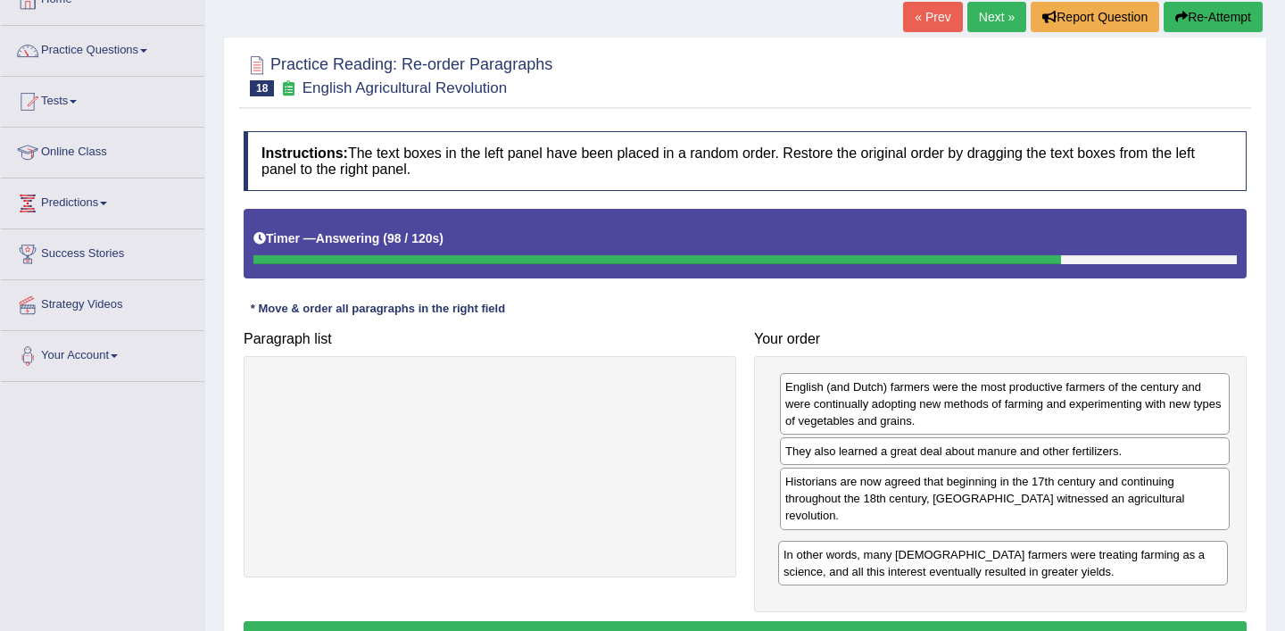
drag, startPoint x: 1054, startPoint y: 452, endPoint x: 1052, endPoint y: 556, distance: 103.5
click at [1052, 556] on div "In other words, many [DEMOGRAPHIC_DATA] farmers were treating farming as a scie…" at bounding box center [1003, 563] width 450 height 45
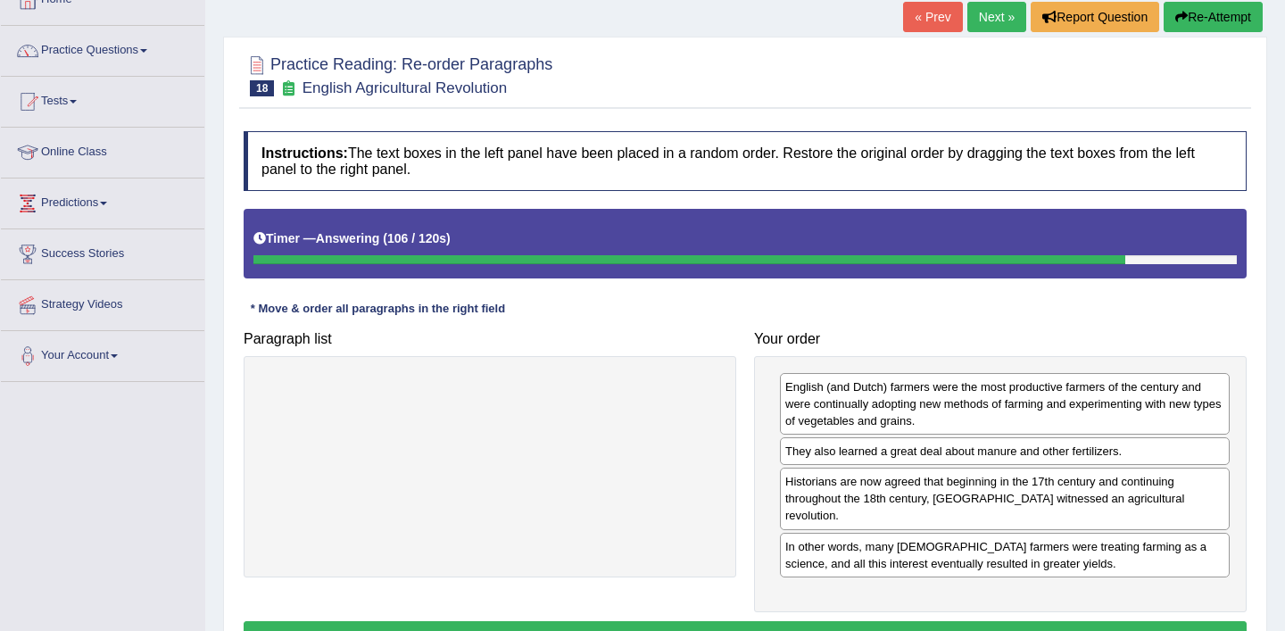
click at [1007, 621] on button "Verify" at bounding box center [745, 636] width 1003 height 30
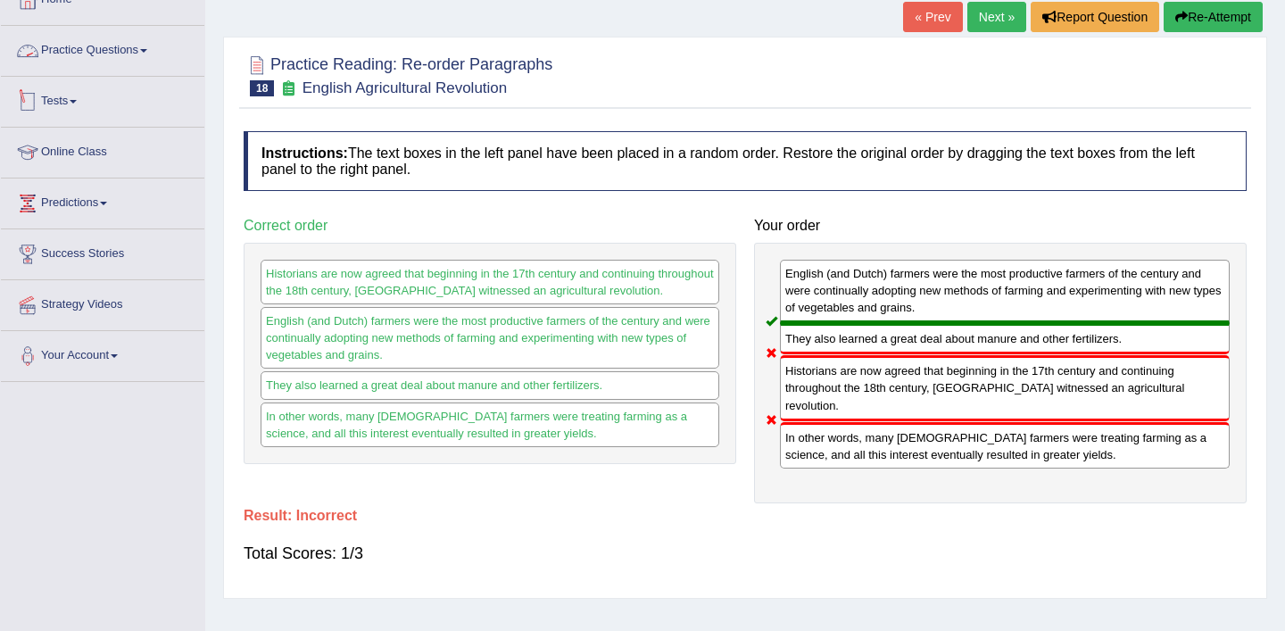
scroll to position [0, 0]
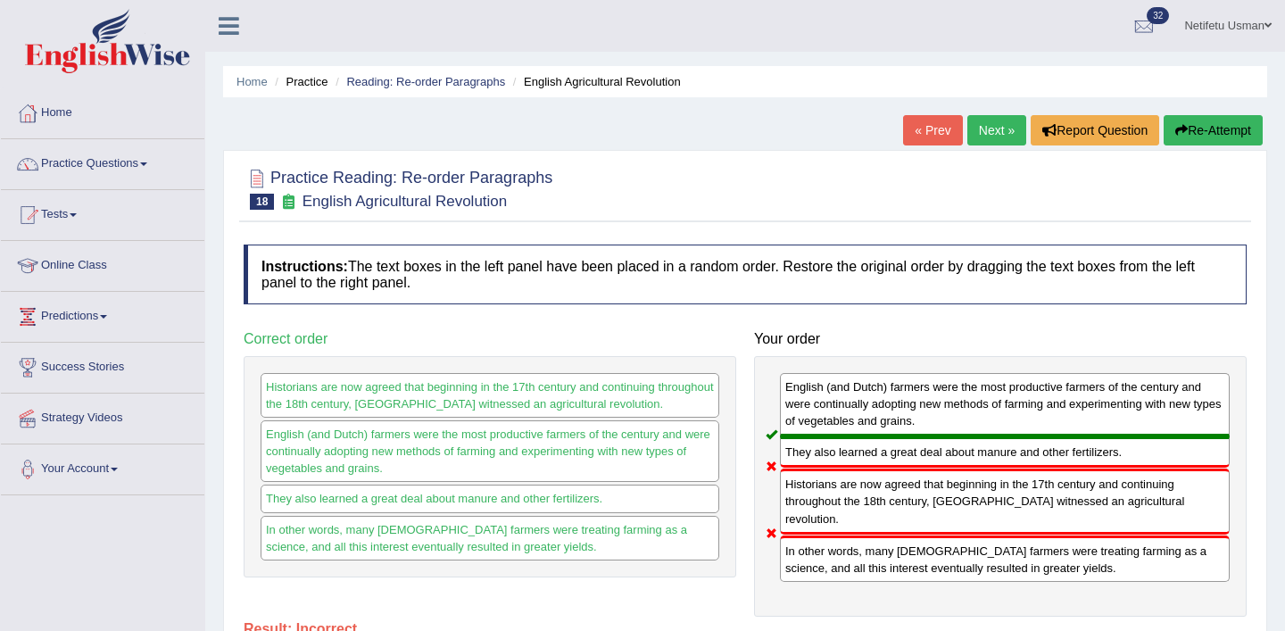
click at [145, 158] on link "Practice Questions" at bounding box center [102, 161] width 203 height 45
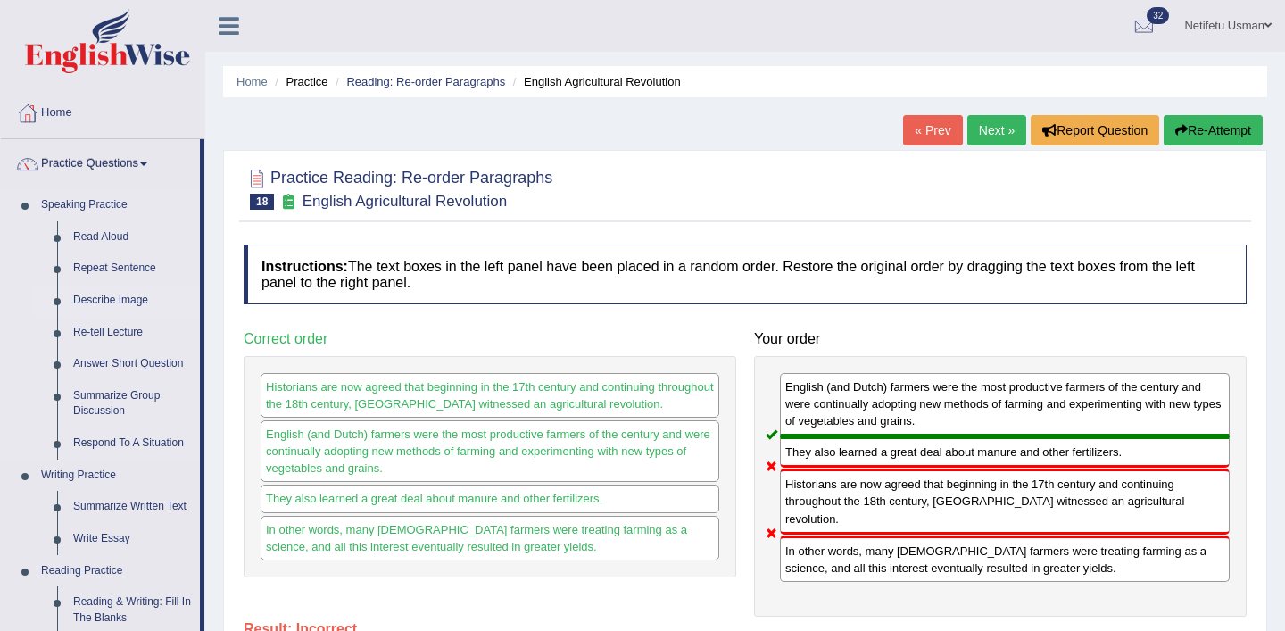
click at [107, 307] on link "Describe Image" at bounding box center [132, 301] width 135 height 32
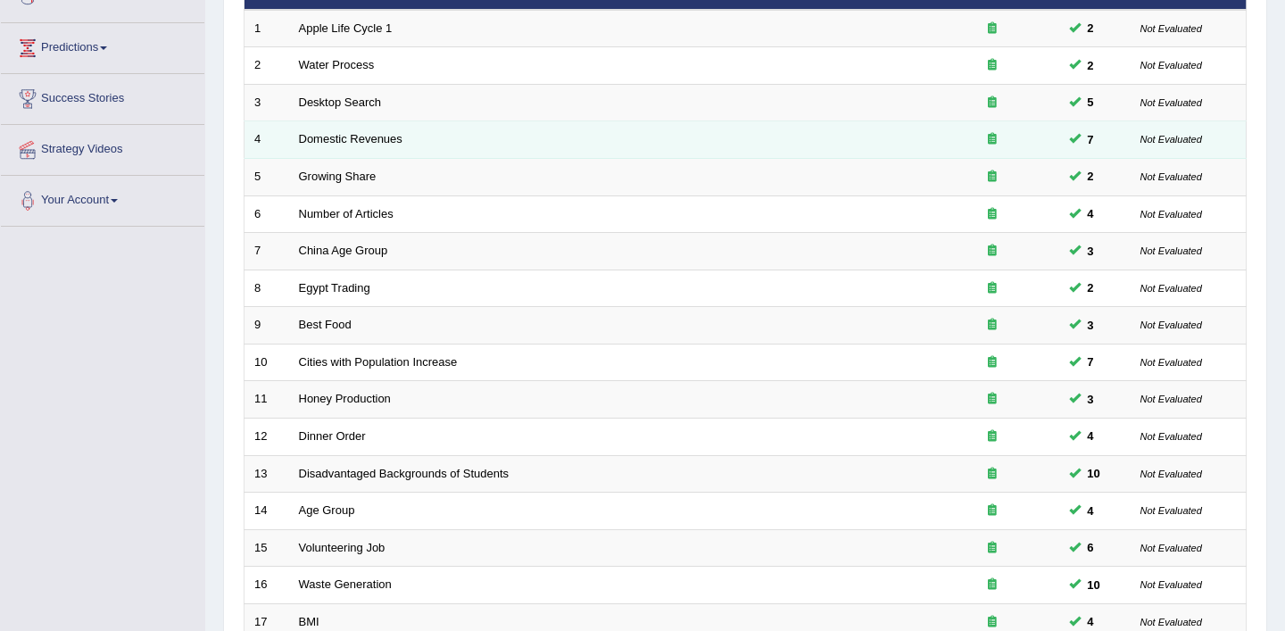
scroll to position [551, 0]
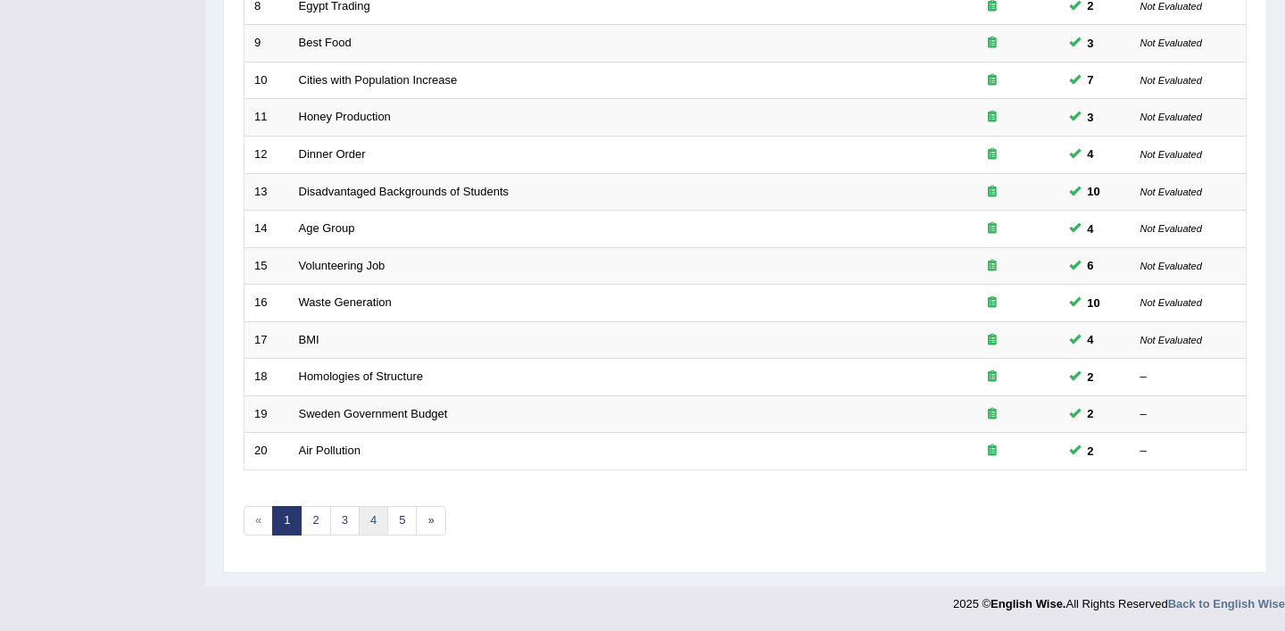
click at [375, 516] on link "4" at bounding box center [373, 520] width 29 height 29
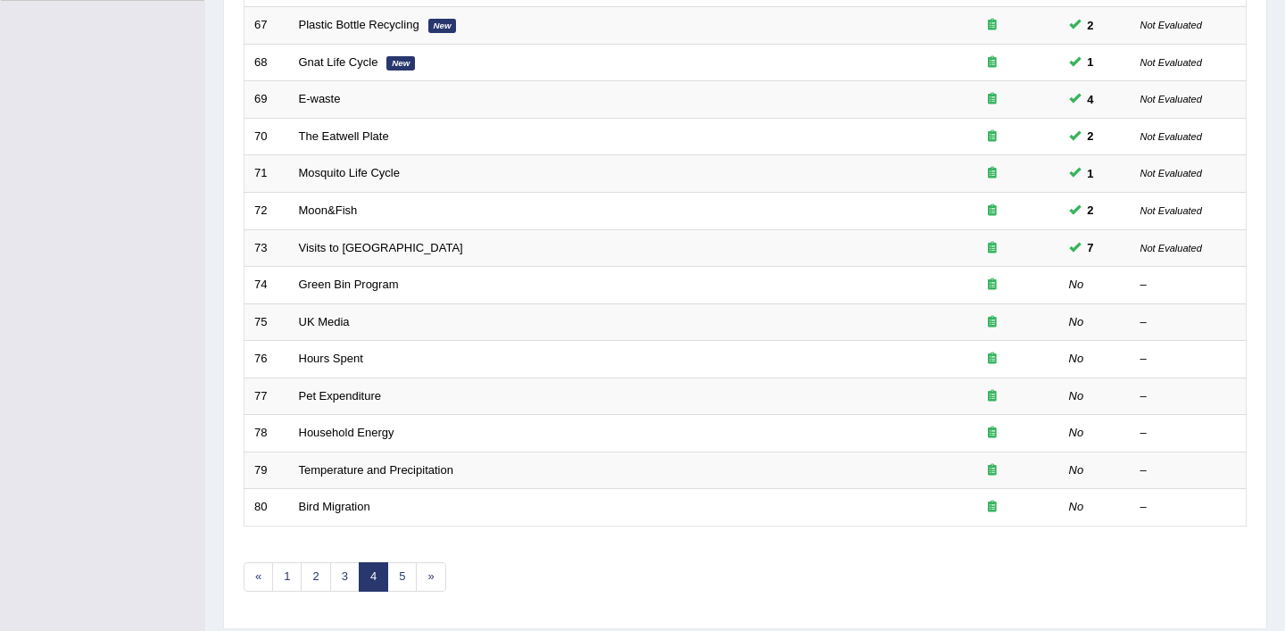
scroll to position [551, 0]
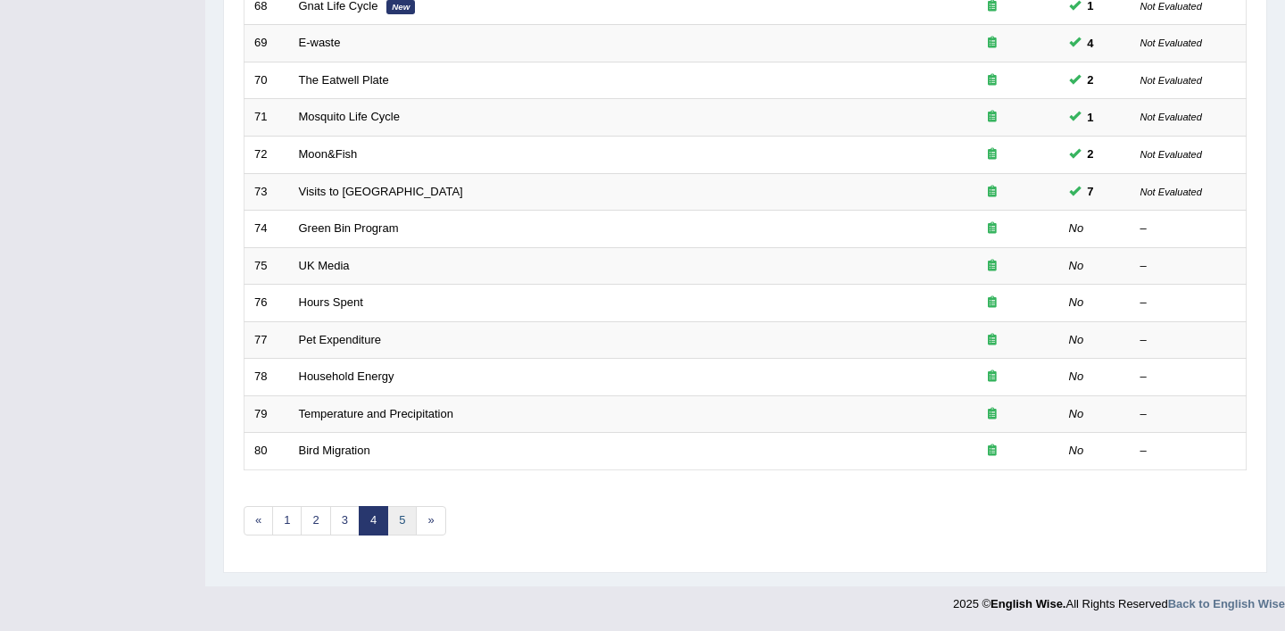
click at [413, 520] on link "5" at bounding box center [401, 520] width 29 height 29
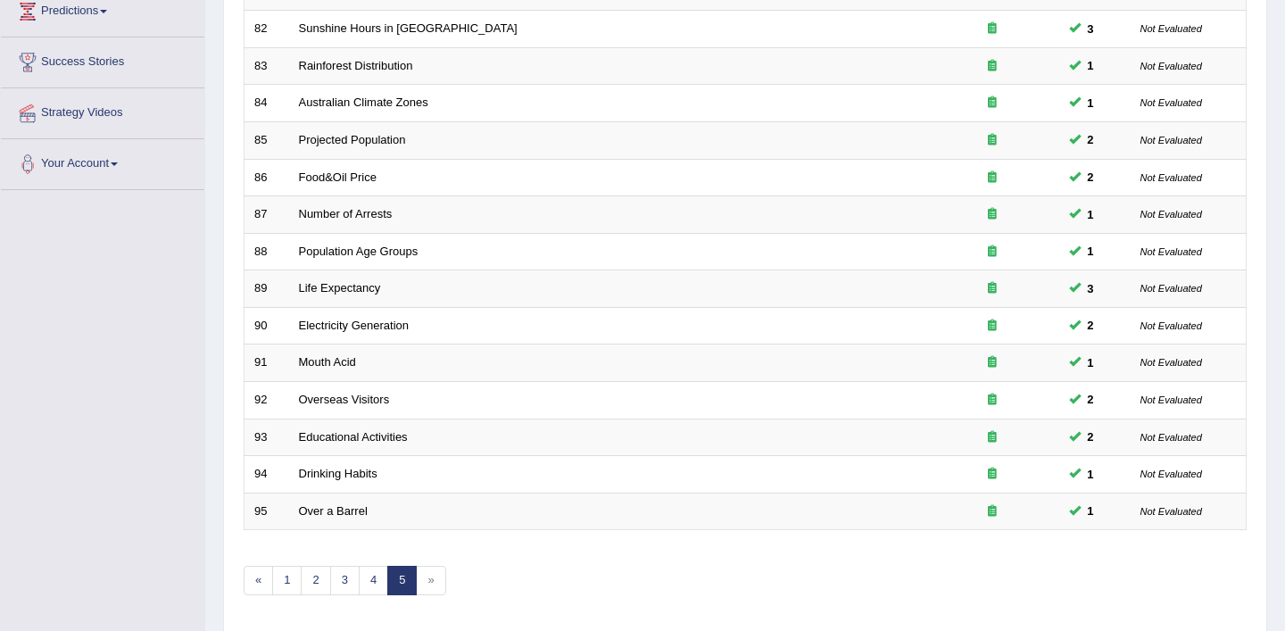
scroll to position [365, 0]
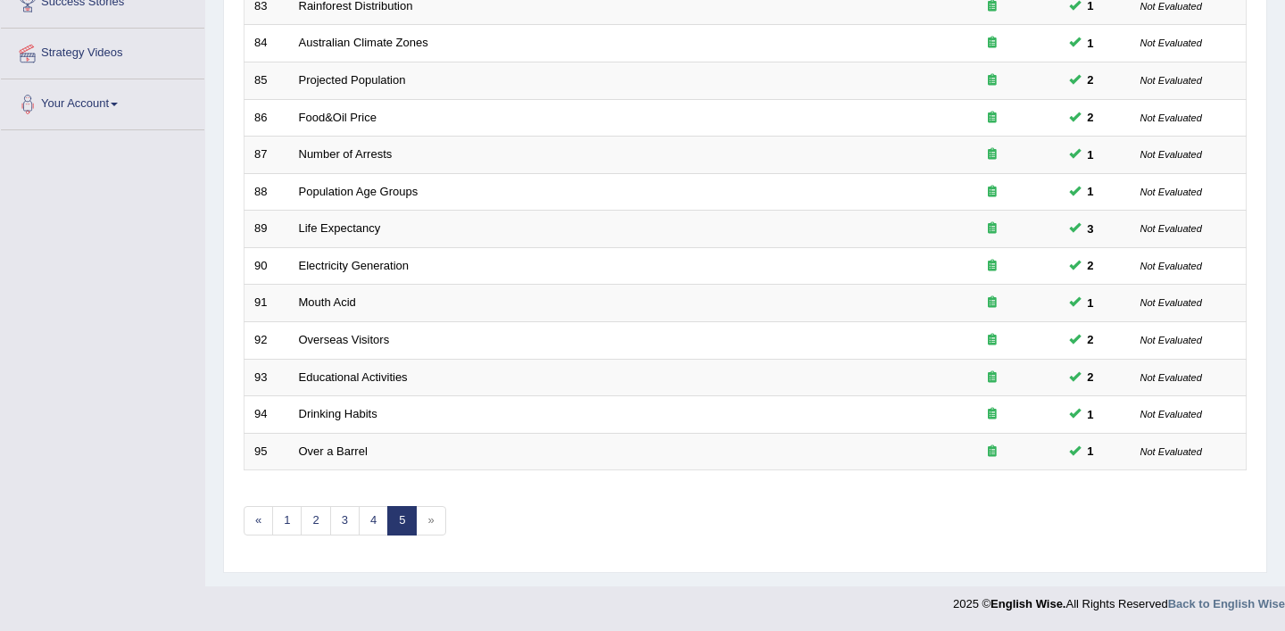
click at [431, 526] on span "»" at bounding box center [430, 520] width 29 height 29
click at [286, 520] on link "1" at bounding box center [286, 520] width 29 height 29
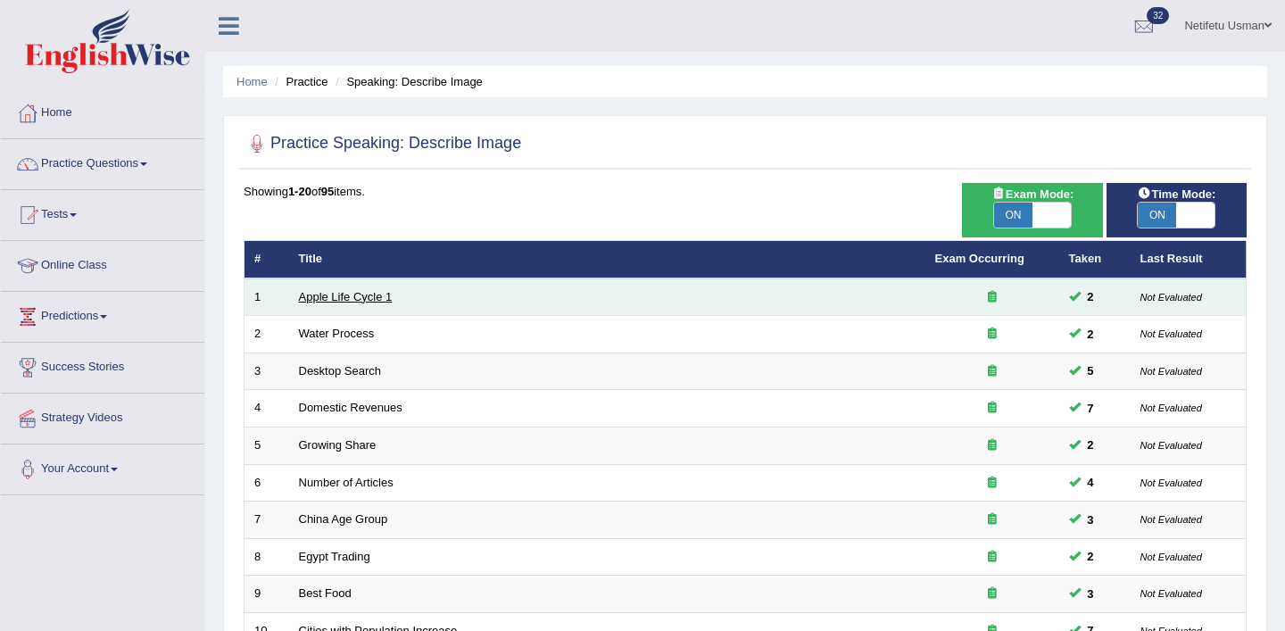
click at [305, 299] on link "Apple Life Cycle 1" at bounding box center [346, 296] width 94 height 13
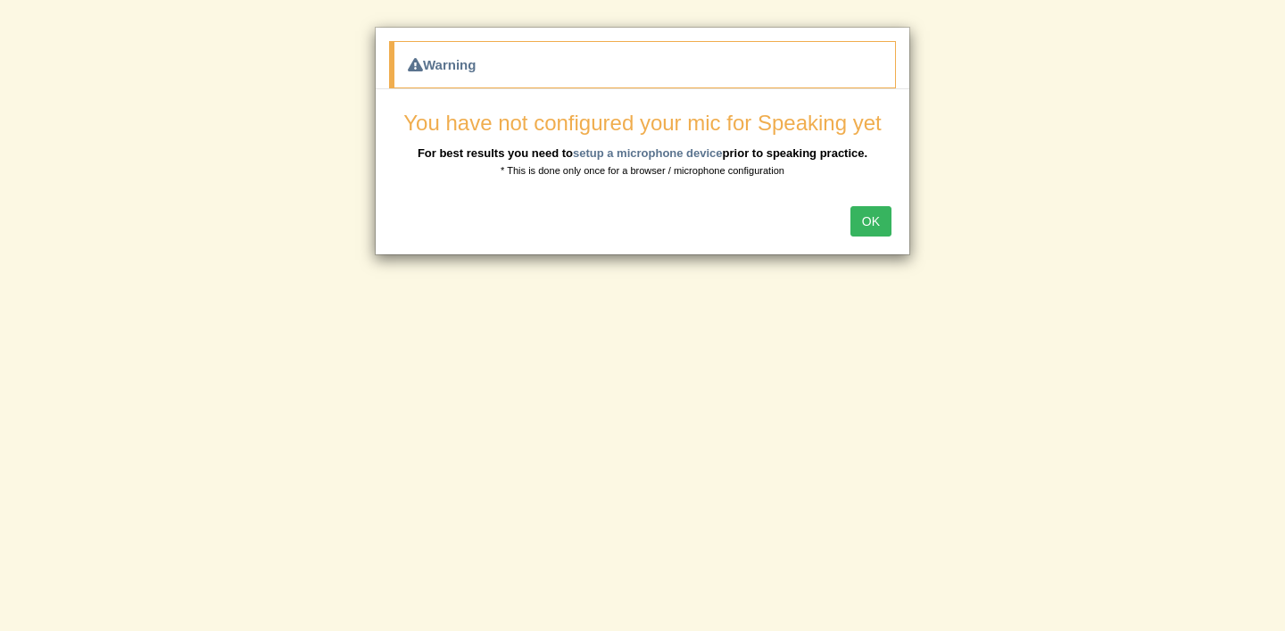
click at [874, 227] on button "OK" at bounding box center [870, 221] width 41 height 30
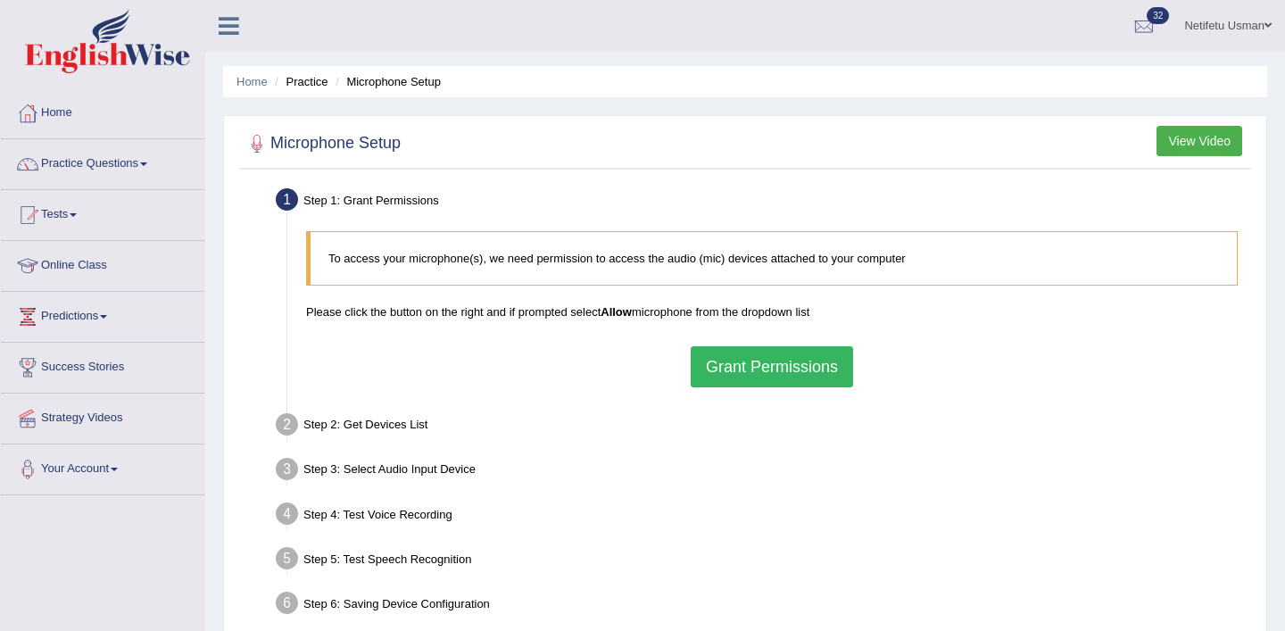
click at [744, 357] on button "Grant Permissions" at bounding box center [772, 366] width 162 height 41
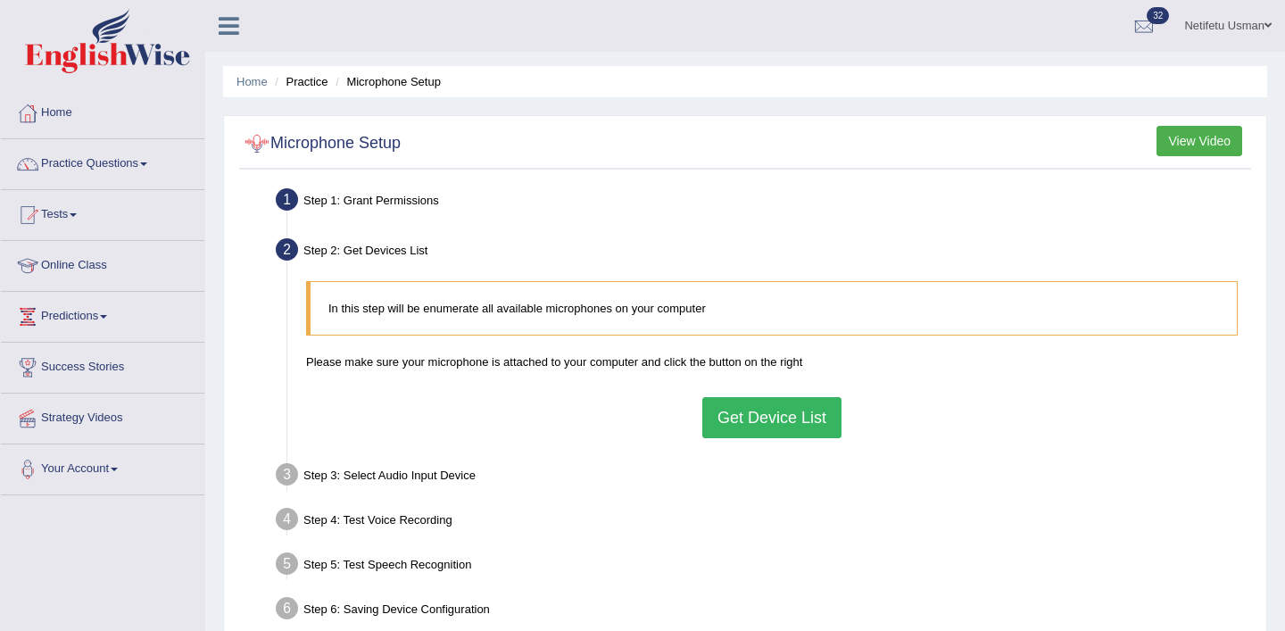
click at [783, 416] on button "Get Device List" at bounding box center [771, 417] width 139 height 41
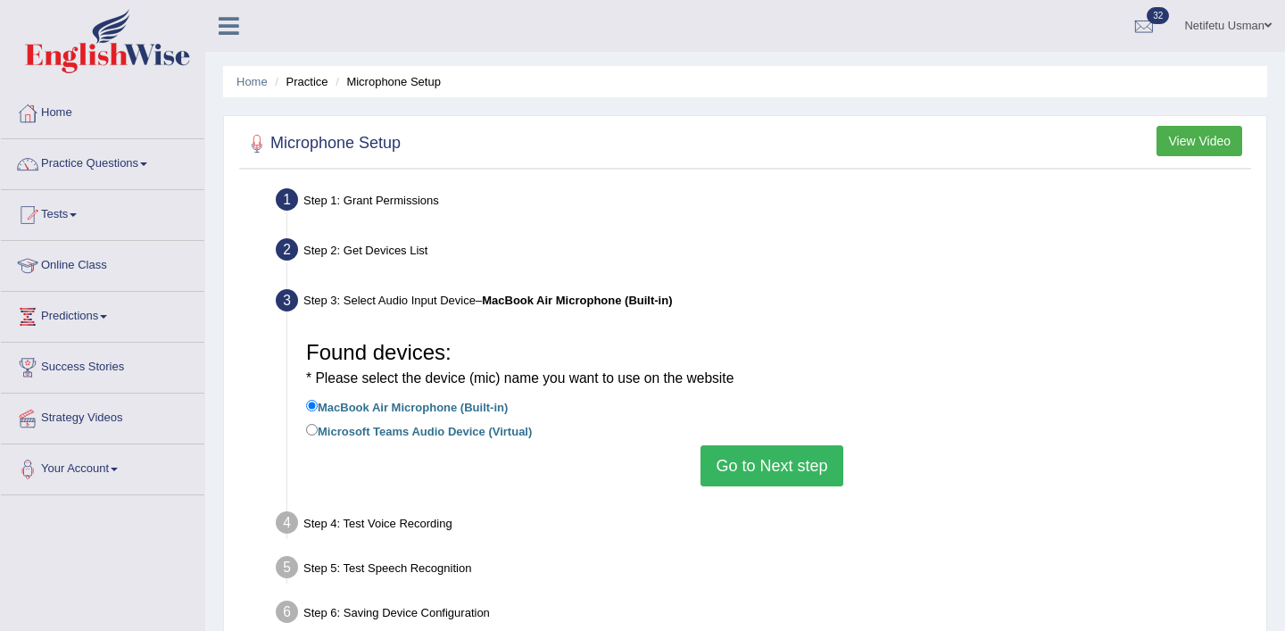
click at [761, 471] on button "Go to Next step" at bounding box center [771, 465] width 142 height 41
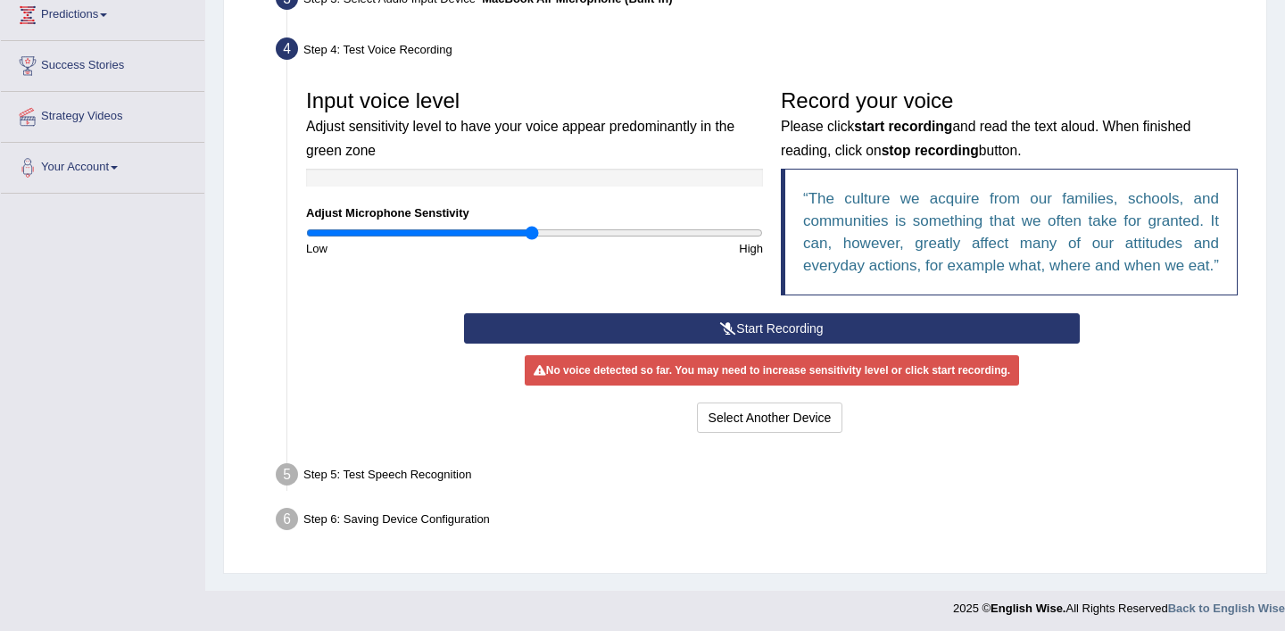
scroll to position [325, 0]
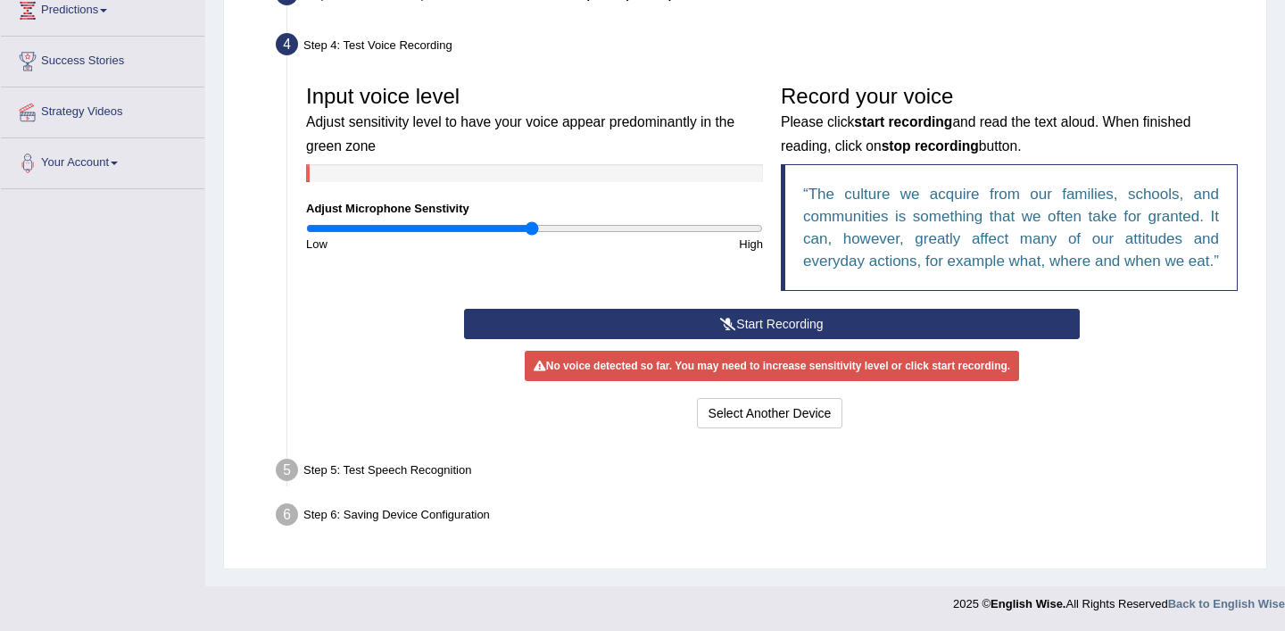
click at [721, 330] on icon at bounding box center [728, 324] width 16 height 12
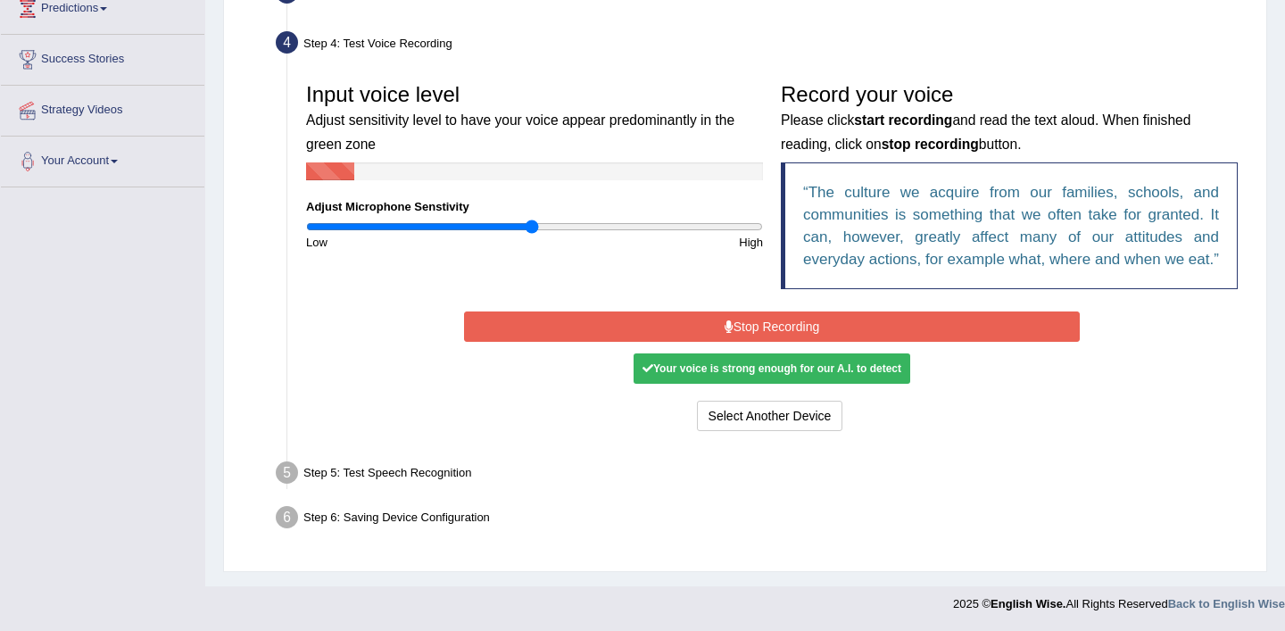
click at [725, 378] on div "Your voice is strong enough for our A.I. to detect" at bounding box center [772, 368] width 277 height 30
drag, startPoint x: 717, startPoint y: 330, endPoint x: 601, endPoint y: 238, distance: 148.0
click at [601, 238] on div "Input voice level Adjust sensitivity level to have your voice appear predominan…" at bounding box center [771, 254] width 949 height 379
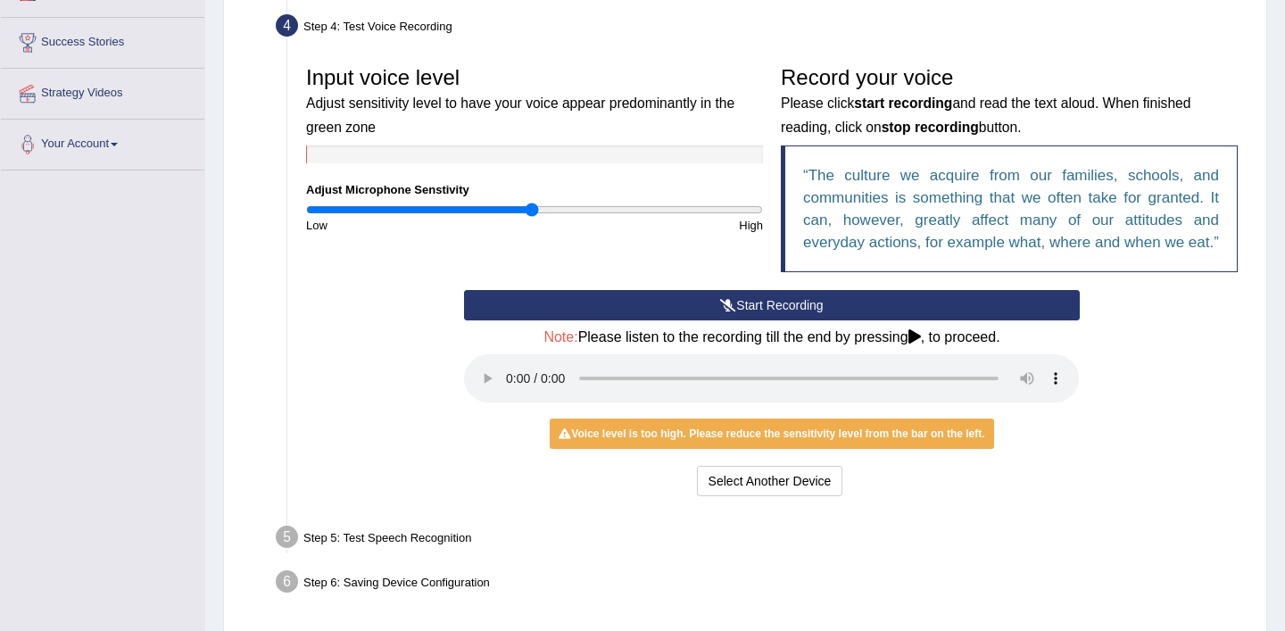
click at [712, 449] on div "Voice level is too high. Please reduce the sensitivity level from the bar on th…" at bounding box center [771, 434] width 443 height 30
click at [689, 320] on button "Start Recording" at bounding box center [771, 305] width 615 height 30
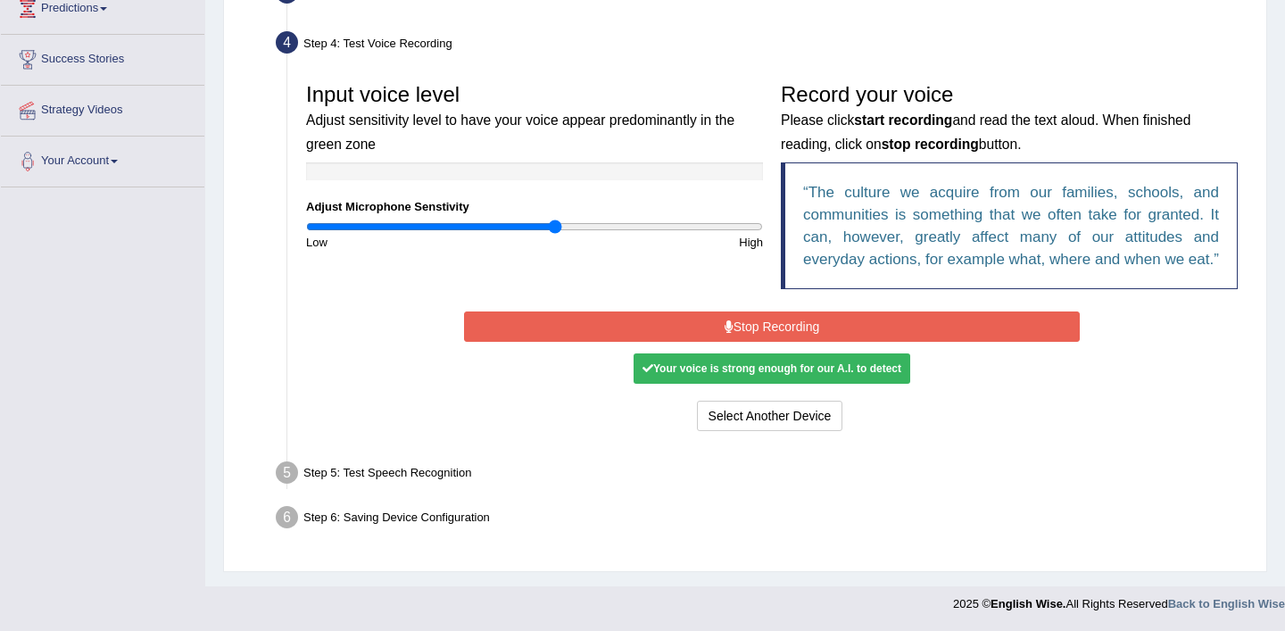
drag, startPoint x: 531, startPoint y: 205, endPoint x: 556, endPoint y: 213, distance: 26.2
type input "1.1"
click at [556, 220] on input "range" at bounding box center [534, 227] width 457 height 14
click at [644, 327] on button "Stop Recording" at bounding box center [771, 326] width 615 height 30
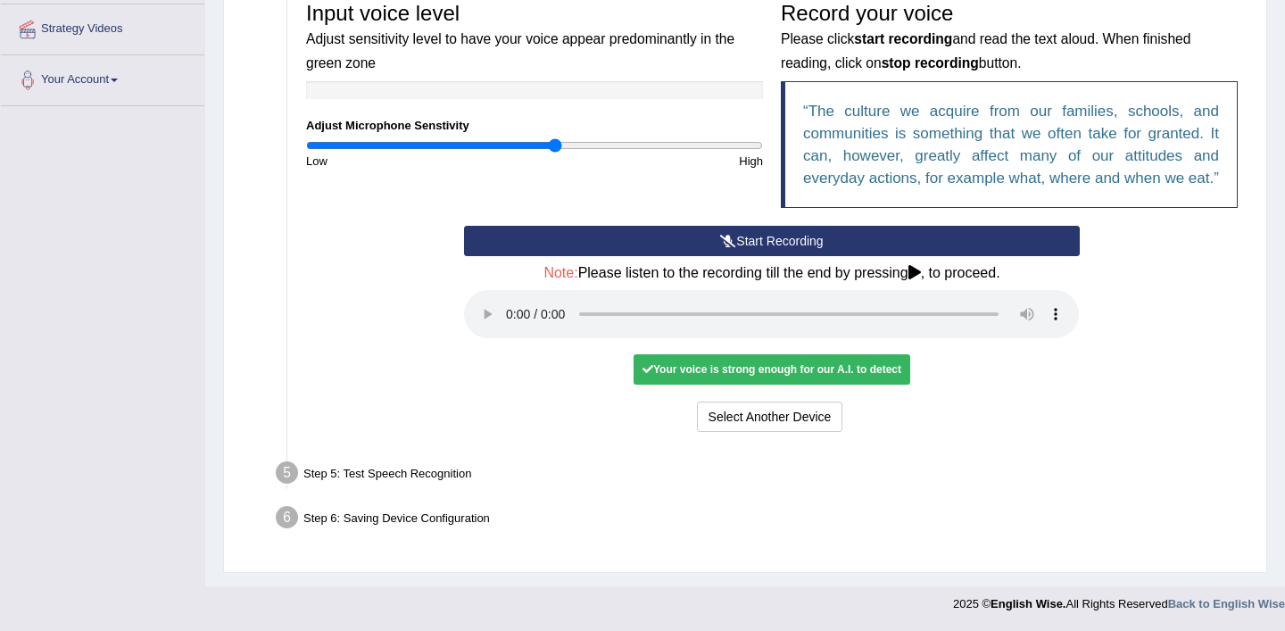
scroll to position [411, 0]
click at [711, 370] on div "Your voice is strong enough for our A.I. to detect" at bounding box center [772, 369] width 277 height 30
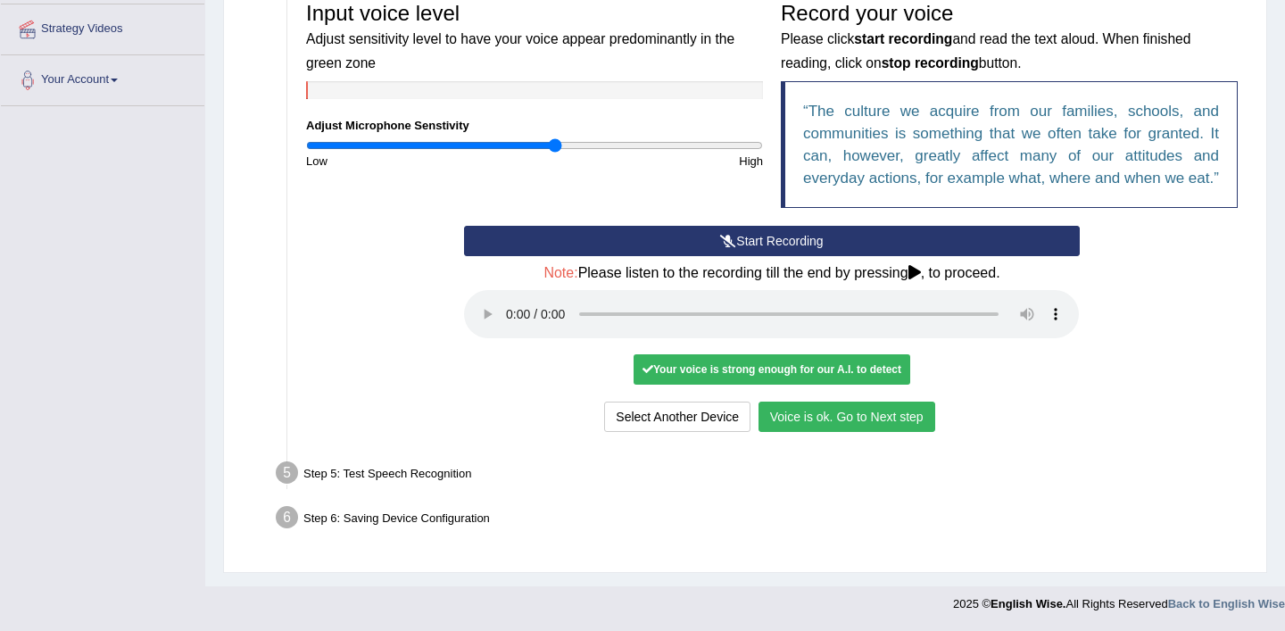
click at [814, 424] on button "Voice is ok. Go to Next step" at bounding box center [846, 417] width 177 height 30
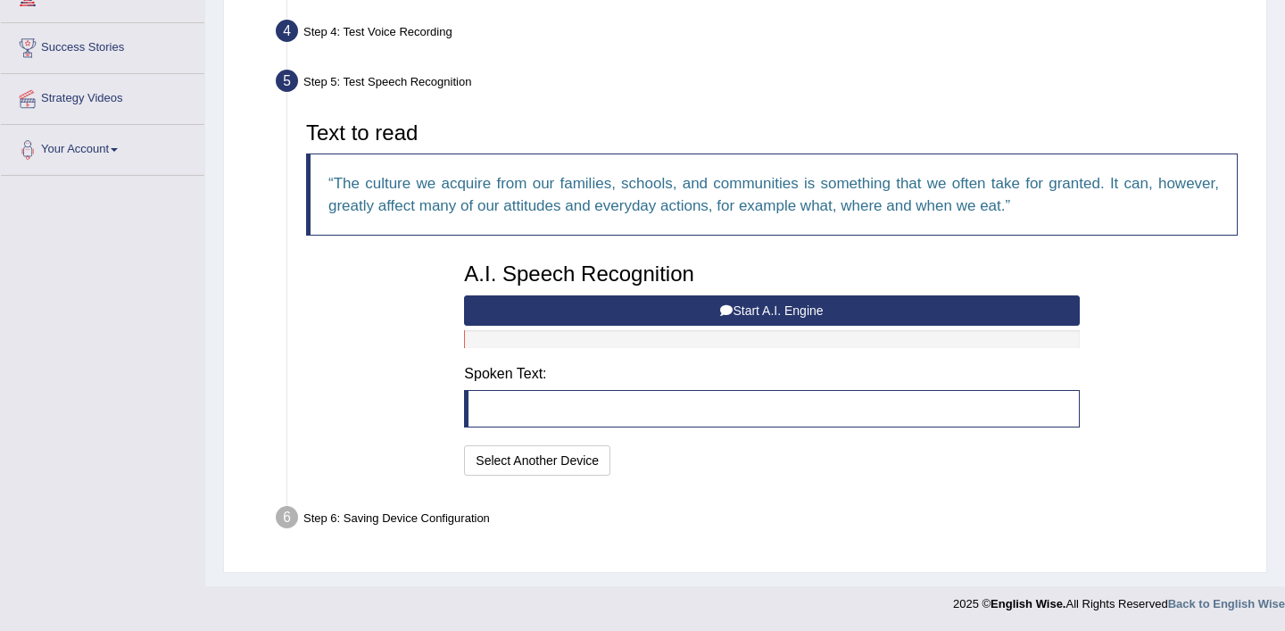
scroll to position [319, 0]
click at [760, 315] on button "Start A.I. Engine" at bounding box center [771, 310] width 615 height 30
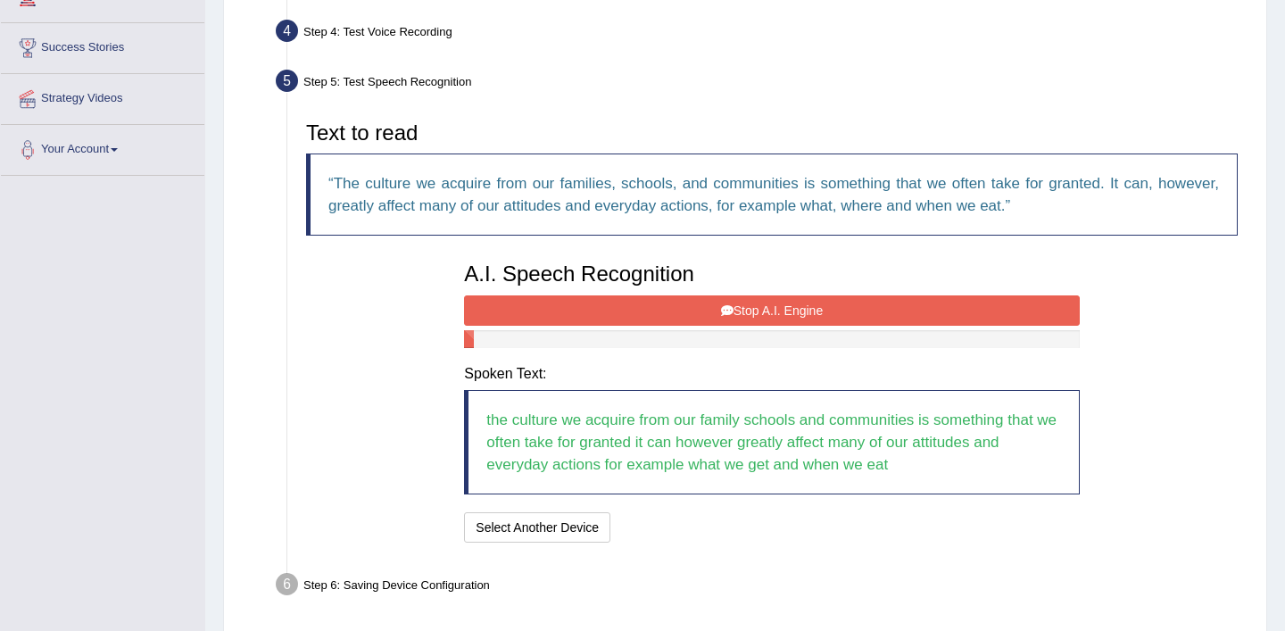
click at [681, 315] on button "Stop A.I. Engine" at bounding box center [771, 310] width 615 height 30
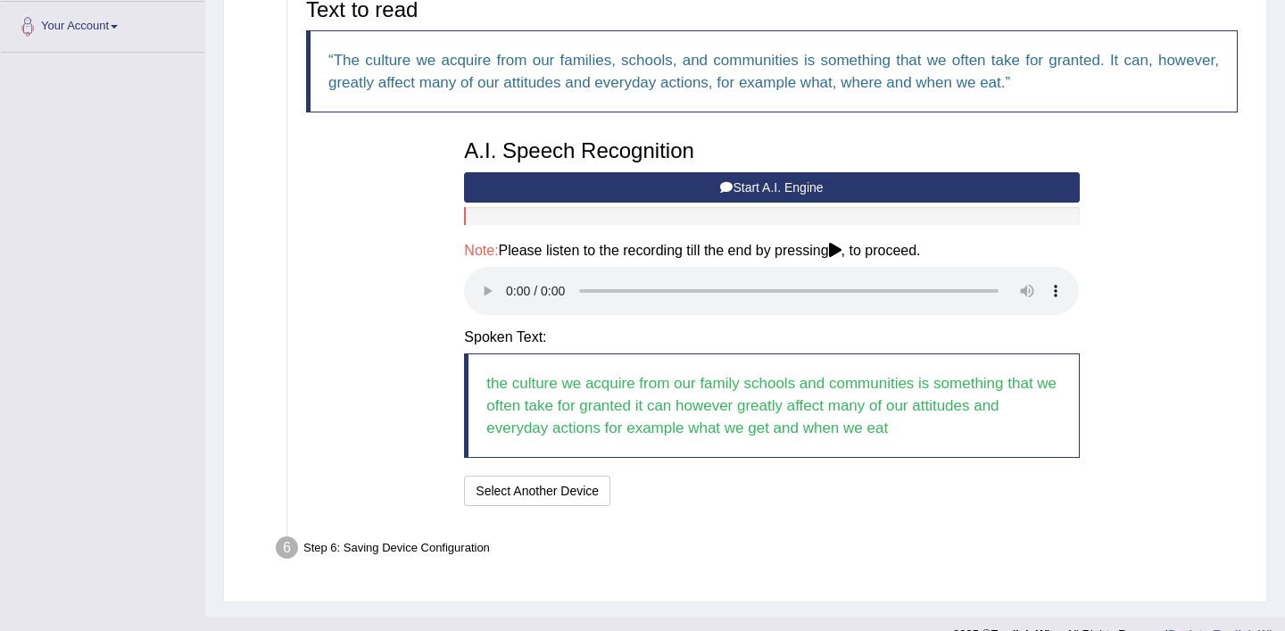
scroll to position [472, 0]
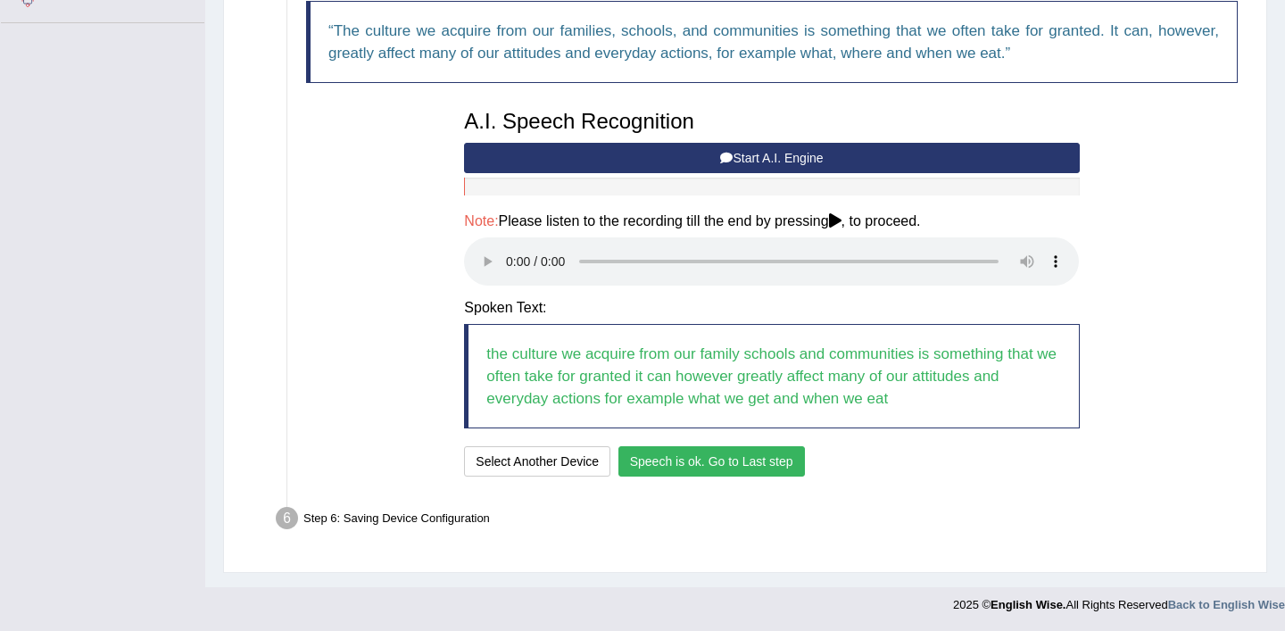
click at [759, 460] on button "Speech is ok. Go to Last step" at bounding box center [711, 461] width 186 height 30
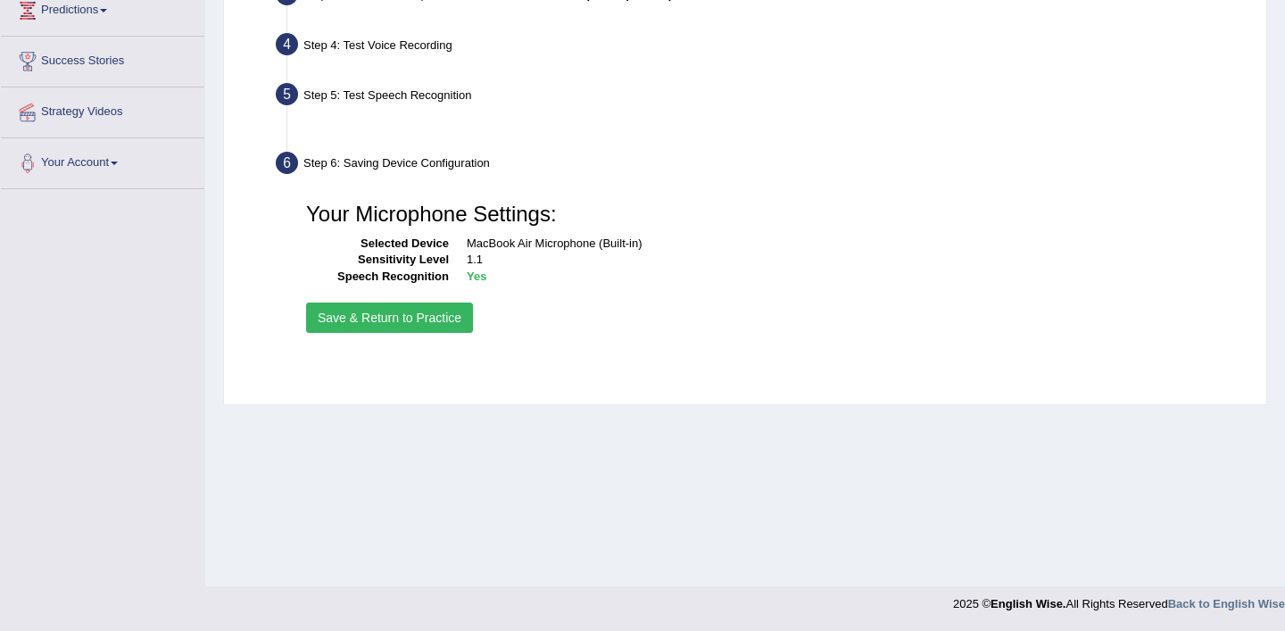
scroll to position [306, 0]
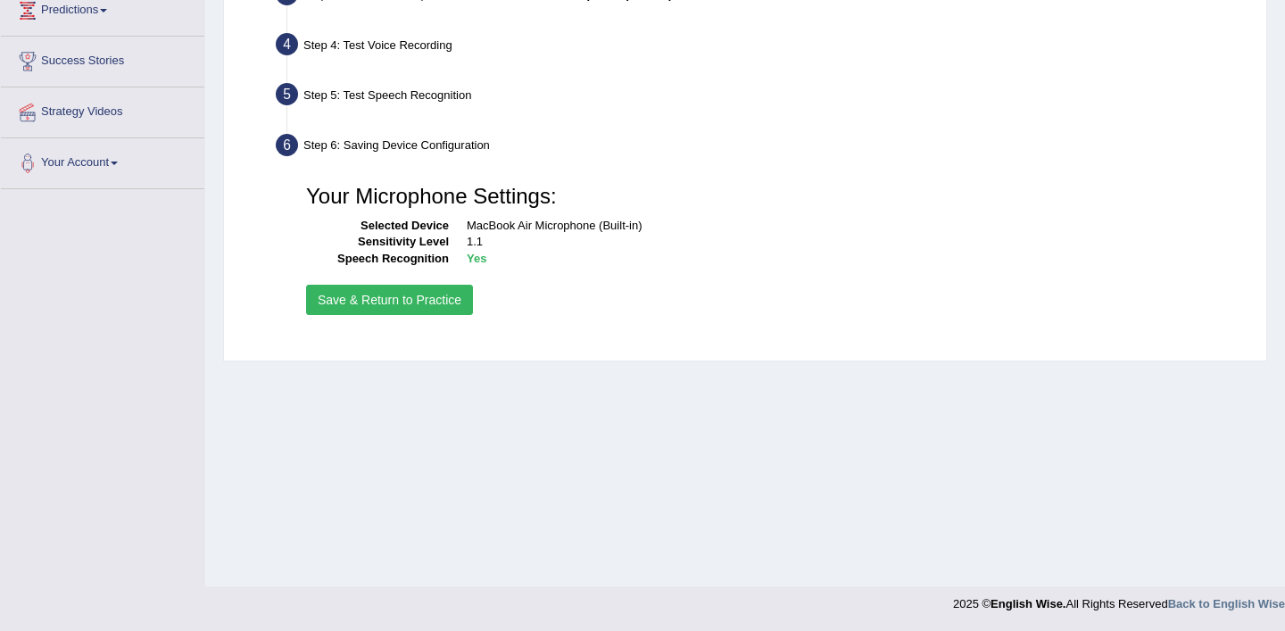
click at [423, 308] on button "Save & Return to Practice" at bounding box center [389, 300] width 167 height 30
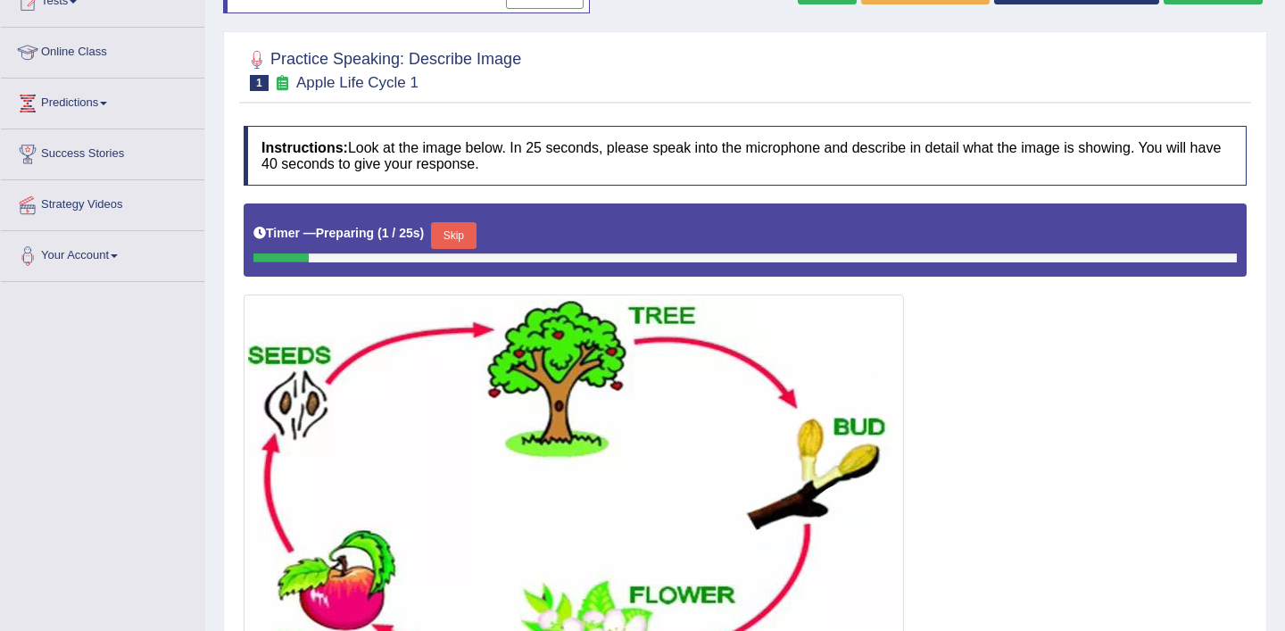
scroll to position [233, 0]
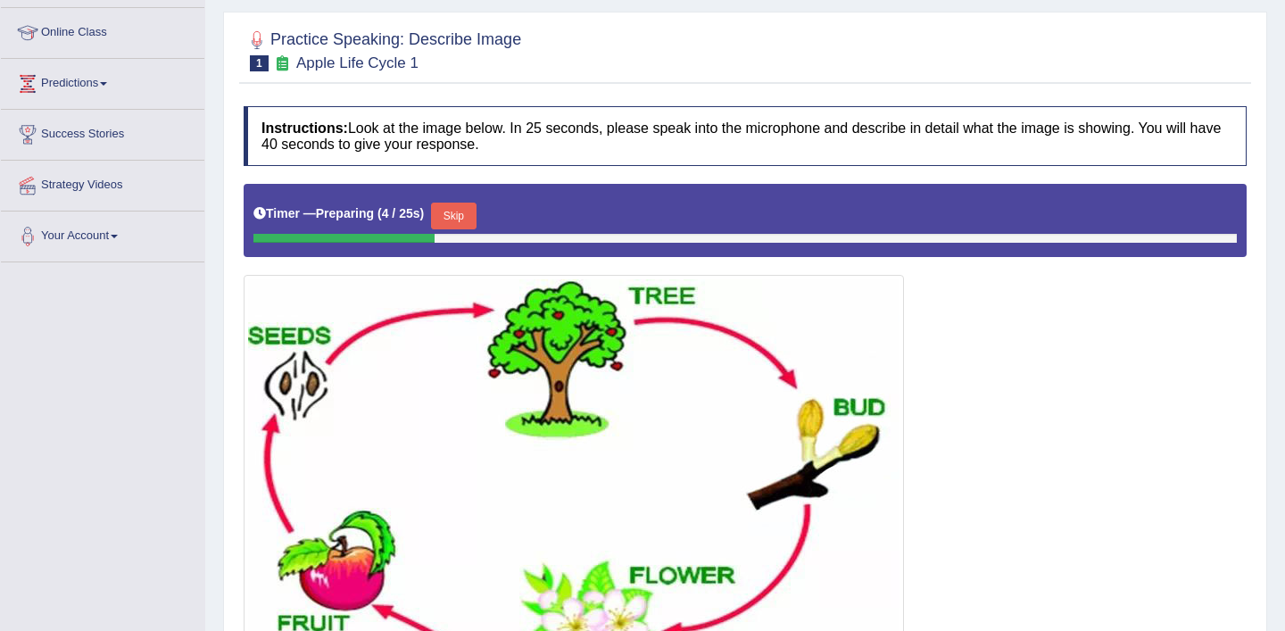
click at [469, 220] on button "Skip" at bounding box center [453, 216] width 45 height 27
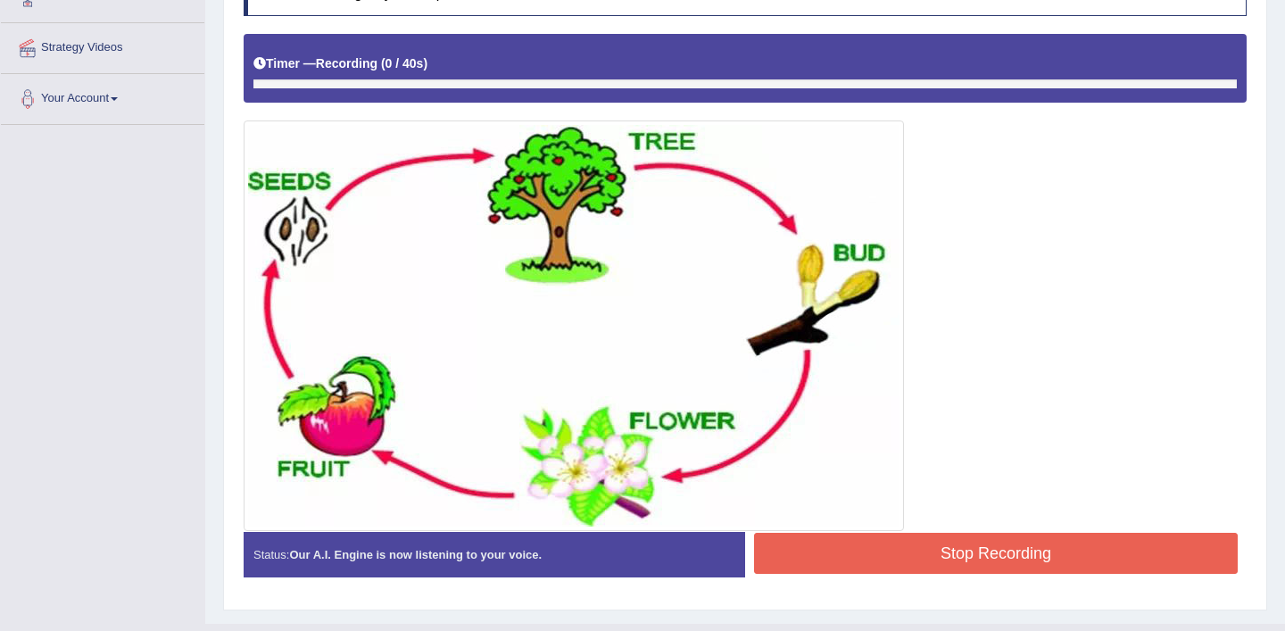
scroll to position [377, 0]
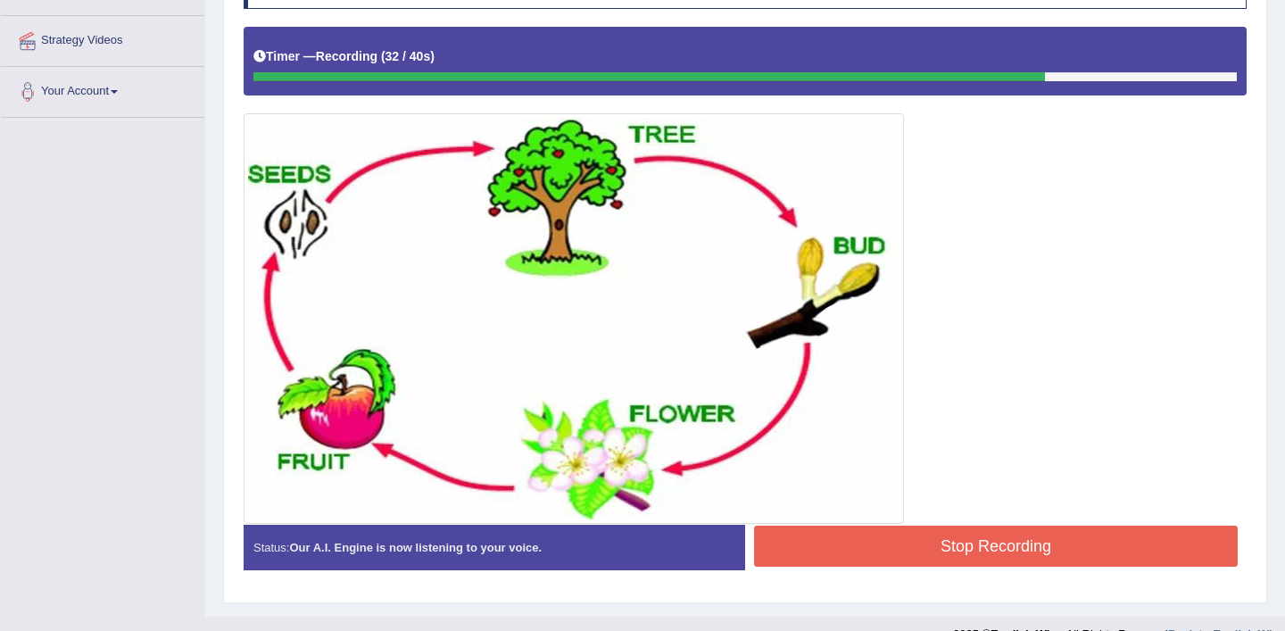
click at [800, 542] on button "Stop Recording" at bounding box center [996, 546] width 484 height 41
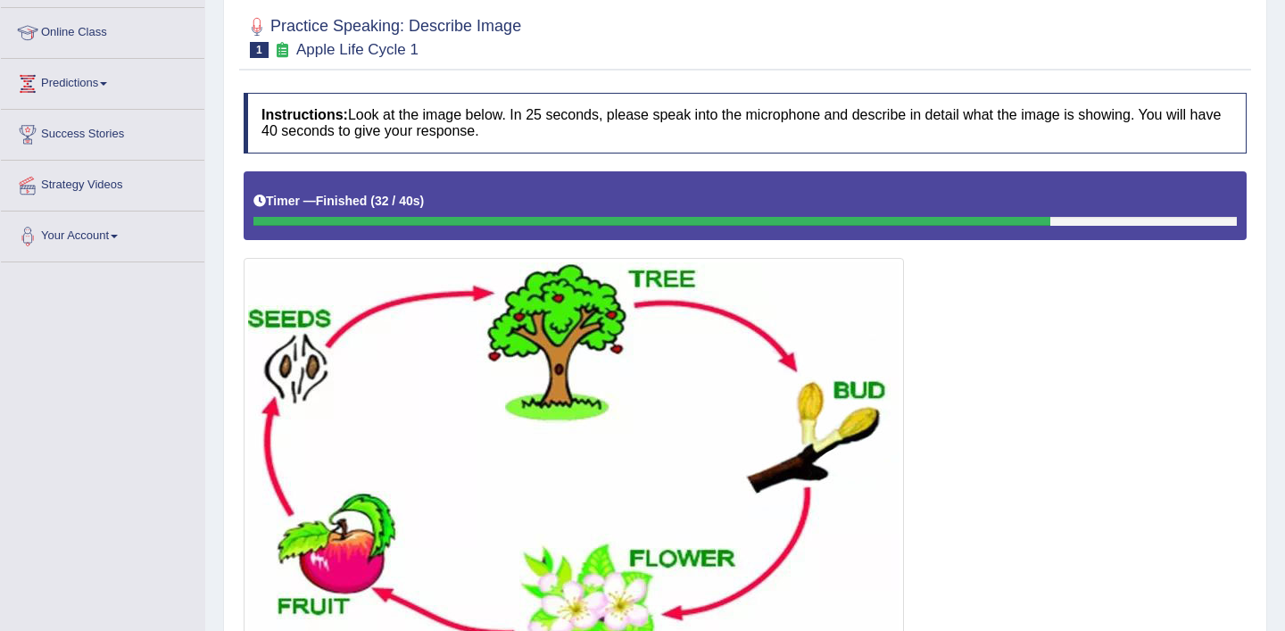
scroll to position [173, 0]
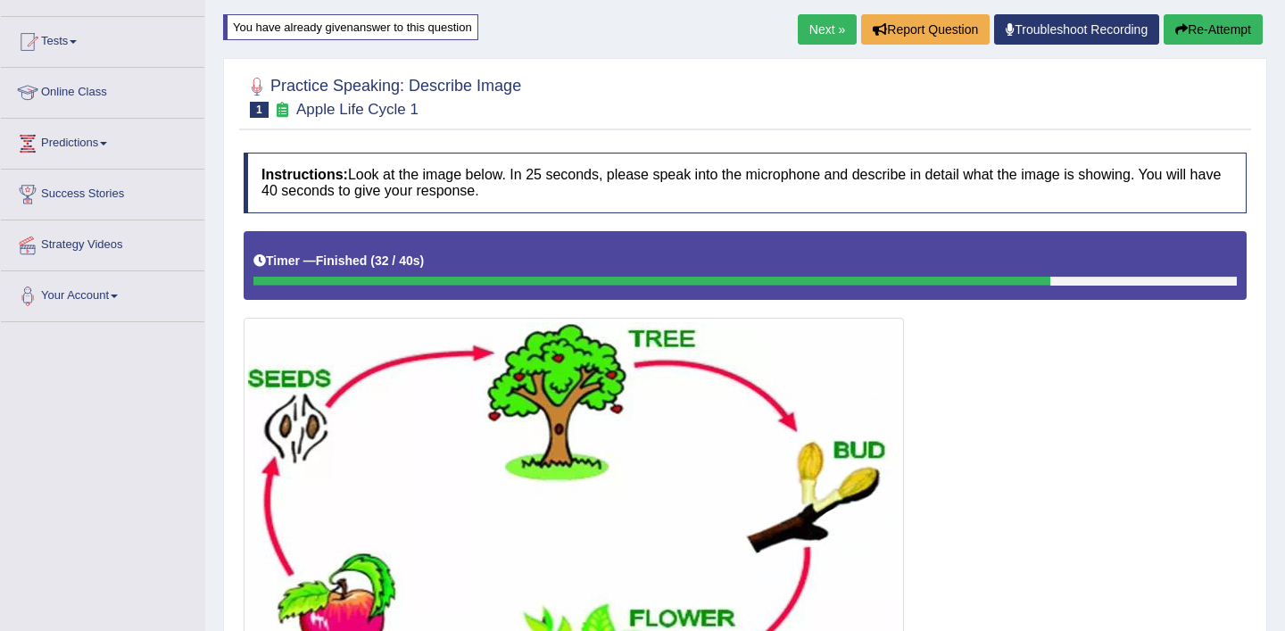
click at [824, 28] on link "Next »" at bounding box center [827, 29] width 59 height 30
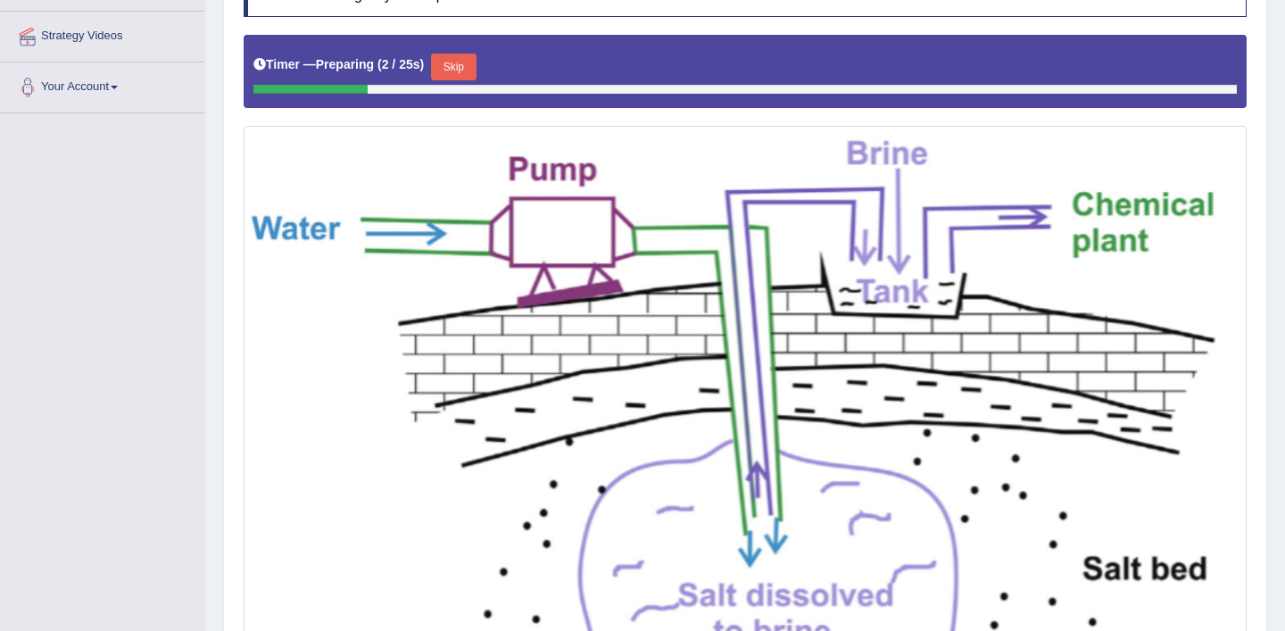
scroll to position [384, 0]
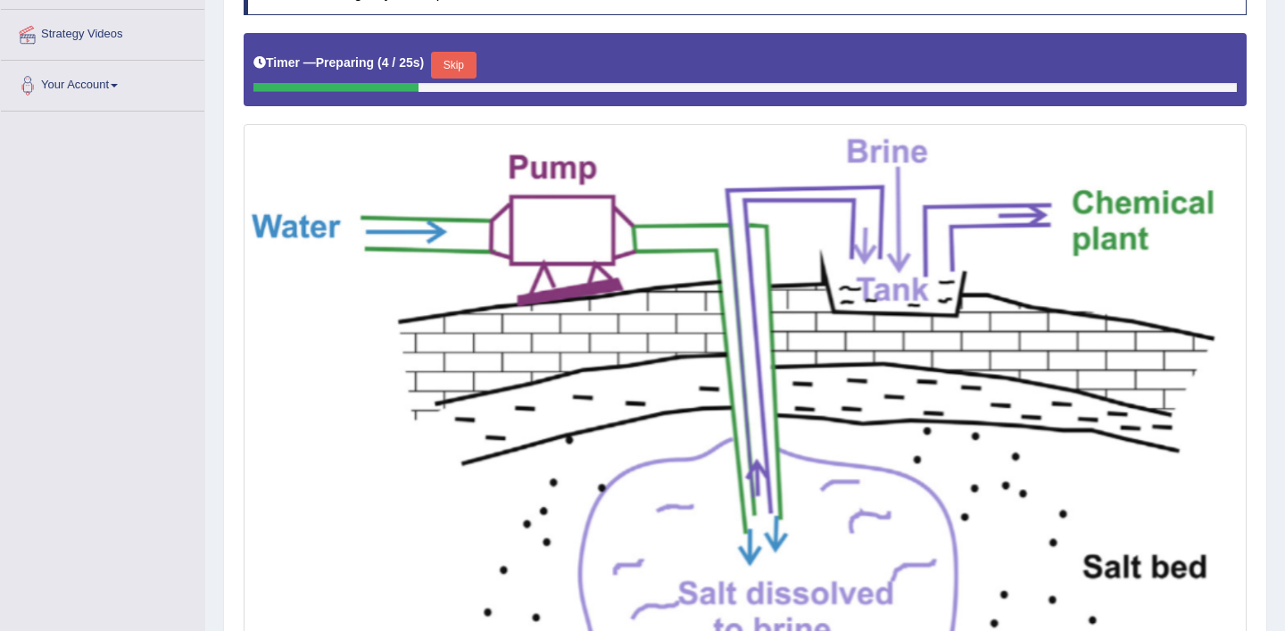
click at [458, 72] on button "Skip" at bounding box center [453, 65] width 45 height 27
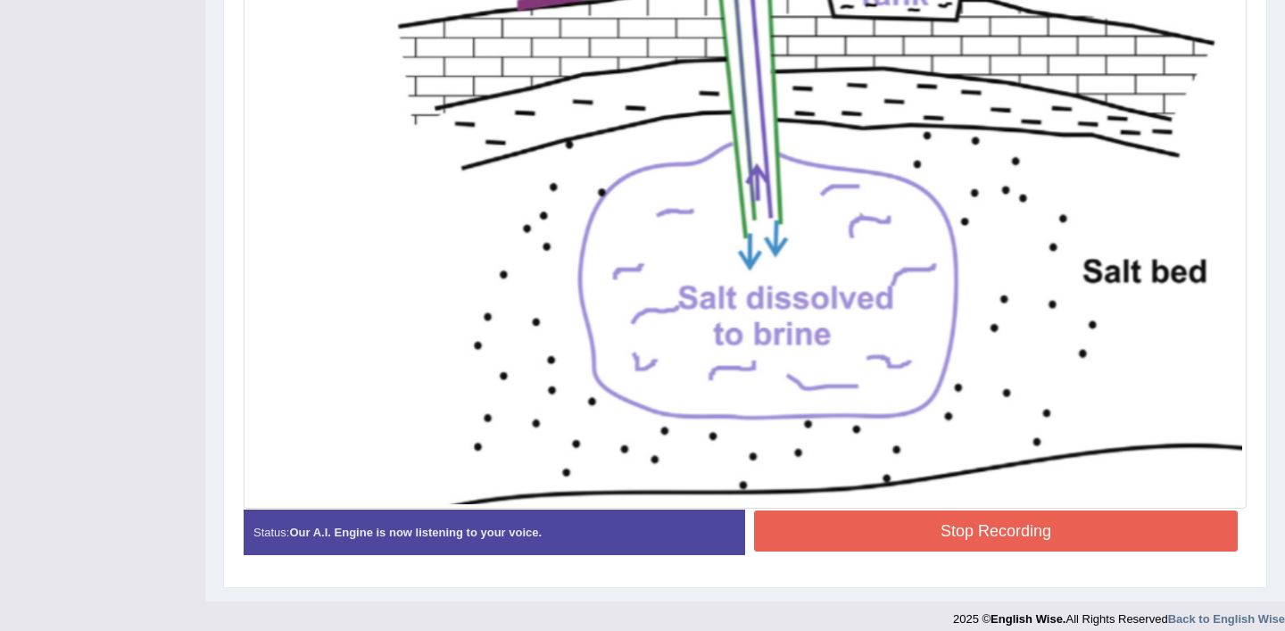
scroll to position [677, 0]
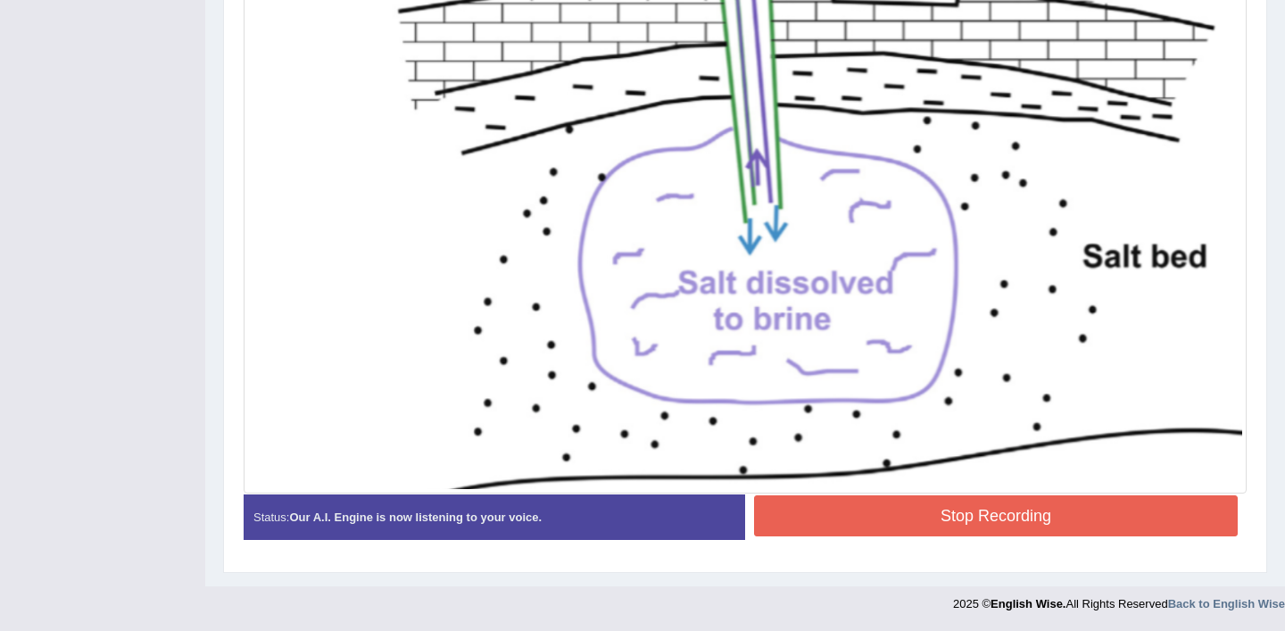
click at [848, 511] on button "Stop Recording" at bounding box center [996, 515] width 484 height 41
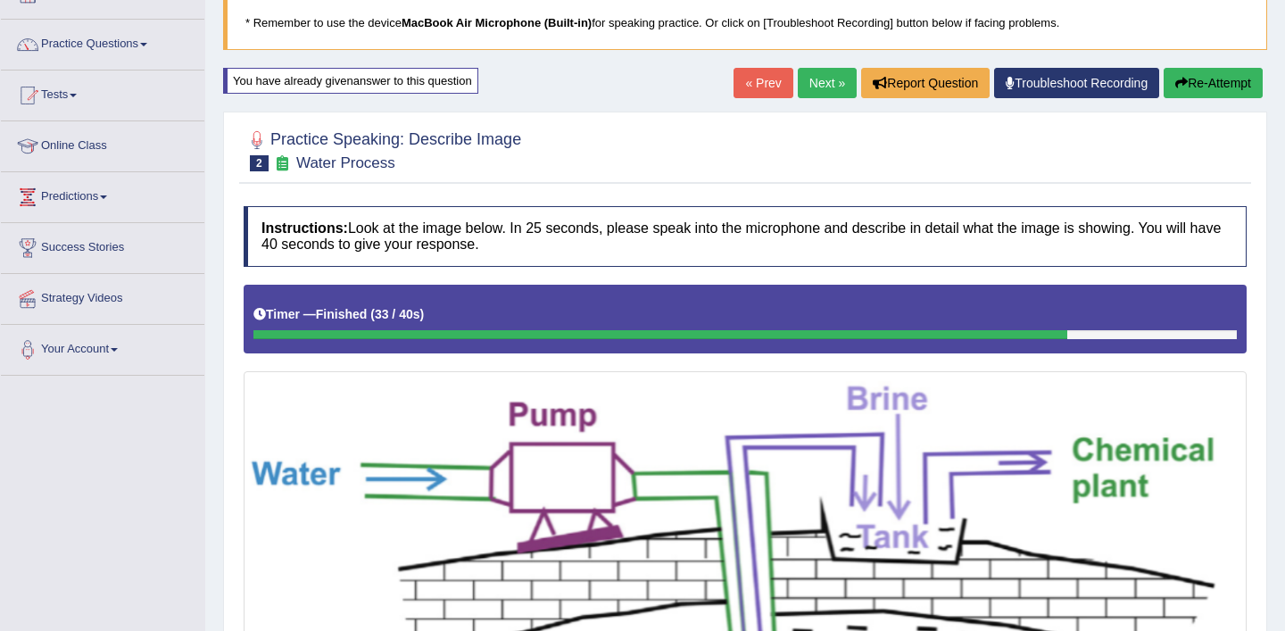
scroll to position [102, 0]
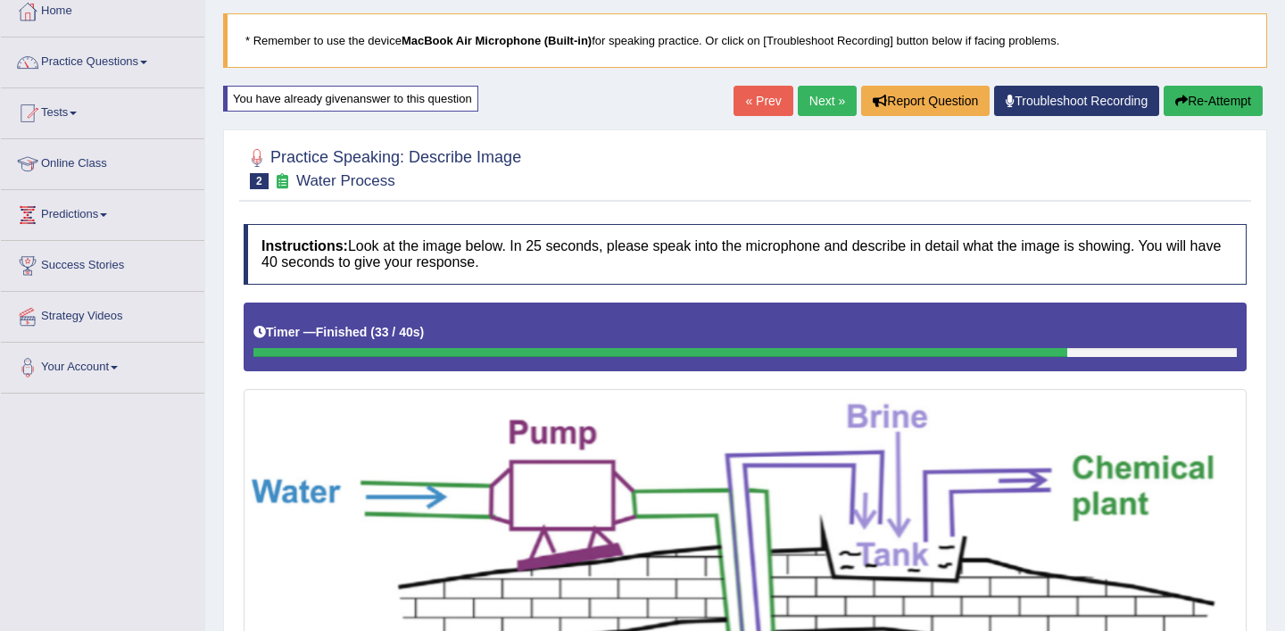
click at [808, 102] on link "Next »" at bounding box center [827, 101] width 59 height 30
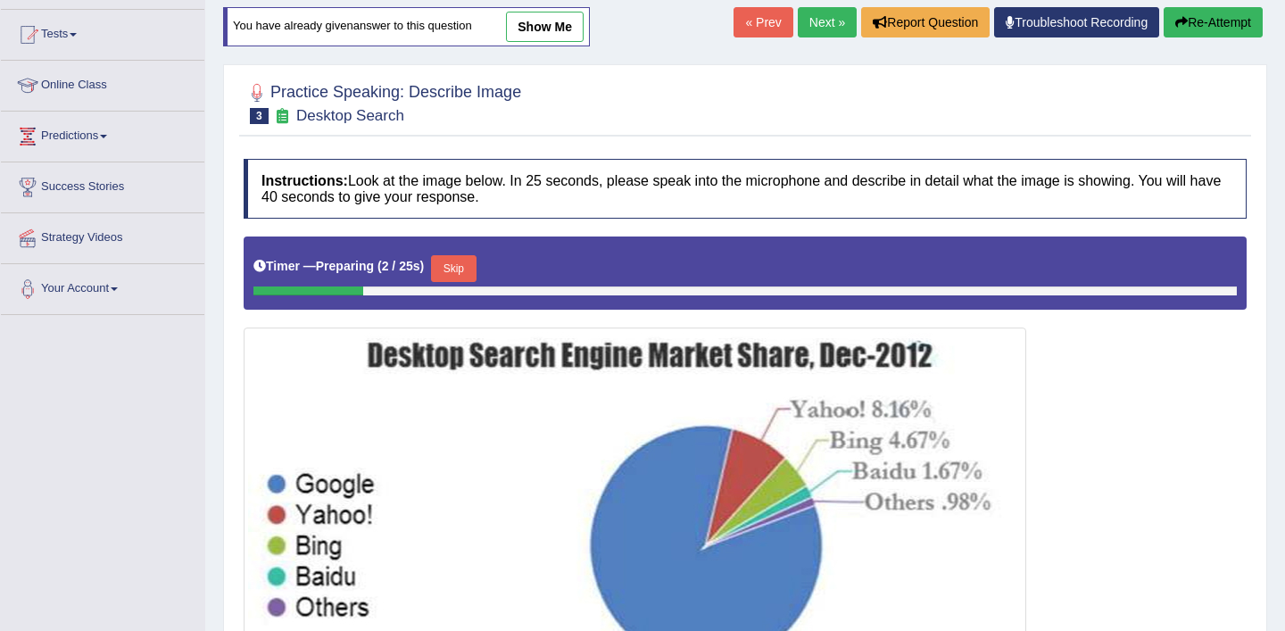
scroll to position [90, 0]
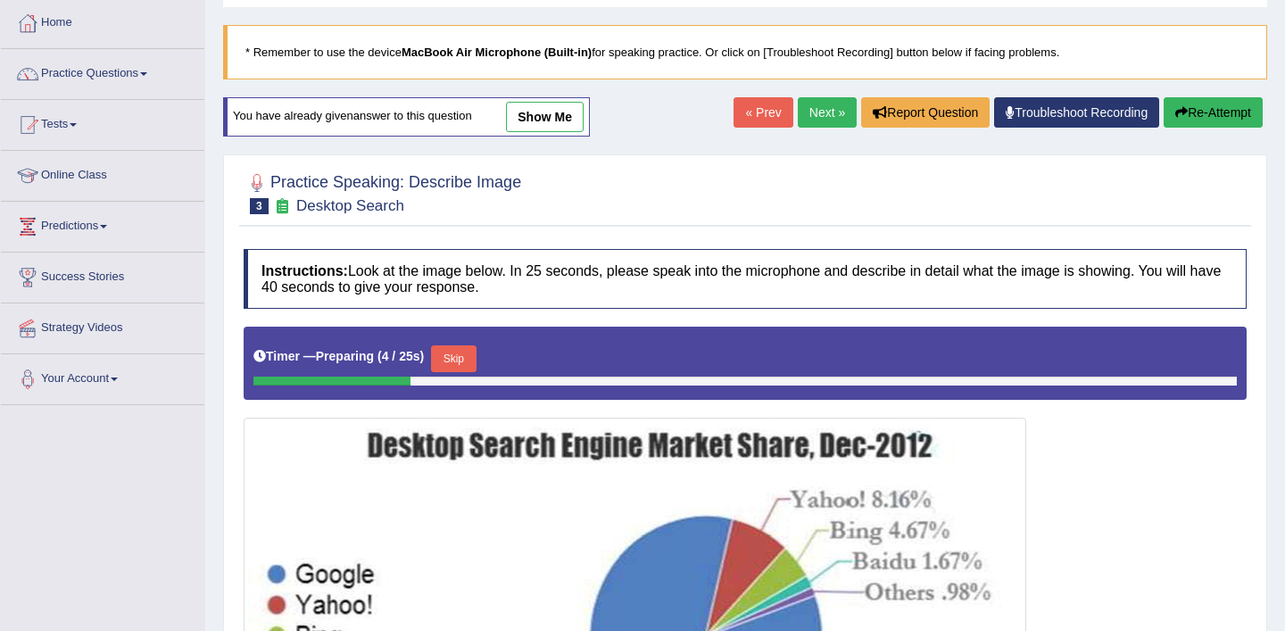
click at [457, 366] on button "Skip" at bounding box center [453, 358] width 45 height 27
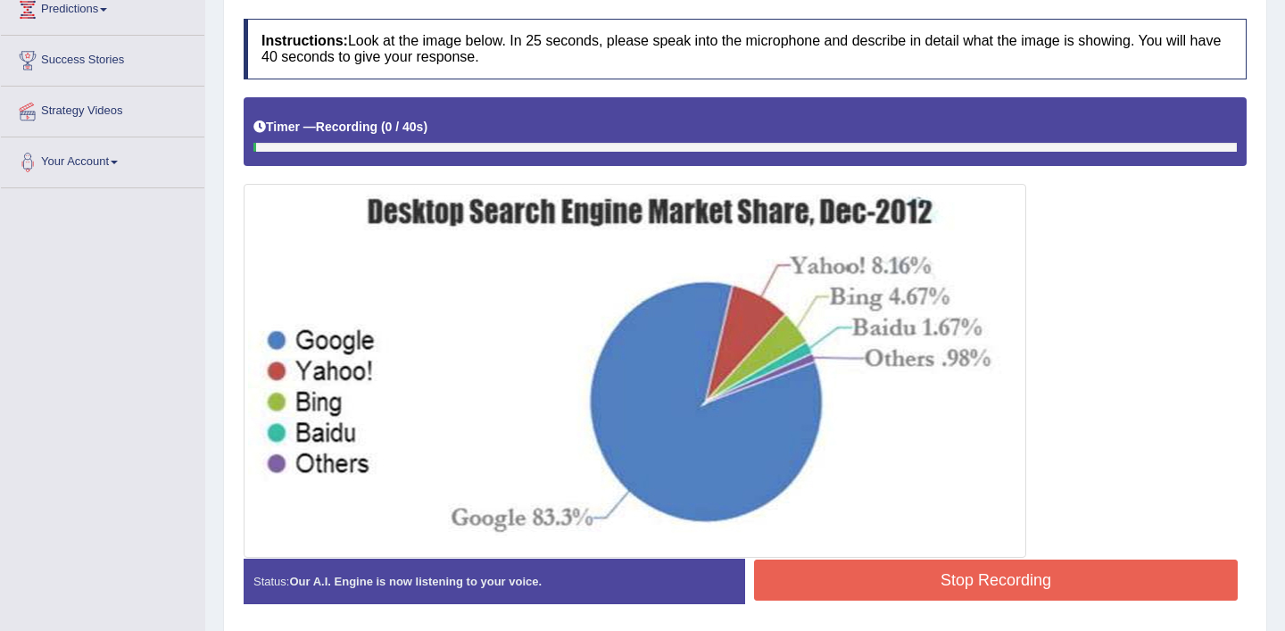
scroll to position [311, 0]
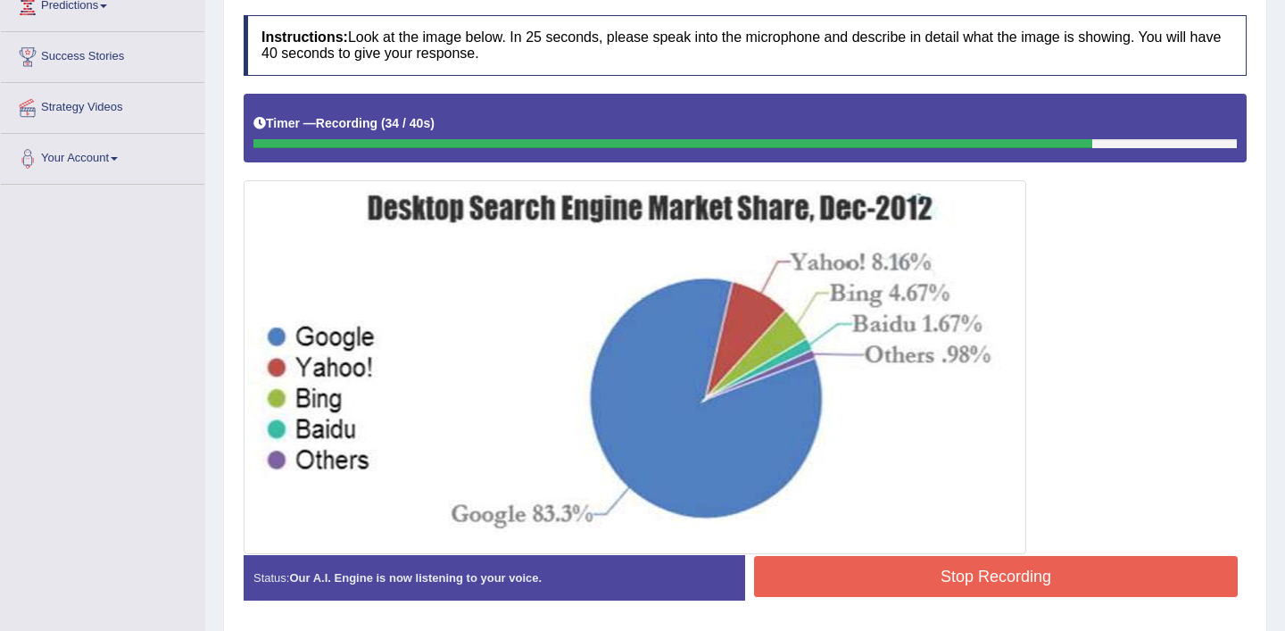
click at [903, 568] on button "Stop Recording" at bounding box center [996, 576] width 484 height 41
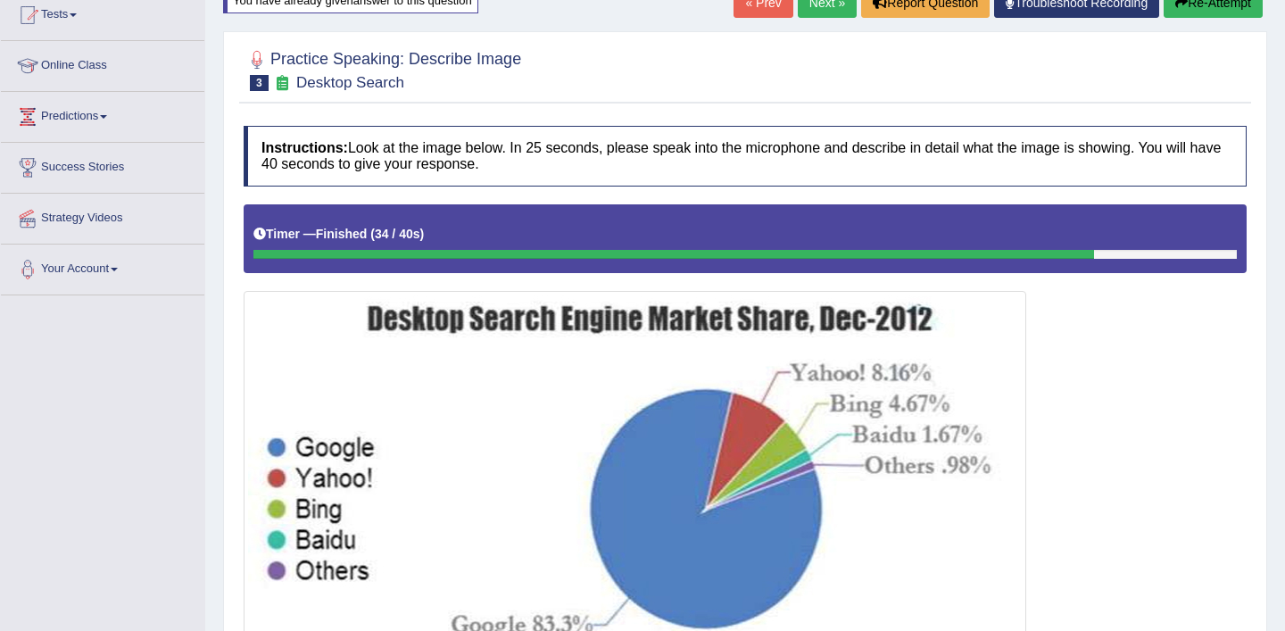
scroll to position [0, 0]
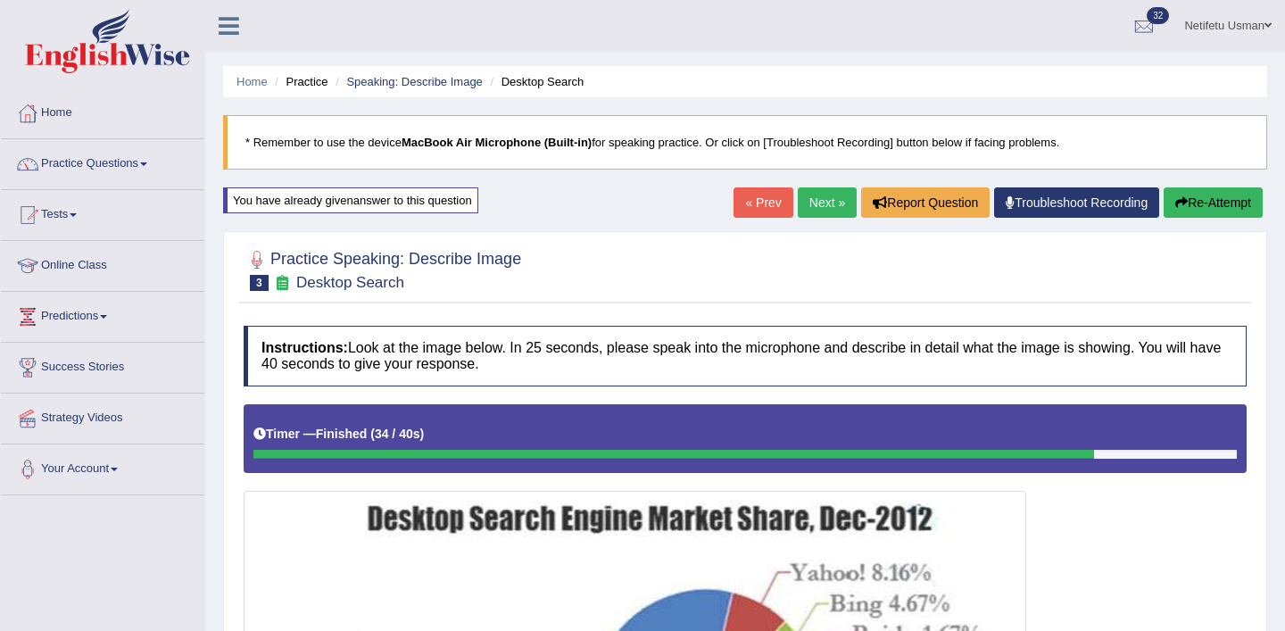
click at [1200, 203] on button "Re-Attempt" at bounding box center [1213, 202] width 99 height 30
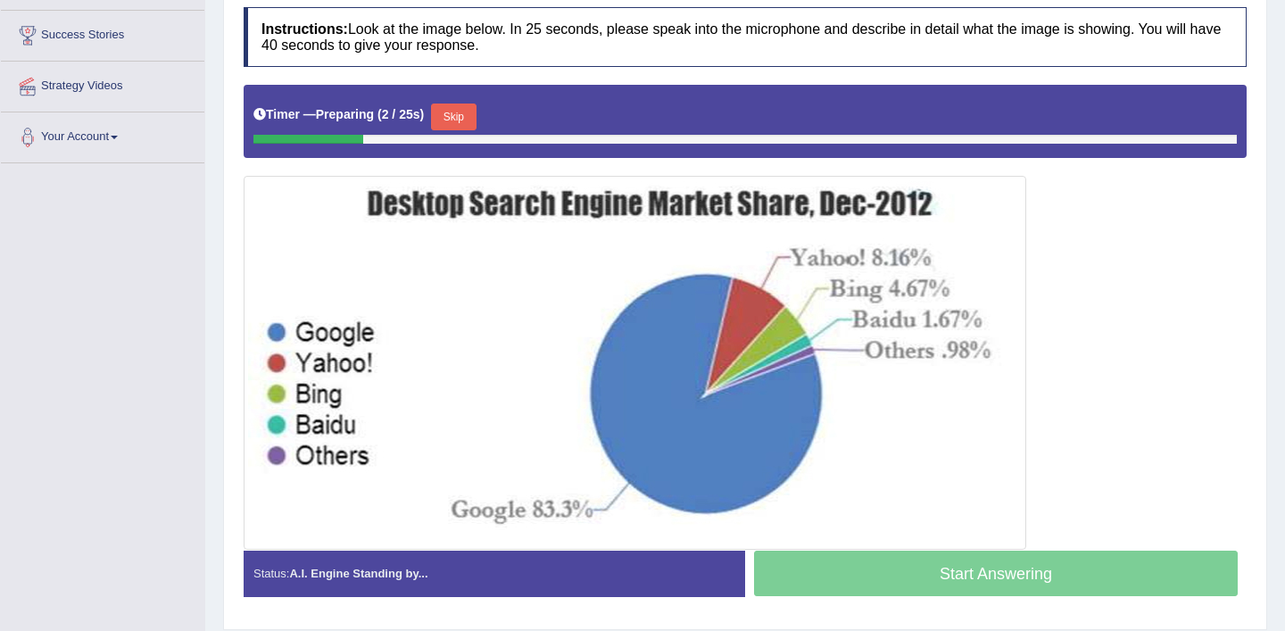
scroll to position [327, 0]
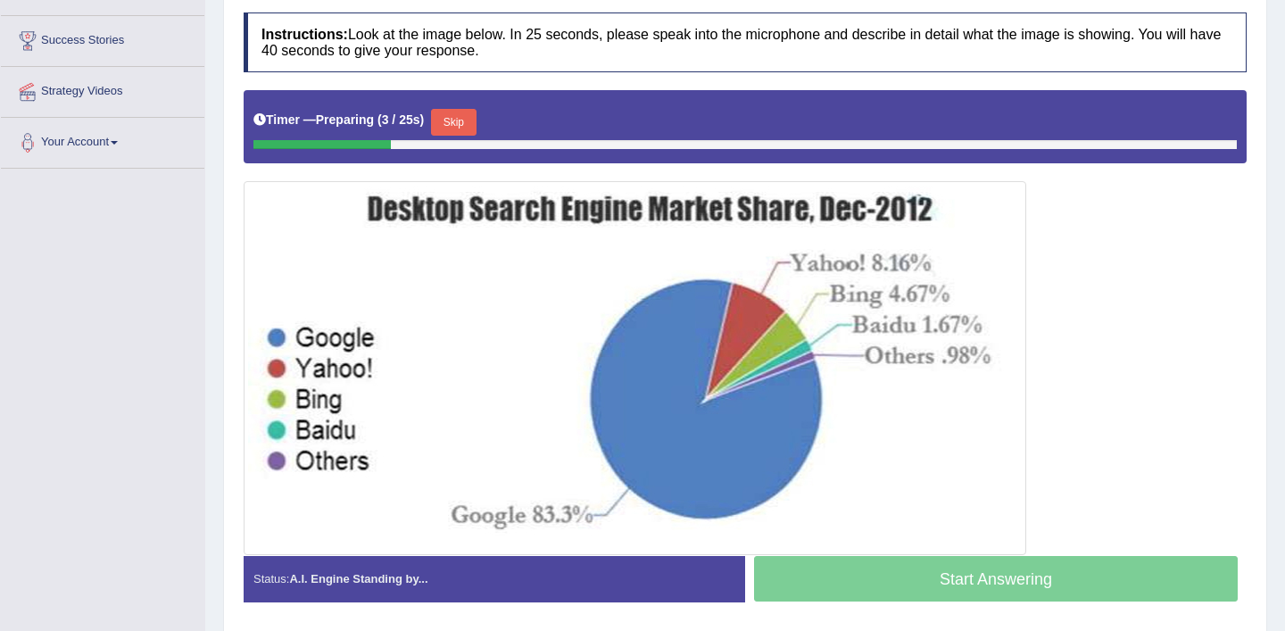
click at [462, 126] on button "Skip" at bounding box center [453, 122] width 45 height 27
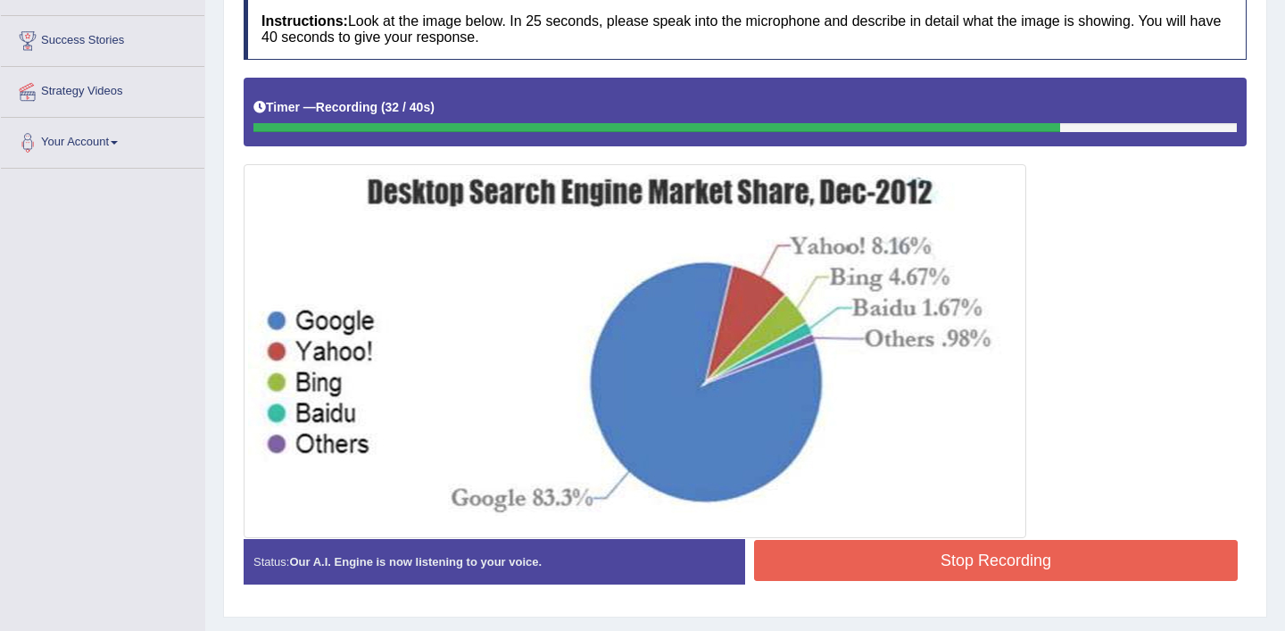
click at [792, 521] on img at bounding box center [635, 351] width 774 height 365
click at [793, 563] on button "Stop Recording" at bounding box center [996, 560] width 484 height 41
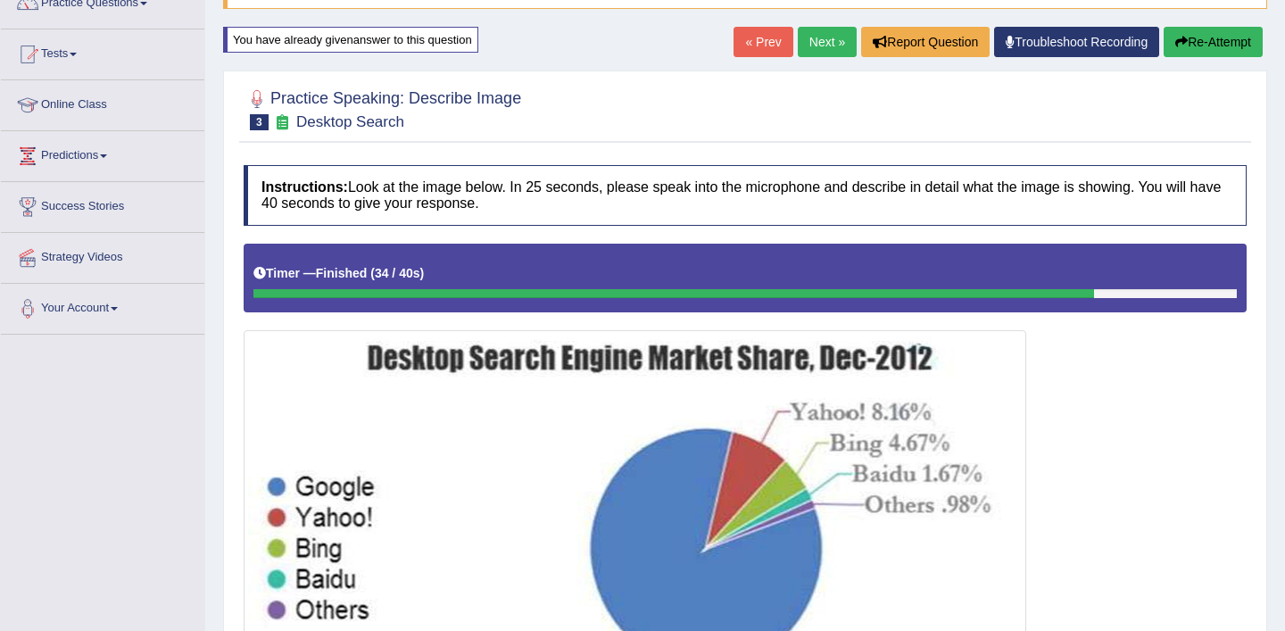
scroll to position [153, 0]
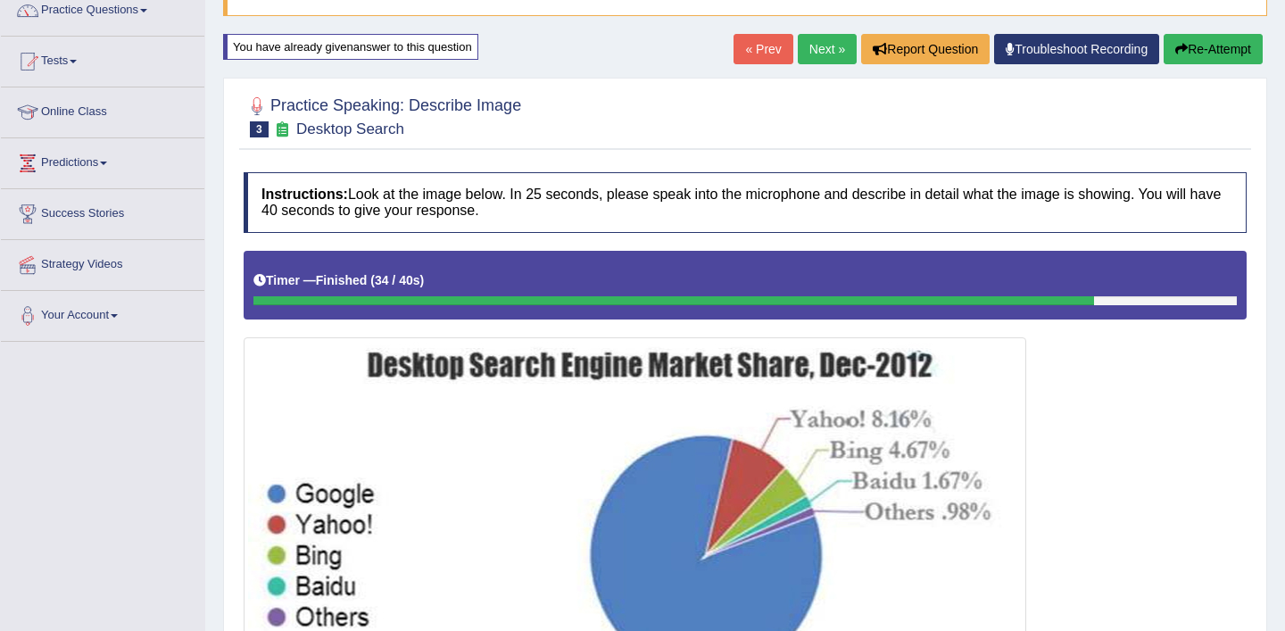
click at [1184, 54] on button "Re-Attempt" at bounding box center [1213, 49] width 99 height 30
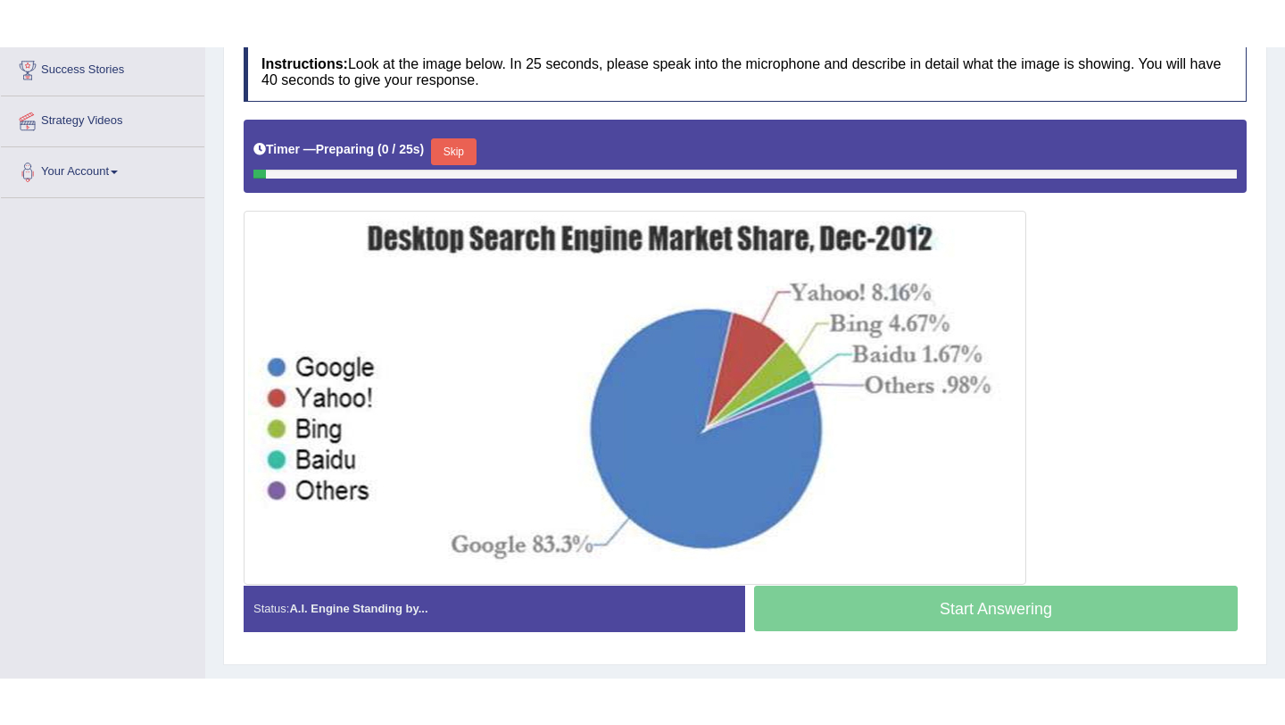
scroll to position [348, 0]
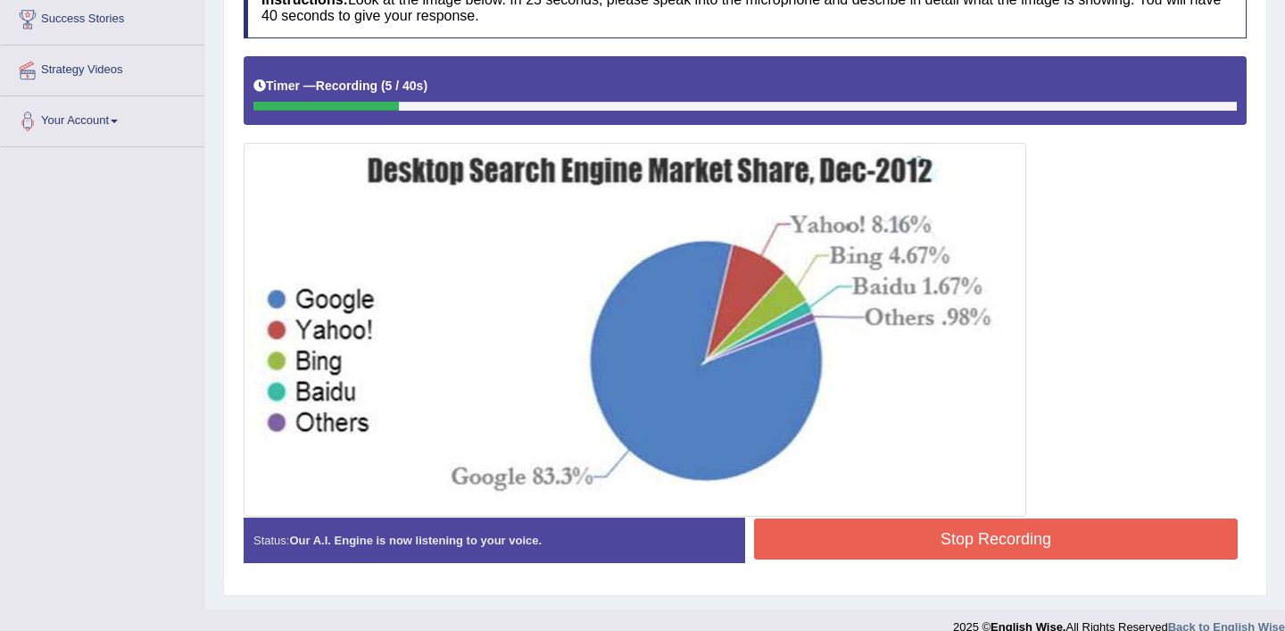
click at [862, 536] on button "Stop Recording" at bounding box center [996, 538] width 484 height 41
